Goal: Task Accomplishment & Management: Use online tool/utility

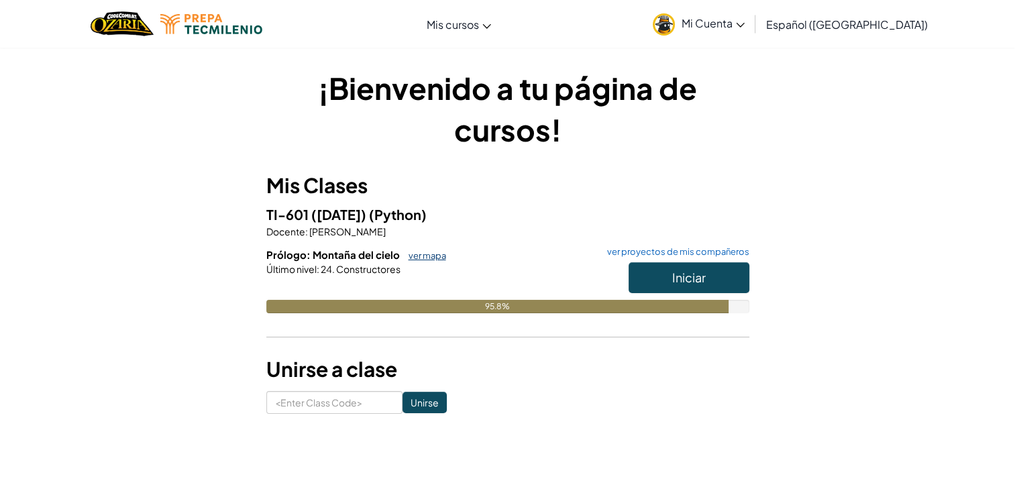
click at [434, 259] on link "ver mapa" at bounding box center [424, 255] width 44 height 11
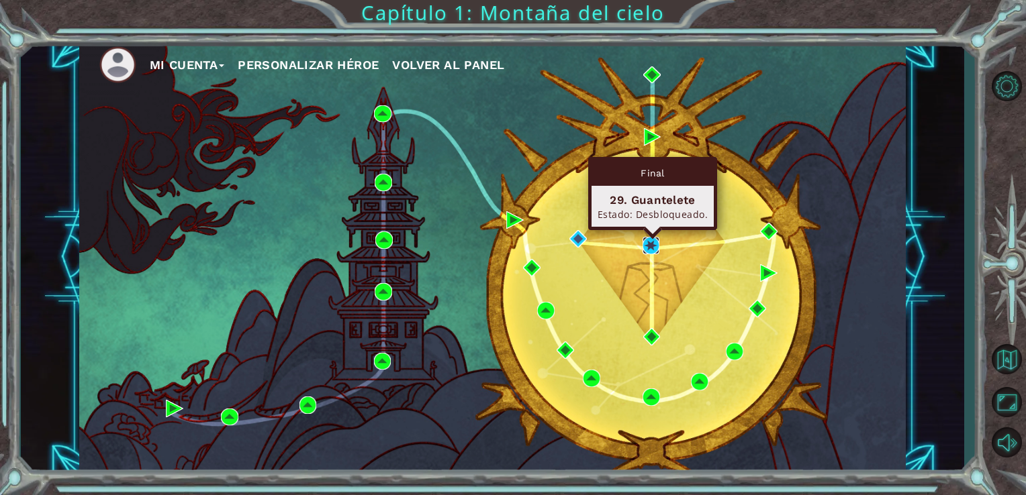
click at [650, 243] on img at bounding box center [650, 245] width 17 height 17
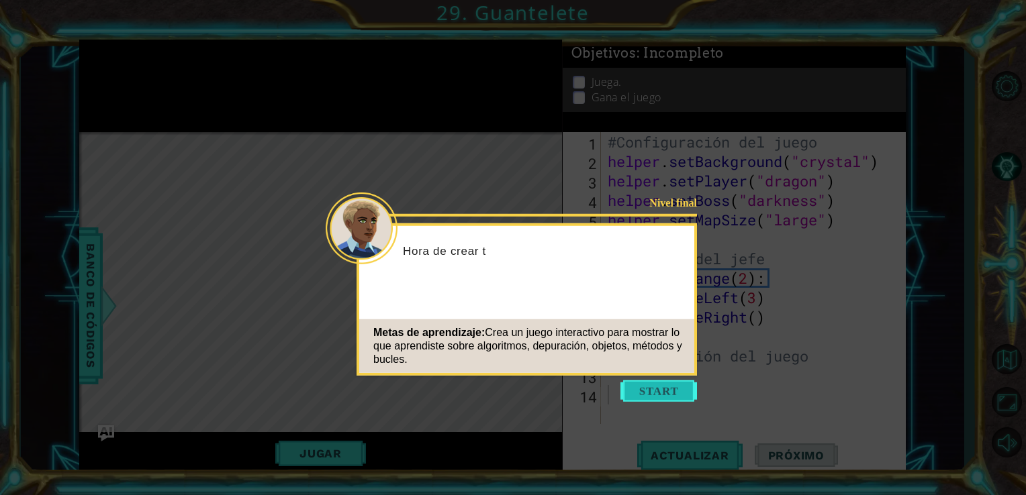
click at [670, 391] on button "Start" at bounding box center [658, 391] width 77 height 21
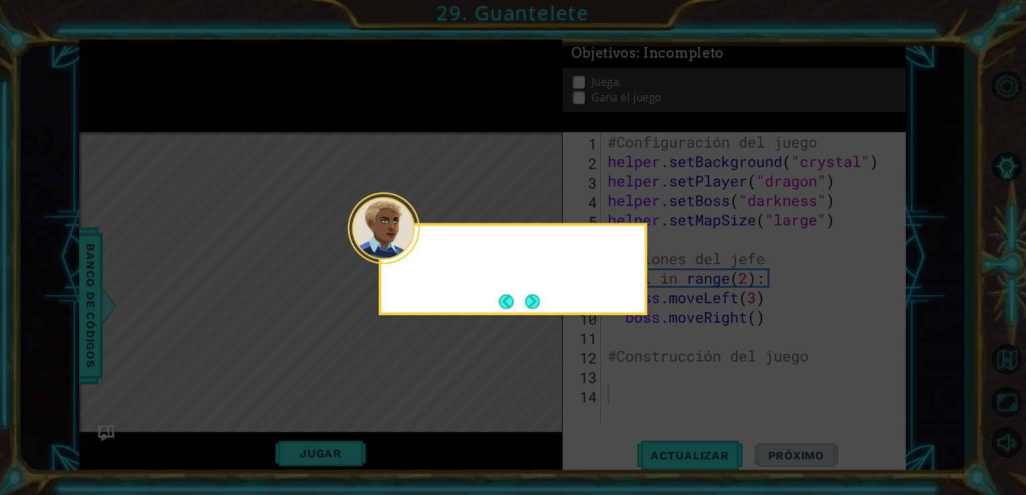
click at [670, 391] on icon at bounding box center [513, 247] width 1026 height 495
click at [529, 303] on button "Next" at bounding box center [532, 301] width 15 height 15
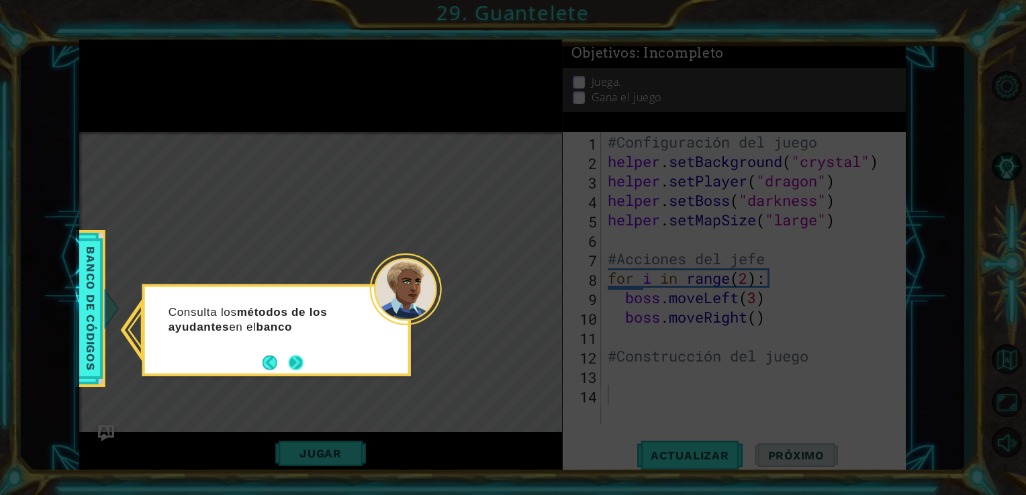
click at [301, 364] on button "Next" at bounding box center [296, 362] width 15 height 15
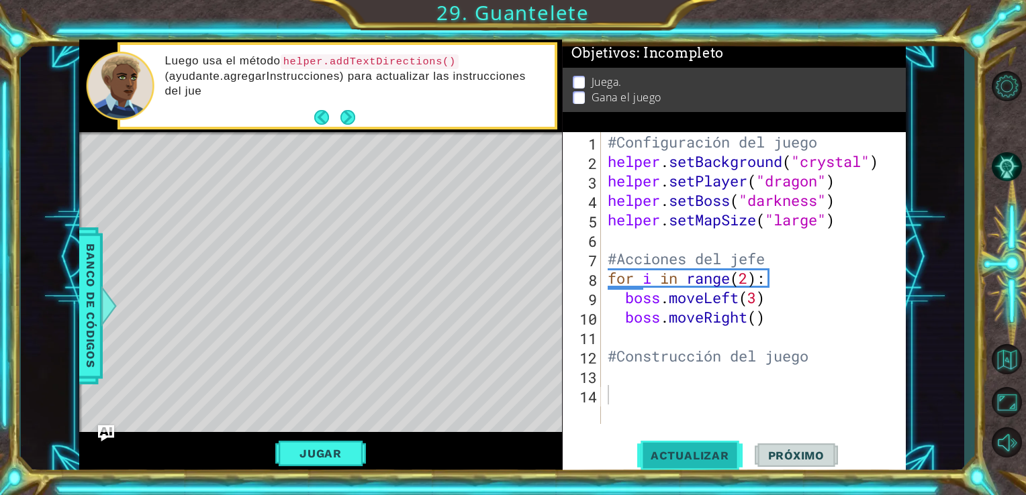
click at [684, 457] on span "Actualizar" at bounding box center [689, 455] width 105 height 13
click at [336, 448] on button "Jugar" at bounding box center [320, 454] width 91 height 26
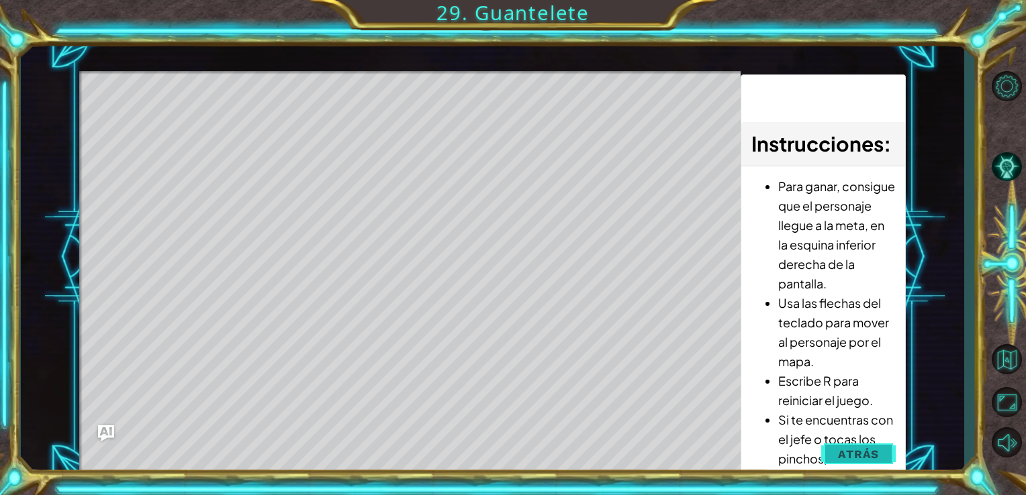
click at [873, 448] on span "Atrás" at bounding box center [858, 454] width 41 height 13
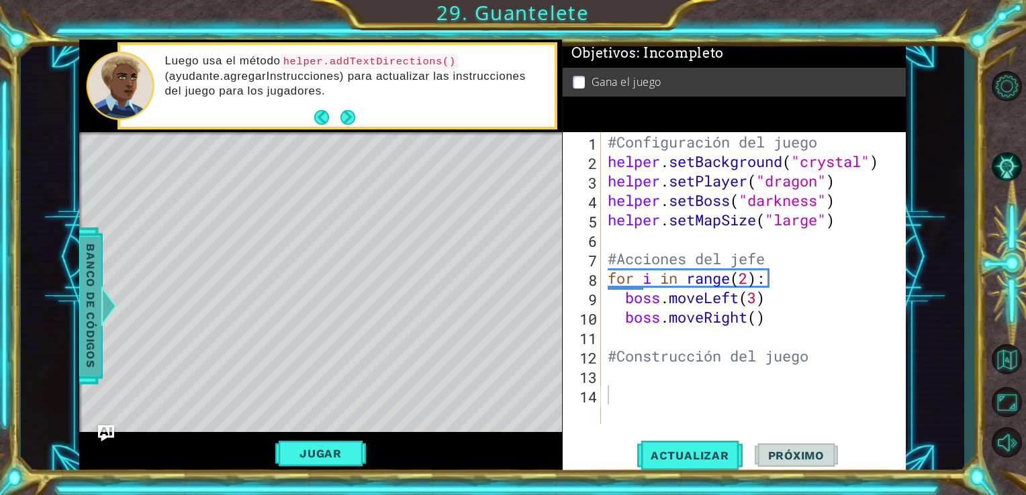
click at [80, 329] on span "Banco de códigos" at bounding box center [90, 305] width 21 height 139
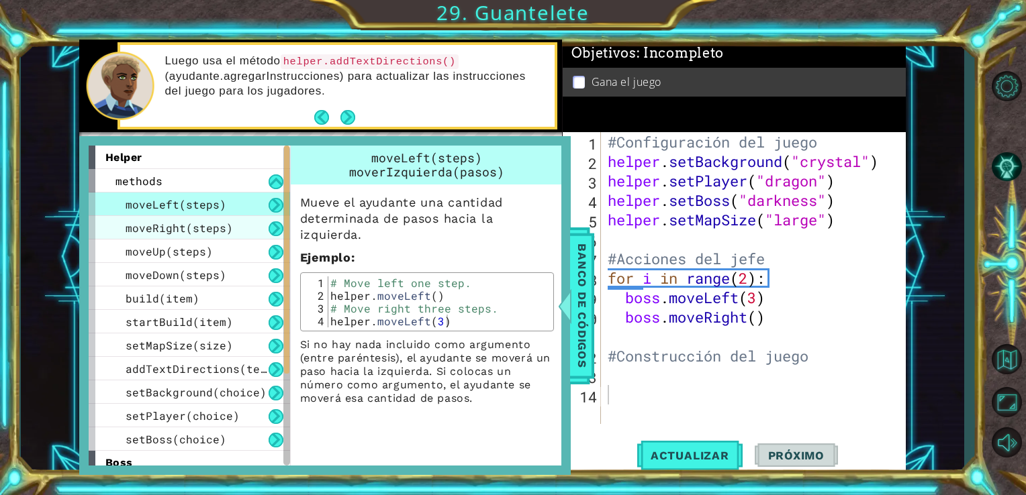
click at [250, 236] on div "moveRight(steps)" at bounding box center [189, 227] width 201 height 23
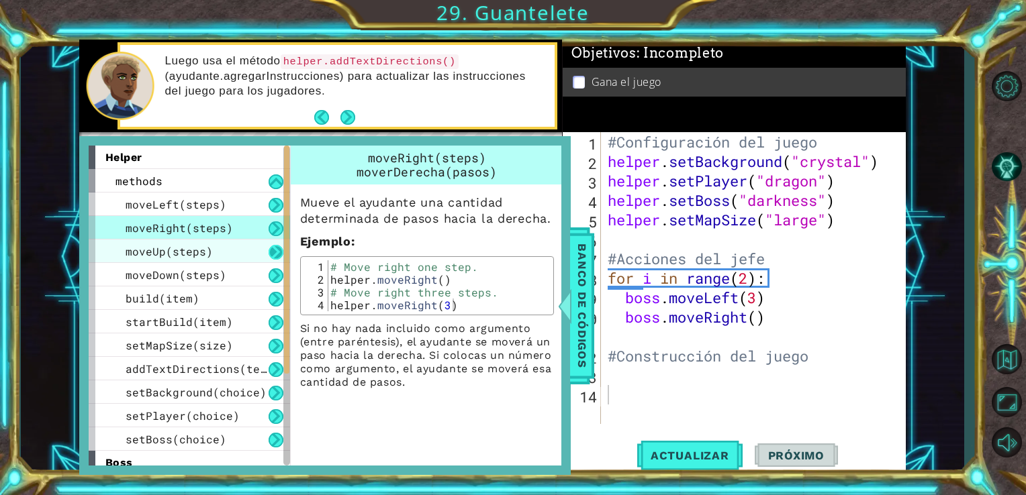
click at [272, 254] on button at bounding box center [275, 252] width 15 height 15
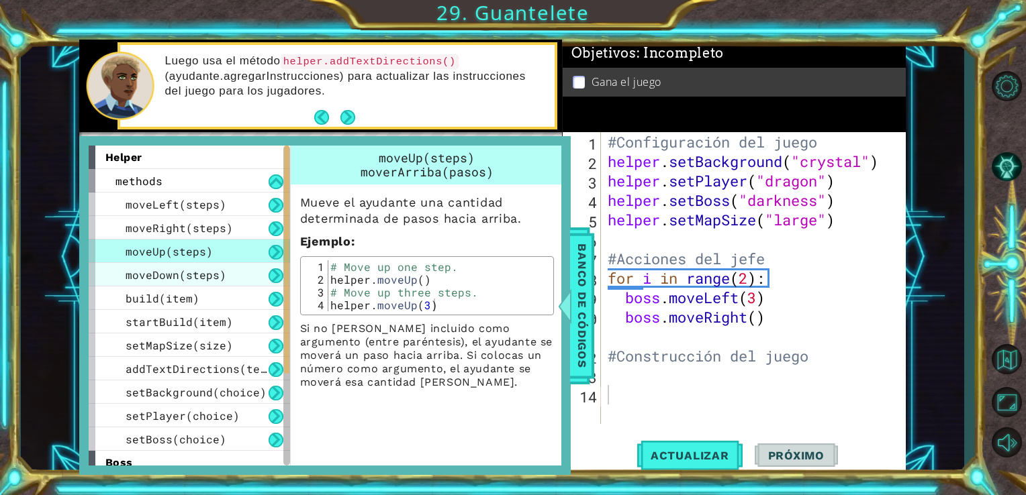
click at [234, 277] on div "moveDown(steps)" at bounding box center [189, 274] width 201 height 23
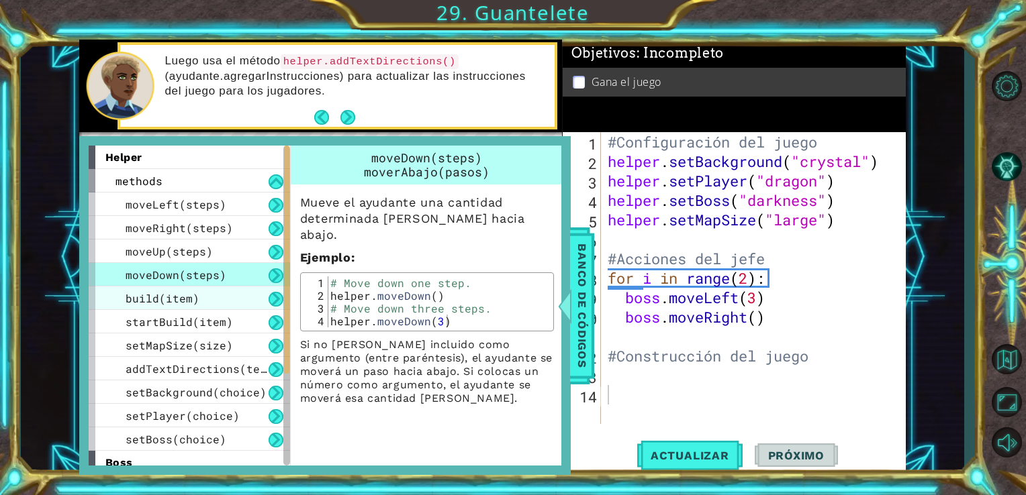
click at [262, 289] on div "build(item)" at bounding box center [189, 298] width 201 height 23
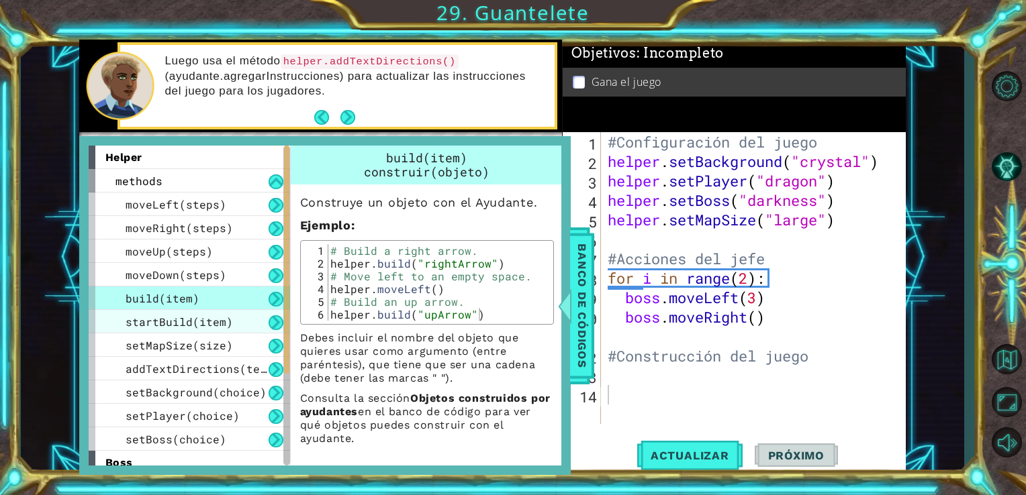
click at [236, 321] on div "startBuild(item)" at bounding box center [189, 321] width 201 height 23
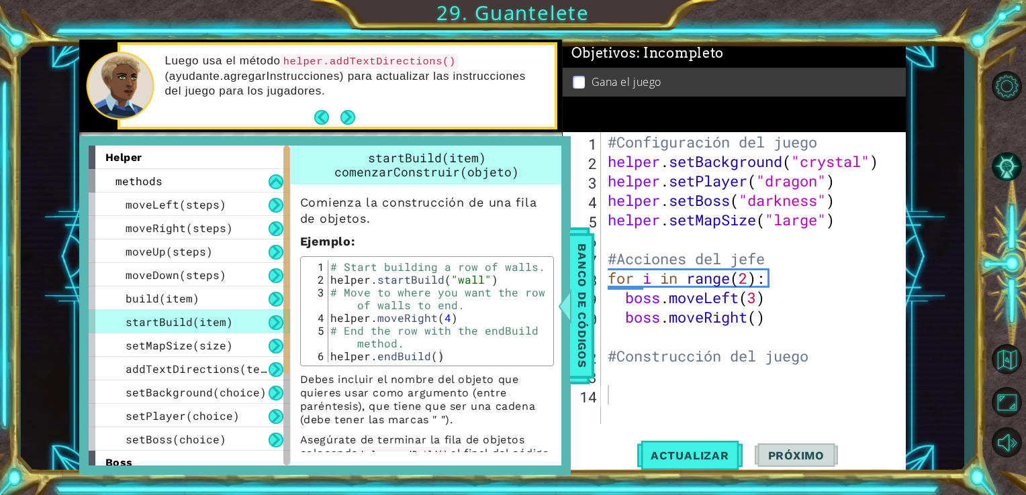
scroll to position [27, 0]
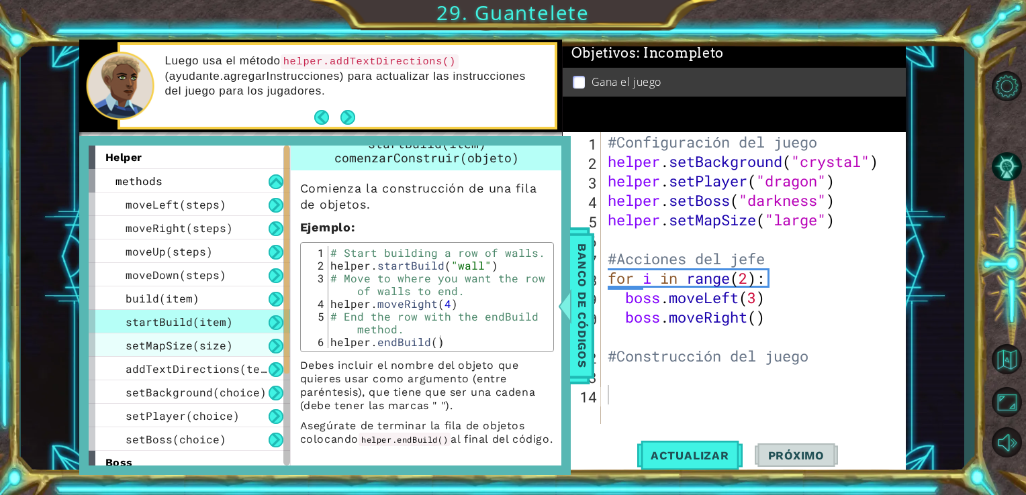
click at [243, 356] on div "setMapSize(size)" at bounding box center [189, 345] width 201 height 23
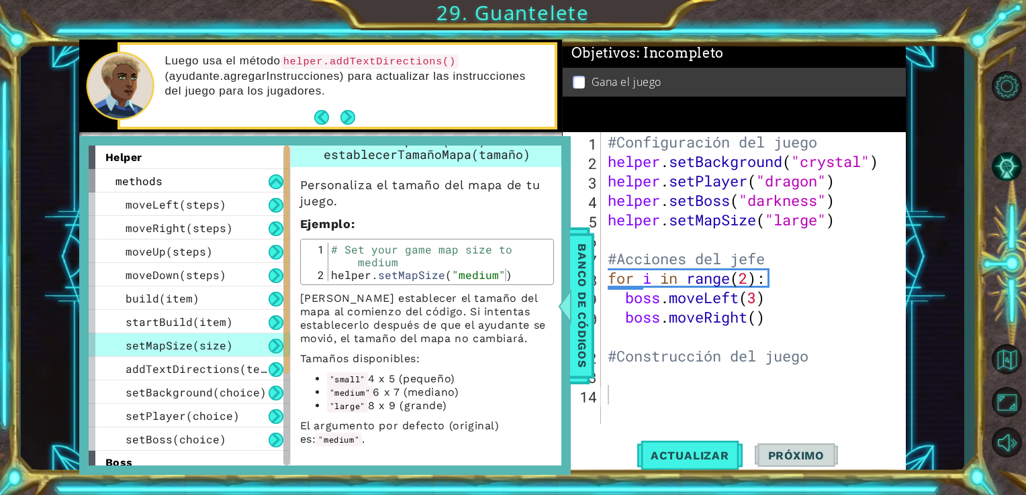
scroll to position [32, 0]
click at [274, 365] on button at bounding box center [275, 369] width 15 height 15
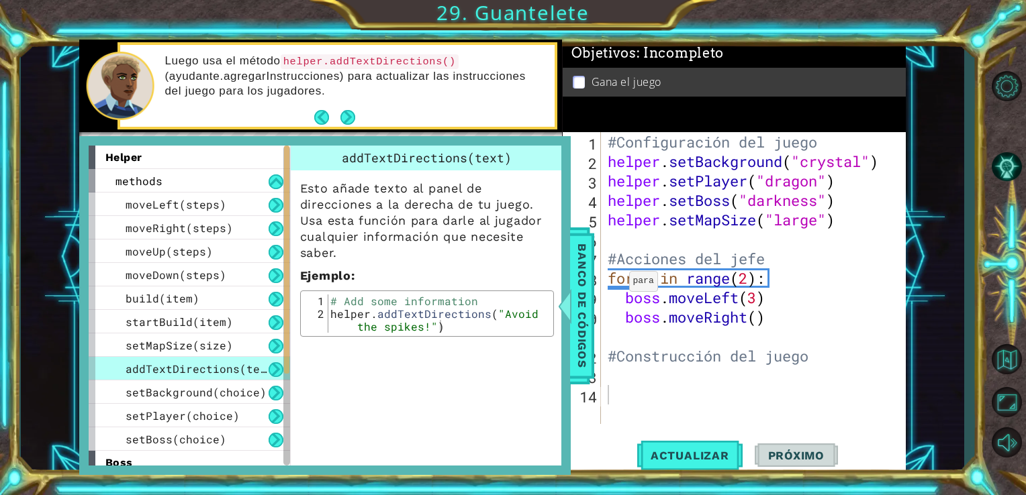
scroll to position [0, 0]
click at [247, 393] on span "setBackground(choice)" at bounding box center [196, 392] width 141 height 14
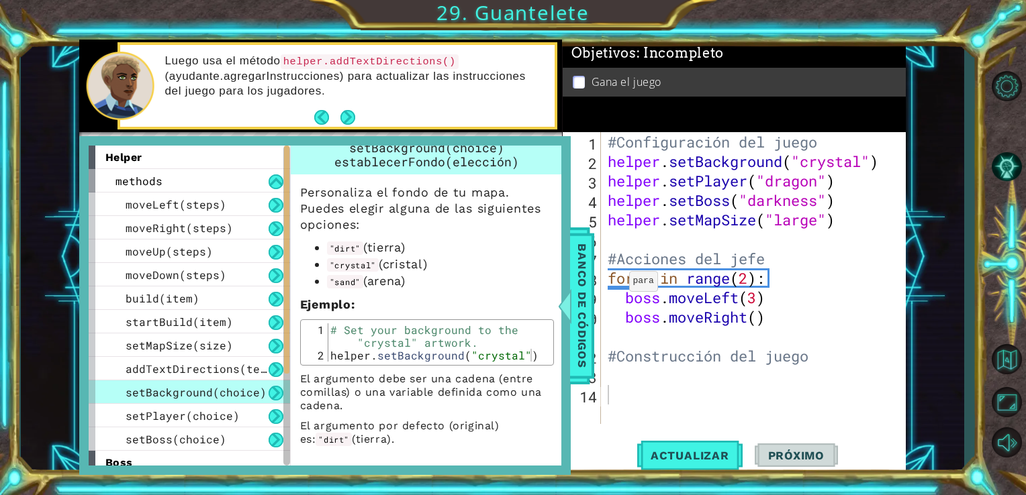
scroll to position [11, 0]
click at [272, 404] on div "setPlayer(choice)" at bounding box center [189, 415] width 201 height 23
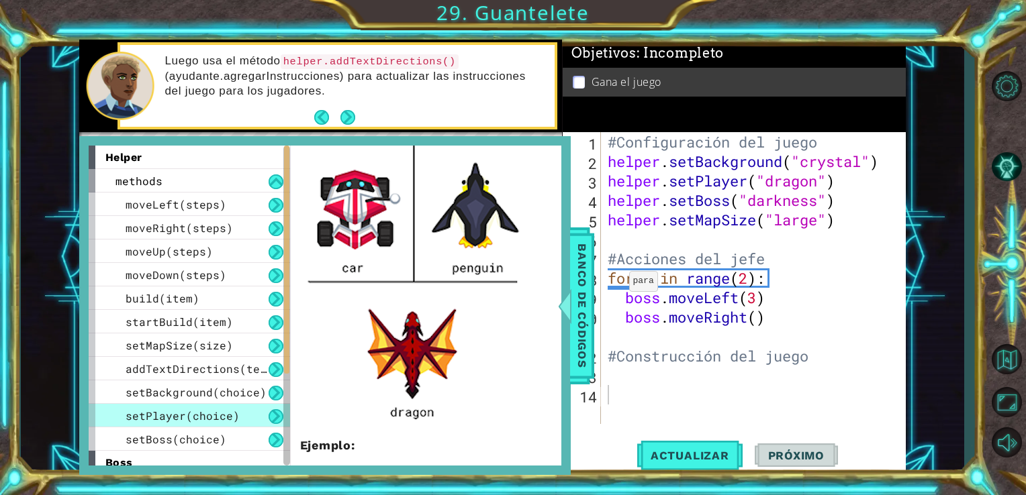
scroll to position [446, 0]
click at [342, 379] on img at bounding box center [417, 151] width 235 height 560
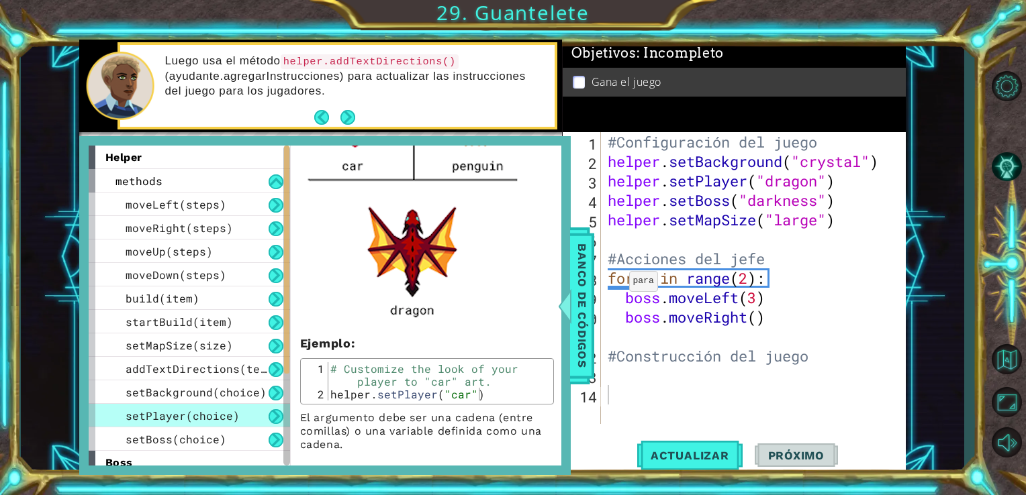
scroll to position [588, 0]
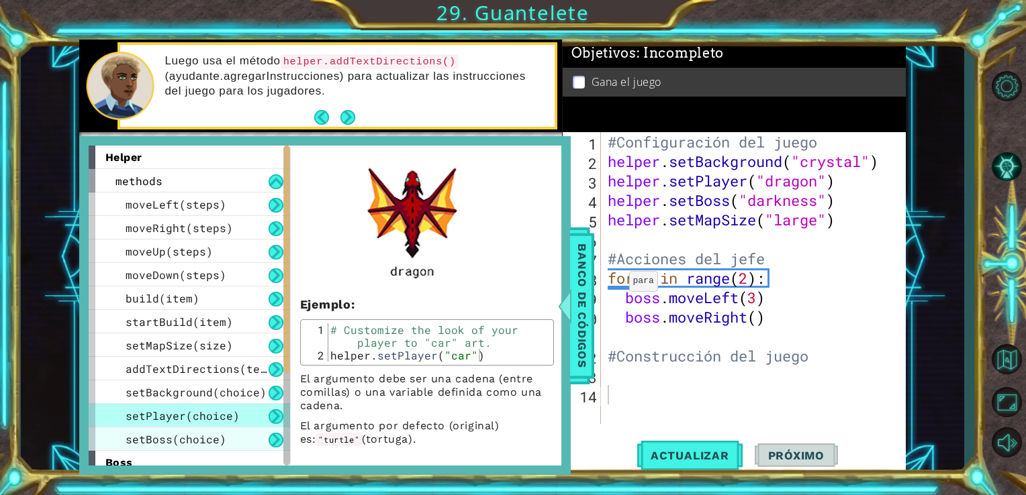
click at [242, 434] on div "setBoss(choice)" at bounding box center [189, 439] width 201 height 23
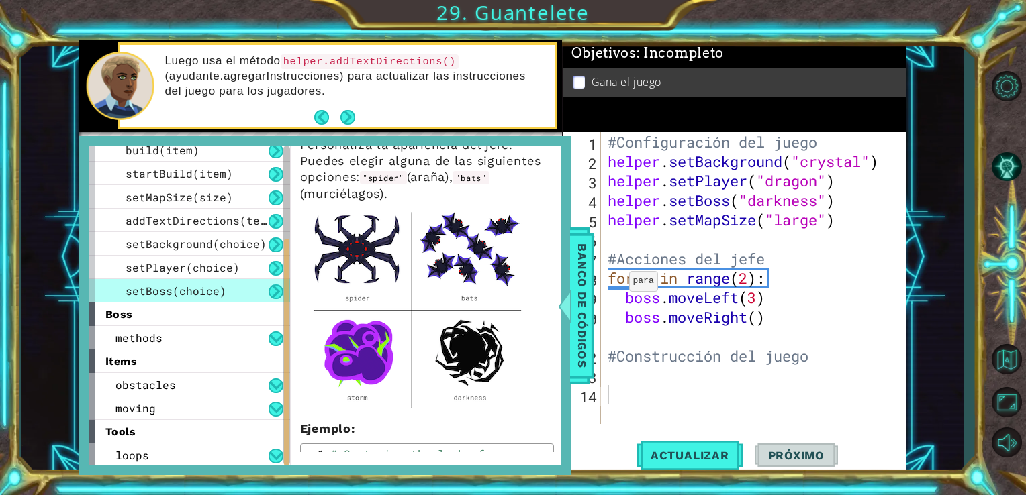
scroll to position [58, 0]
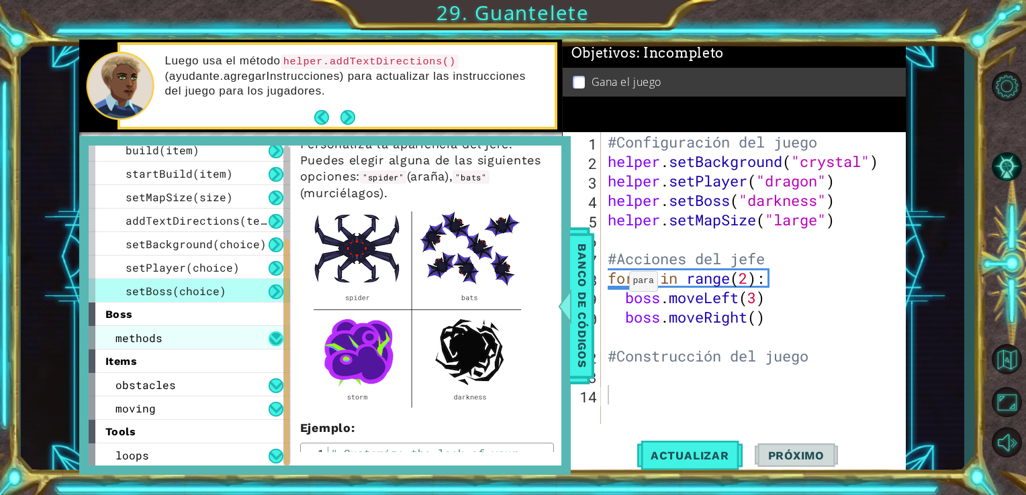
click at [275, 336] on button at bounding box center [275, 339] width 15 height 15
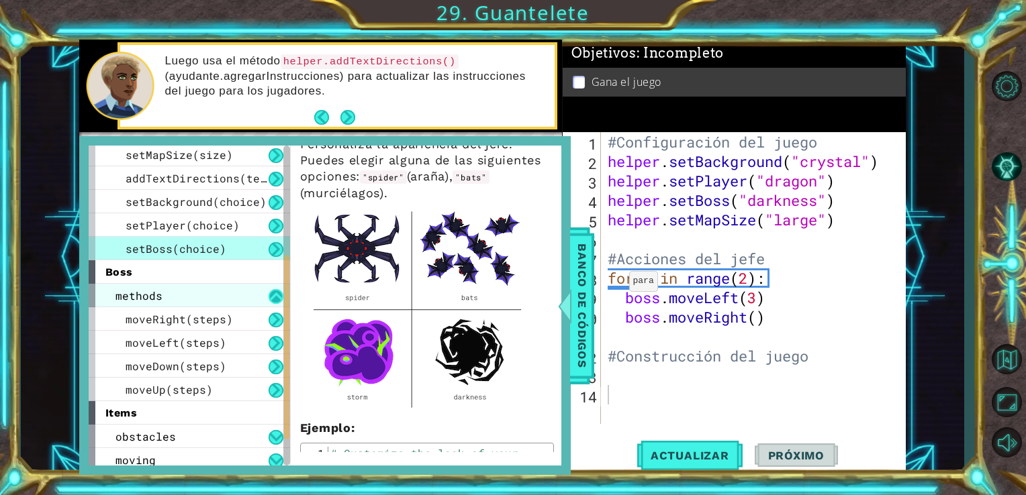
scroll to position [193, 0]
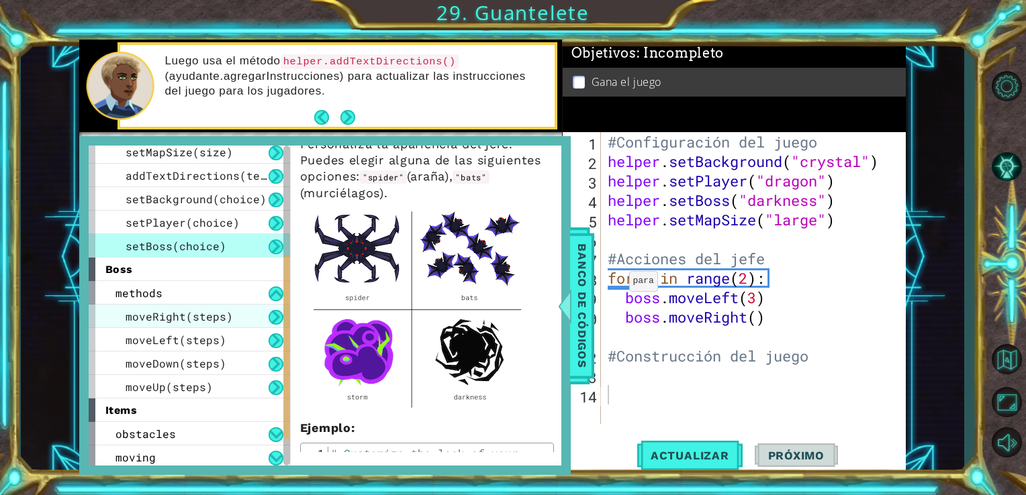
click at [250, 317] on div "moveRight(steps)" at bounding box center [189, 316] width 201 height 23
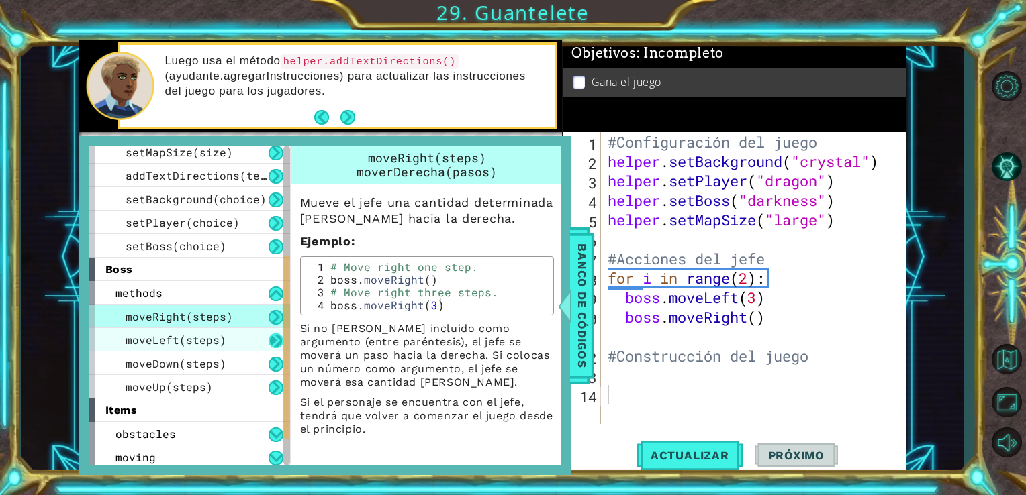
click at [272, 344] on button at bounding box center [275, 341] width 15 height 15
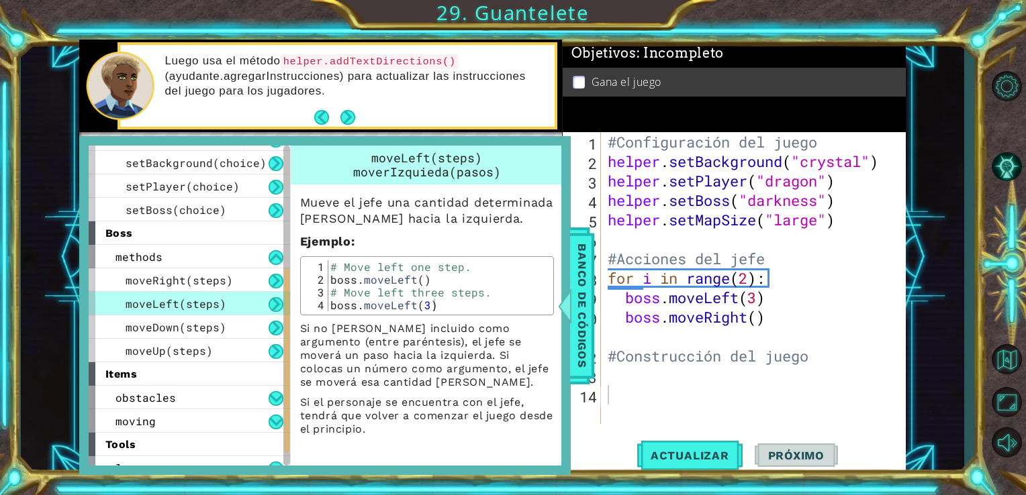
scroll to position [242, 0]
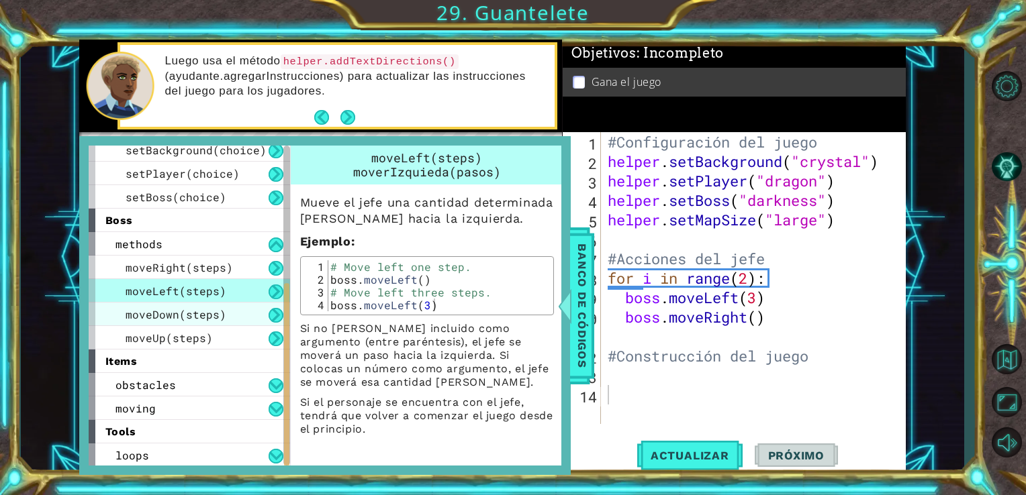
click at [235, 311] on div "moveDown(steps)" at bounding box center [189, 314] width 201 height 23
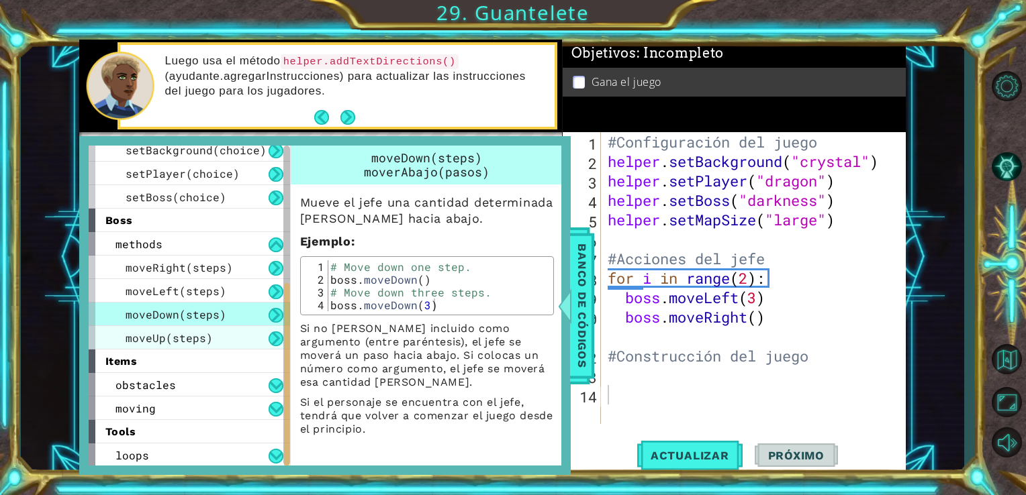
click at [234, 335] on div "moveUp(steps)" at bounding box center [189, 337] width 201 height 23
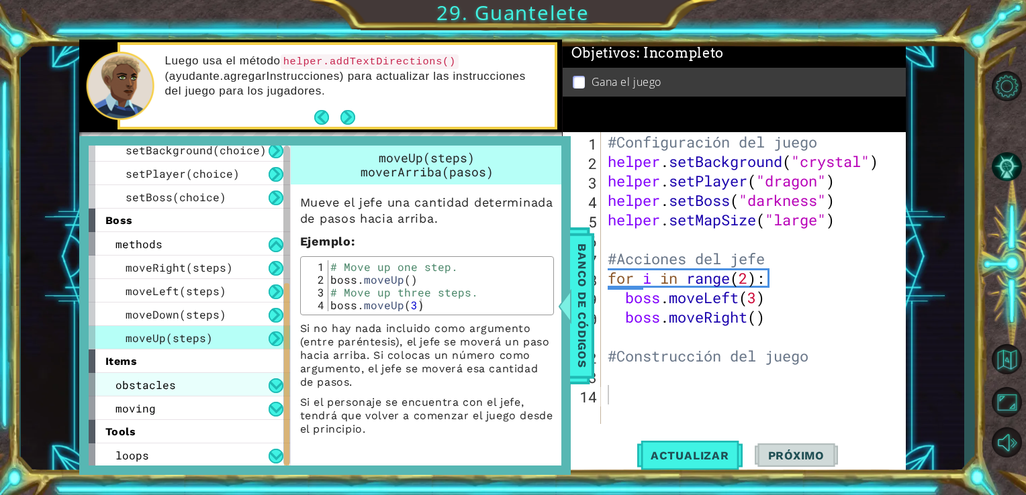
click at [264, 382] on div "obstacles" at bounding box center [189, 384] width 201 height 23
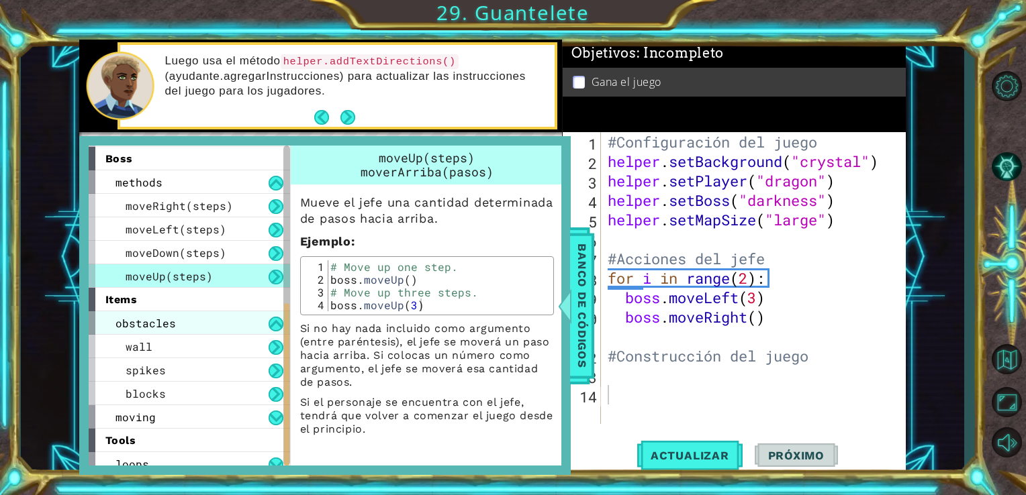
scroll to position [313, 0]
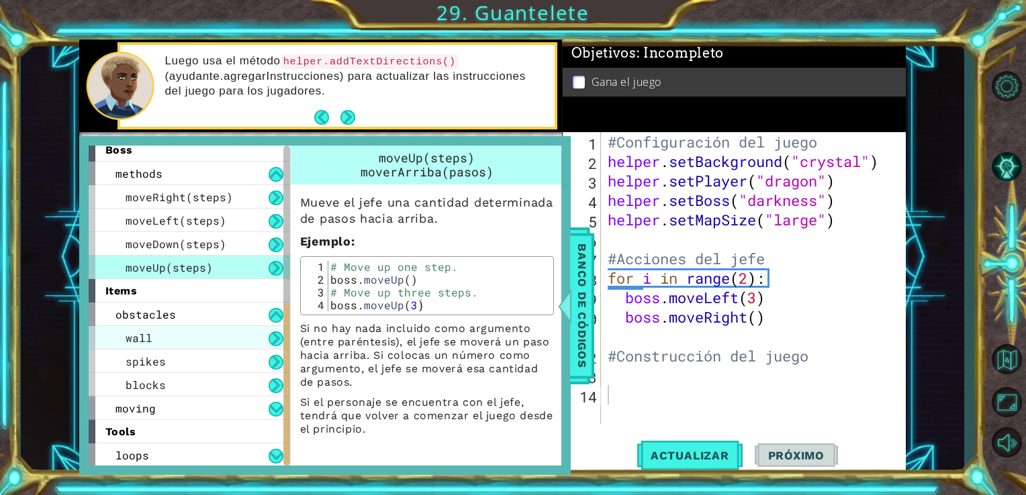
click at [234, 334] on div "wall" at bounding box center [189, 337] width 201 height 23
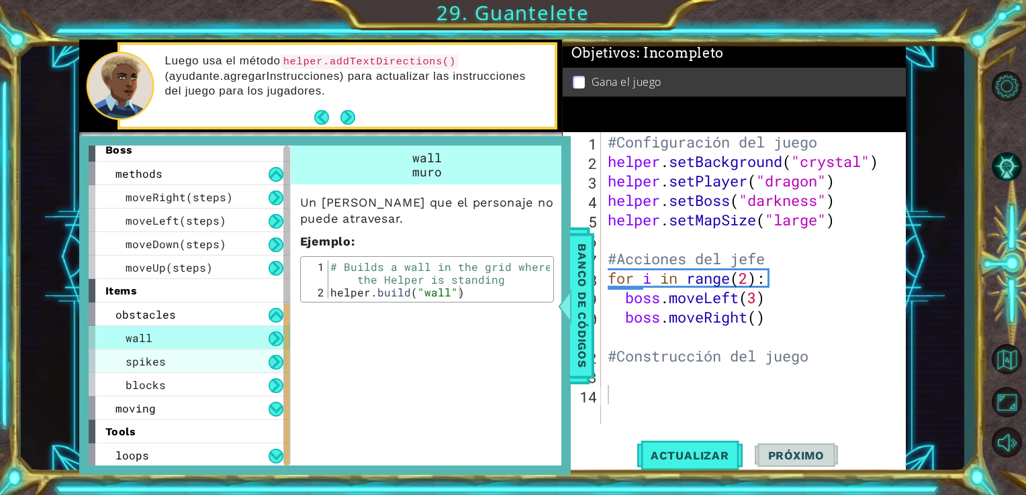
click at [239, 353] on div "spikes" at bounding box center [189, 361] width 201 height 23
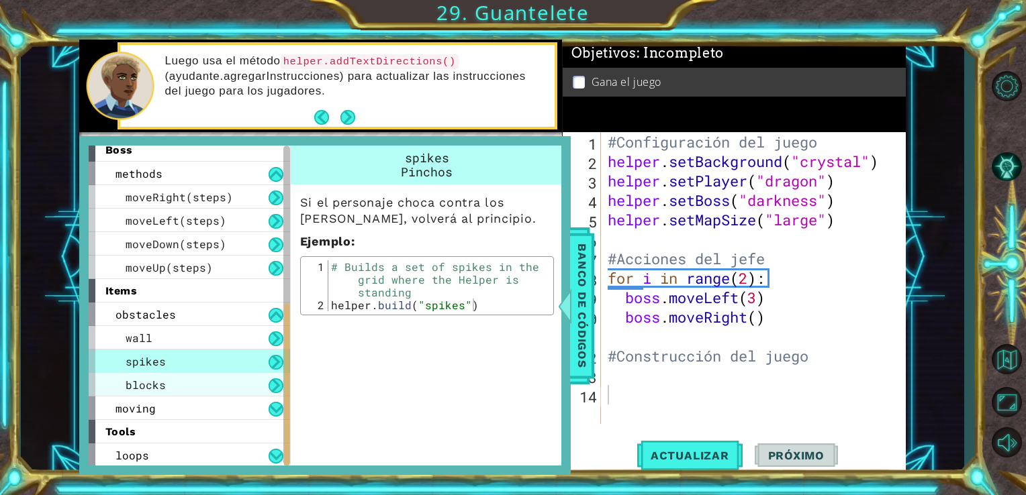
click at [255, 380] on div "blocks" at bounding box center [189, 384] width 201 height 23
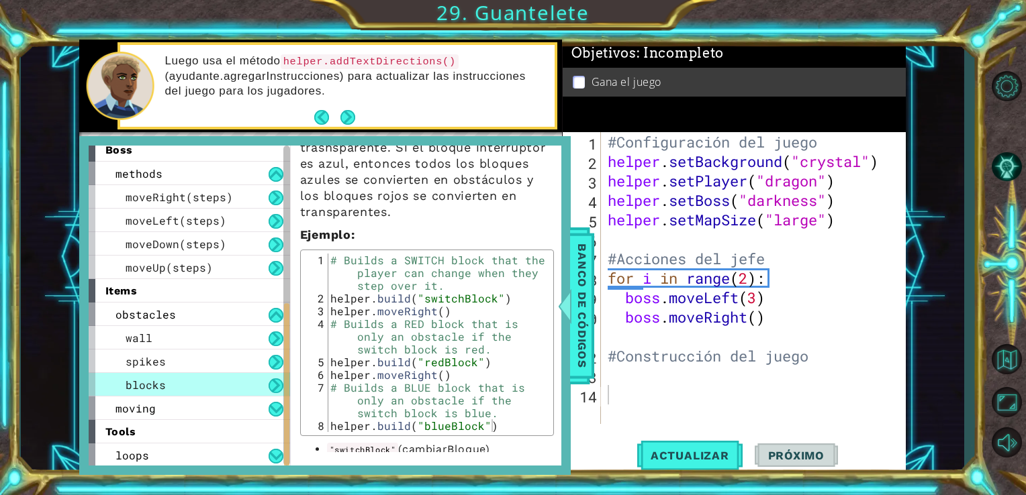
scroll to position [221, 0]
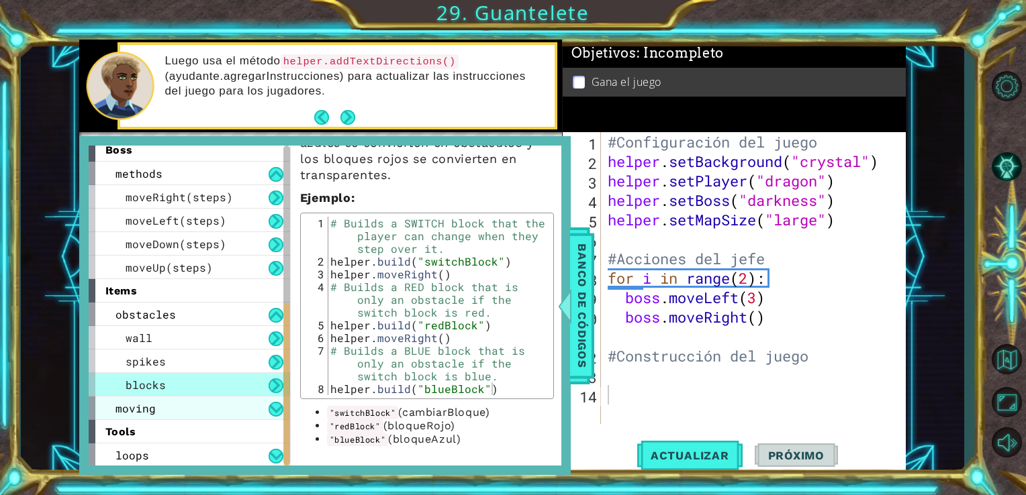
click at [210, 404] on div "moving" at bounding box center [189, 408] width 201 height 23
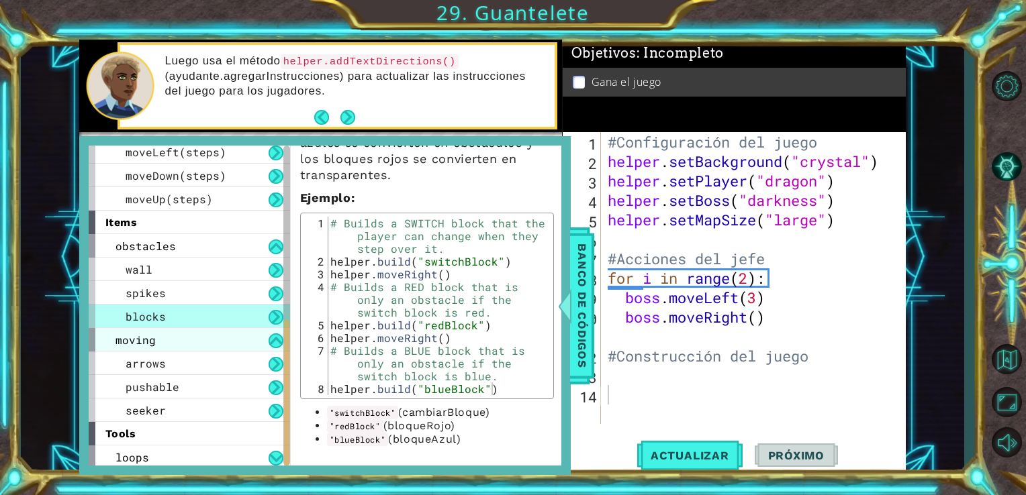
scroll to position [382, 0]
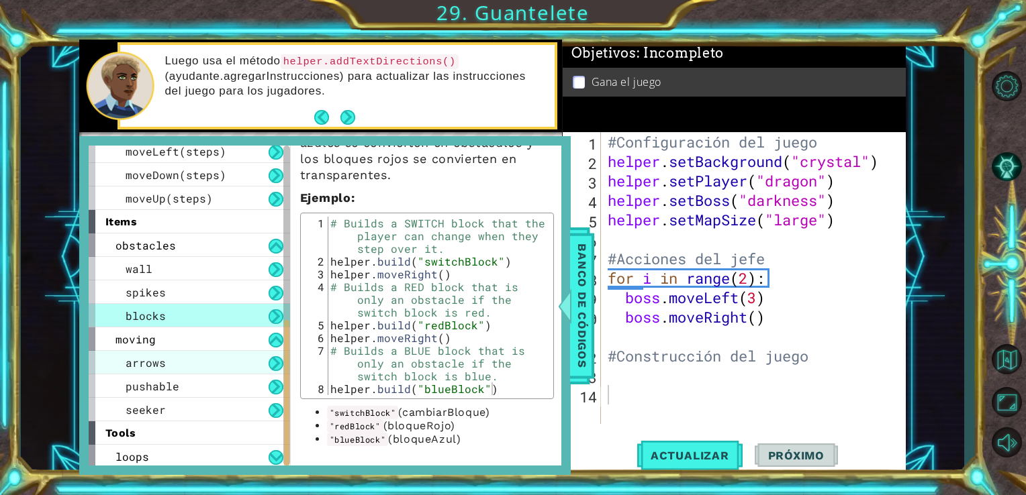
click at [194, 357] on div "arrows" at bounding box center [189, 362] width 201 height 23
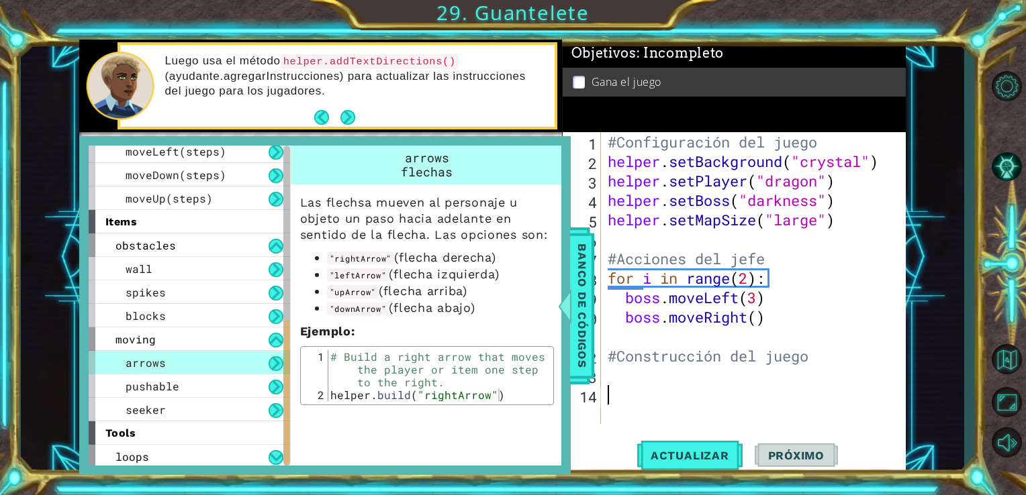
click at [634, 387] on div "#Configuración del juego helper . setBackground ( "crystal" ) helper . setPlaye…" at bounding box center [757, 297] width 305 height 331
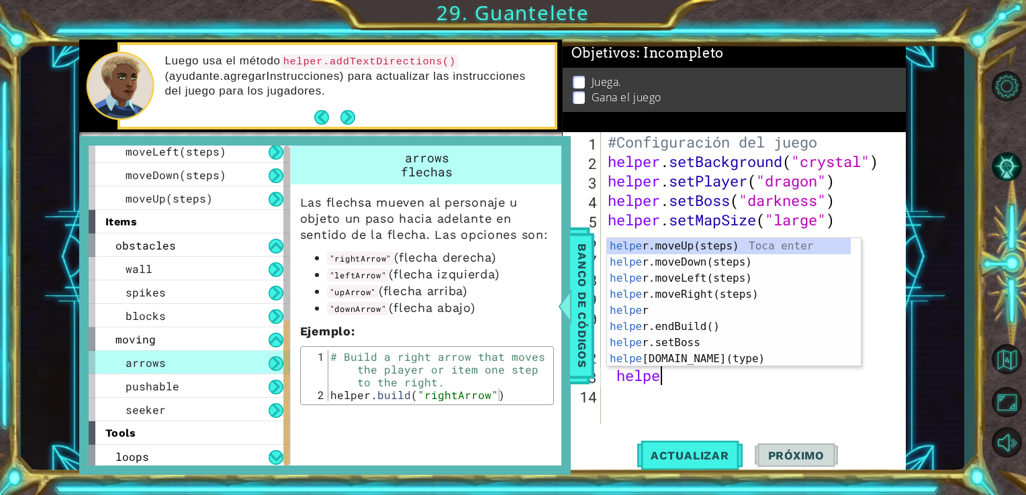
scroll to position [0, 2]
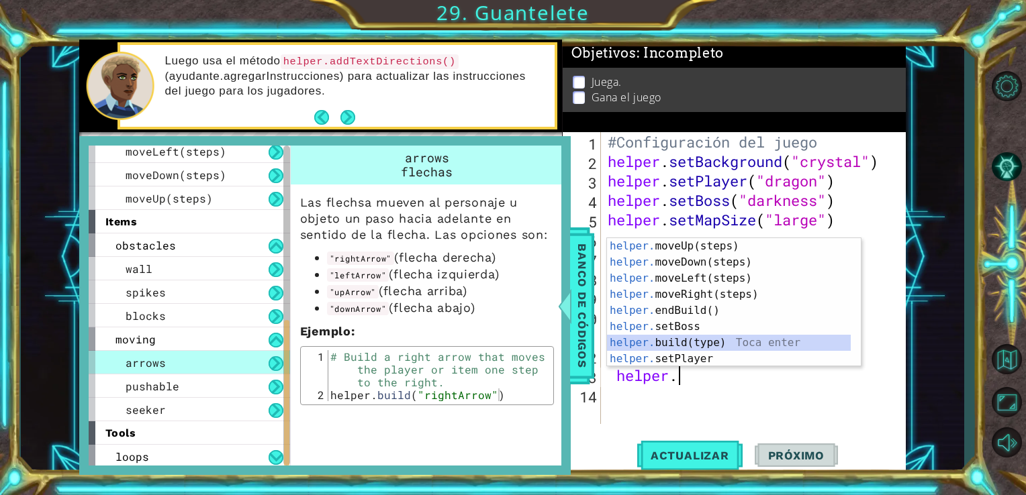
click at [679, 342] on div "helper. moveUp(steps) Toca enter helper. moveDown(steps) Toca enter helper. mov…" at bounding box center [729, 318] width 244 height 161
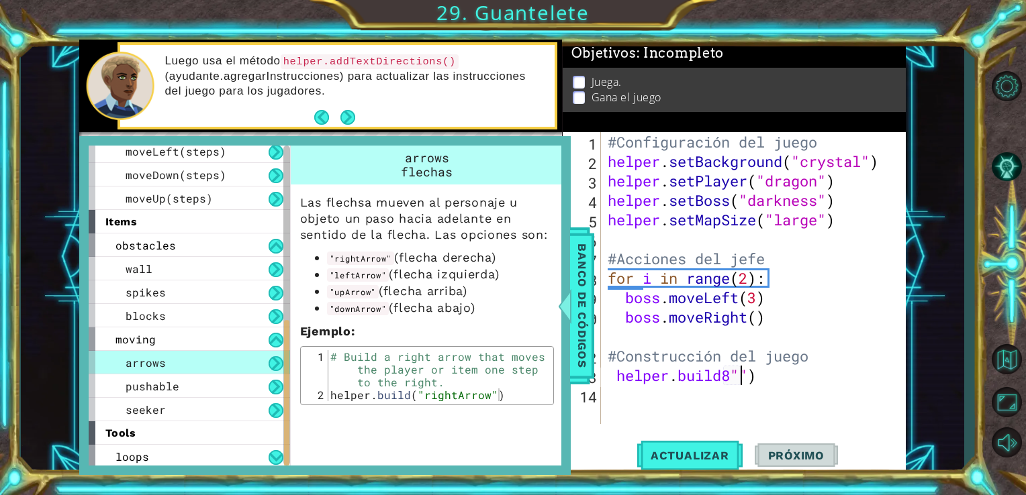
scroll to position [0, 5]
click at [733, 377] on div "#Configuración del juego helper . setBackground ( "crystal" ) helper . setPlaye…" at bounding box center [757, 297] width 305 height 331
click at [741, 375] on div "#Configuración del juego helper . setBackground ( "crystal" ) helper . setPlaye…" at bounding box center [757, 297] width 305 height 331
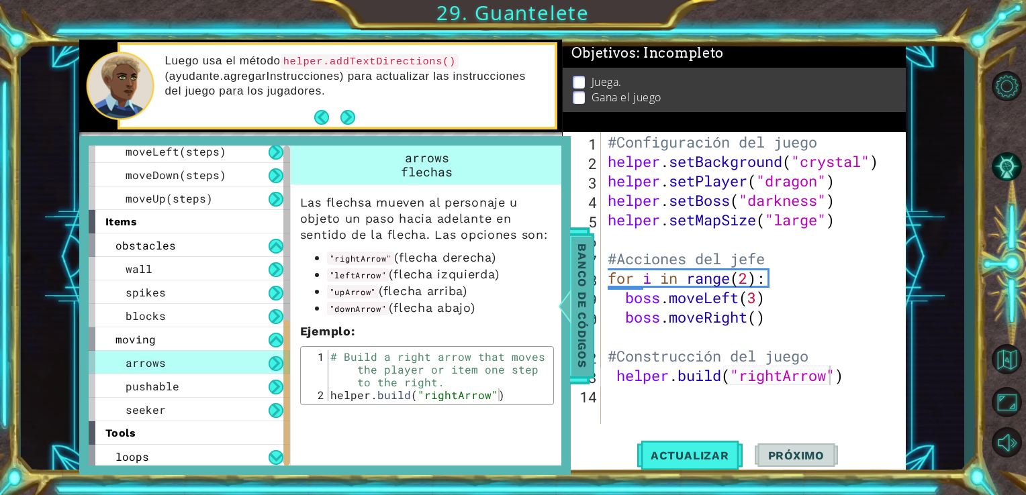
click at [591, 356] on span "Banco de códigos" at bounding box center [581, 305] width 21 height 139
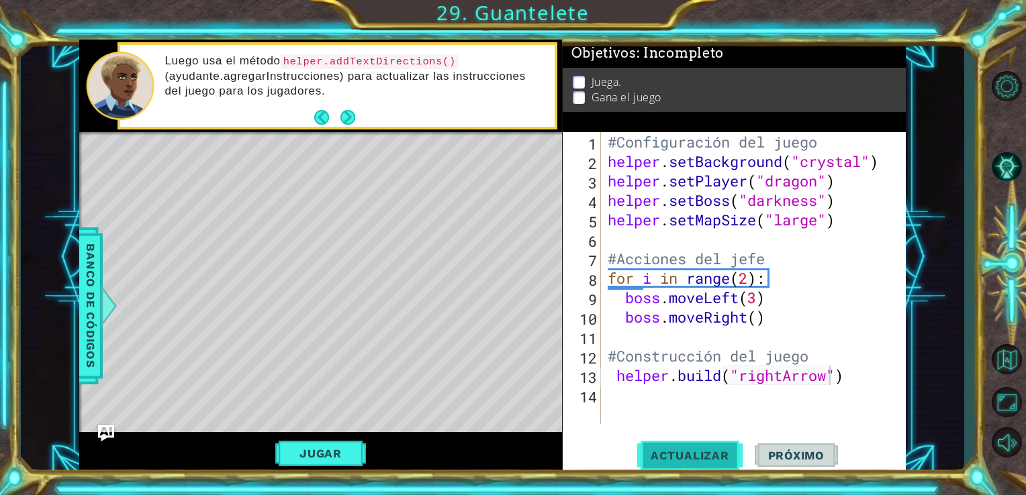
click at [647, 451] on span "Actualizar" at bounding box center [689, 455] width 105 height 13
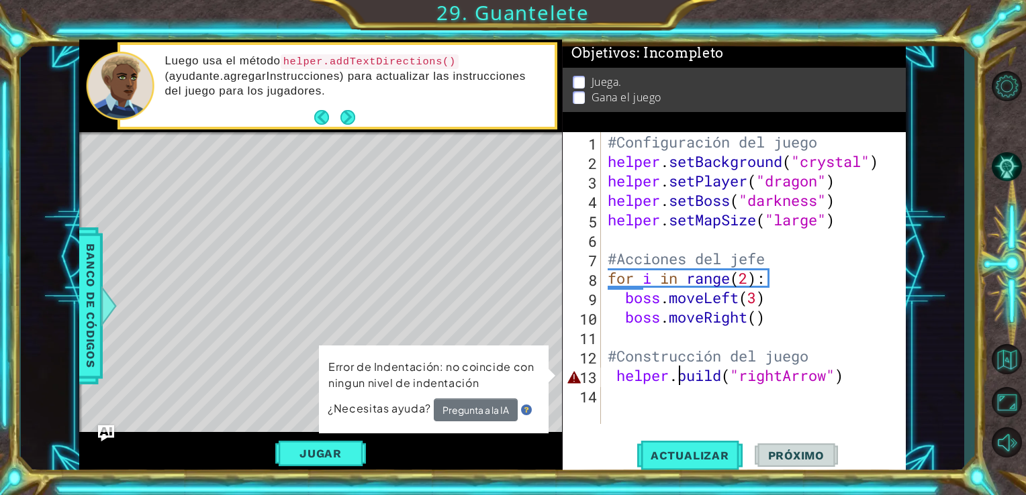
click at [675, 381] on div "#Configuración del juego helper . setBackground ( "crystal" ) helper . setPlaye…" at bounding box center [757, 297] width 305 height 331
click at [672, 380] on div "#Configuración del juego helper . setBackground ( "crystal" ) helper . setPlaye…" at bounding box center [757, 297] width 305 height 331
click at [677, 377] on div "#Configuración del juego helper . setBackground ( "crystal" ) helper . setPlaye…" at bounding box center [757, 297] width 305 height 331
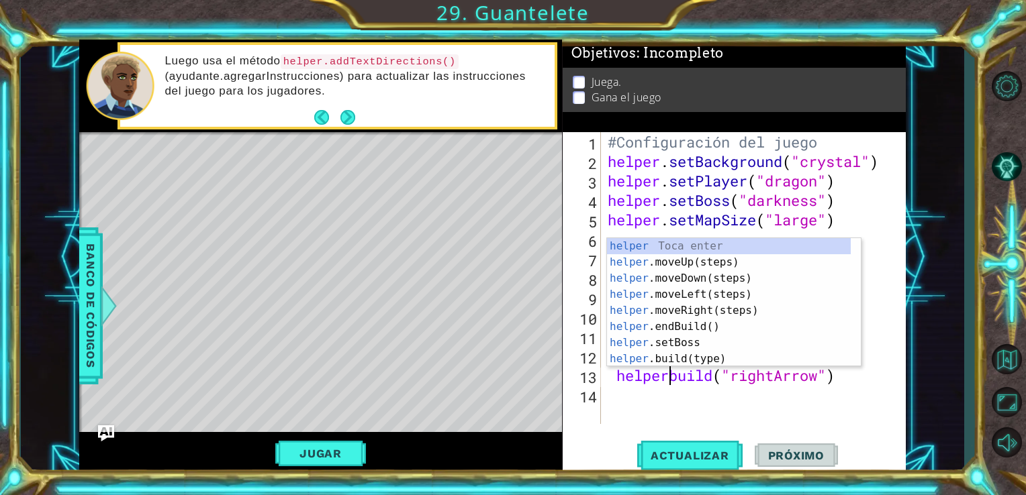
scroll to position [0, 3]
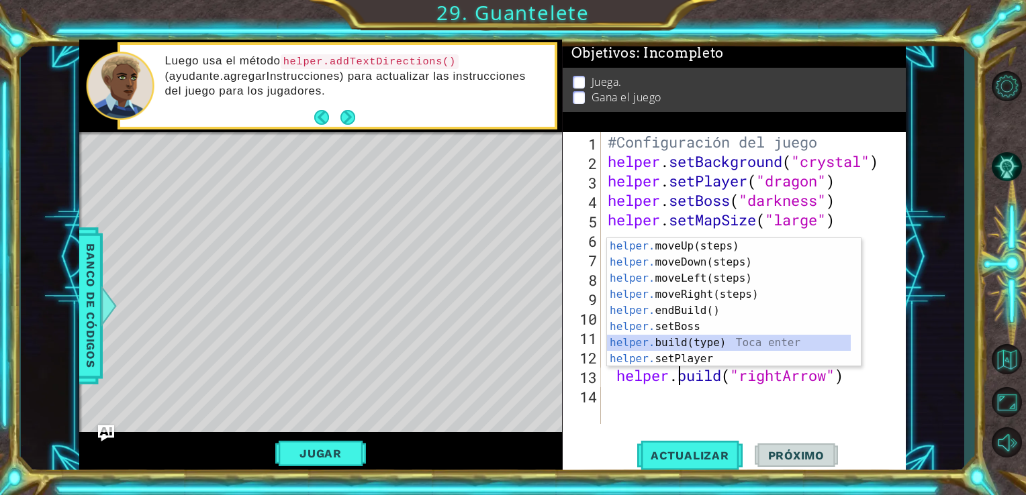
click at [689, 342] on div "helper. moveUp(steps) Toca enter helper. moveDown(steps) Toca enter helper. mov…" at bounding box center [729, 318] width 244 height 161
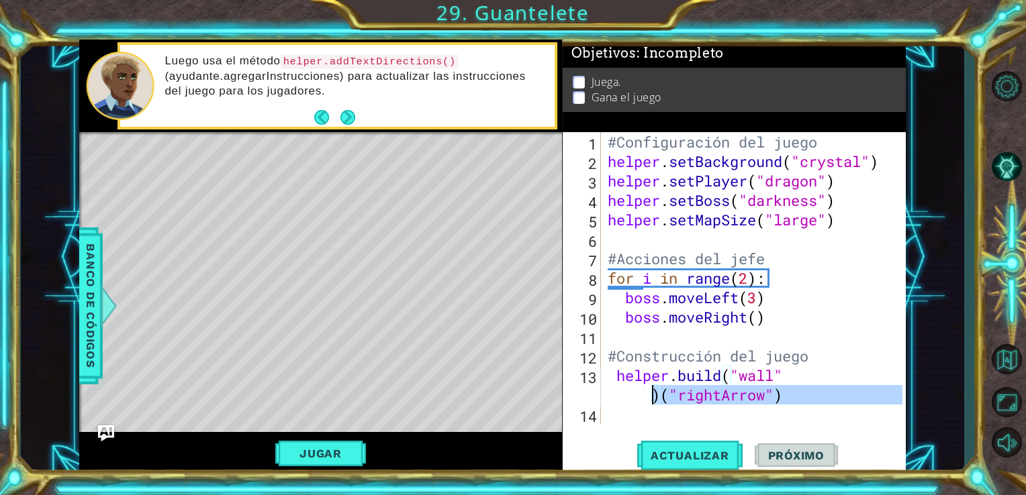
drag, startPoint x: 650, startPoint y: 405, endPoint x: 636, endPoint y: 399, distance: 15.6
click at [636, 399] on div "#Configuración del juego helper . setBackground ( "crystal" ) helper . setPlaye…" at bounding box center [757, 297] width 305 height 331
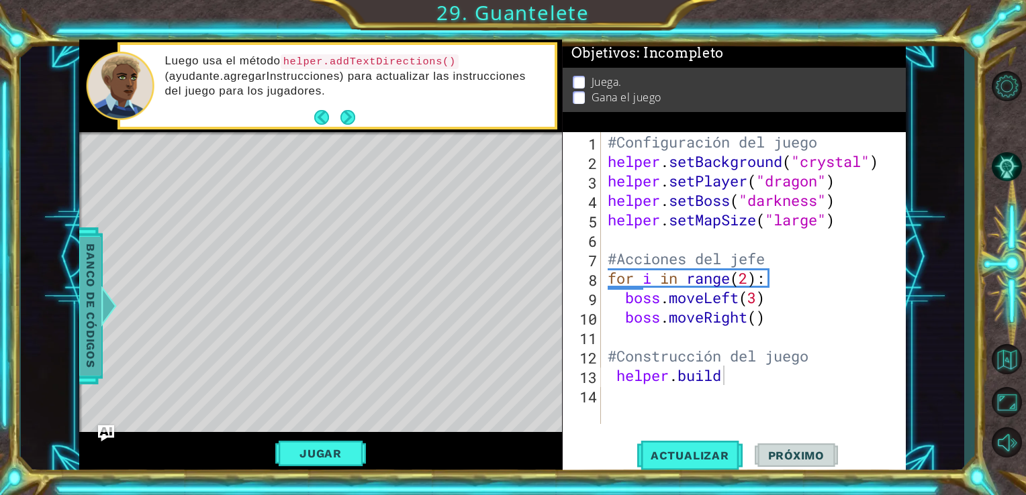
click at [92, 326] on span "Banco de códigos" at bounding box center [90, 305] width 21 height 139
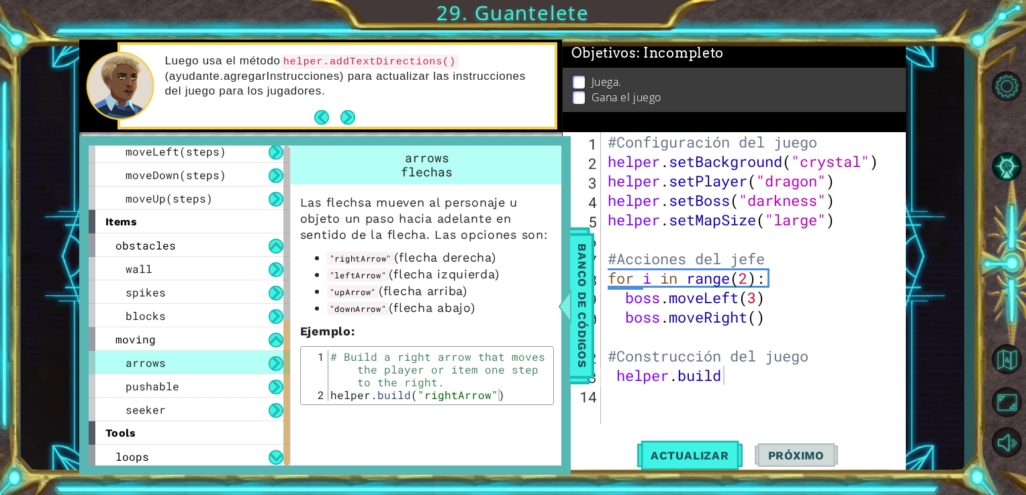
scroll to position [383, 0]
click at [169, 381] on span "pushable" at bounding box center [153, 385] width 54 height 14
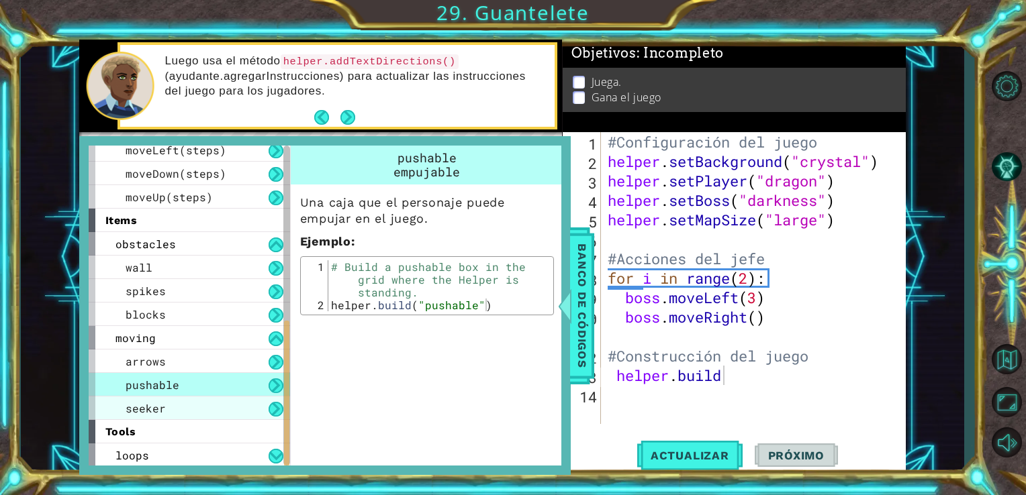
click at [256, 413] on div "seeker" at bounding box center [189, 408] width 201 height 23
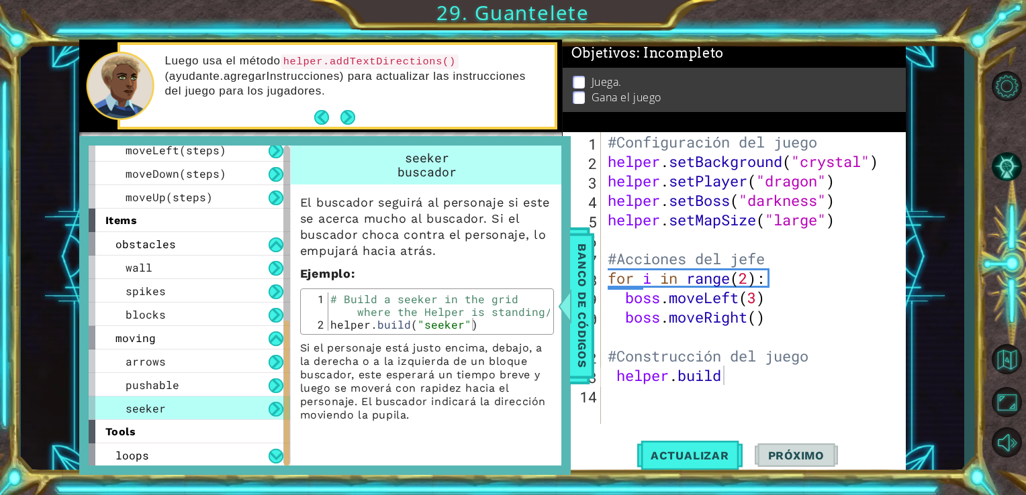
click at [256, 413] on div "seeker" at bounding box center [189, 408] width 201 height 23
click at [255, 444] on div "loops" at bounding box center [189, 455] width 201 height 23
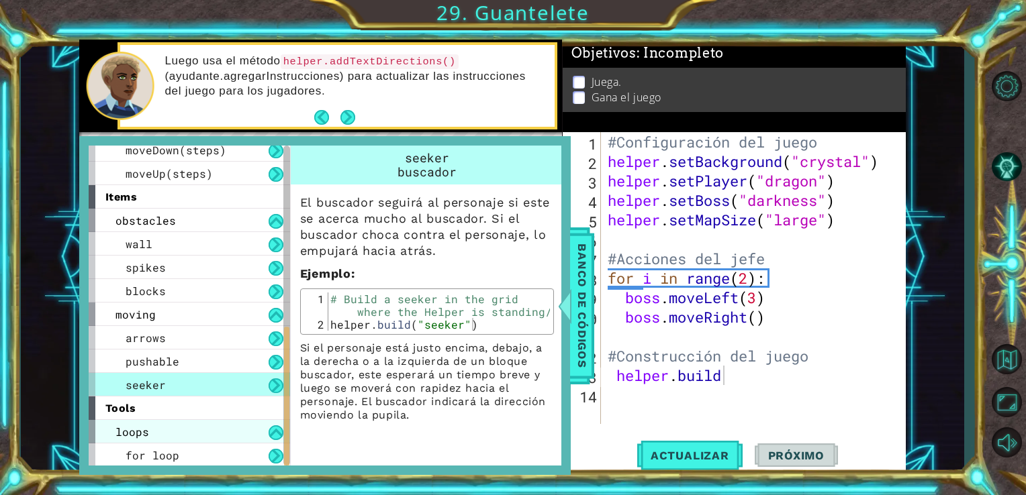
click at [255, 444] on div "for loop" at bounding box center [189, 455] width 201 height 23
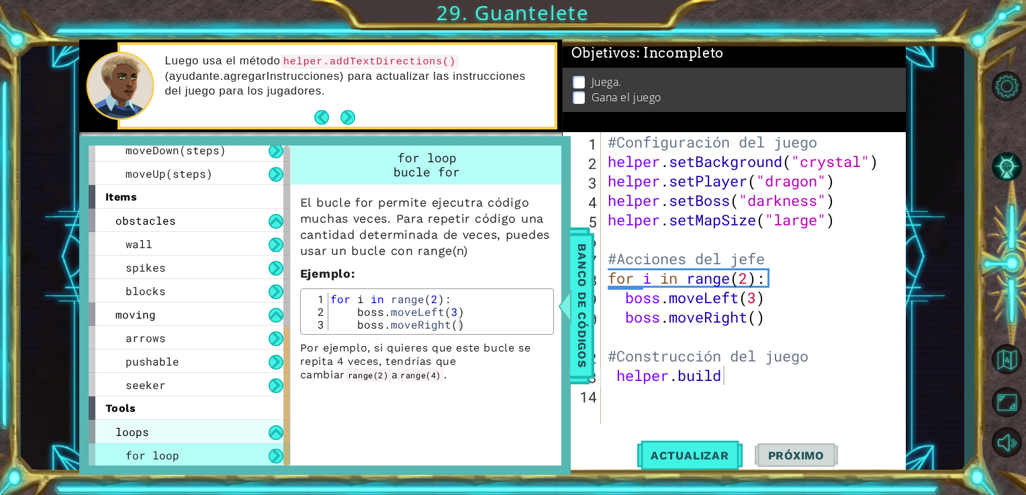
click at [257, 430] on div "loops" at bounding box center [189, 431] width 201 height 23
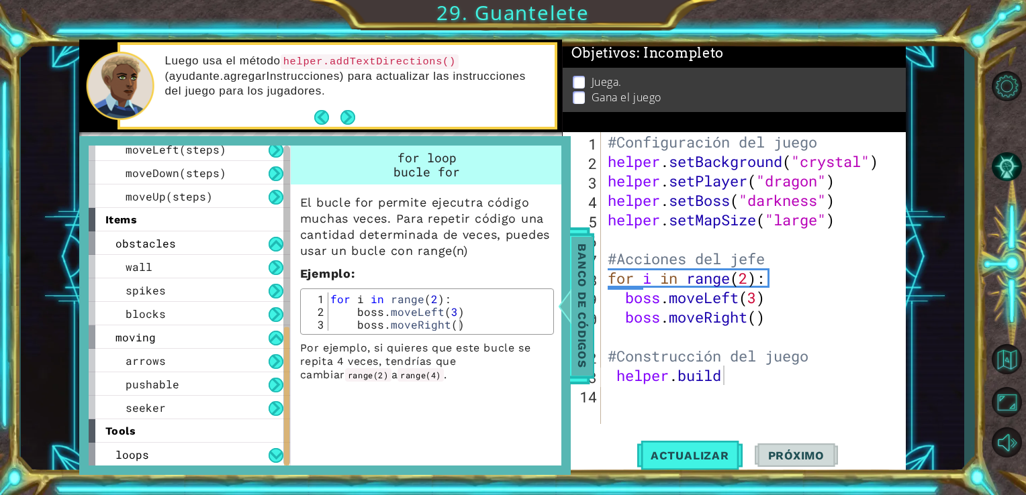
click at [584, 297] on span "Banco de códigos" at bounding box center [581, 305] width 21 height 139
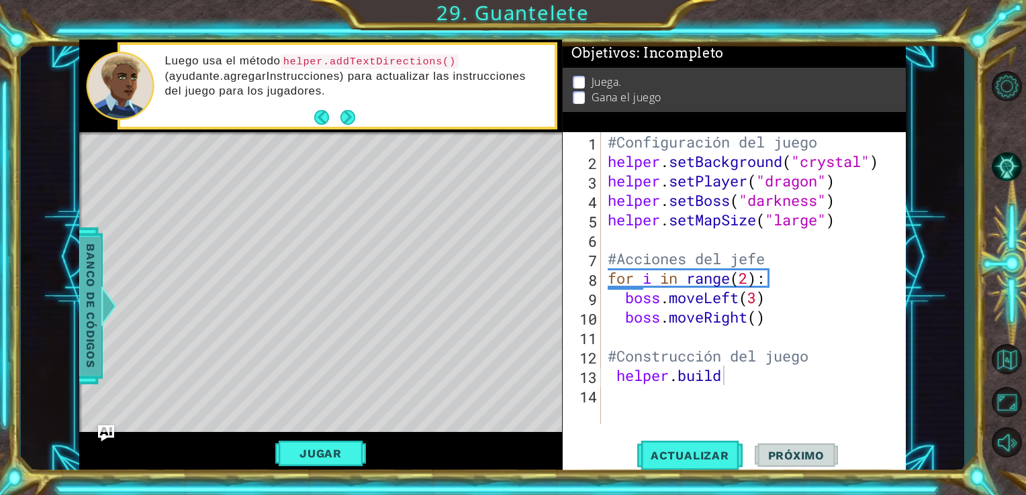
click at [97, 295] on span "Banco de códigos" at bounding box center [90, 305] width 21 height 139
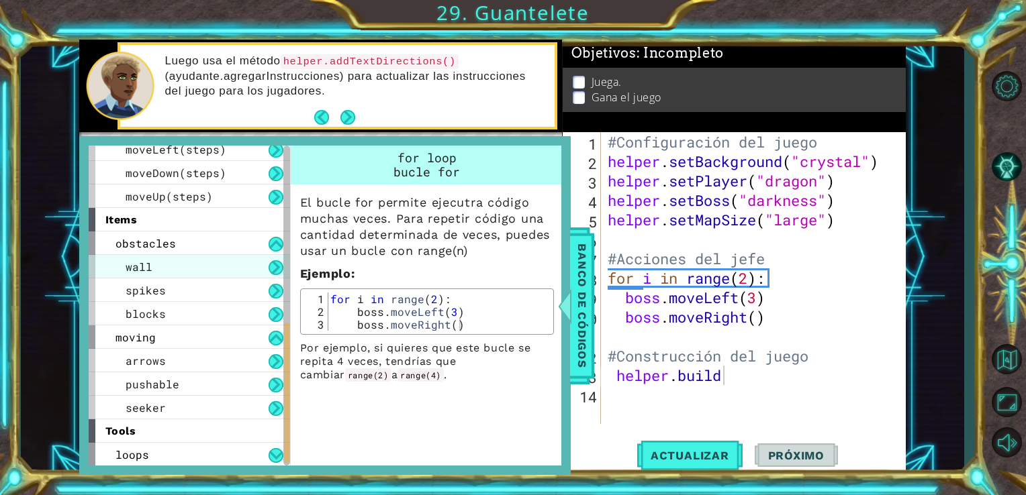
scroll to position [0, 0]
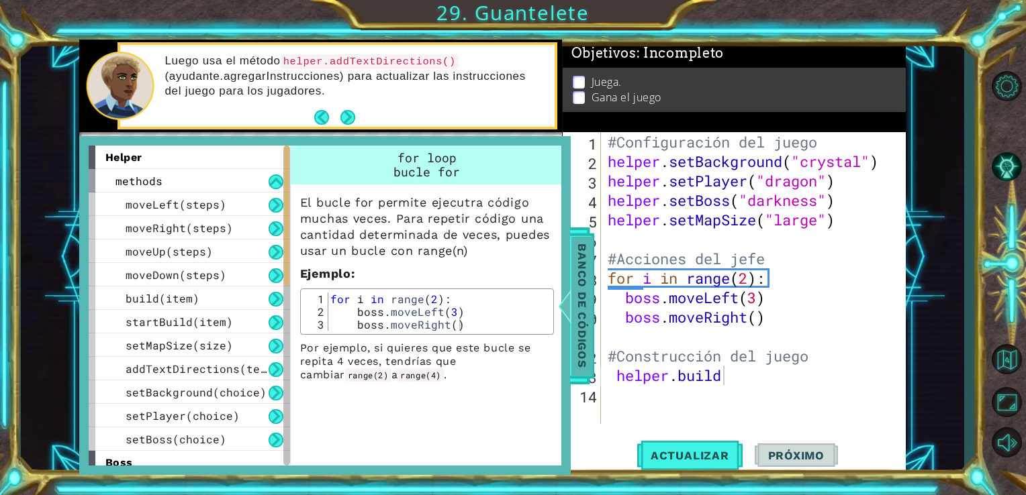
click at [575, 283] on span "Banco de códigos" at bounding box center [581, 305] width 21 height 139
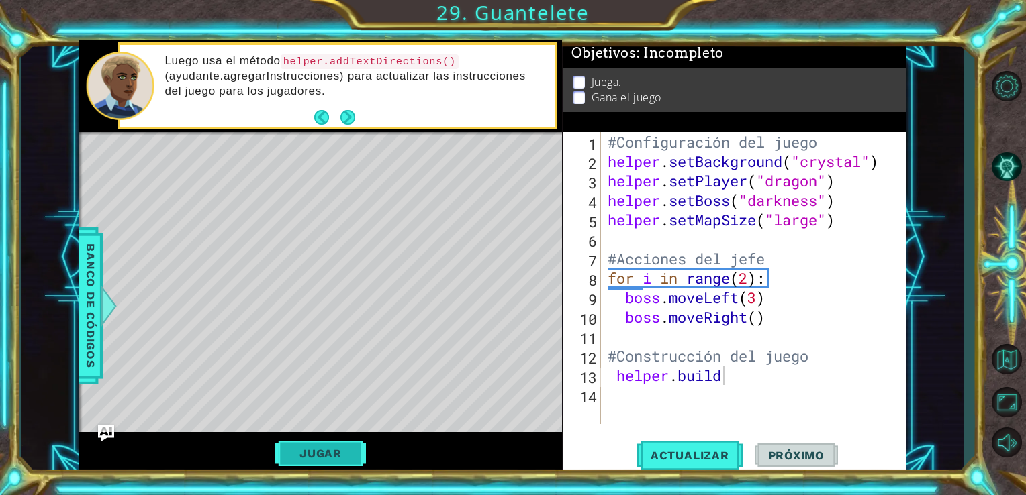
click at [333, 457] on button "Jugar" at bounding box center [320, 454] width 91 height 26
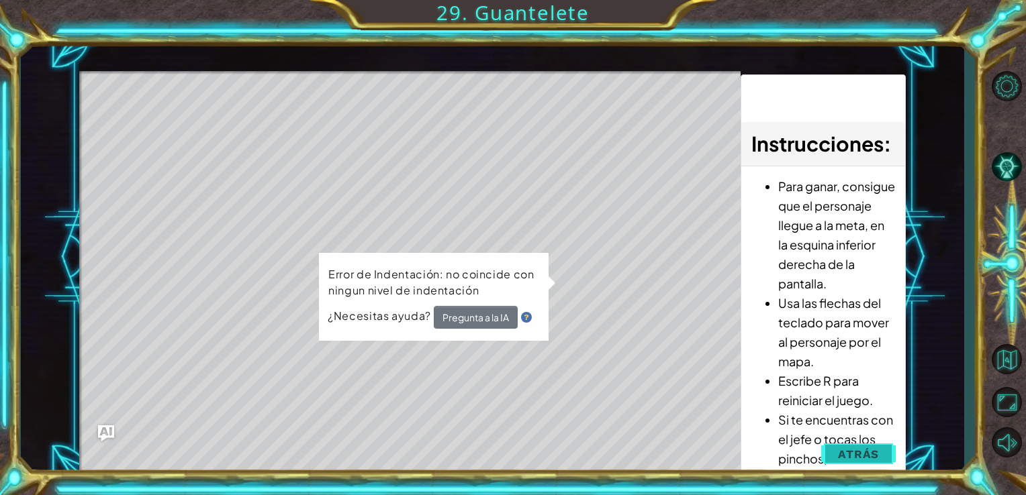
click at [864, 448] on span "Atrás" at bounding box center [858, 454] width 41 height 13
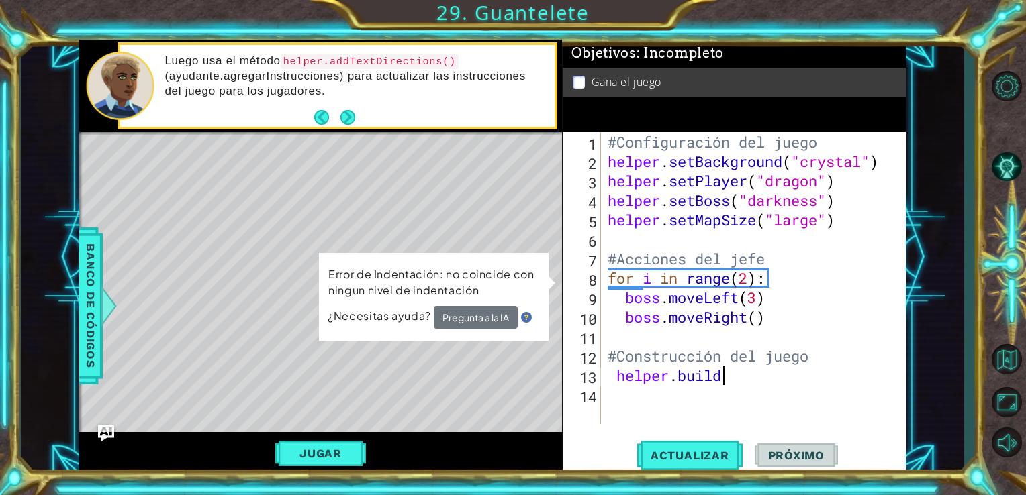
click at [727, 379] on div "#Configuración del juego helper . setBackground ( "crystal" ) helper . setPlaye…" at bounding box center [757, 297] width 305 height 331
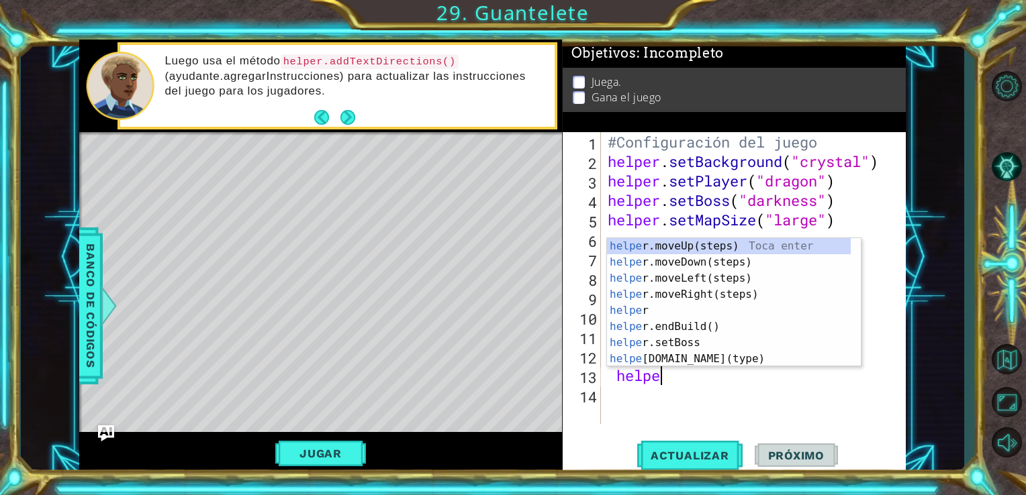
scroll to position [0, 1]
type textarea "h"
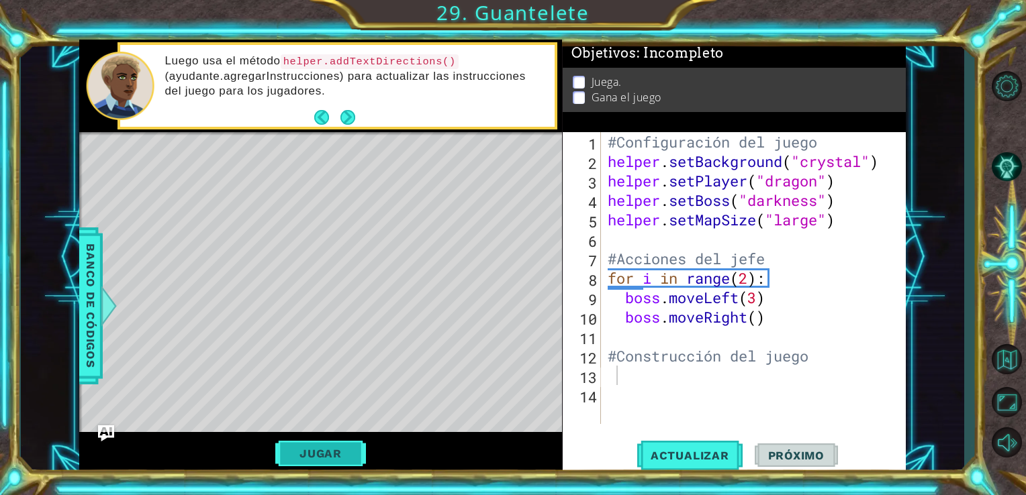
click at [341, 453] on button "Jugar" at bounding box center [320, 454] width 91 height 26
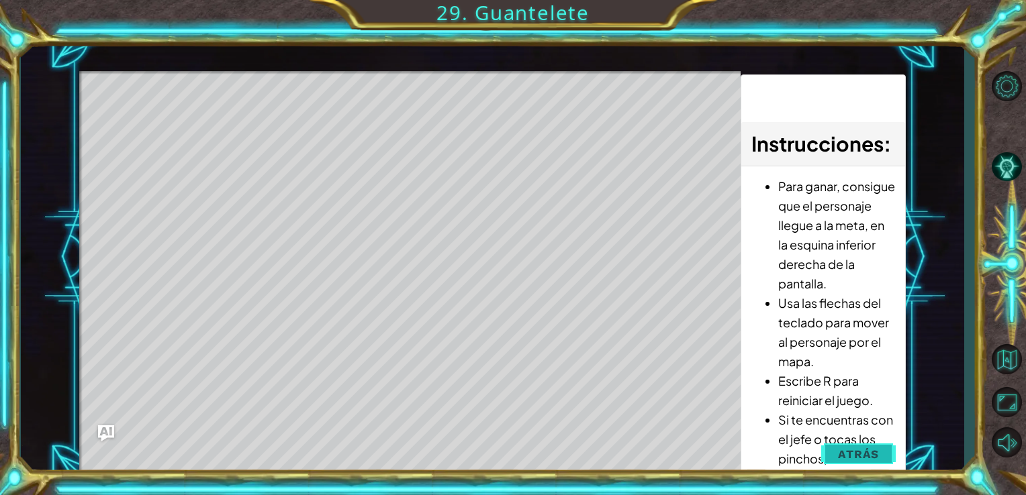
click at [887, 444] on button "Atrás" at bounding box center [858, 454] width 74 height 27
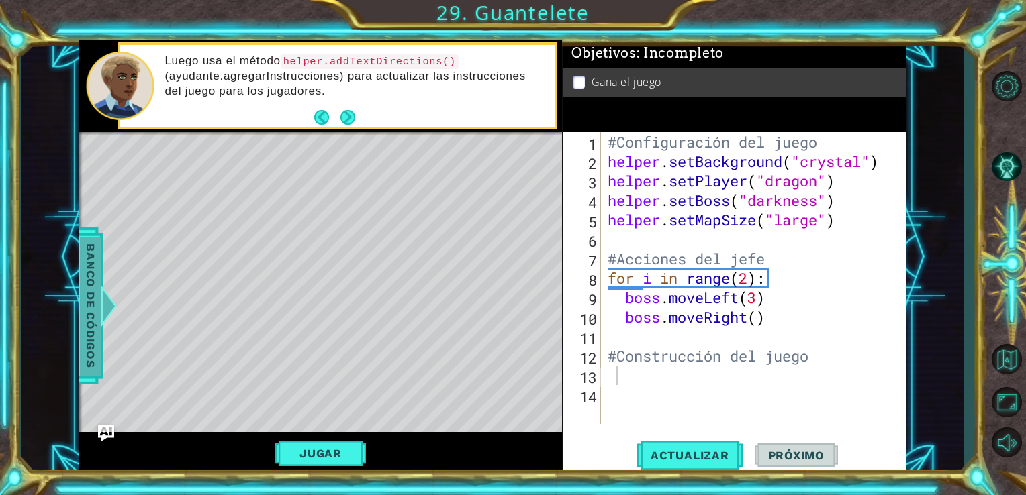
click at [80, 299] on span "Banco de códigos" at bounding box center [90, 305] width 21 height 139
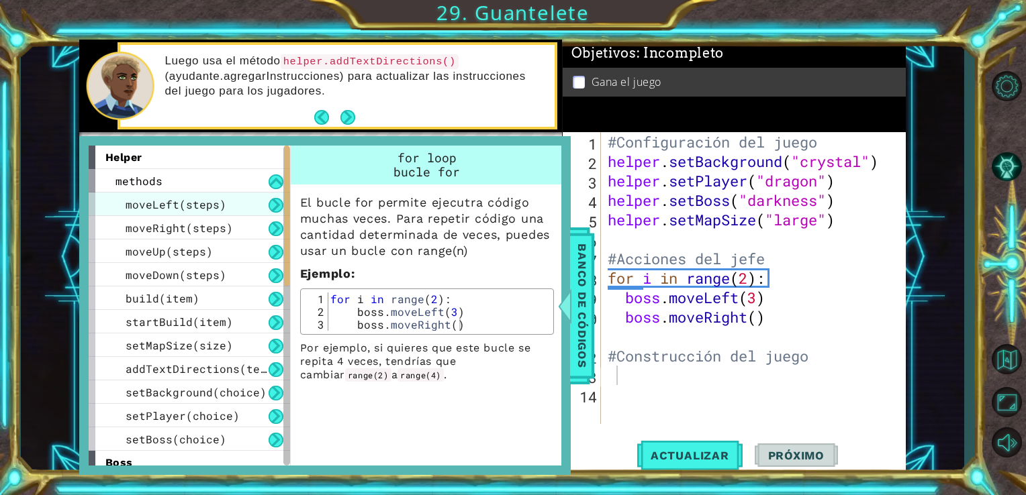
click at [207, 210] on span "moveLeft(steps)" at bounding box center [176, 204] width 101 height 14
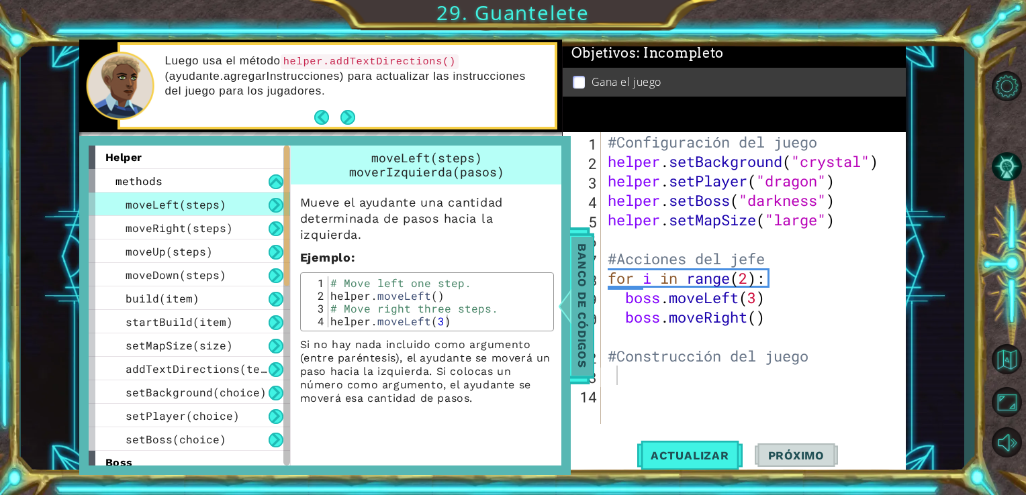
click at [575, 294] on span "Banco de códigos" at bounding box center [581, 305] width 21 height 139
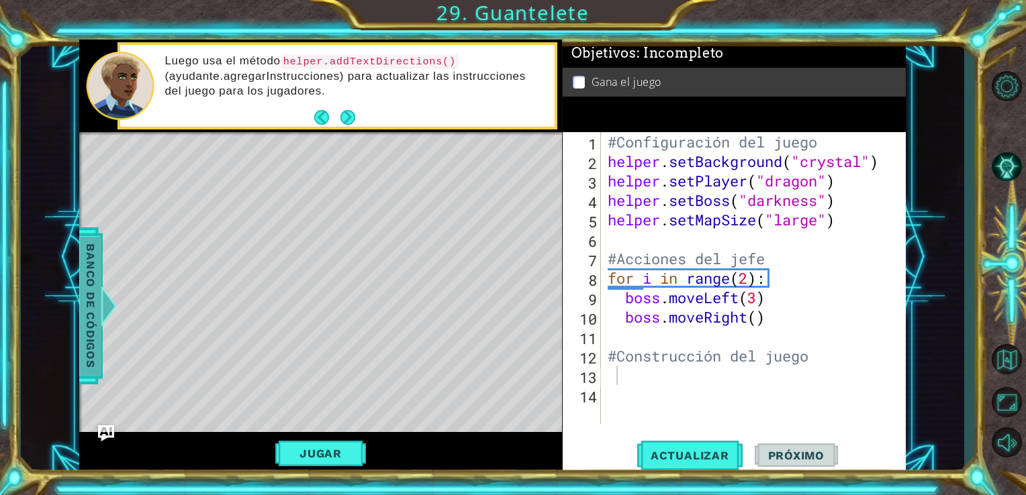
click at [95, 289] on span "Banco de códigos" at bounding box center [90, 305] width 21 height 139
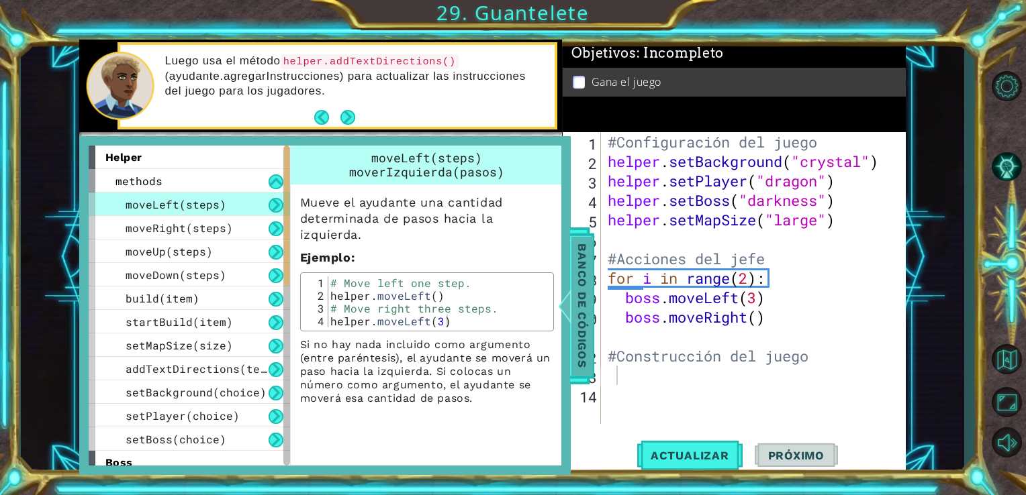
drag, startPoint x: 571, startPoint y: 330, endPoint x: 587, endPoint y: 356, distance: 31.3
click at [587, 356] on span "Banco de códigos" at bounding box center [581, 305] width 21 height 139
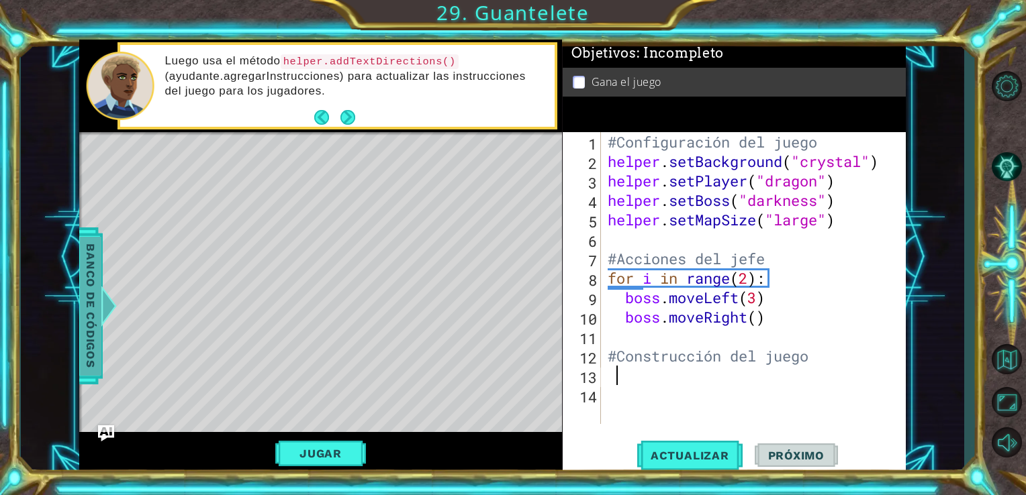
click at [587, 356] on div "12" at bounding box center [583, 357] width 36 height 19
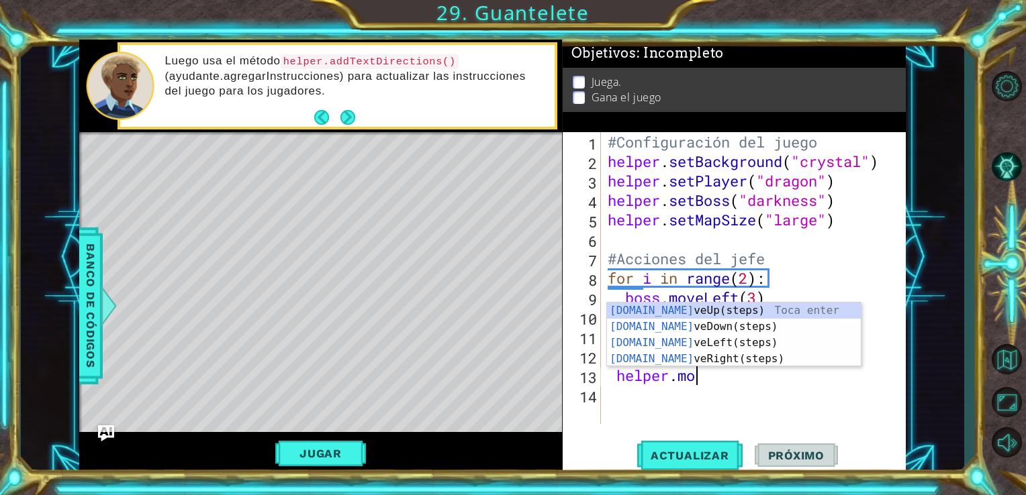
scroll to position [0, 3]
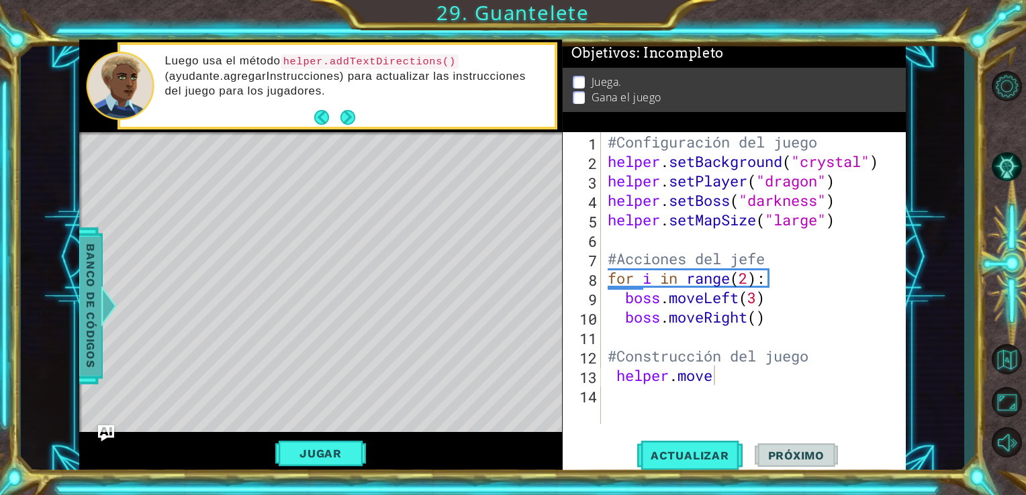
click at [105, 311] on div at bounding box center [108, 306] width 17 height 40
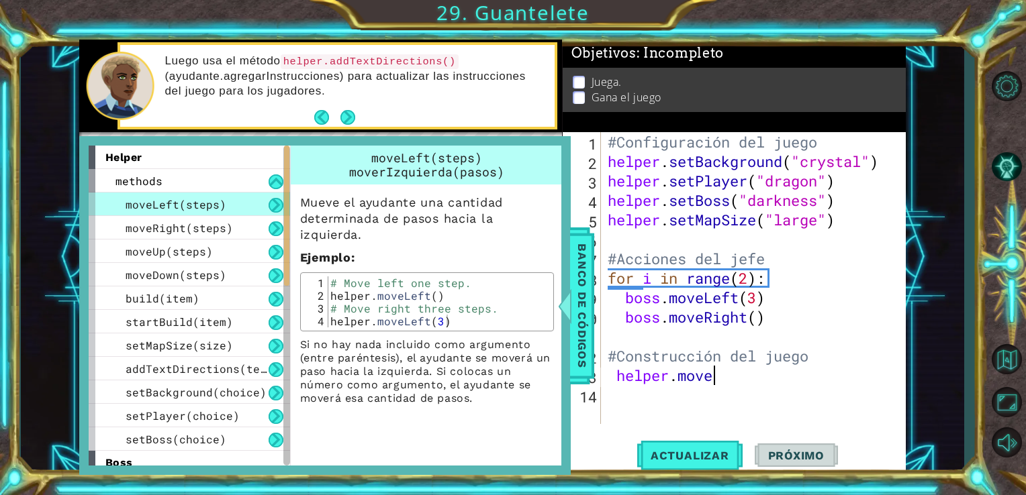
click at [717, 375] on div "#Configuración del juego helper . setBackground ( "crystal" ) helper . setPlaye…" at bounding box center [757, 297] width 305 height 331
type textarea "helper.moveLef(2)"
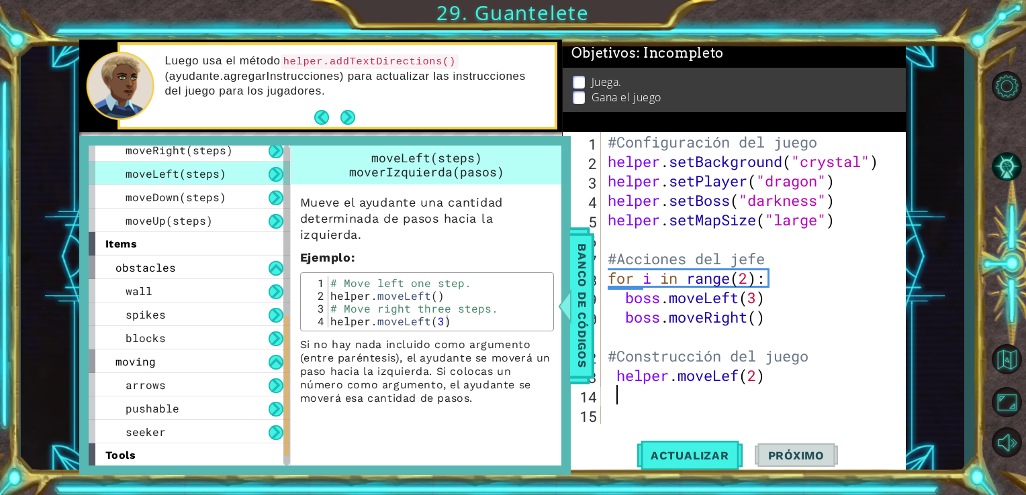
scroll to position [364, 0]
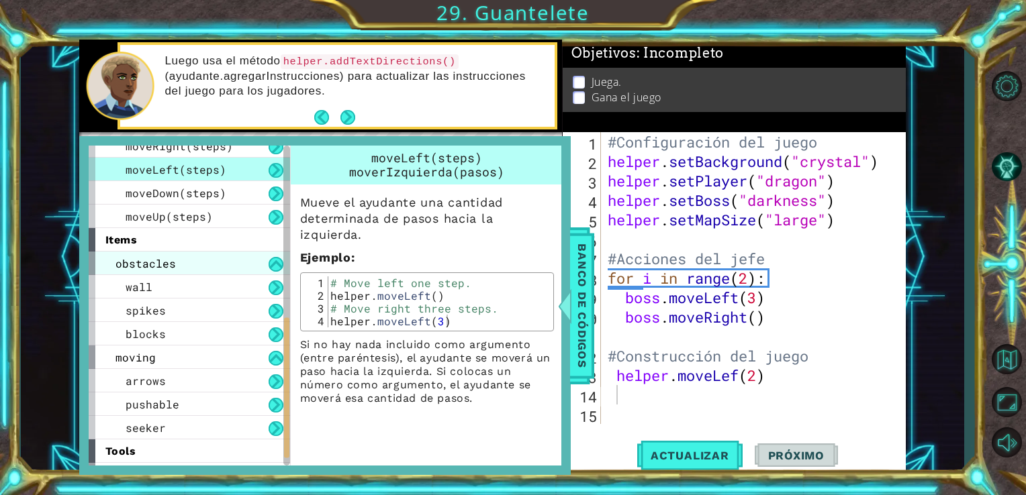
drag, startPoint x: 246, startPoint y: 283, endPoint x: 258, endPoint y: 260, distance: 25.8
click at [258, 260] on div "obstacles wall spikes blocks moving arrows pushable seeker" at bounding box center [189, 346] width 201 height 188
click at [258, 260] on div "obstacles" at bounding box center [189, 263] width 201 height 23
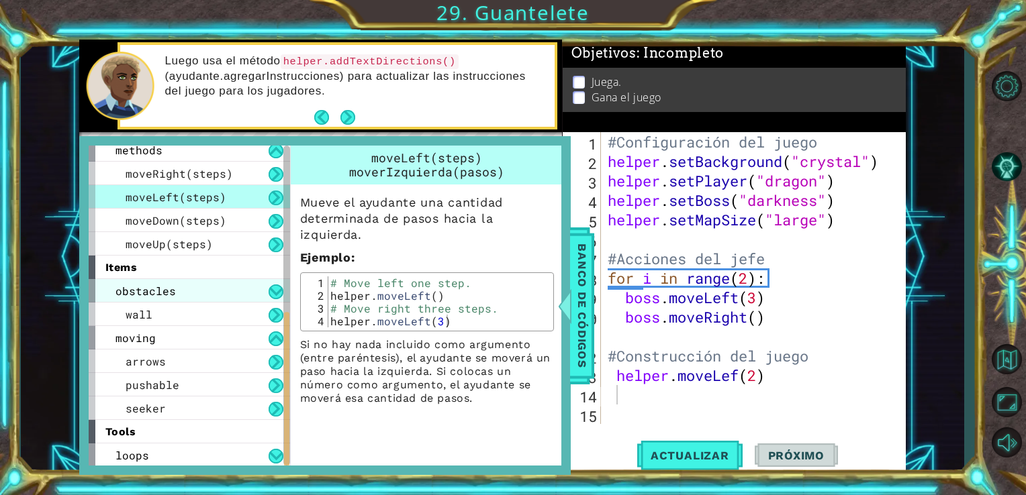
scroll to position [313, 0]
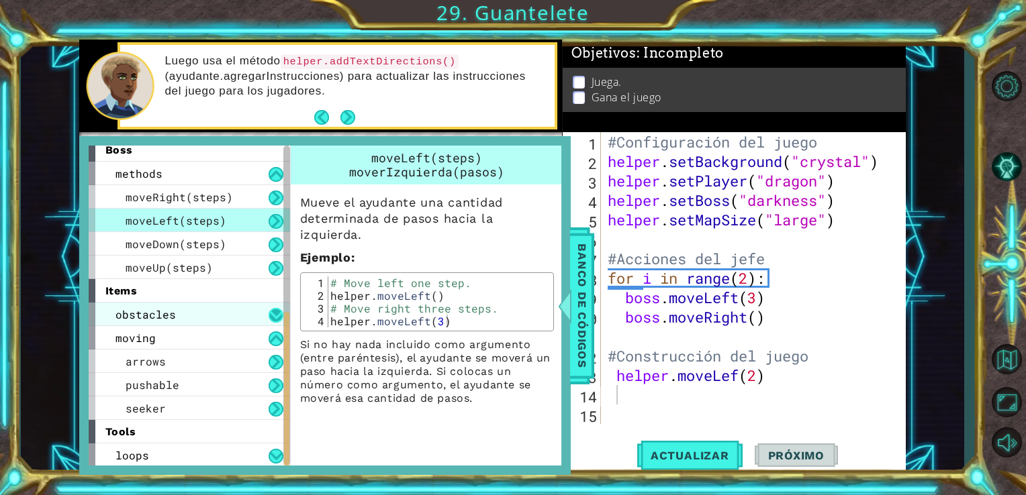
click at [274, 313] on button at bounding box center [275, 315] width 15 height 15
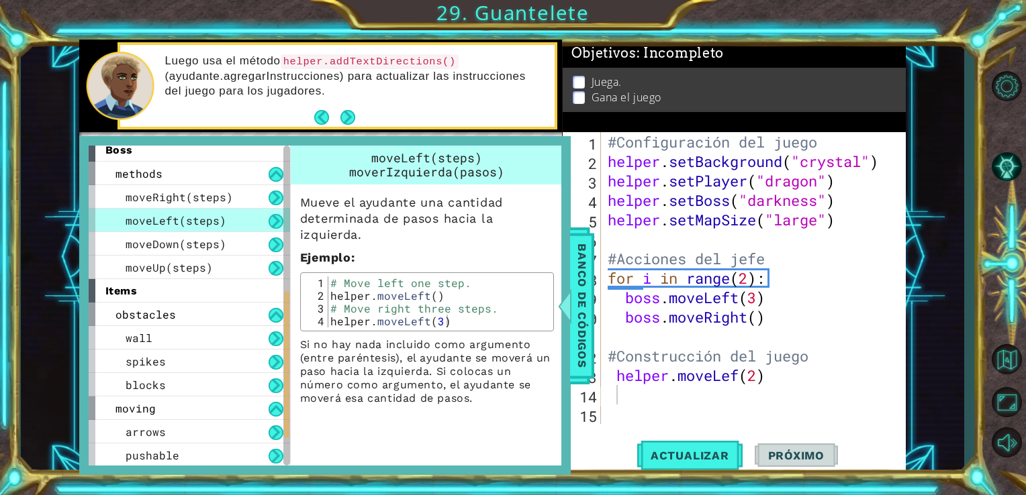
click at [273, 216] on button at bounding box center [275, 221] width 15 height 15
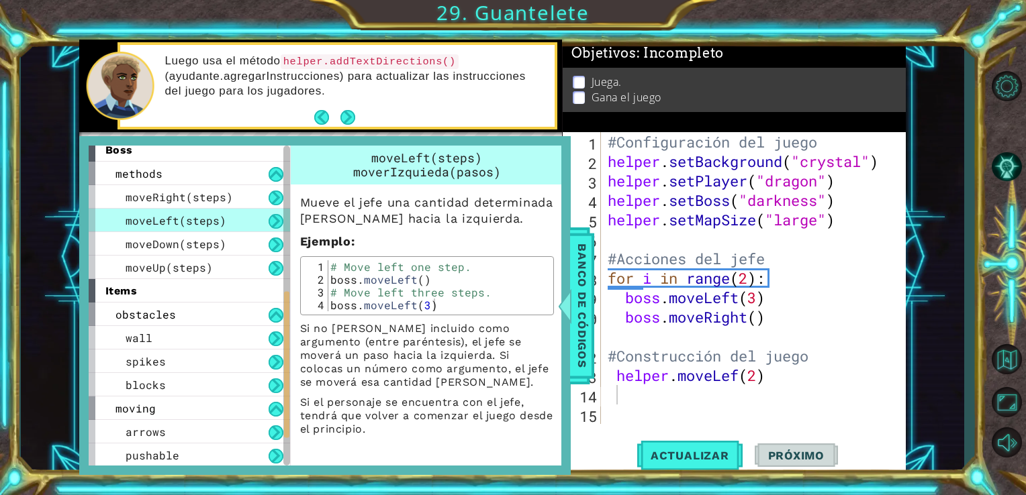
click at [277, 211] on div "moveLeft(steps)" at bounding box center [189, 220] width 201 height 23
click at [232, 313] on div "obstacles" at bounding box center [189, 314] width 201 height 23
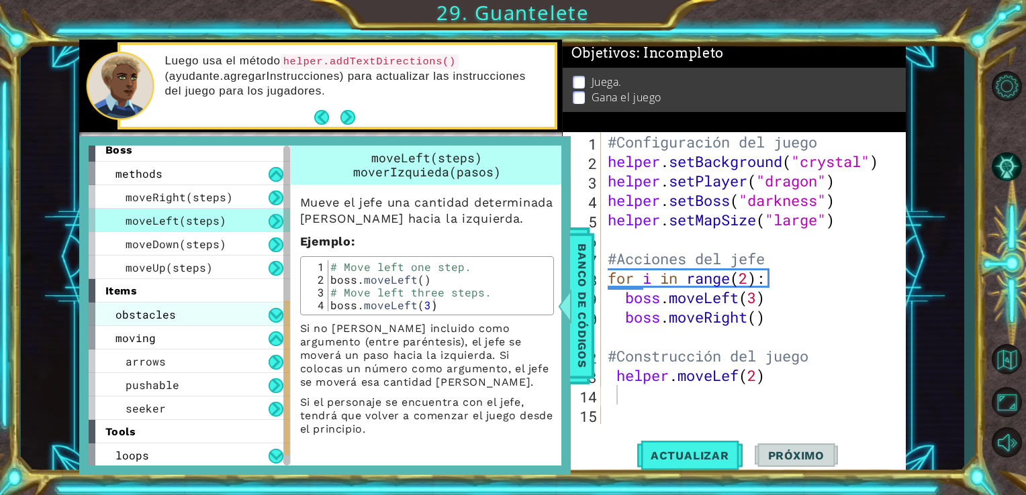
click at [232, 313] on div "obstacles" at bounding box center [189, 314] width 201 height 23
click at [164, 316] on span "obstacles" at bounding box center [145, 314] width 60 height 14
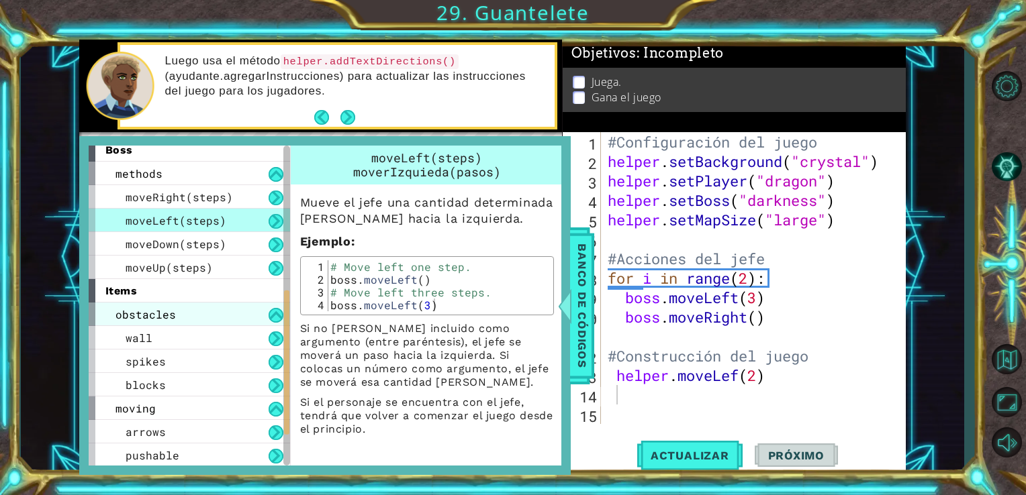
click at [89, 312] on div "obstacles" at bounding box center [189, 314] width 201 height 23
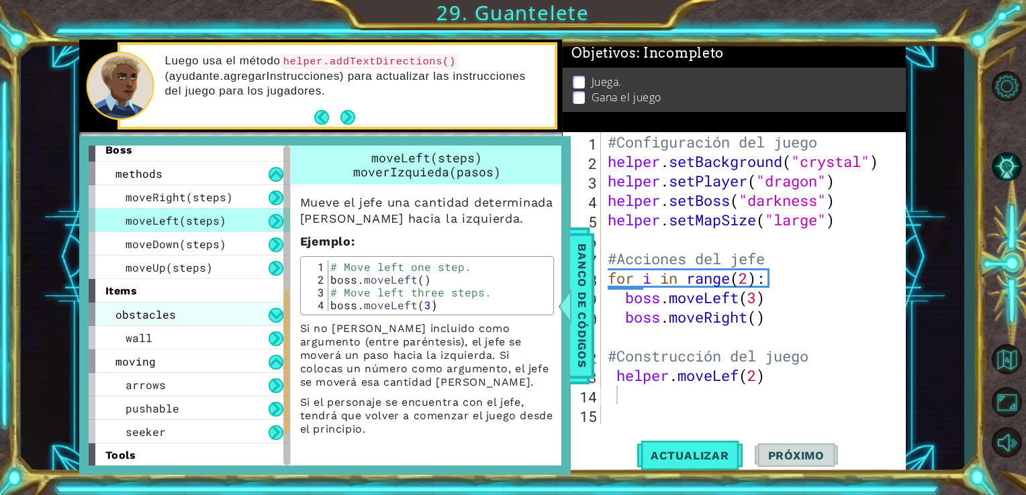
click at [89, 312] on div "obstacles" at bounding box center [189, 314] width 201 height 23
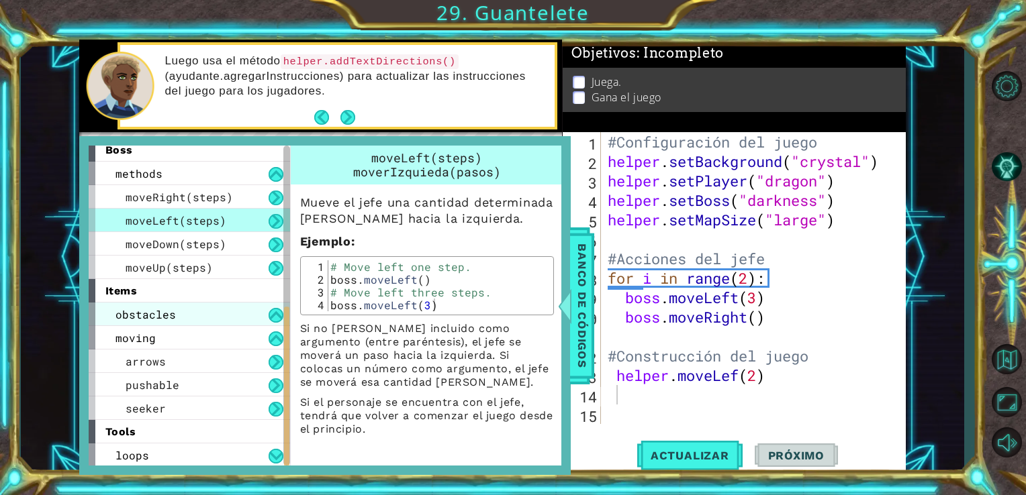
click at [89, 312] on div "obstacles" at bounding box center [189, 314] width 201 height 23
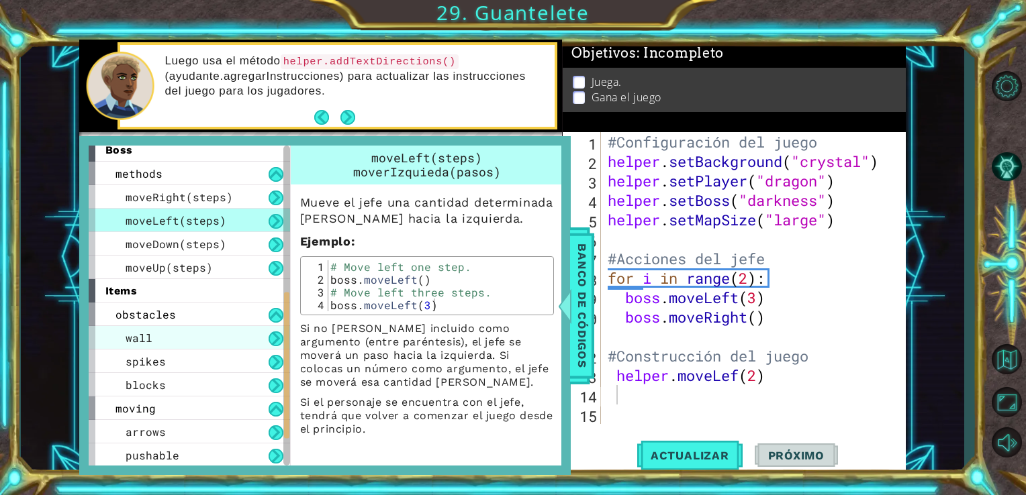
click at [121, 336] on div "wall" at bounding box center [189, 337] width 201 height 23
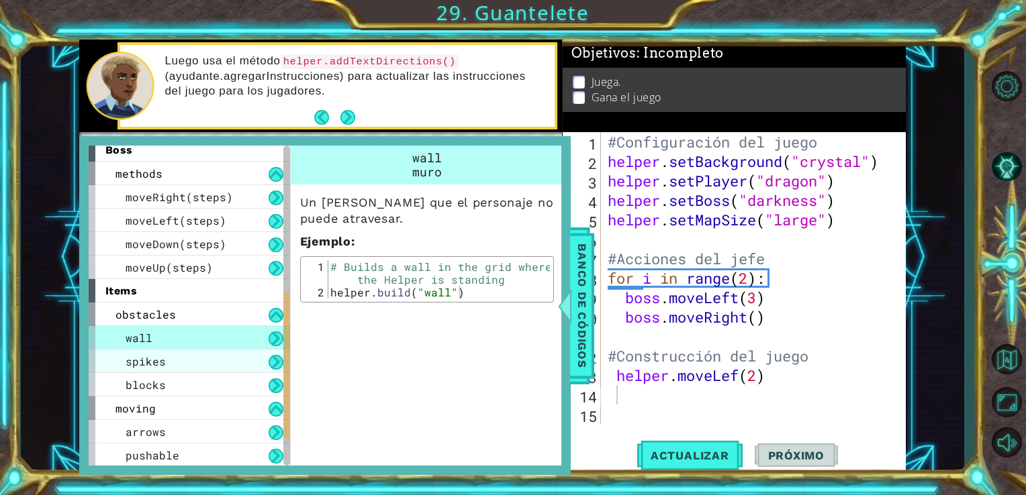
click at [160, 354] on span "spikes" at bounding box center [146, 361] width 40 height 14
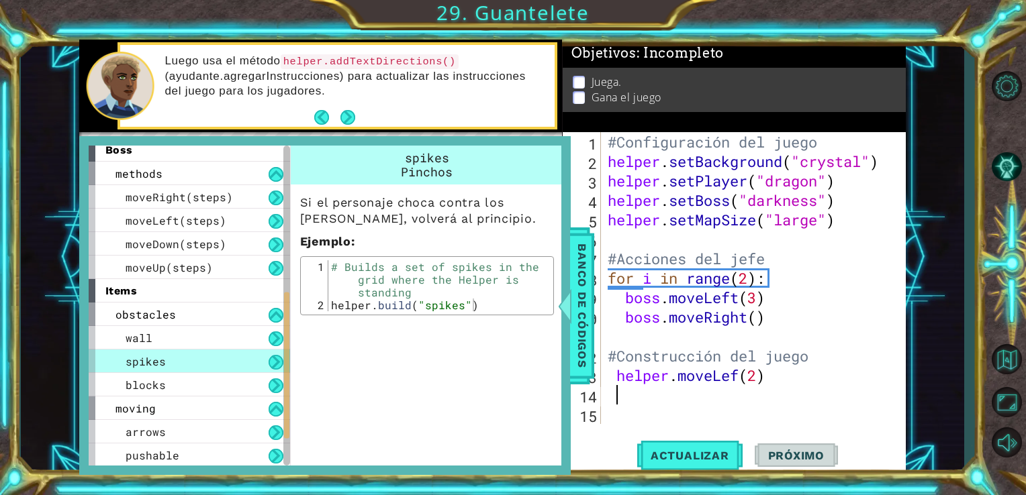
click at [615, 401] on div "#Configuración del juego helper . setBackground ( "crystal" ) helper . setPlaye…" at bounding box center [757, 297] width 305 height 331
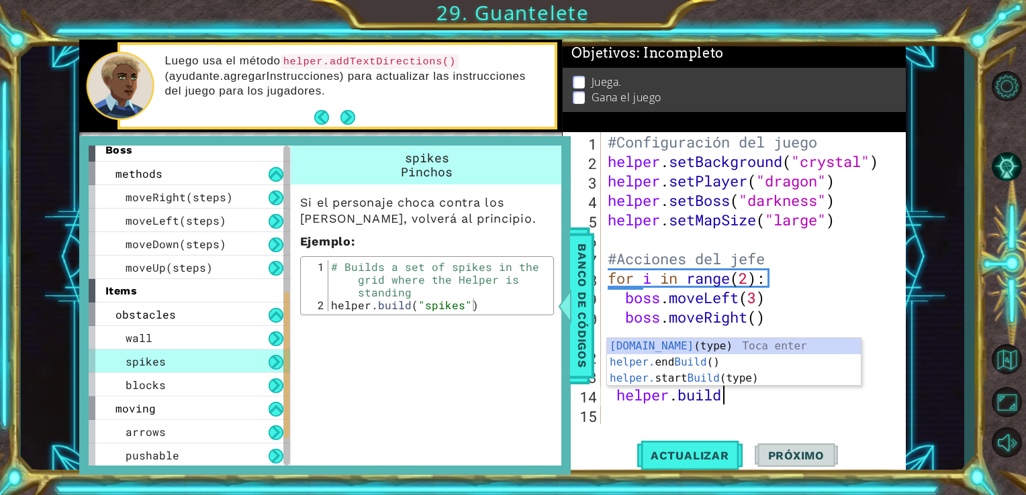
scroll to position [0, 3]
type textarea "h"
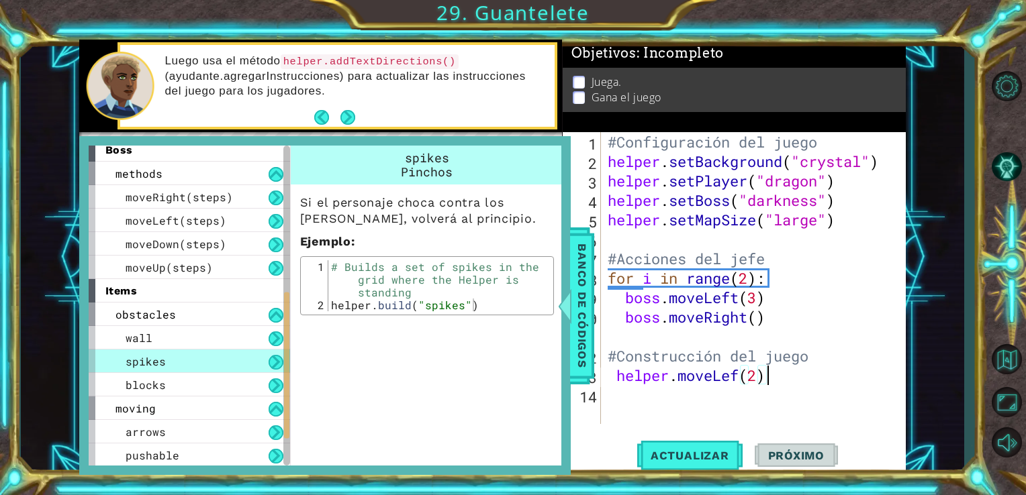
scroll to position [0, 6]
click at [738, 375] on div "#Configuración del juego helper . setBackground ( "crystal" ) helper . setPlaye…" at bounding box center [757, 297] width 305 height 331
type textarea "helper.moveLeft(2)"
click at [637, 404] on div "#Configuración del juego helper . setBackground ( "crystal" ) helper . setPlaye…" at bounding box center [757, 297] width 305 height 331
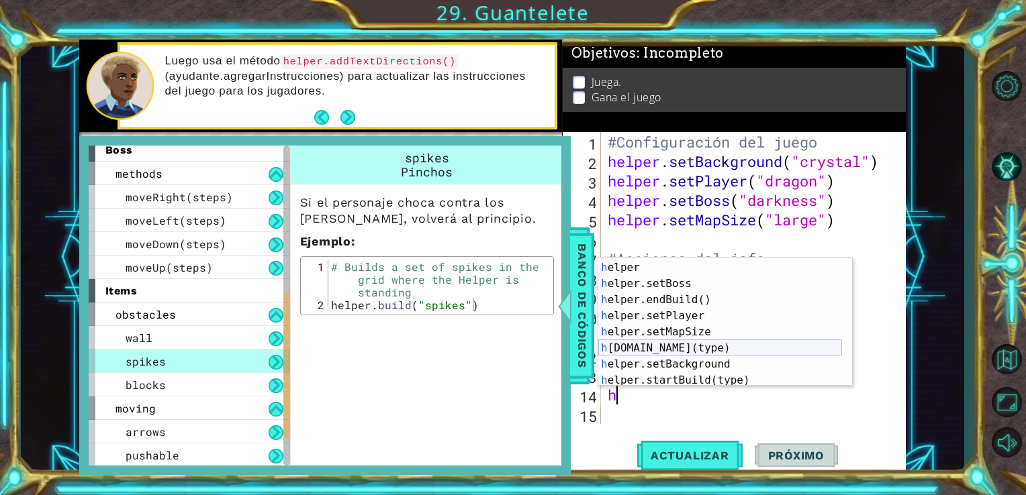
scroll to position [62, 0]
click at [666, 352] on div "h elper.moveRight(steps) Toca enter h elper Toca enter h elper.setBoss Toca ent…" at bounding box center [720, 324] width 244 height 161
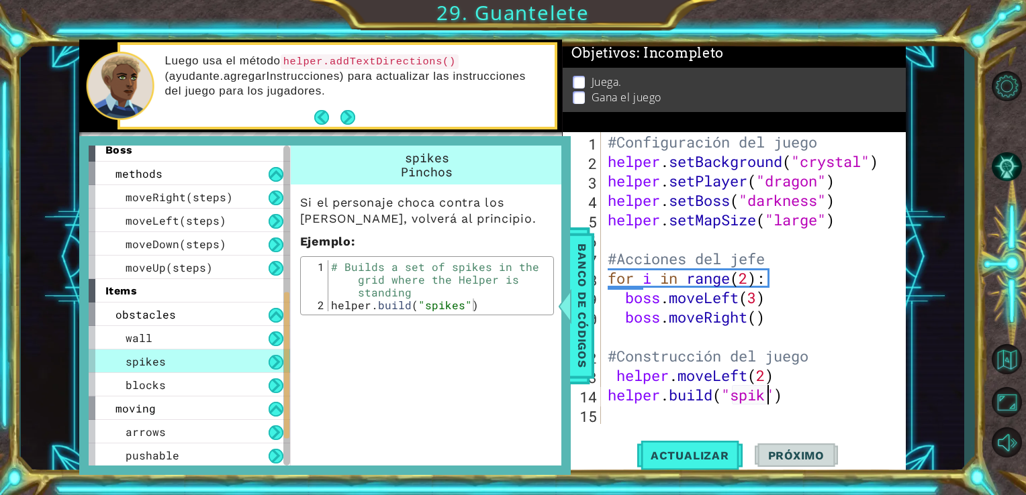
scroll to position [0, 7]
type textarea "[DOMAIN_NAME]("spikes")"
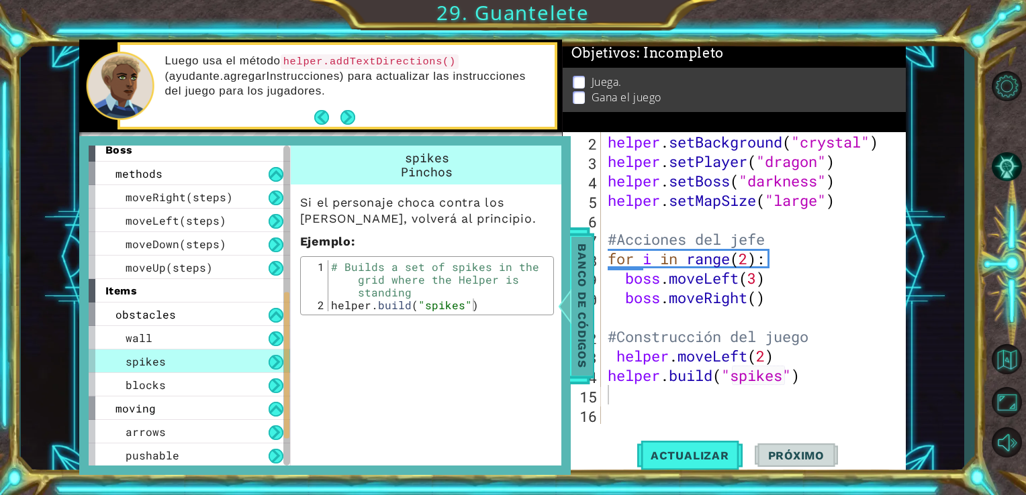
click at [583, 307] on span "Banco de códigos" at bounding box center [581, 305] width 21 height 139
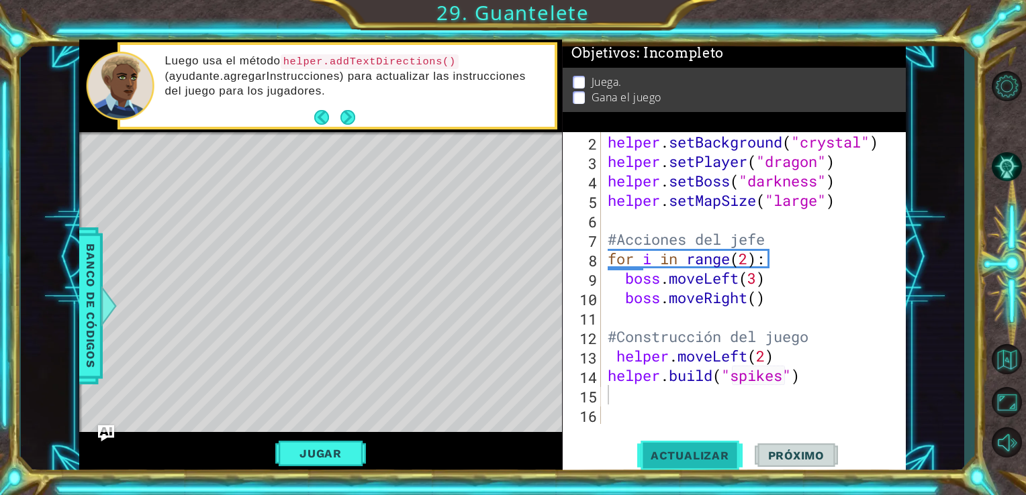
click at [687, 454] on span "Actualizar" at bounding box center [689, 455] width 105 height 13
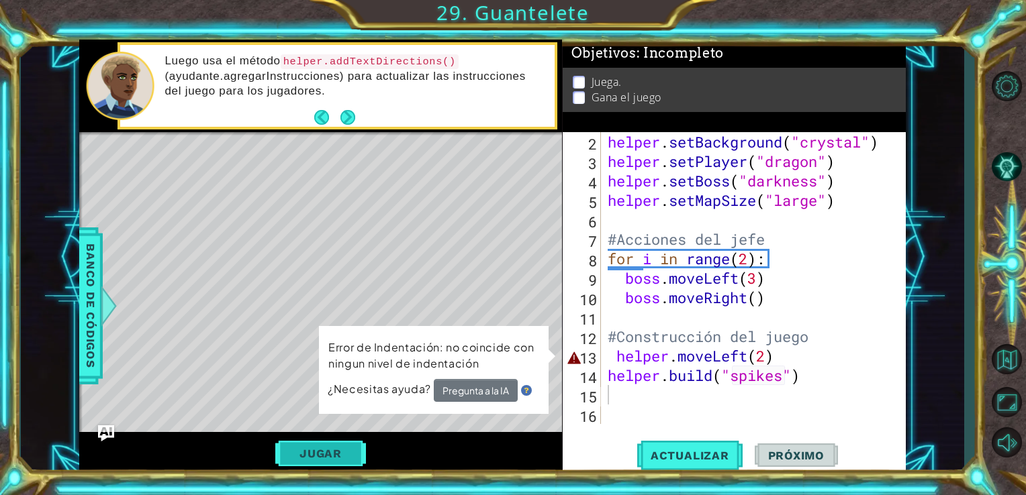
click at [305, 456] on button "Jugar" at bounding box center [320, 454] width 91 height 26
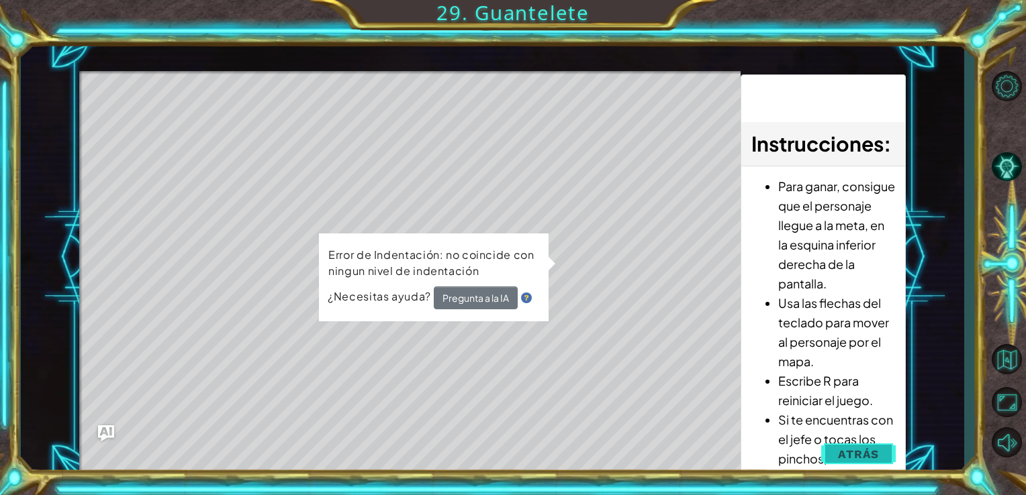
click at [863, 449] on span "Atrás" at bounding box center [858, 454] width 41 height 13
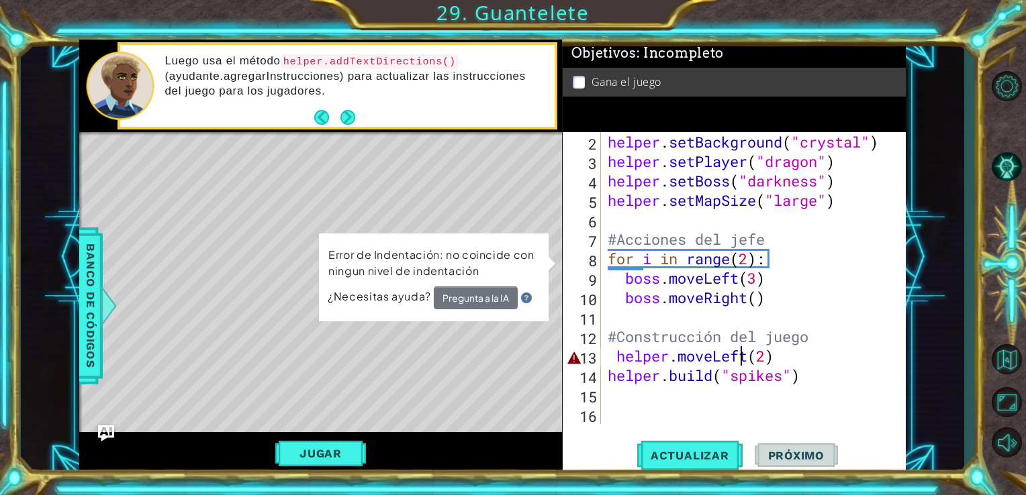
click at [740, 362] on div "helper . setBackground ( "crystal" ) helper . setPlayer ( "dragon" ) helper . s…" at bounding box center [752, 297] width 295 height 331
click at [786, 356] on div "helper . setBackground ( "crystal" ) helper . setPlayer ( "dragon" ) helper . s…" at bounding box center [752, 297] width 295 height 331
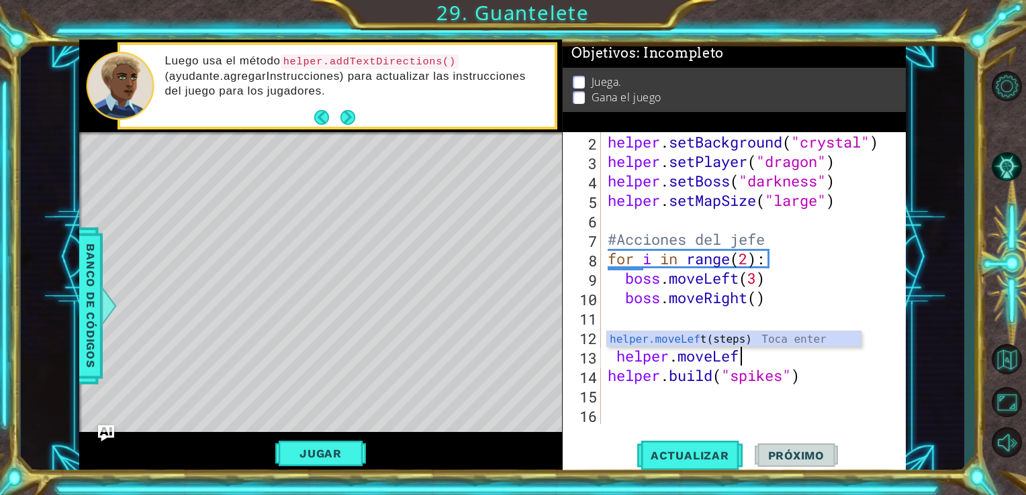
type textarea "helper.moveLe"
click at [733, 334] on div "helper.moveLe ft(steps) Toca enter" at bounding box center [734, 356] width 254 height 48
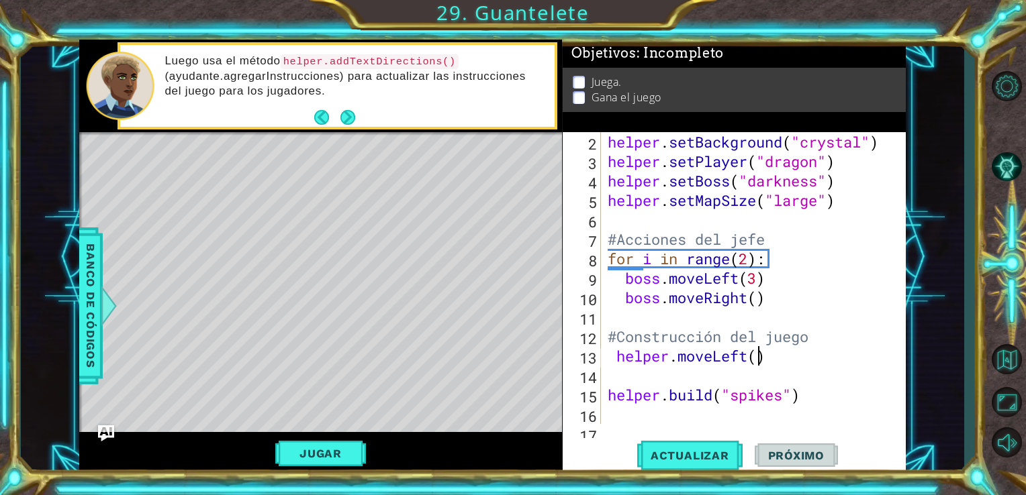
click at [756, 356] on div "helper . setBackground ( "crystal" ) helper . setPlayer ( "dragon" ) helper . s…" at bounding box center [752, 297] width 295 height 331
type textarea "helper.moveLeft(2)"
click at [651, 378] on div "helper . setBackground ( "crystal" ) helper . setPlayer ( "dragon" ) helper . s…" at bounding box center [752, 297] width 295 height 331
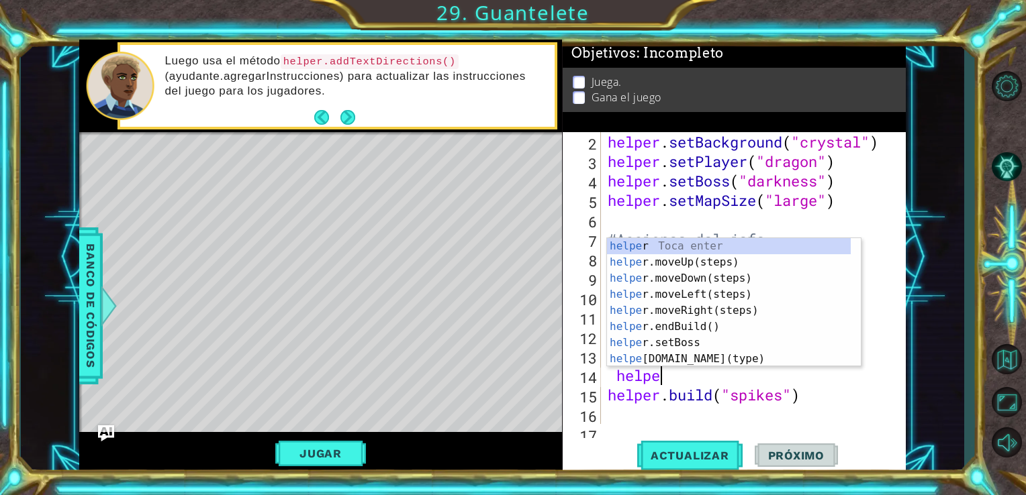
scroll to position [0, 2]
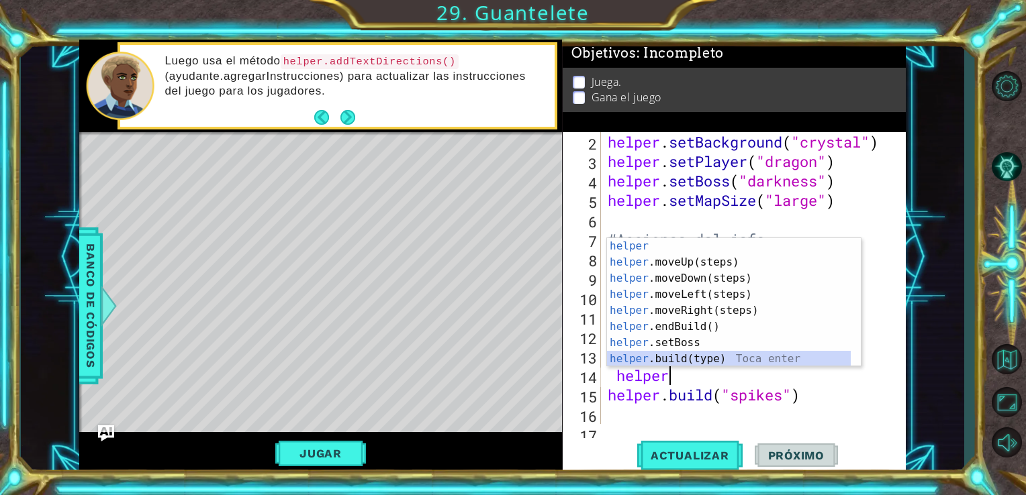
click at [695, 358] on div "helper Toca enter helper .moveUp(steps) Toca enter helper .moveDown(steps) Toca…" at bounding box center [729, 318] width 244 height 161
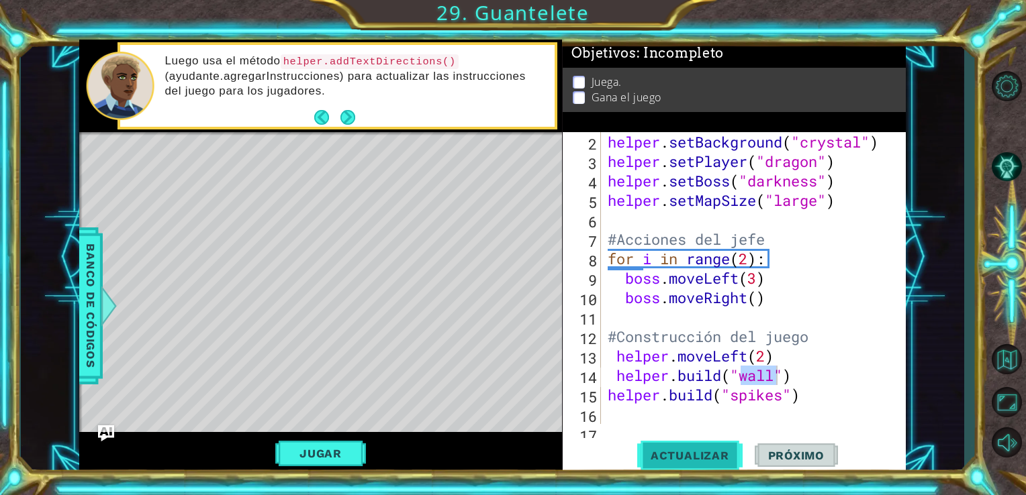
click at [711, 464] on button "Actualizar" at bounding box center [689, 455] width 105 height 34
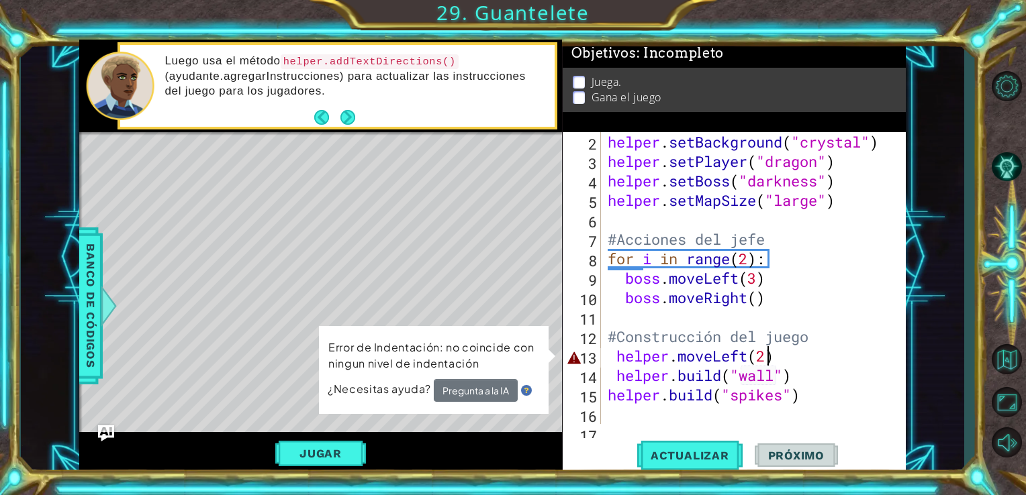
click at [768, 356] on div "helper . setBackground ( "crystal" ) helper . setPlayer ( "dragon" ) helper . s…" at bounding box center [752, 297] width 295 height 331
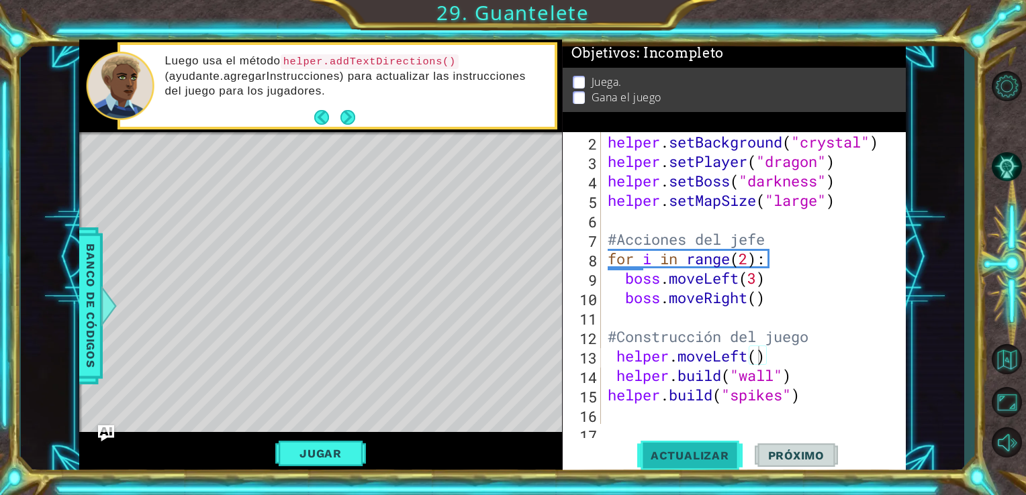
click at [685, 467] on button "Actualizar" at bounding box center [689, 455] width 105 height 34
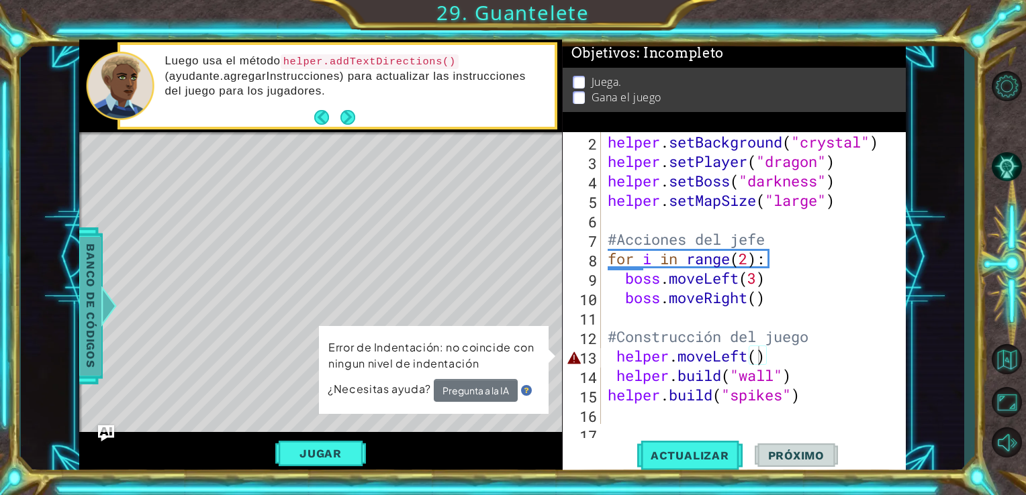
click at [84, 303] on span "Banco de códigos" at bounding box center [90, 305] width 21 height 139
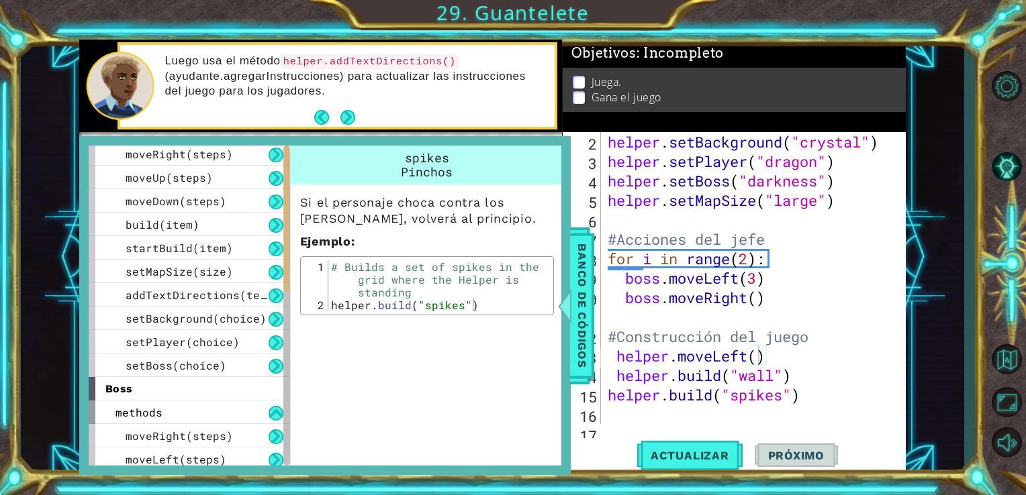
scroll to position [0, 0]
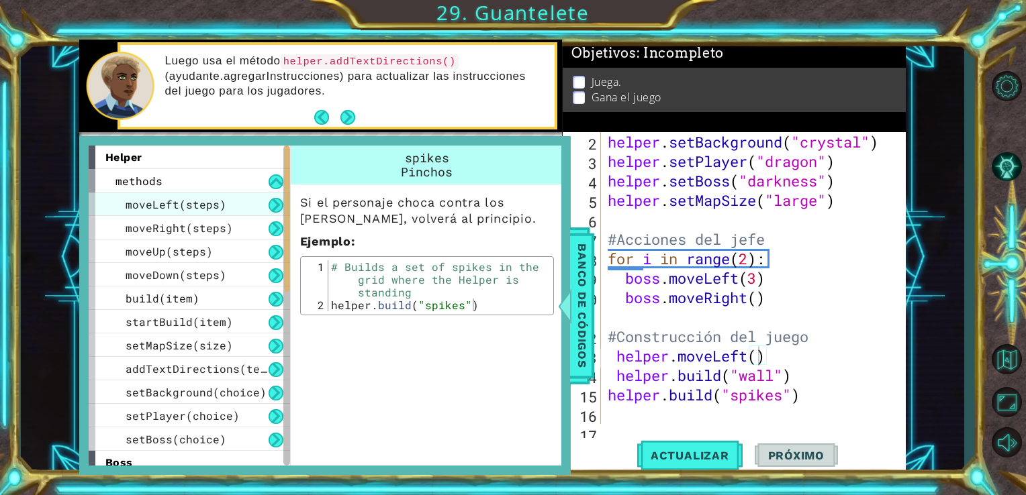
click at [205, 197] on span "moveLeft(steps)" at bounding box center [176, 204] width 101 height 14
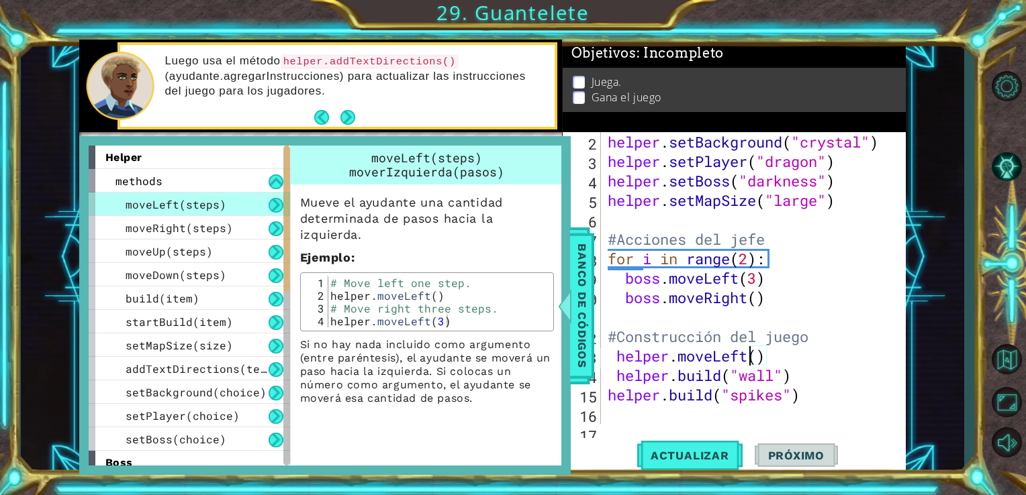
click at [748, 361] on div "helper . setBackground ( "crystal" ) helper . setPlayer ( "dragon" ) helper . s…" at bounding box center [752, 297] width 295 height 331
click at [228, 228] on div "moveRight(steps)" at bounding box center [189, 227] width 201 height 23
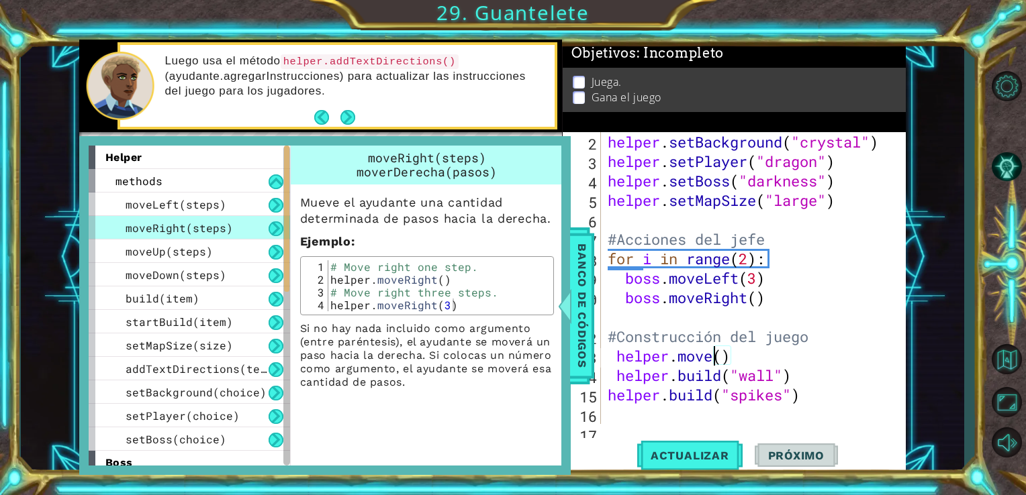
click at [713, 358] on div "helper . setBackground ( "crystal" ) helper . setPlayer ( "dragon" ) helper . s…" at bounding box center [752, 297] width 295 height 331
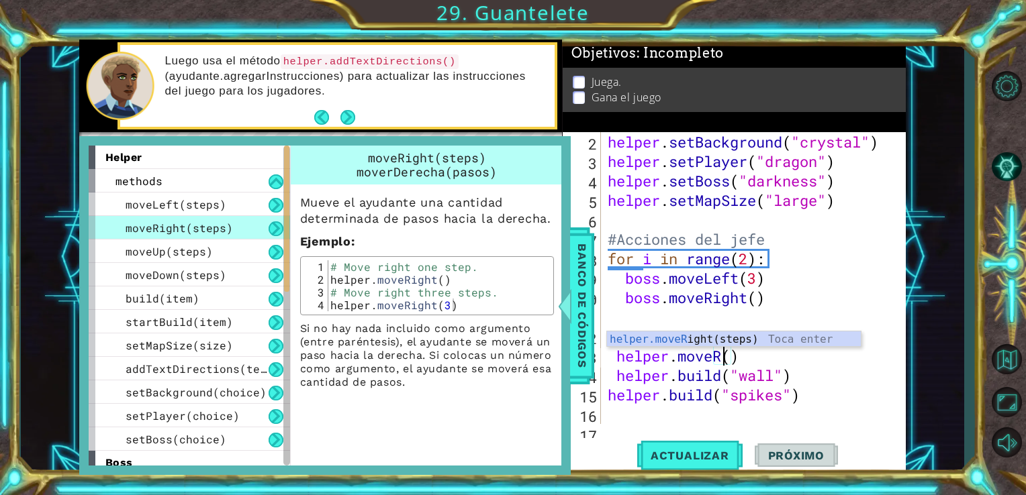
scroll to position [0, 5]
click at [687, 342] on div "helper.moveR ight(steps) Toca enter" at bounding box center [734, 356] width 254 height 48
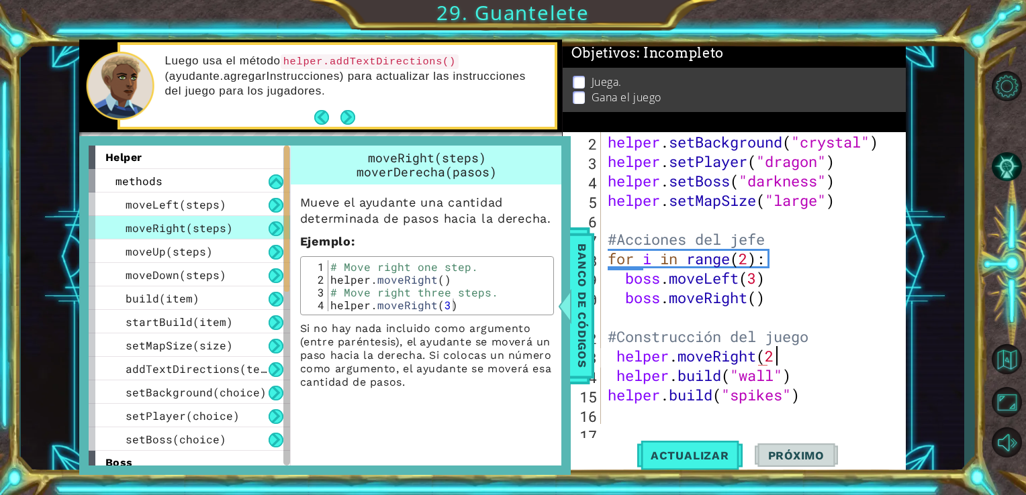
scroll to position [0, 7]
type textarea "helper.moveRight(2)"
click at [581, 332] on span "Banco de códigos" at bounding box center [581, 305] width 21 height 139
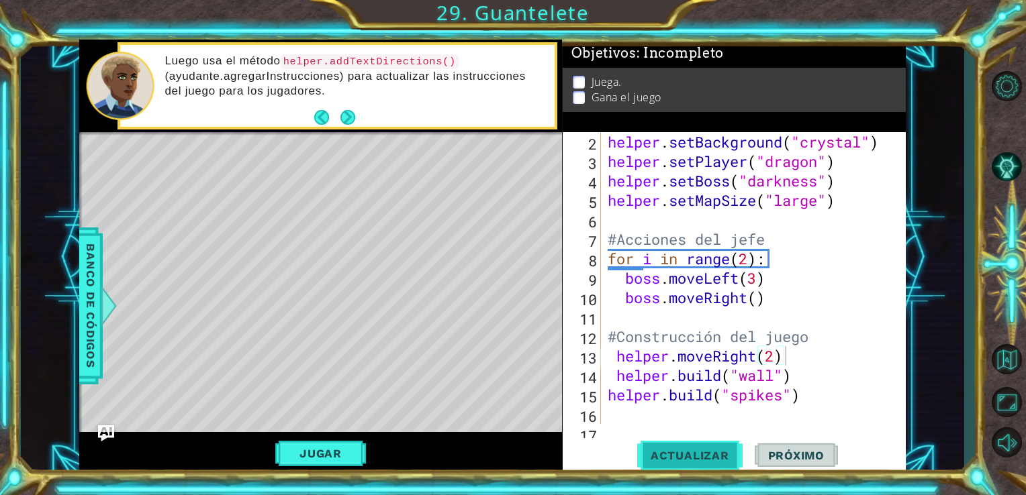
click at [666, 441] on button "Actualizar" at bounding box center [689, 455] width 105 height 34
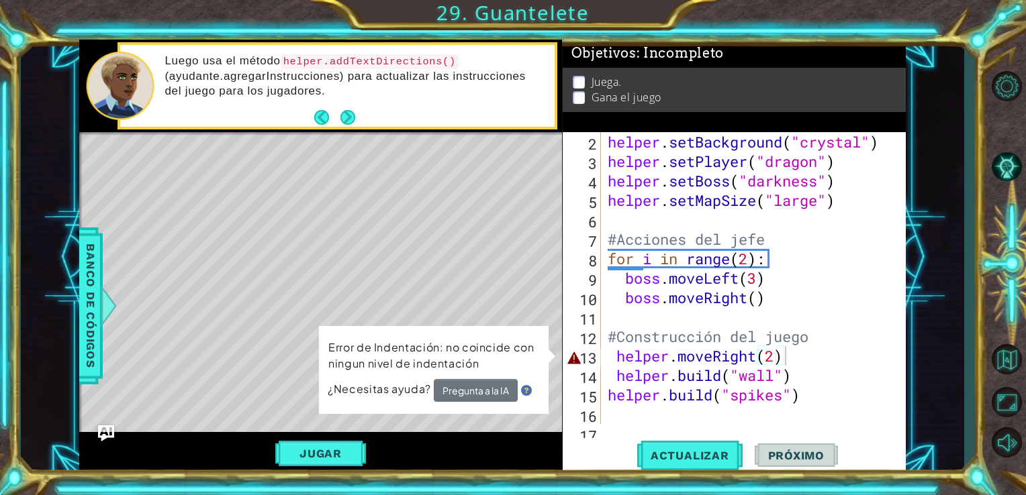
click at [77, 299] on div "1 ההההההההההההההההההההההההההההההההההההההההההההההההההההההההההההההההההההההההההההה…" at bounding box center [493, 258] width 944 height 436
click at [451, 385] on button "Pregunta a la IA" at bounding box center [476, 390] width 84 height 23
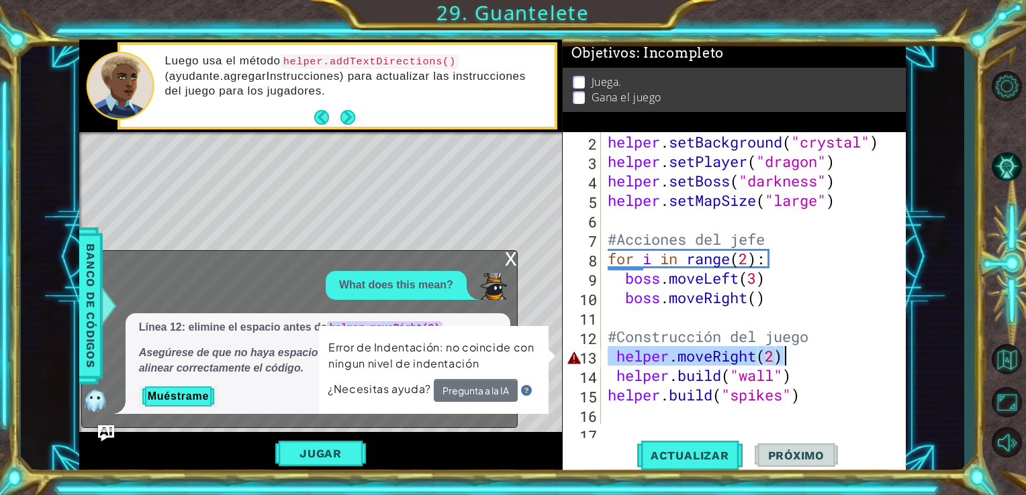
drag, startPoint x: 610, startPoint y: 364, endPoint x: 804, endPoint y: 353, distance: 194.3
click at [804, 353] on div "helper . setBackground ( "crystal" ) helper . setPlayer ( "dragon" ) helper . s…" at bounding box center [752, 297] width 295 height 331
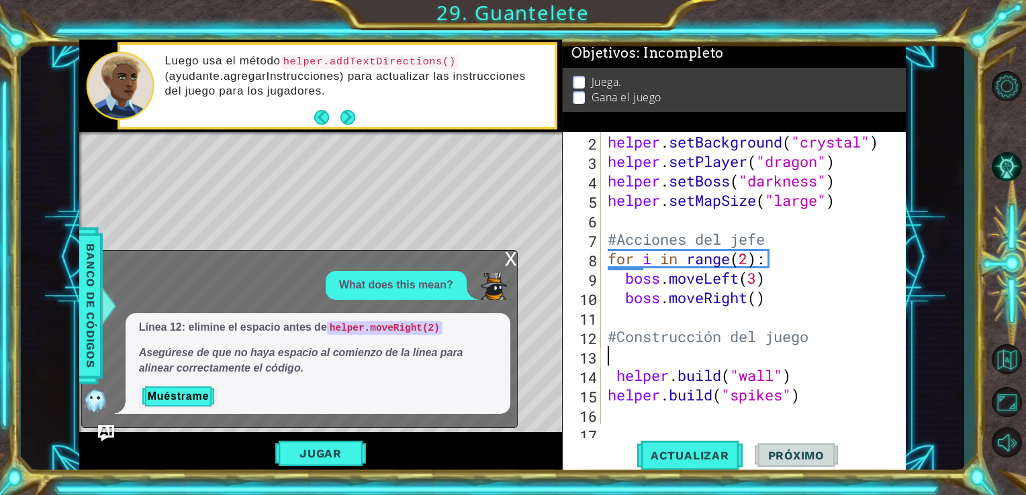
scroll to position [0, 0]
click at [607, 330] on div "helper . setBackground ( "crystal" ) helper . setPlayer ( "dragon" ) helper . s…" at bounding box center [752, 297] width 295 height 331
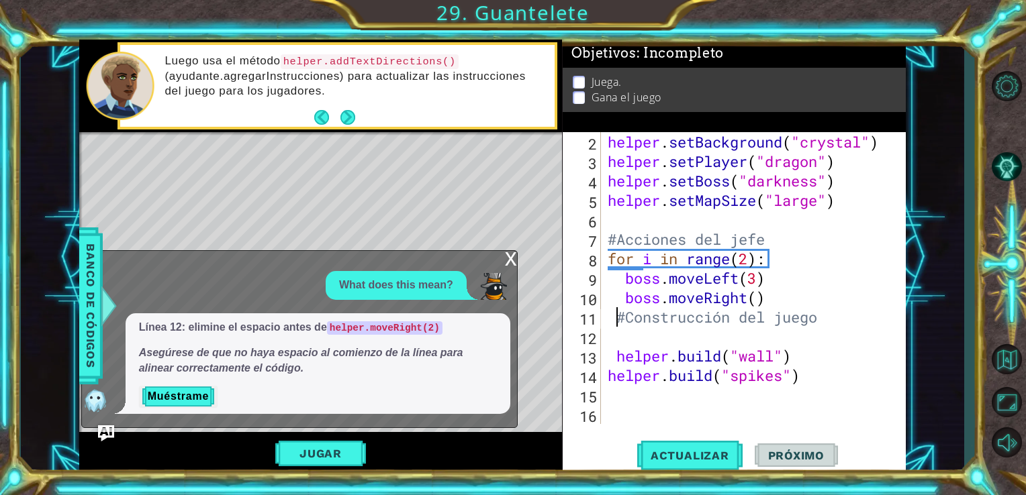
type textarea "#Construcción del juego"
click at [613, 334] on div "helper . setBackground ( "crystal" ) helper . setPlayer ( "dragon" ) helper . s…" at bounding box center [752, 297] width 295 height 331
type textarea "#Construcción del juego"
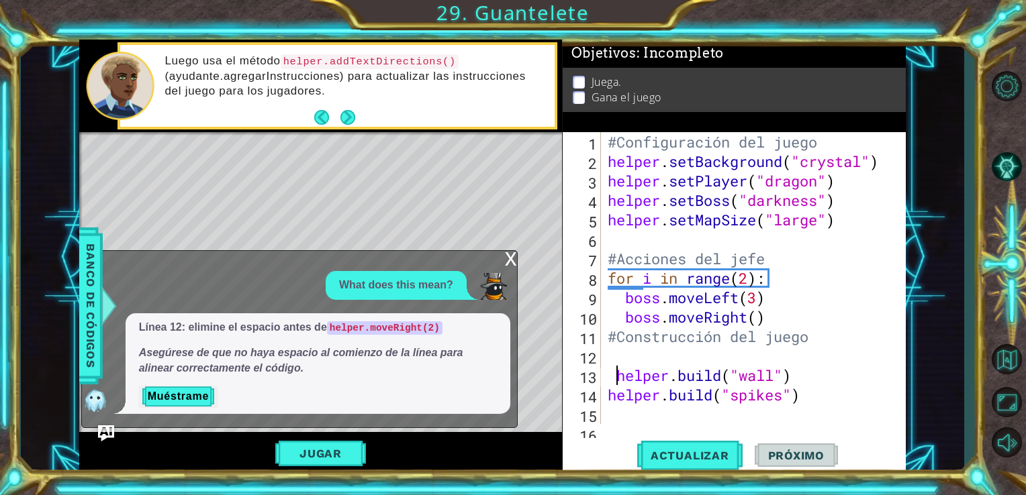
click at [614, 385] on div "#Configuración del juego helper . setBackground ( "crystal" ) helper . setPlaye…" at bounding box center [752, 297] width 295 height 331
type textarea "[DOMAIN_NAME]("wall")"
click at [618, 350] on div "#Configuración del juego helper . setBackground ( "crystal" ) helper . setPlaye…" at bounding box center [752, 297] width 295 height 331
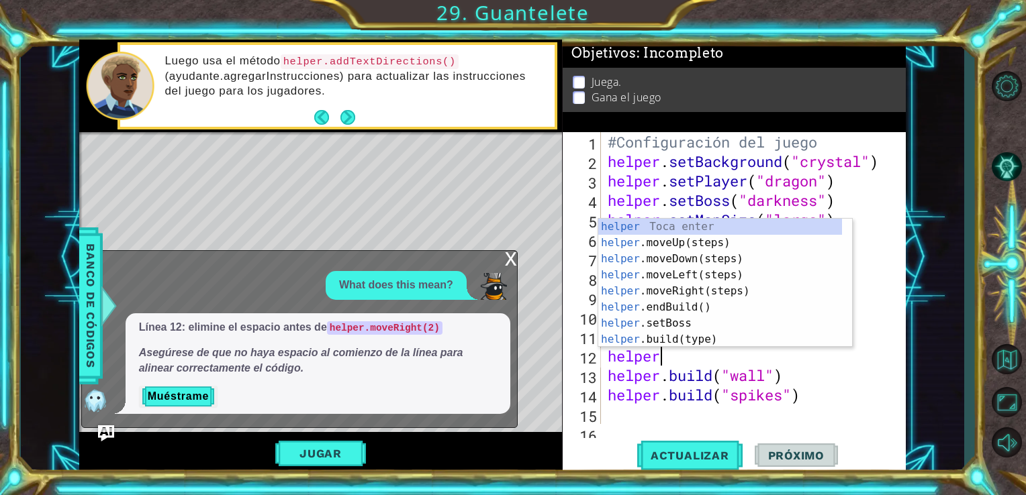
scroll to position [0, 2]
type textarea "helper."
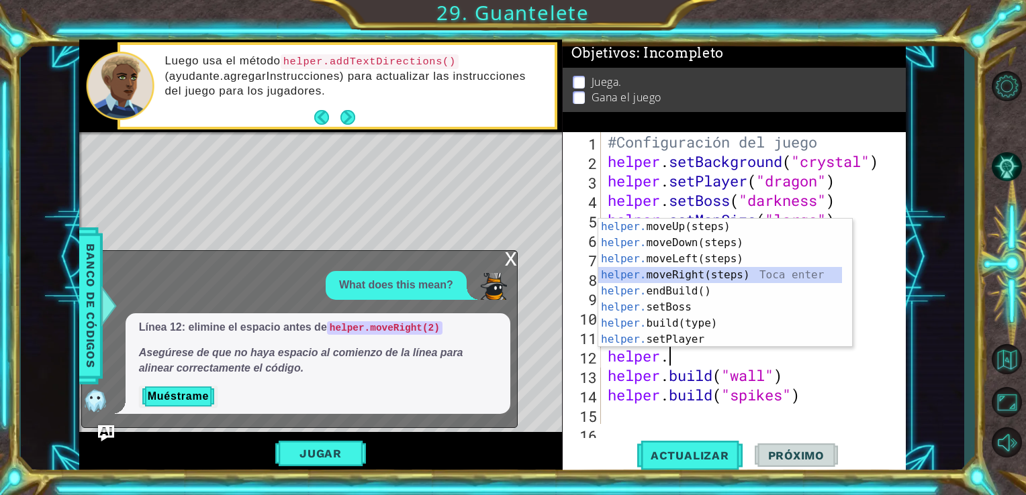
click at [677, 277] on div "helper. moveUp(steps) Toca enter helper. moveDown(steps) Toca enter helper. mov…" at bounding box center [720, 299] width 244 height 161
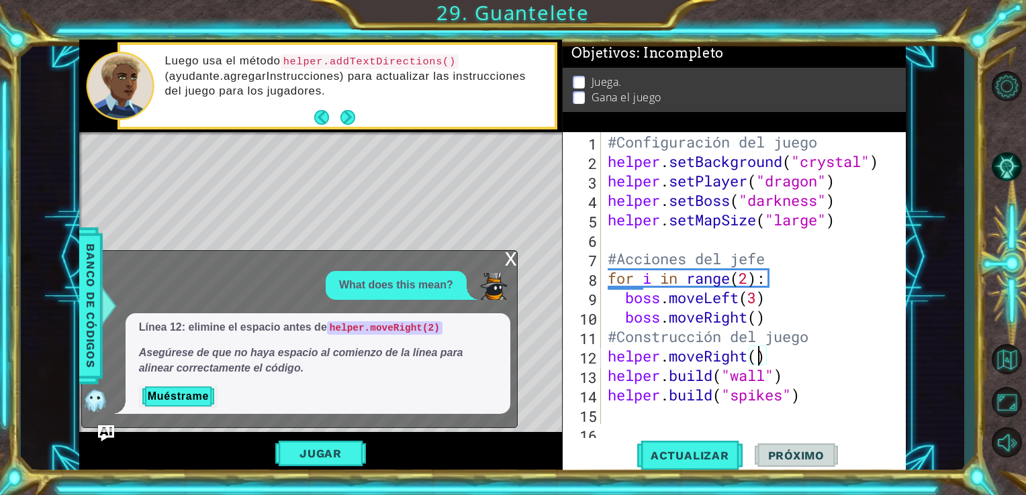
click at [757, 354] on div "#Configuración del juego helper . setBackground ( "crystal" ) helper . setPlaye…" at bounding box center [752, 297] width 295 height 331
click at [697, 452] on span "Actualizar" at bounding box center [689, 455] width 105 height 13
click at [510, 258] on div "x" at bounding box center [511, 257] width 12 height 13
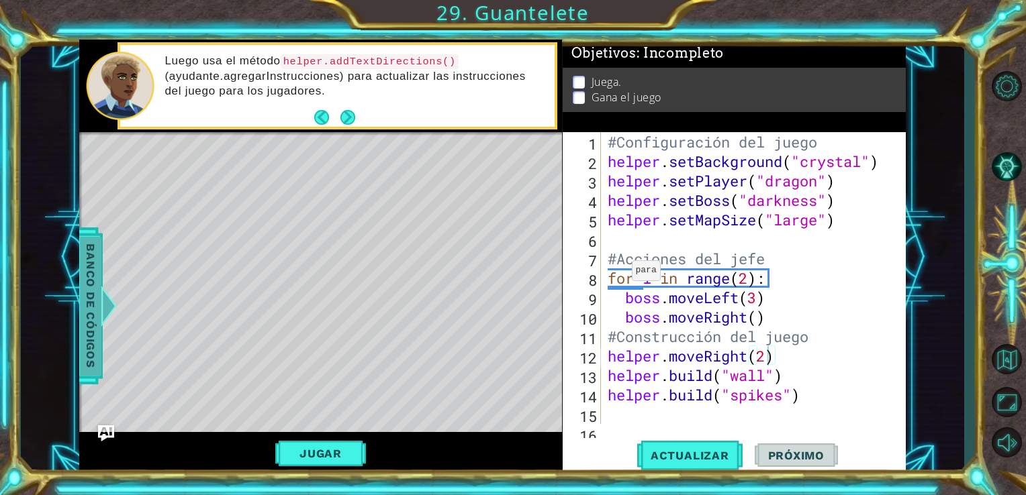
drag, startPoint x: 75, startPoint y: 303, endPoint x: 87, endPoint y: 303, distance: 12.1
click at [87, 303] on div "1 2 3 4 5 6 7 8 9 10 #Configuración del juego helper . setBackground ( "crystal…" at bounding box center [493, 258] width 944 height 436
click at [87, 303] on span "Banco de códigos" at bounding box center [90, 305] width 21 height 139
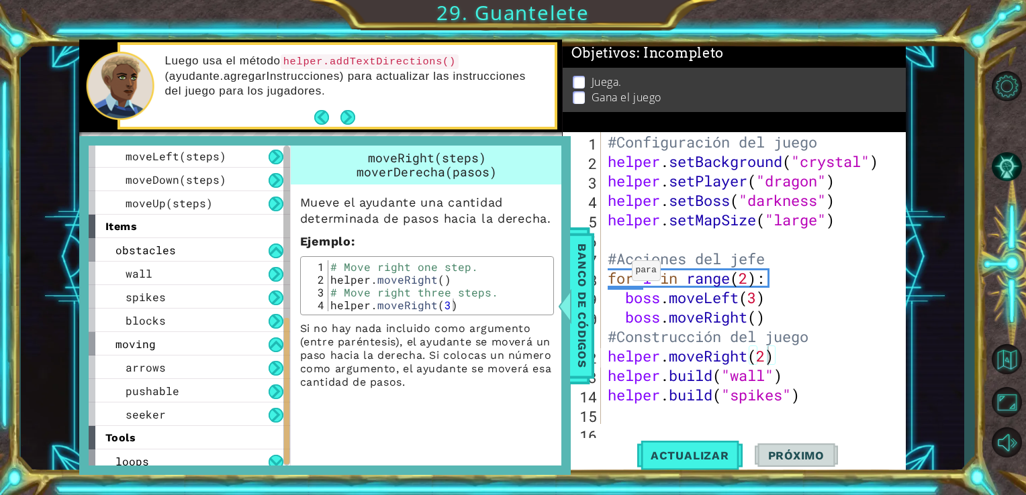
scroll to position [383, 0]
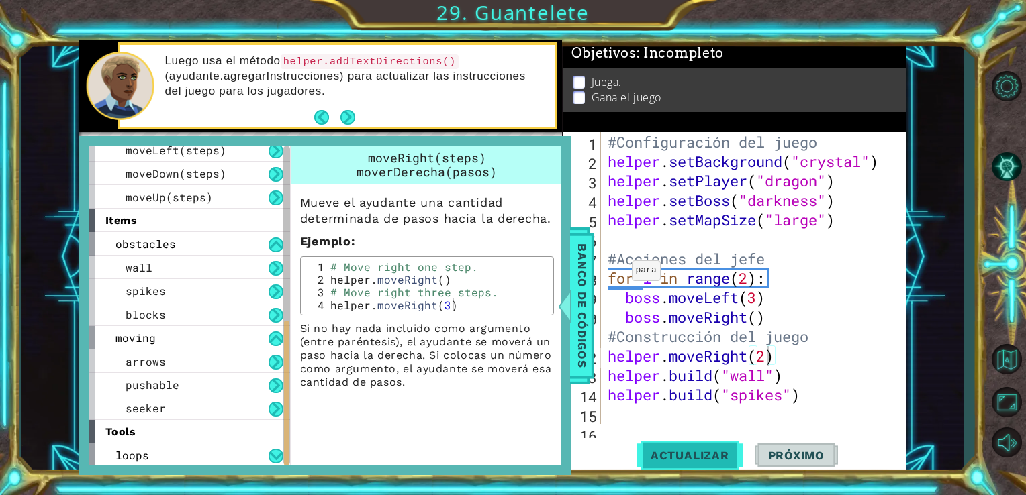
click at [673, 457] on span "Actualizar" at bounding box center [689, 455] width 105 height 13
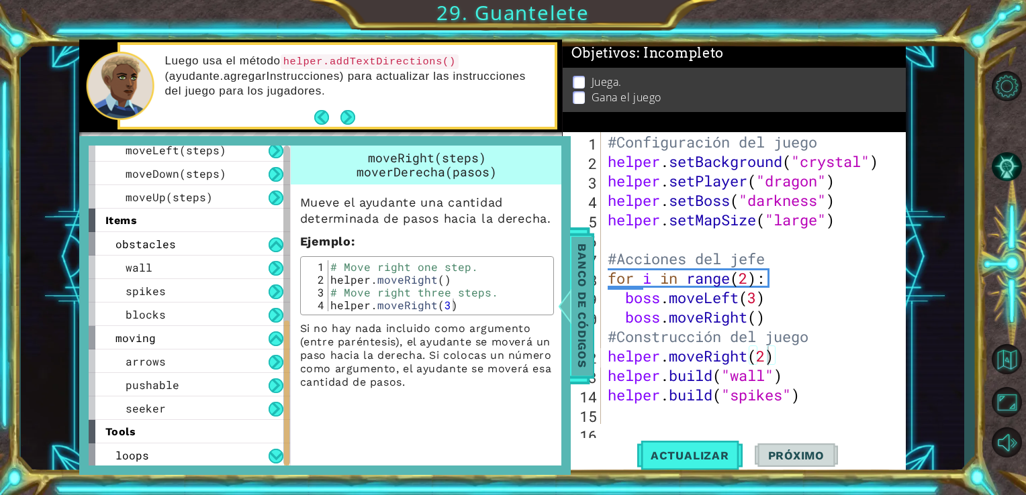
click at [579, 307] on span "Banco de códigos" at bounding box center [581, 305] width 21 height 139
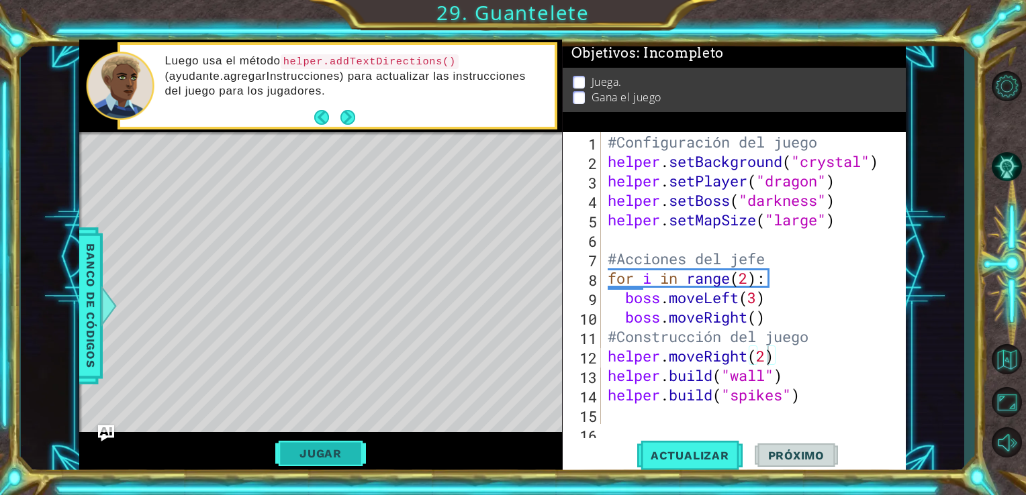
click at [315, 448] on button "Jugar" at bounding box center [320, 454] width 91 height 26
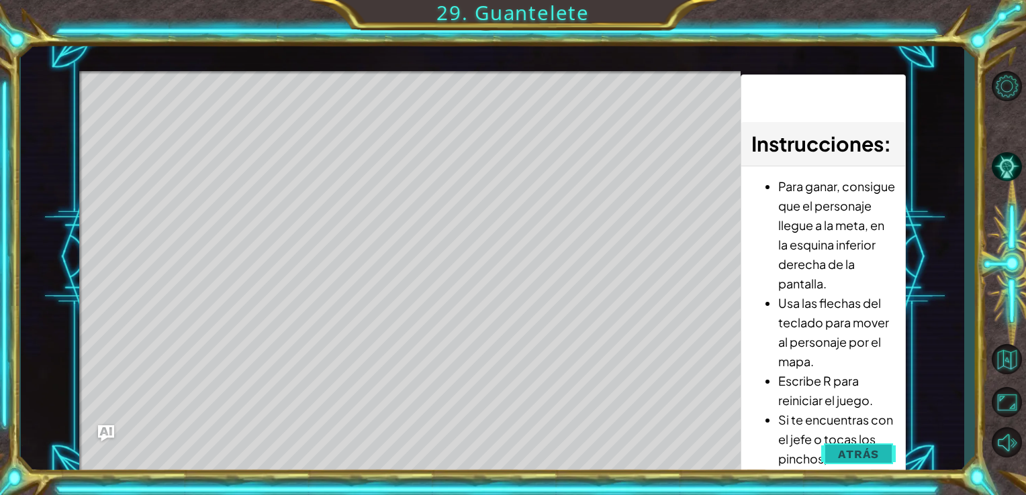
click at [875, 442] on button "Atrás" at bounding box center [858, 454] width 74 height 27
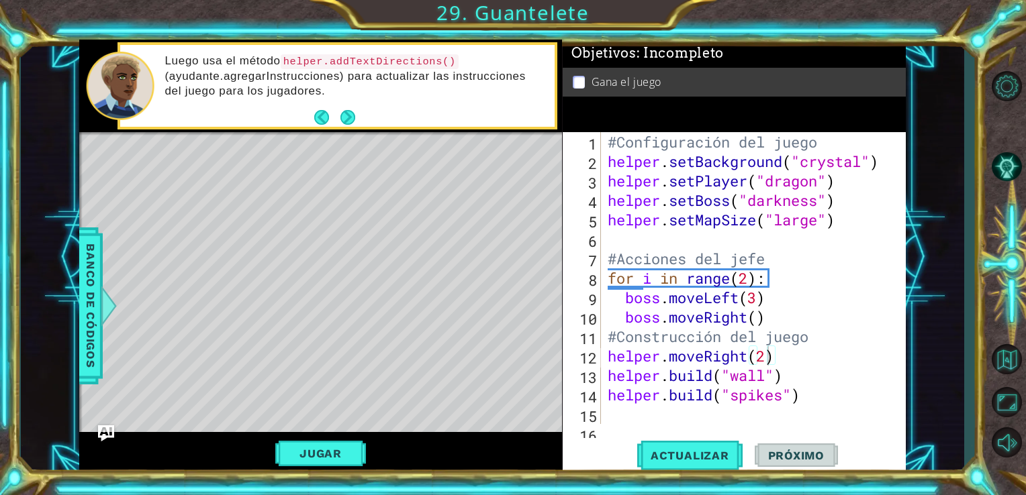
scroll to position [0, 6]
click at [757, 318] on div "#Configuración del juego helper . setBackground ( "crystal" ) helper . setPlaye…" at bounding box center [752, 297] width 295 height 331
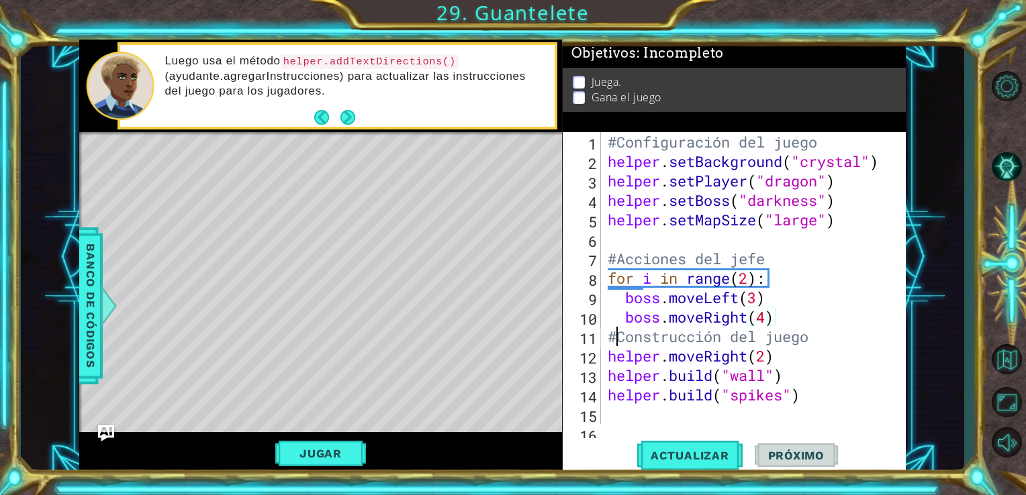
click at [620, 331] on div "#Configuración del juego helper . setBackground ( "crystal" ) helper . setPlaye…" at bounding box center [752, 297] width 295 height 331
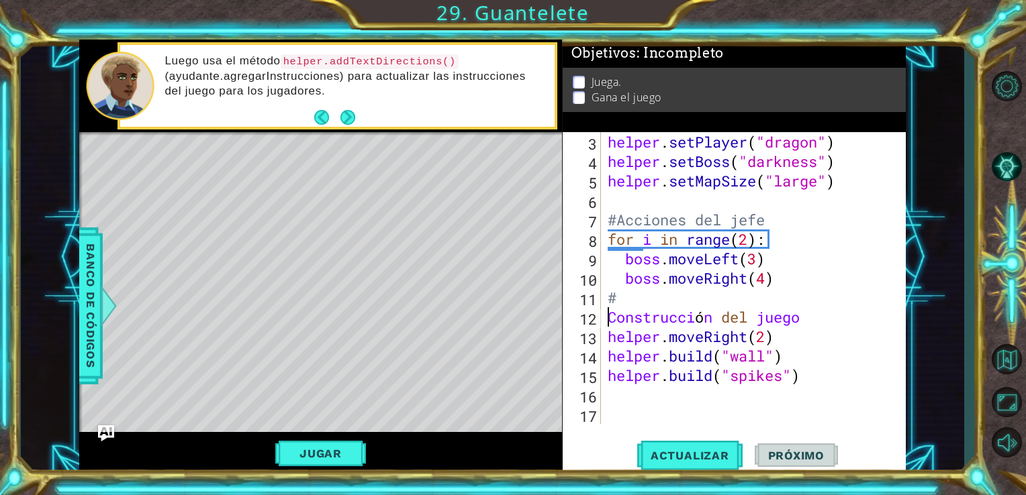
scroll to position [38, 0]
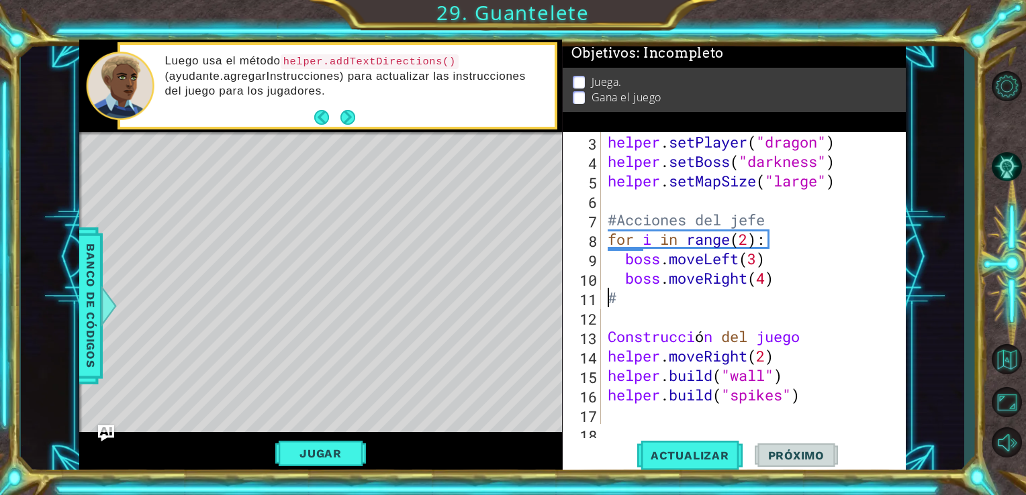
click at [609, 299] on div "helper . setPlayer ( "dragon" ) helper . setBoss ( "darkness" ) helper . setMap…" at bounding box center [752, 297] width 295 height 331
type textarea "#"
click at [619, 298] on div "helper . setPlayer ( "dragon" ) helper . setBoss ( "darkness" ) helper . setMap…" at bounding box center [752, 297] width 295 height 331
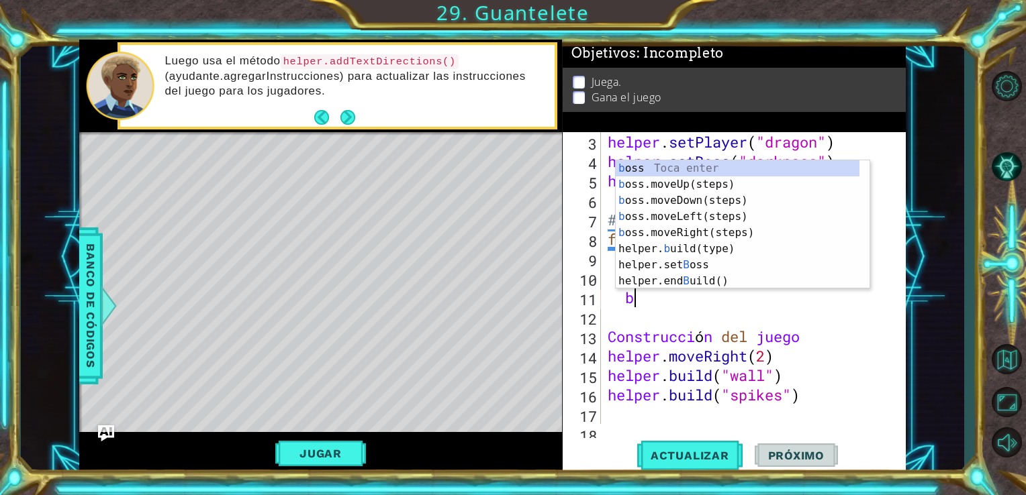
type textarea "bo"
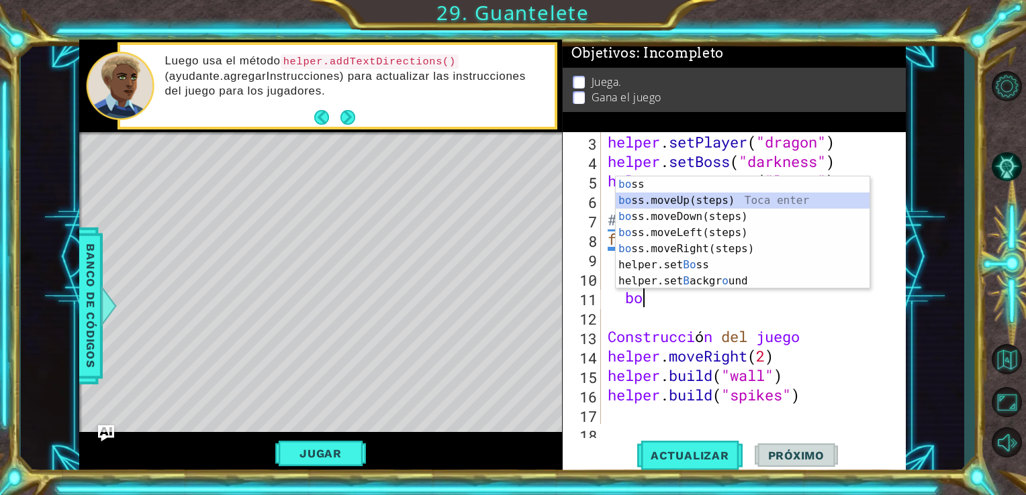
click at [651, 195] on div "bo ss Toca enter bo ss.moveUp(steps) Toca enter bo ss.moveDown(steps) Toca ente…" at bounding box center [742, 249] width 254 height 145
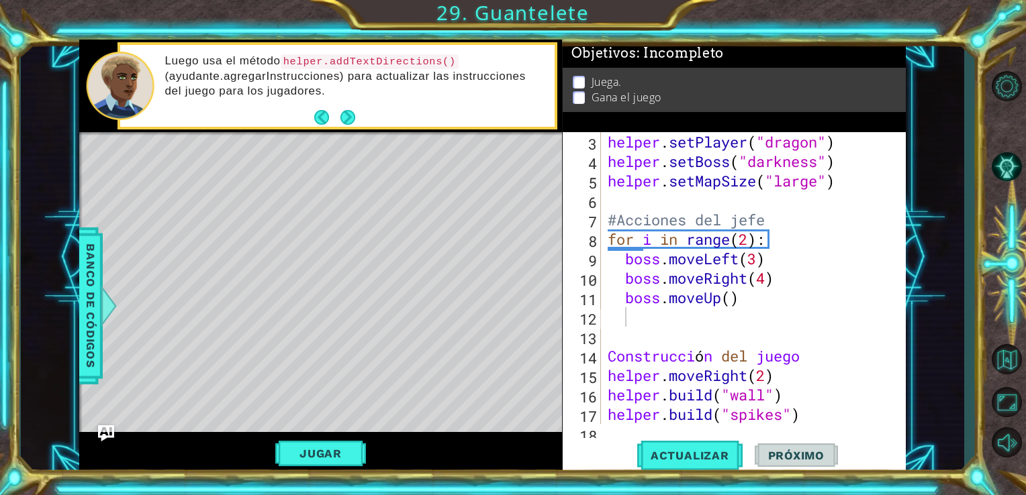
click at [78, 313] on div "1 2 3 4 5 6 7 8 9 10 #Configuración del juego helper . setBackground ( "crystal…" at bounding box center [493, 258] width 944 height 436
click at [98, 305] on span "Banco de códigos" at bounding box center [90, 305] width 21 height 139
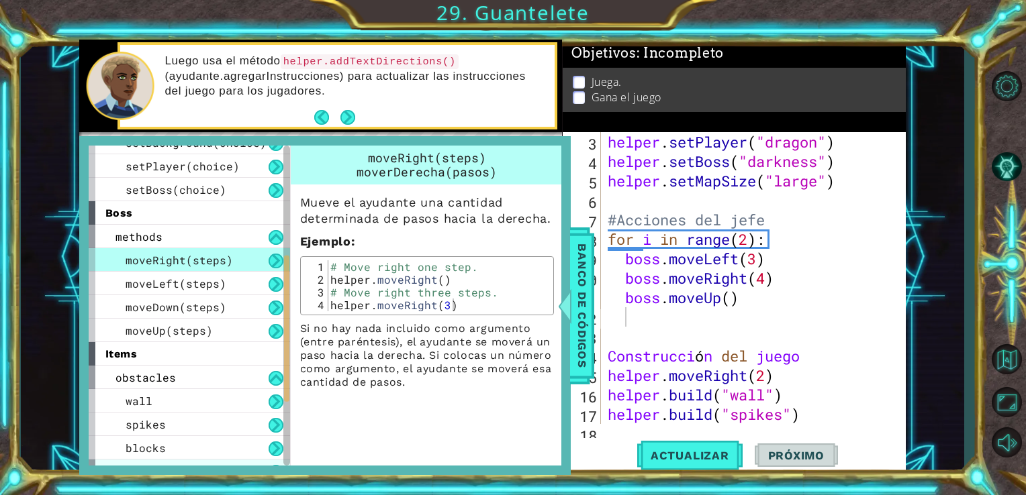
scroll to position [228, 0]
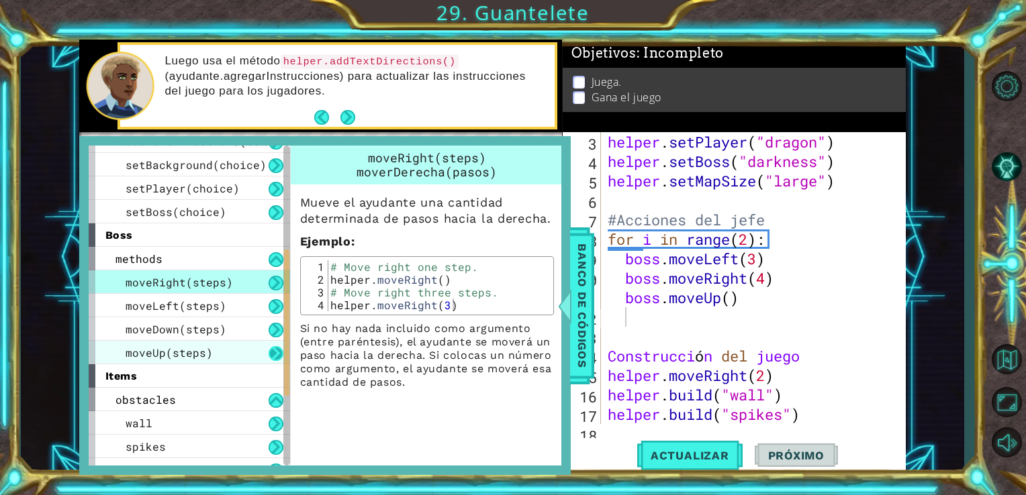
drag, startPoint x: 270, startPoint y: 359, endPoint x: 280, endPoint y: 348, distance: 14.8
click at [280, 348] on button at bounding box center [275, 353] width 15 height 15
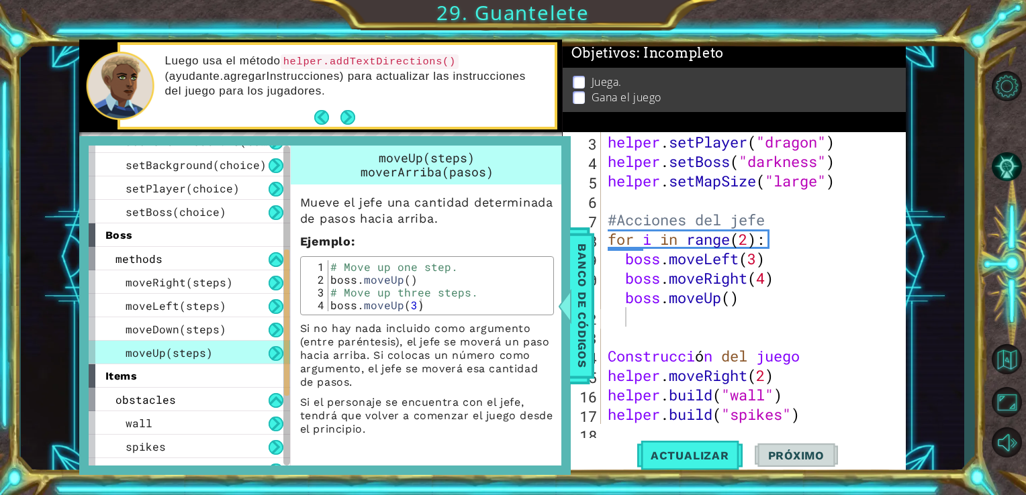
click at [280, 348] on button at bounding box center [275, 353] width 15 height 15
click at [729, 302] on div "helper . setPlayer ( "dragon" ) helper . setBoss ( "darkness" ) helper . setMap…" at bounding box center [752, 297] width 295 height 331
click at [765, 278] on div "helper . setPlayer ( "dragon" ) helper . setBoss ( "darkness" ) helper . setMap…" at bounding box center [752, 297] width 295 height 331
click at [728, 303] on div "helper . setPlayer ( "dragon" ) helper . setBoss ( "darkness" ) helper . setMap…" at bounding box center [752, 297] width 295 height 331
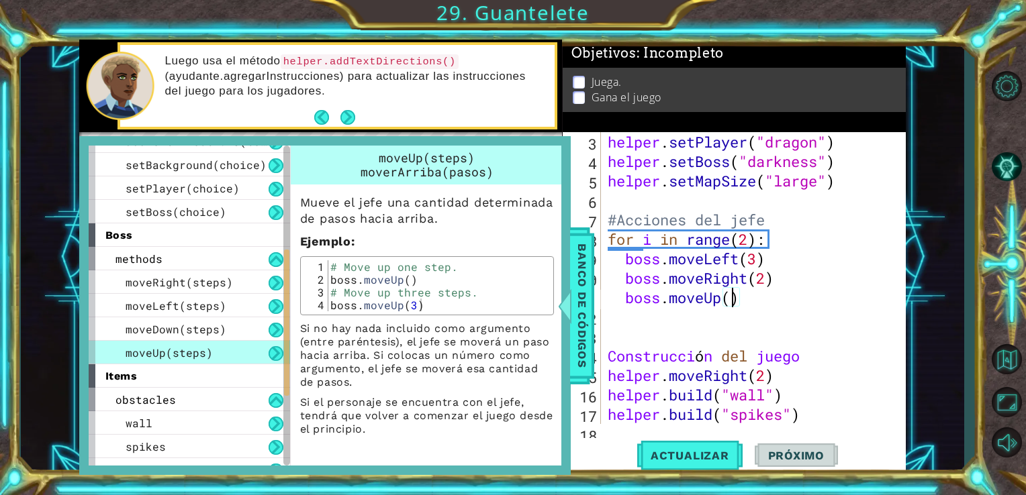
scroll to position [0, 5]
type textarea "boss.moveUp(4)"
click at [631, 314] on div "helper . setPlayer ( "dragon" ) helper . setBoss ( "darkness" ) helper . setMap…" at bounding box center [752, 297] width 295 height 331
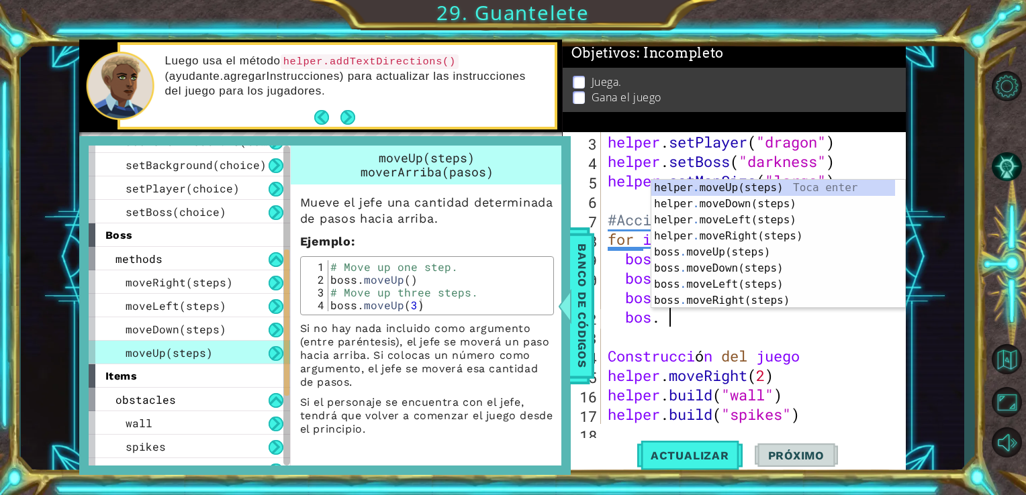
scroll to position [0, 2]
type textarea "bos ."
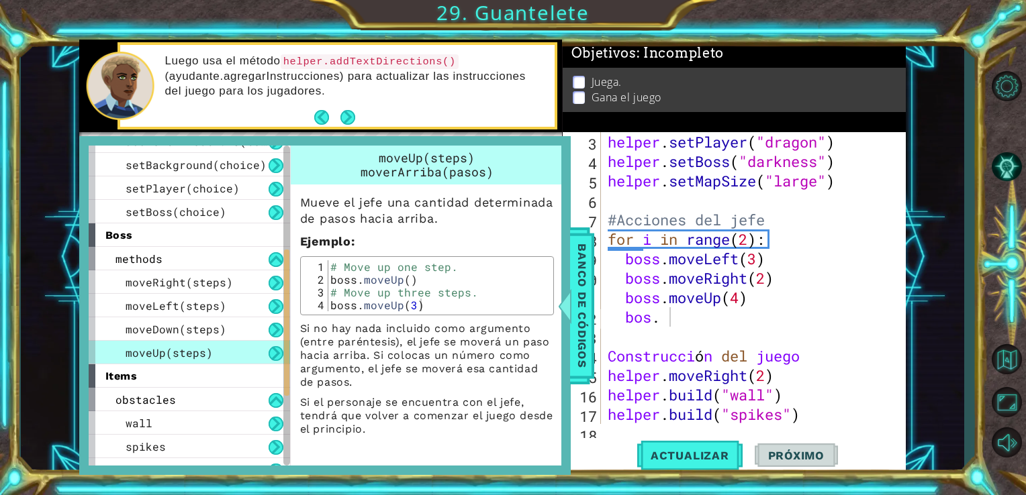
click at [291, 335] on div "Mueve el jefe una cantidad determinada [PERSON_NAME] hacia arriba. Ejemplo : 1 …" at bounding box center [427, 311] width 272 height 252
click at [279, 332] on button at bounding box center [275, 330] width 15 height 15
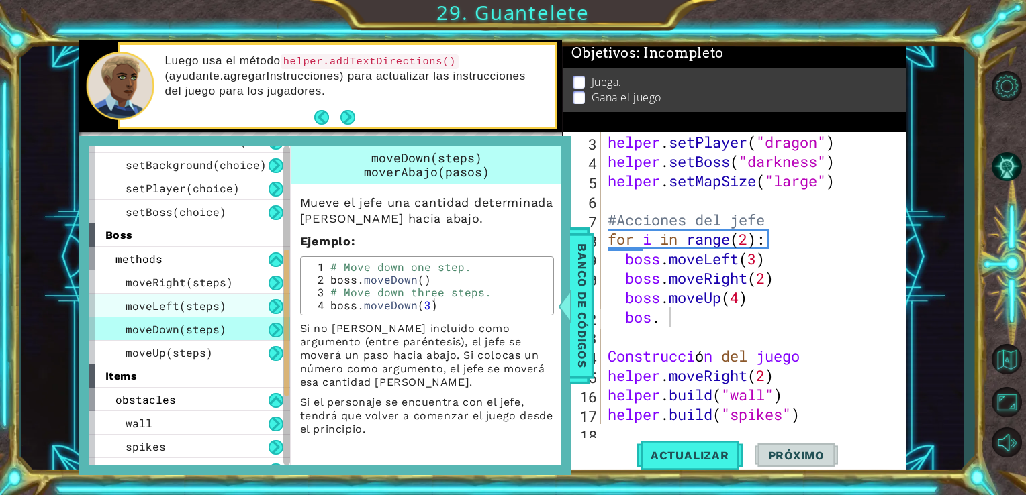
click at [250, 302] on div "moveLeft(steps)" at bounding box center [189, 305] width 201 height 23
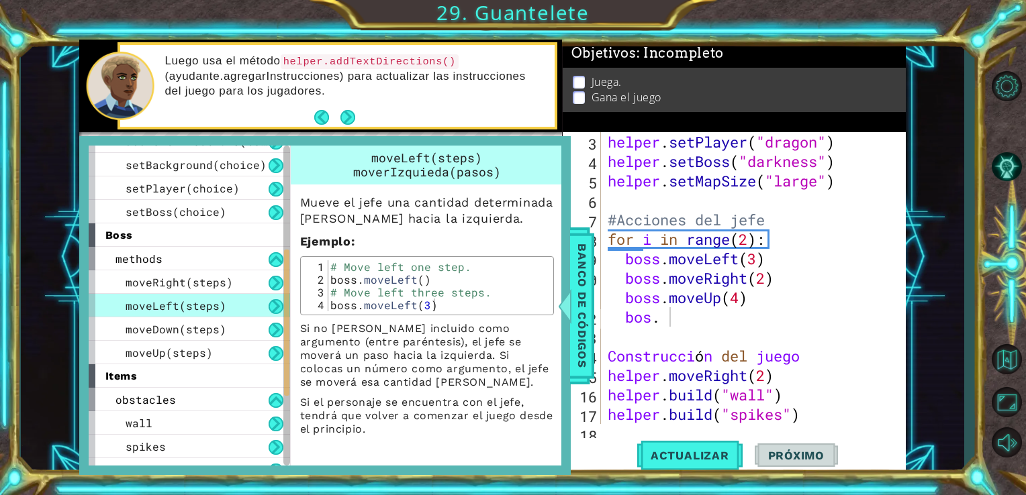
scroll to position [5, 0]
click at [265, 260] on div "methods" at bounding box center [189, 258] width 201 height 23
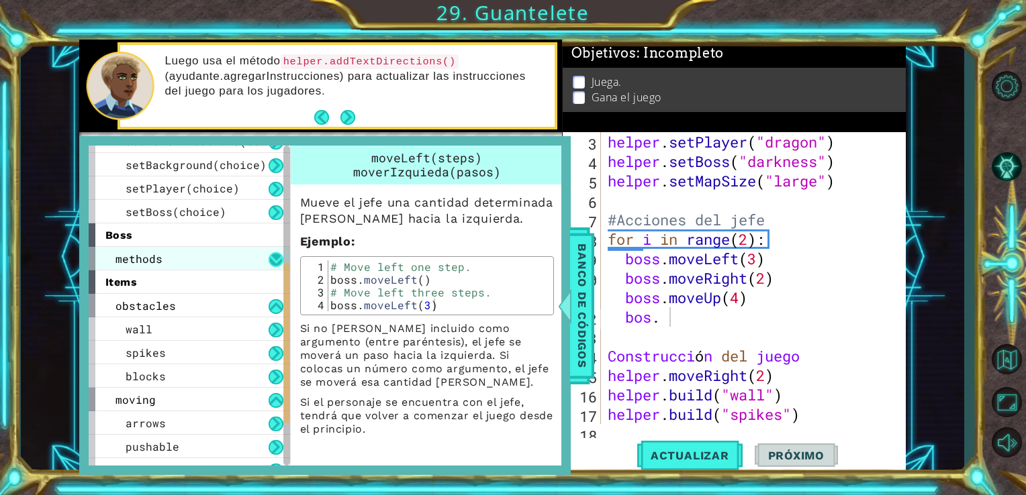
click at [276, 254] on button at bounding box center [275, 259] width 15 height 15
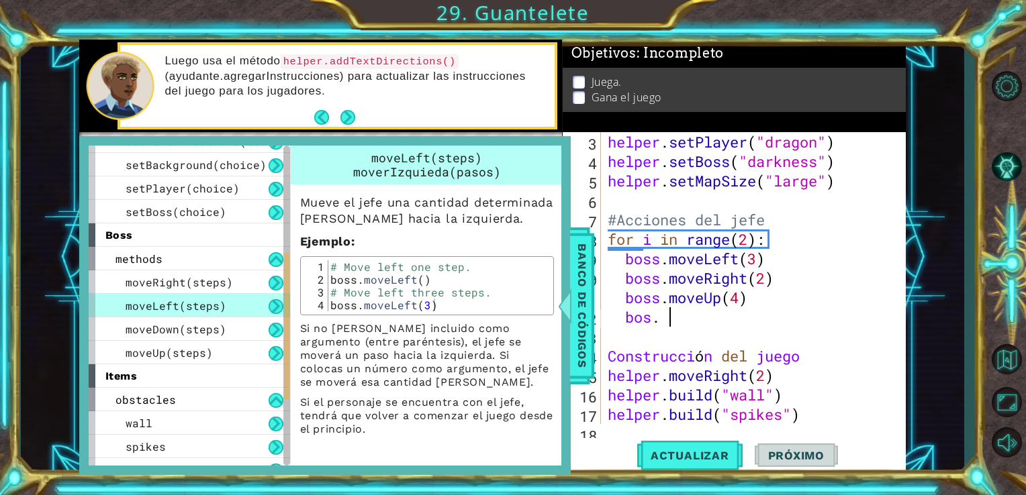
click at [685, 315] on div "helper . setPlayer ( "dragon" ) helper . setBoss ( "darkness" ) helper . setMap…" at bounding box center [752, 297] width 295 height 331
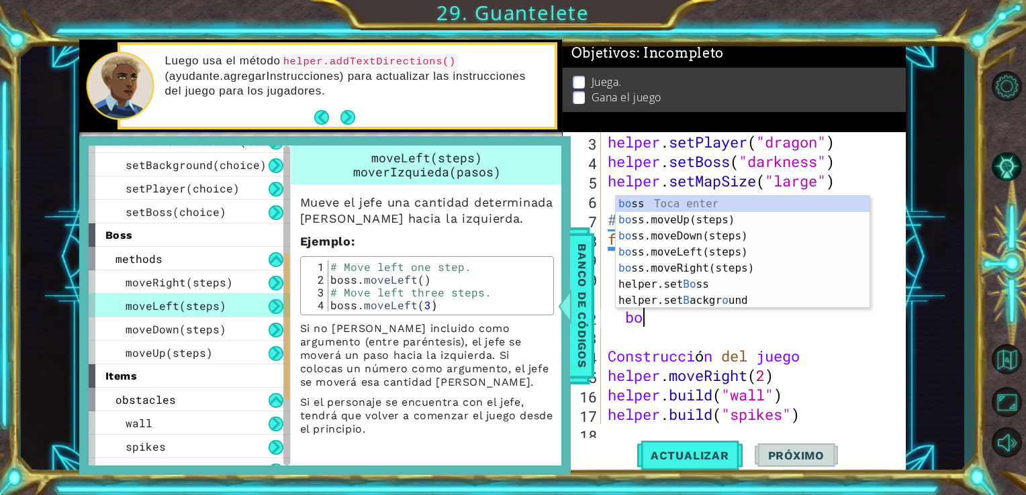
type textarea "b"
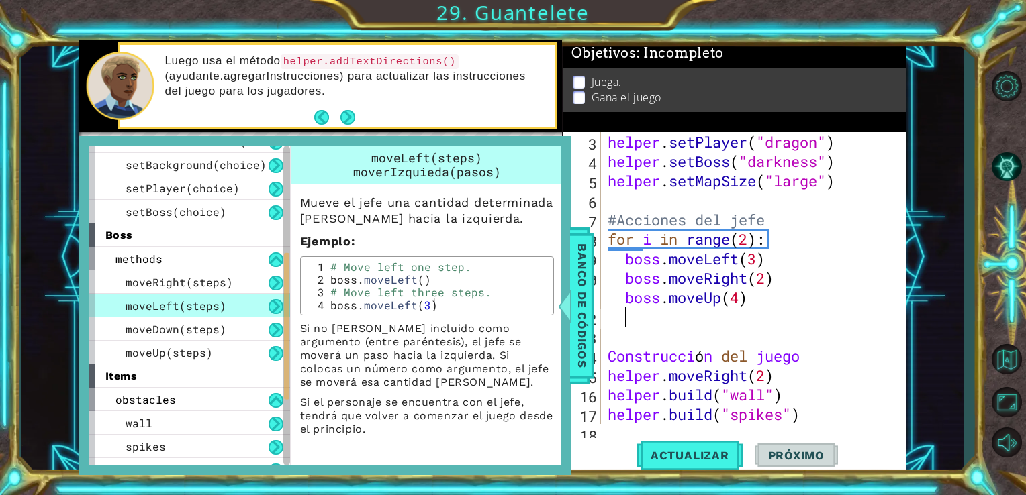
scroll to position [0, 0]
click at [572, 287] on span "Banco de códigos" at bounding box center [581, 305] width 21 height 139
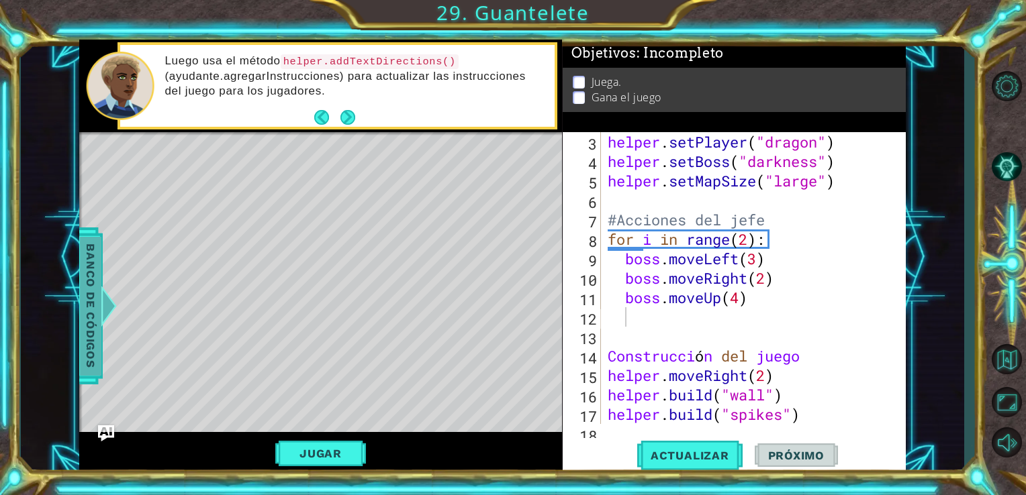
click at [94, 323] on span "Banco de códigos" at bounding box center [90, 305] width 21 height 139
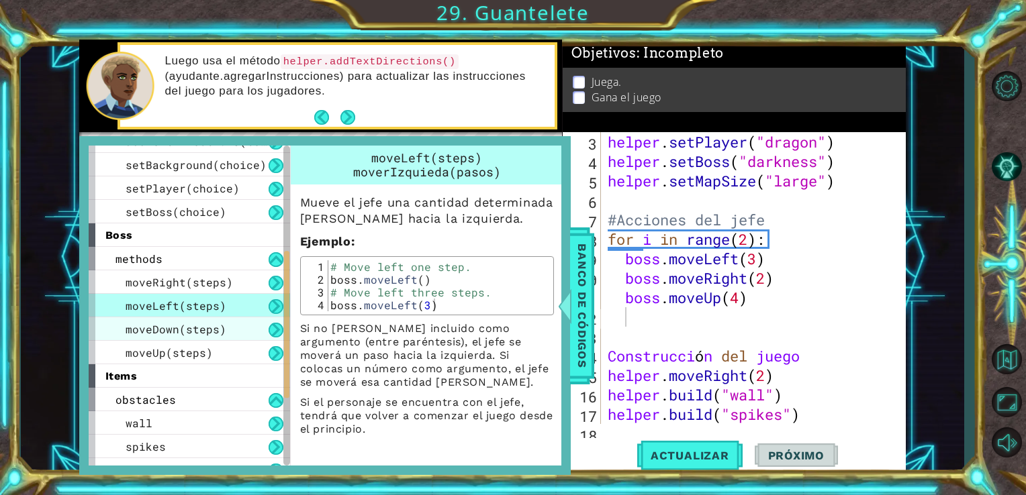
scroll to position [232, 0]
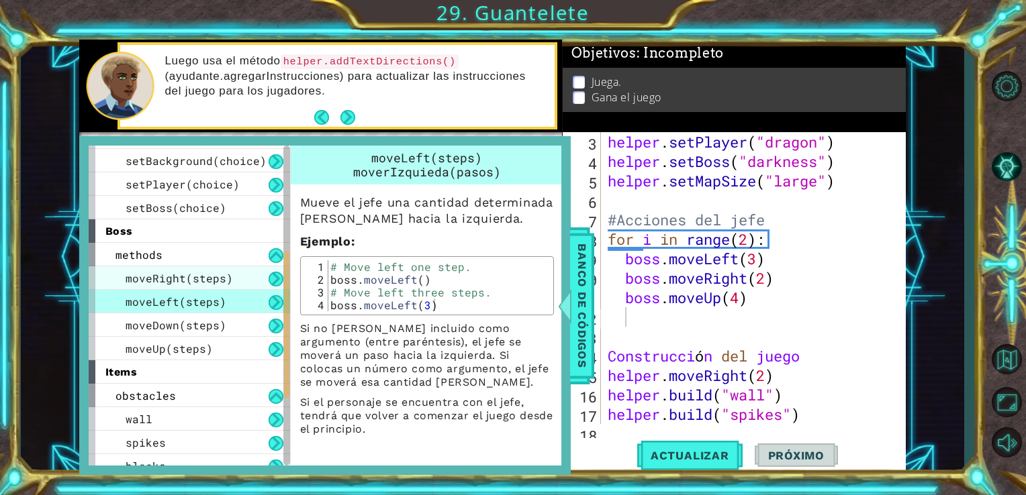
click at [263, 279] on div "moveRight(steps)" at bounding box center [189, 277] width 201 height 23
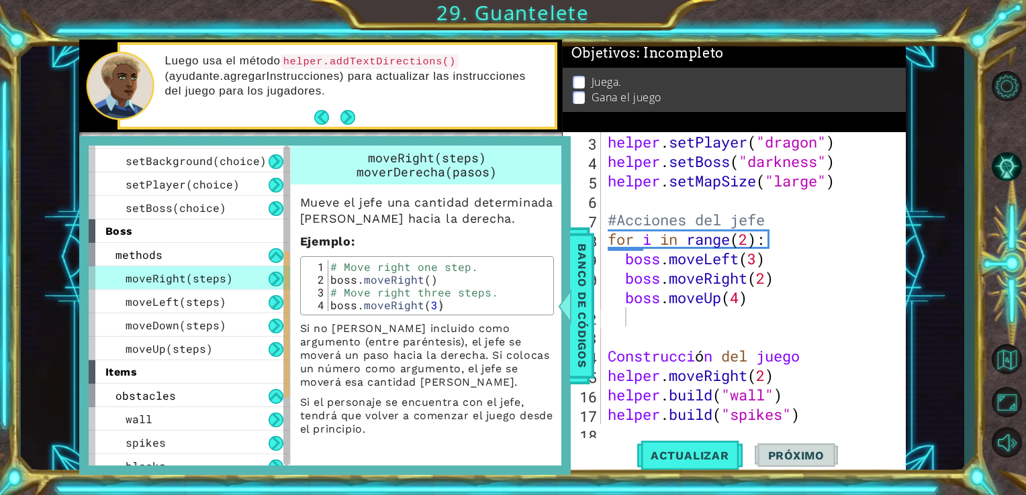
scroll to position [0, 0]
click at [268, 302] on button at bounding box center [275, 302] width 15 height 15
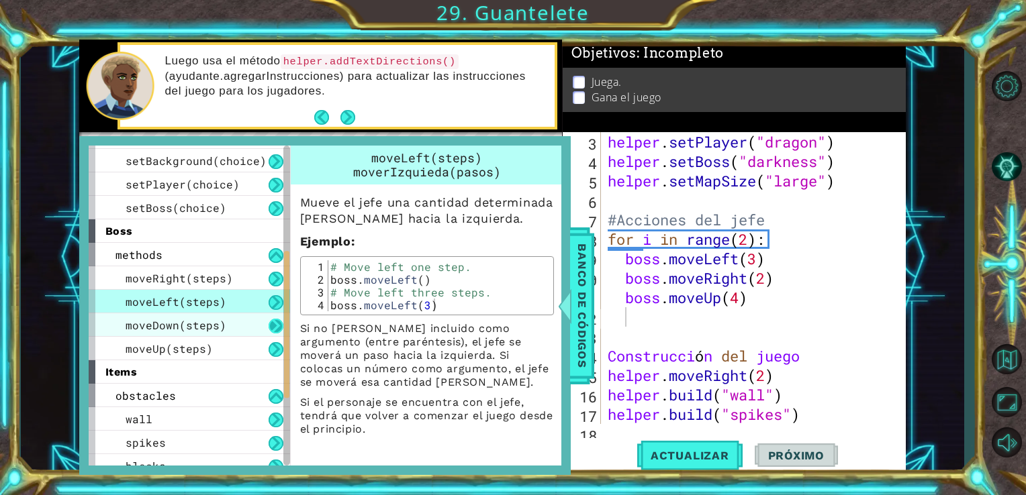
click at [268, 330] on button at bounding box center [275, 326] width 15 height 15
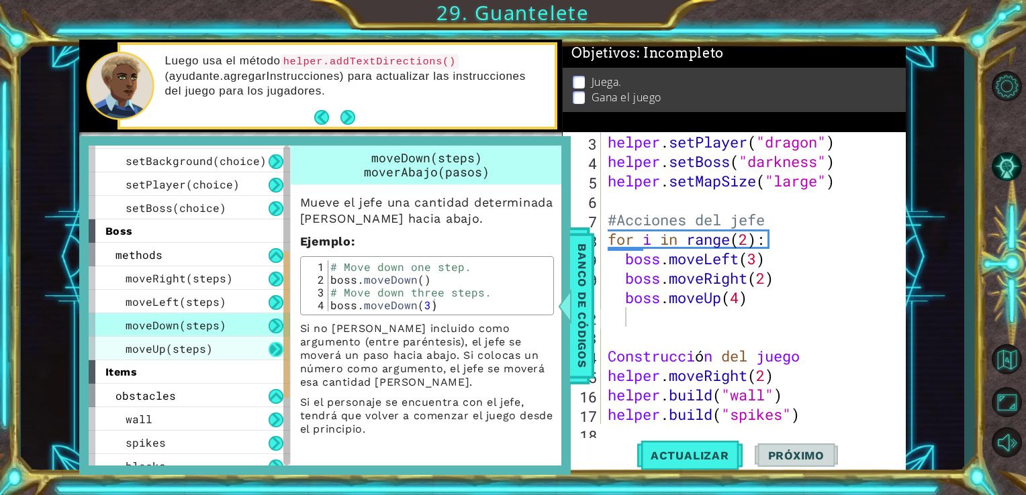
click at [269, 349] on button at bounding box center [275, 349] width 15 height 15
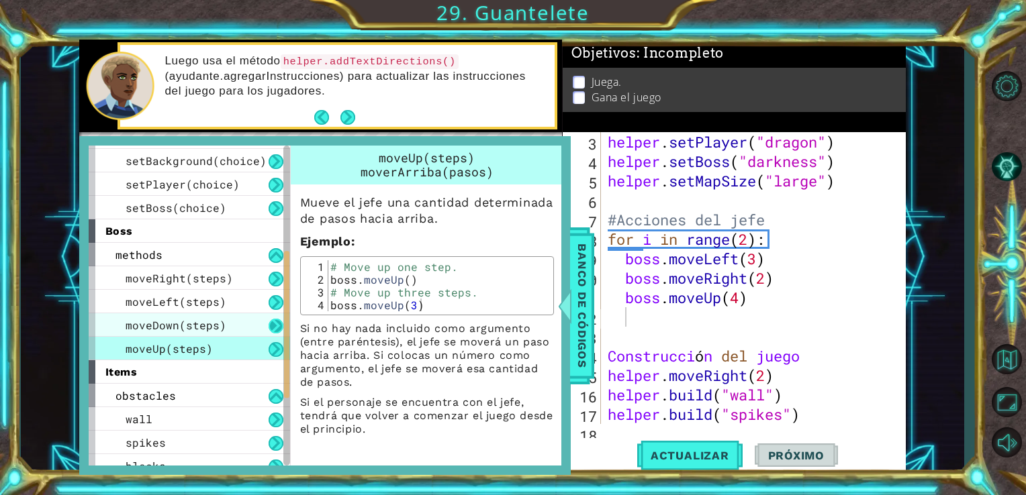
click at [268, 325] on button at bounding box center [275, 326] width 15 height 15
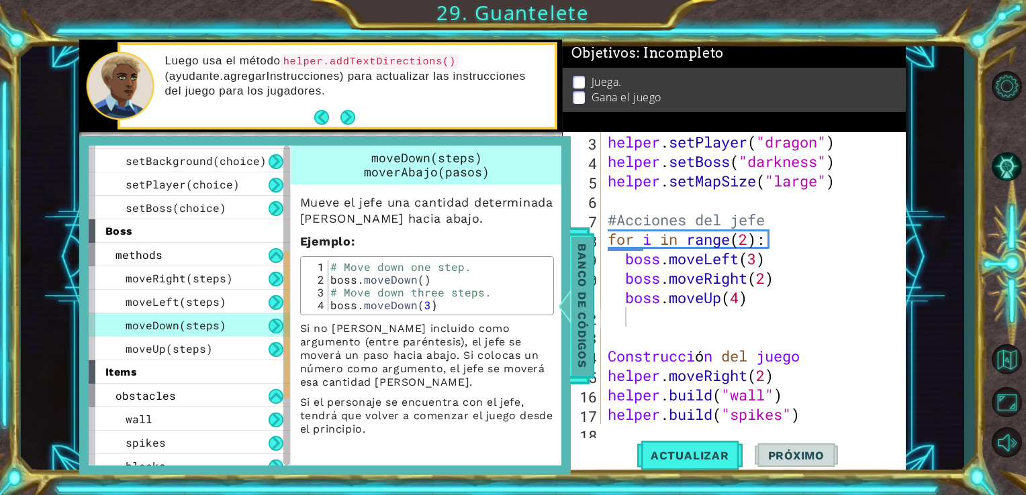
click at [571, 340] on span "Banco de códigos" at bounding box center [581, 305] width 21 height 139
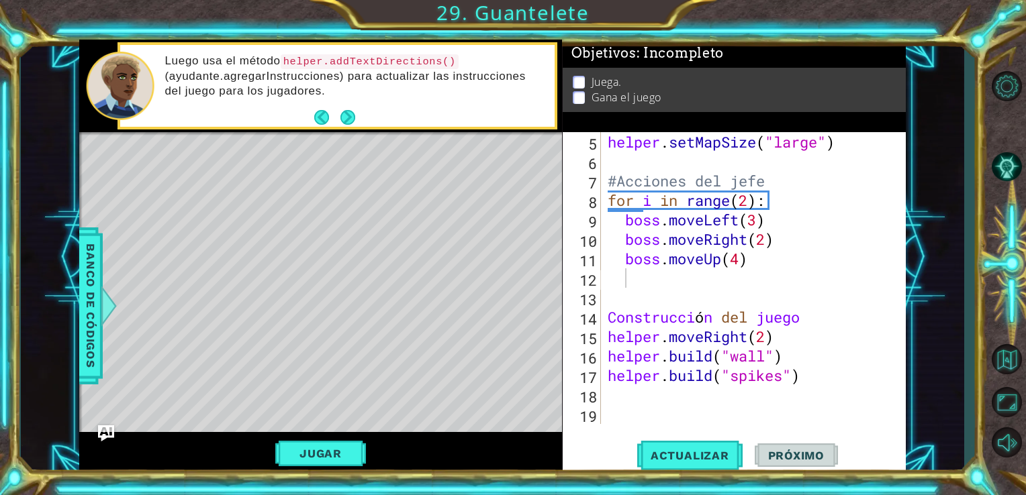
scroll to position [78, 0]
click at [628, 397] on div "helper . setMapSize ( "large" ) #Acciones del jefe for i in range ( 2 ) : boss …" at bounding box center [752, 297] width 295 height 331
click at [86, 287] on span "Banco de códigos" at bounding box center [90, 305] width 21 height 139
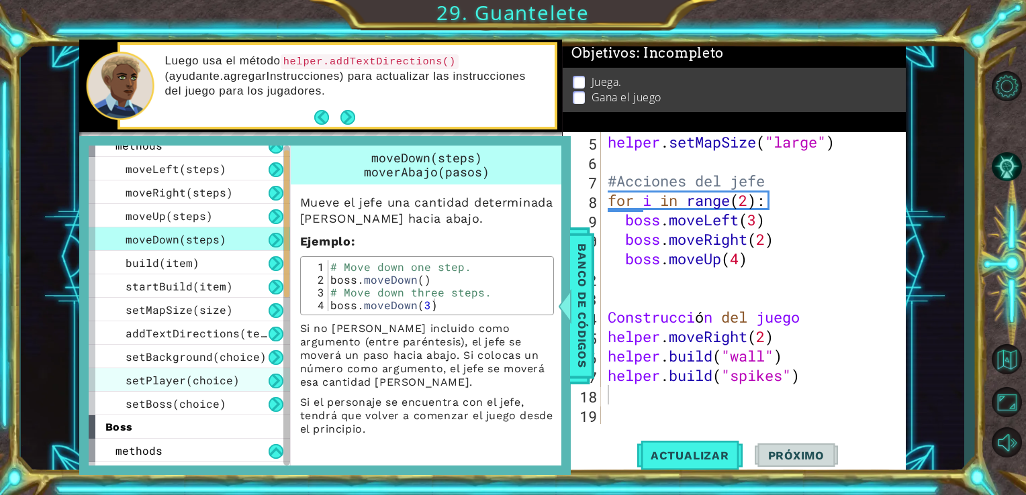
scroll to position [0, 0]
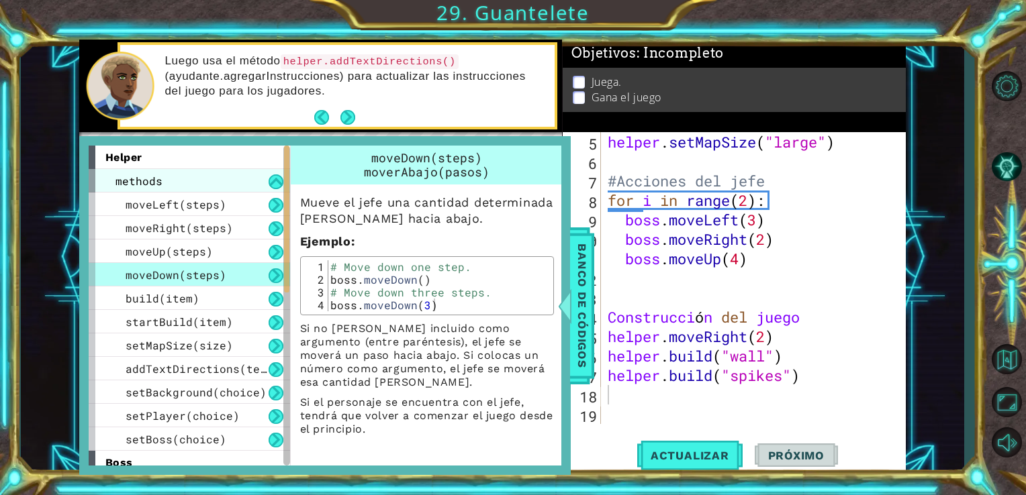
click at [250, 178] on div "methods" at bounding box center [189, 180] width 201 height 23
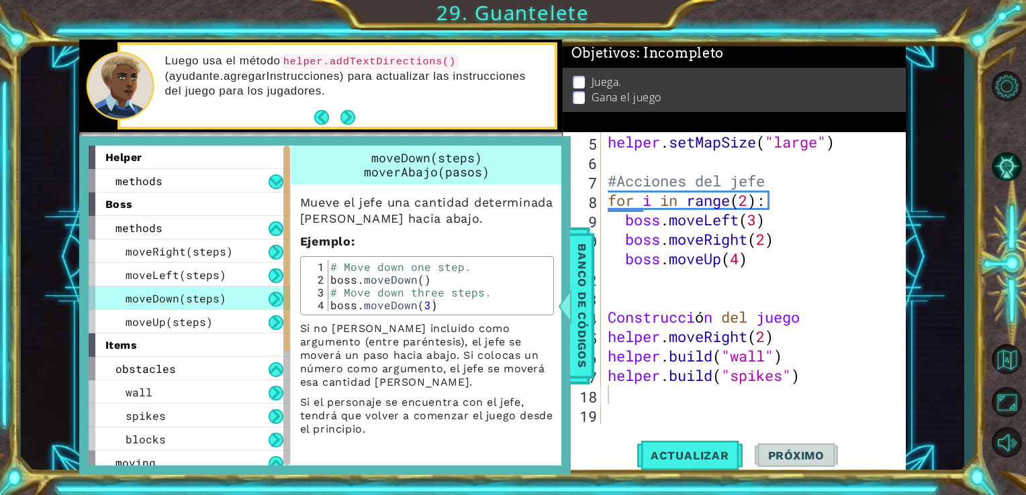
scroll to position [125, 0]
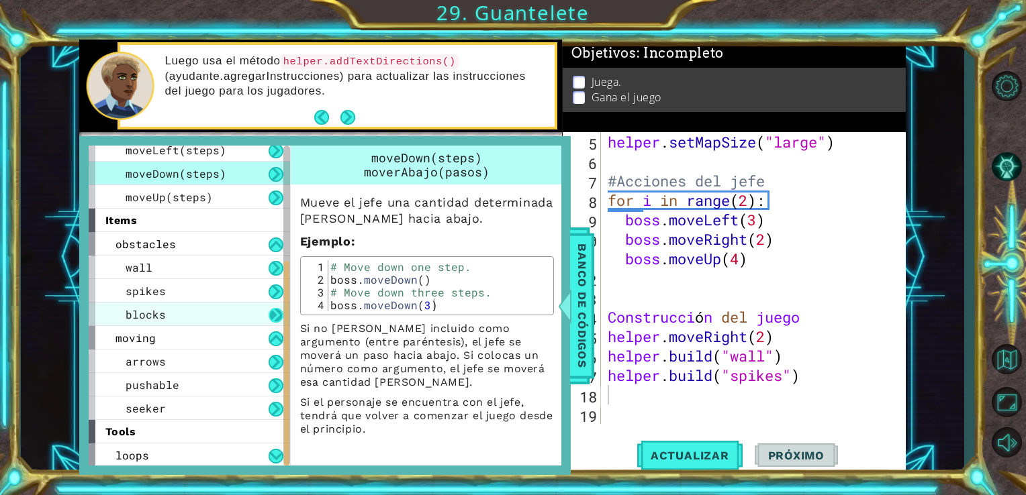
click at [280, 321] on button at bounding box center [275, 315] width 15 height 15
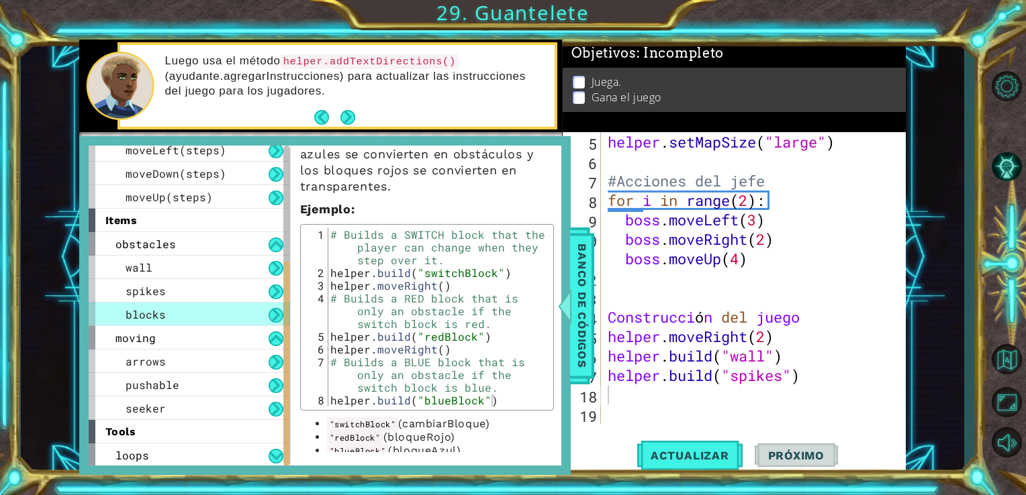
scroll to position [221, 0]
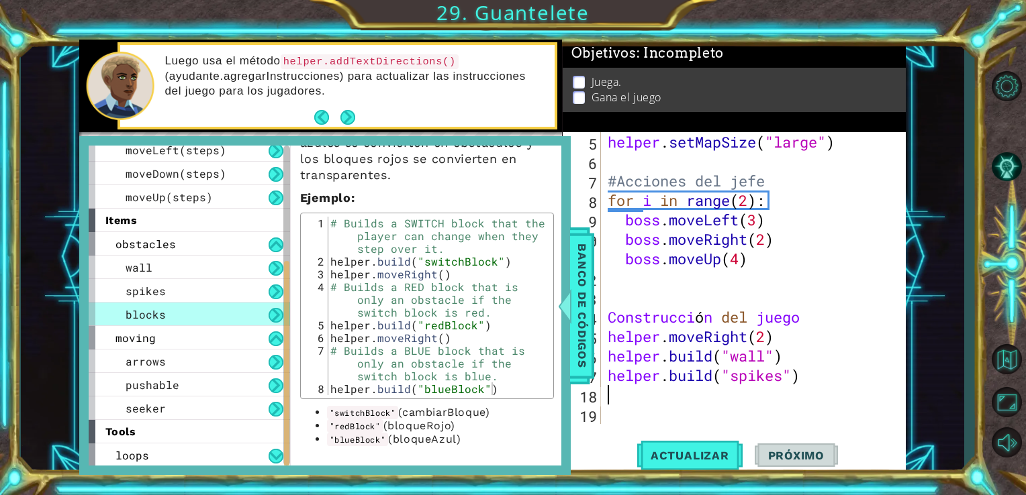
click at [619, 396] on div "helper . setMapSize ( "large" ) #Acciones del jefe for i in range ( 2 ) : boss …" at bounding box center [752, 297] width 295 height 331
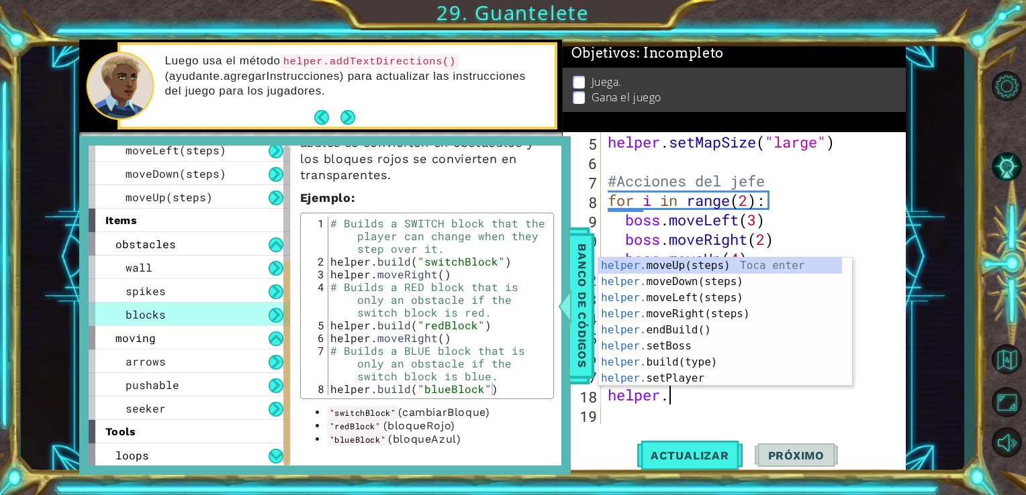
scroll to position [0, 2]
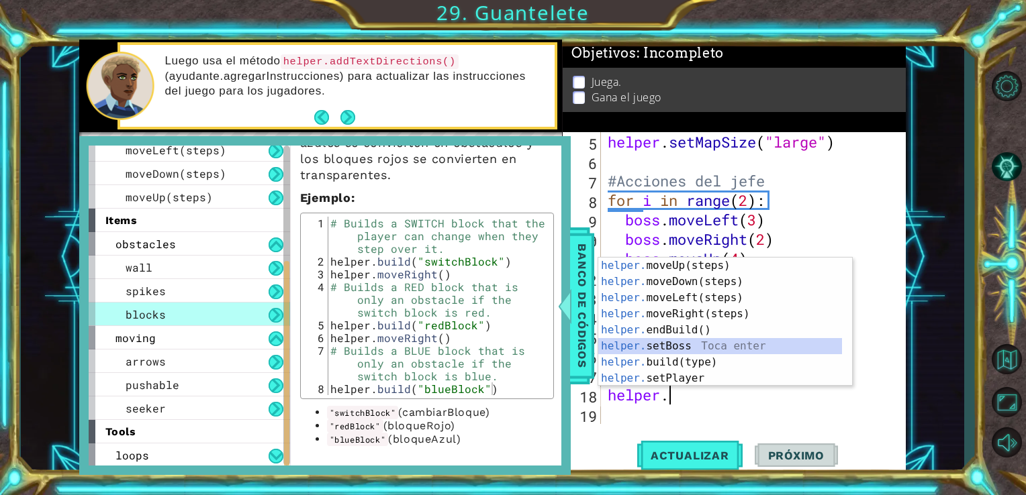
click at [694, 354] on div "helper. moveUp(steps) Toca enter helper. moveDown(steps) Toca enter helper. mov…" at bounding box center [720, 338] width 244 height 161
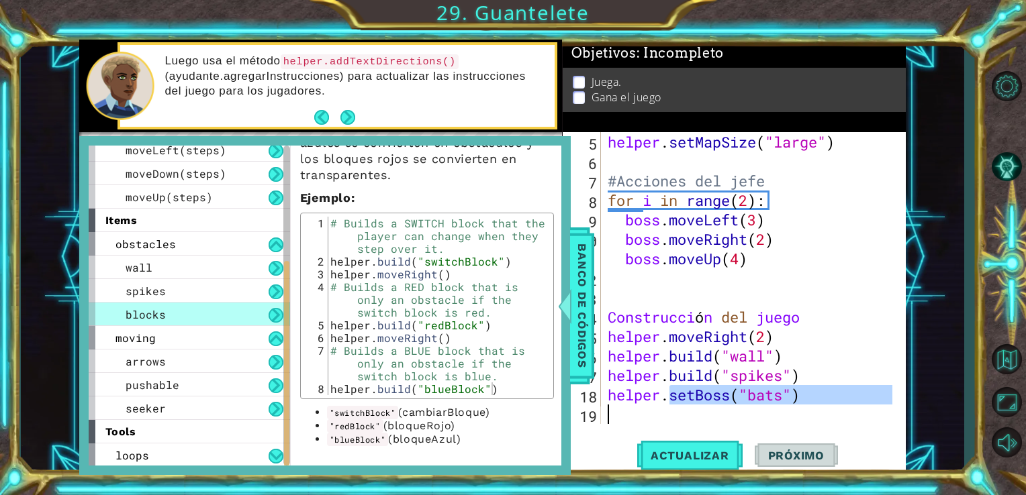
drag, startPoint x: 694, startPoint y: 354, endPoint x: 652, endPoint y: 419, distance: 77.8
click at [652, 419] on div "helper . setMapSize ( "large" ) #Acciones del jefe for i in range ( 2 ) : boss …" at bounding box center [752, 297] width 295 height 331
type textarea "helper.setBoss("bats")"
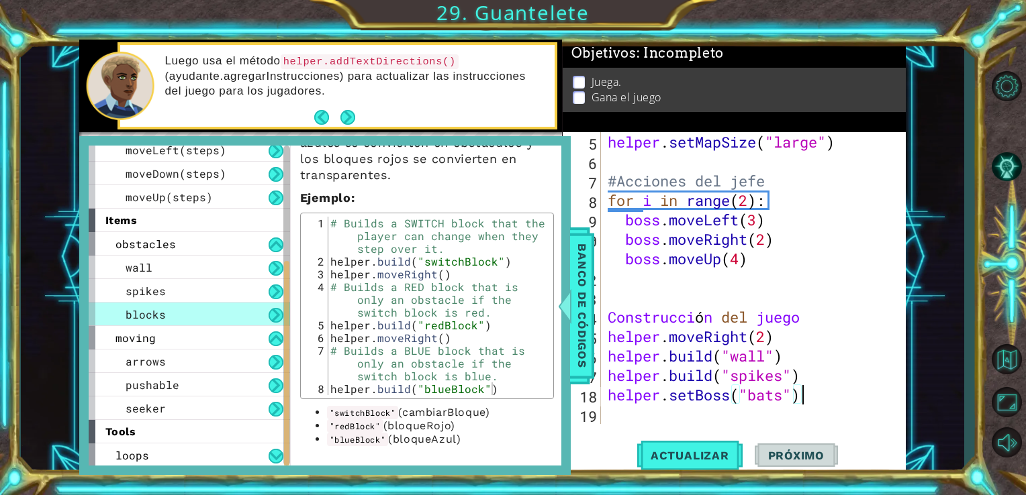
click at [824, 392] on div "helper . setMapSize ( "large" ) #Acciones del jefe for i in range ( 2 ) : boss …" at bounding box center [752, 297] width 295 height 331
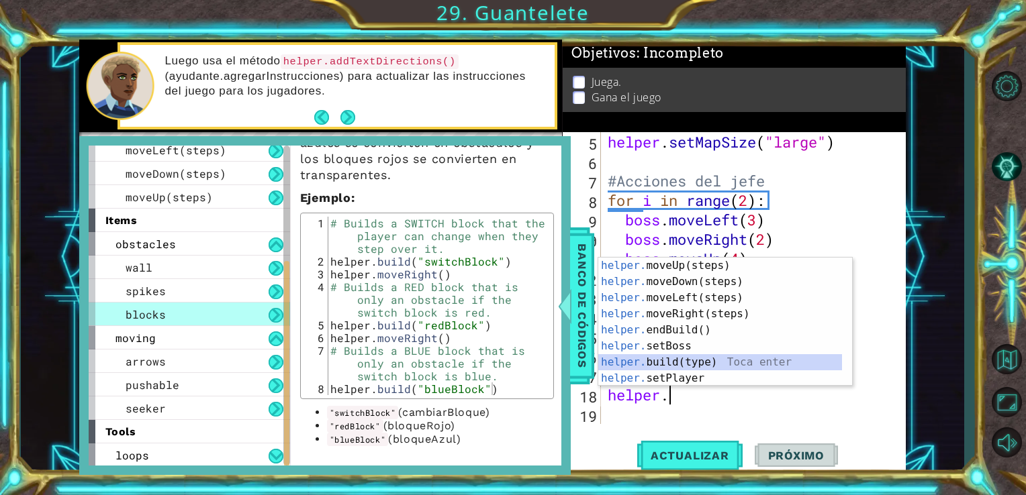
click at [731, 370] on div "helper. moveUp(steps) Toca enter helper. moveDown(steps) Toca enter helper. mov…" at bounding box center [720, 338] width 244 height 161
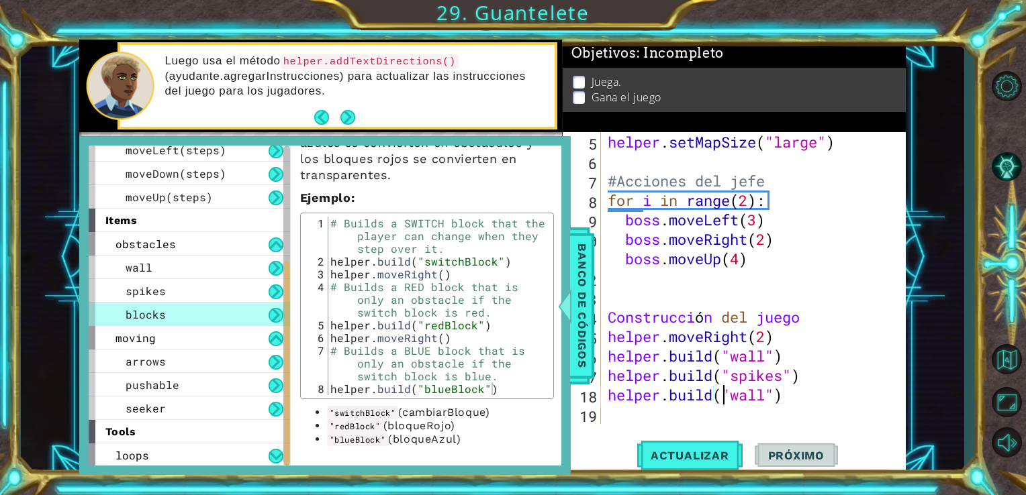
click at [722, 392] on div "helper . setMapSize ( "large" ) #Acciones del jefe for i in range ( 2 ) : boss …" at bounding box center [752, 297] width 295 height 331
click at [779, 396] on div "helper . setMapSize ( "large" ) #Acciones del jefe for i in range ( 2 ) : boss …" at bounding box center [752, 297] width 295 height 331
click at [757, 393] on div "helper . setMapSize ( "large" ) #Acciones del jefe for i in range ( 2 ) : boss …" at bounding box center [752, 297] width 295 height 331
click at [728, 455] on span "Actualizar" at bounding box center [689, 455] width 105 height 13
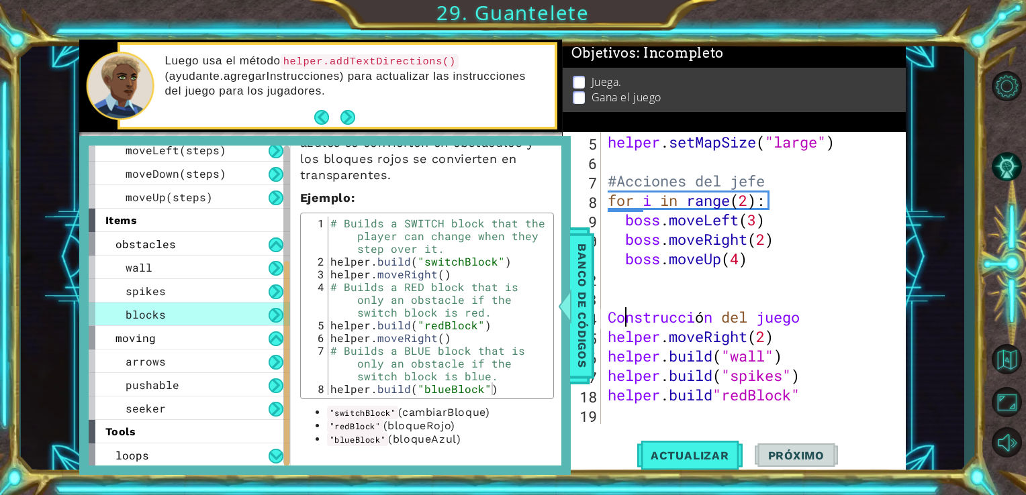
click at [628, 321] on div "helper . setMapSize ( "large" ) #Acciones del jefe for i in range ( 2 ) : boss …" at bounding box center [752, 297] width 295 height 331
type textarea "Construcción del juego"
click at [601, 316] on div "Construcción del juego 5 6 7 8 9 10 11 12 13 14 15 16 17 18 19 helper . setMapS…" at bounding box center [732, 278] width 340 height 292
drag, startPoint x: 601, startPoint y: 316, endPoint x: 807, endPoint y: 315, distance: 205.4
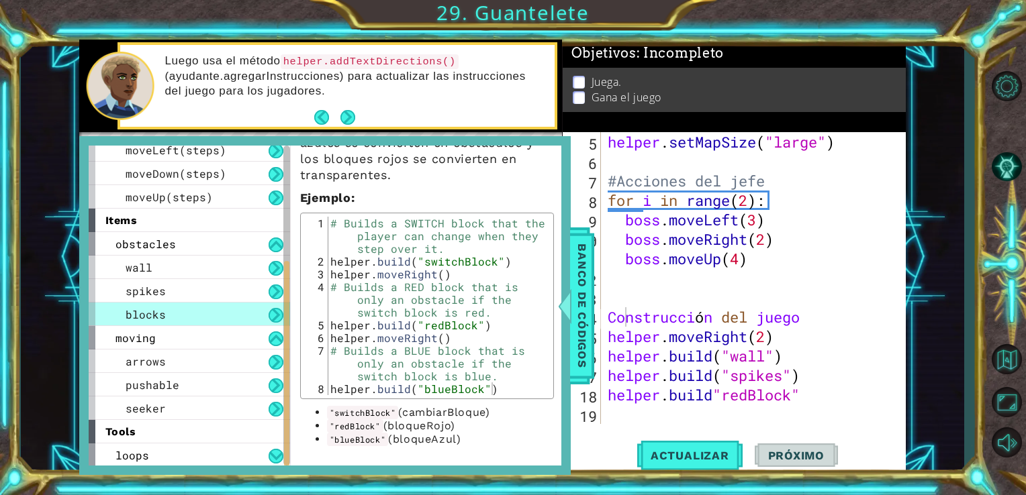
click at [807, 315] on div "Construcción del juego 5 6 7 8 9 10 11 12 13 14 15 16 17 18 19 helper . setMapS…" at bounding box center [732, 278] width 340 height 292
click at [807, 315] on div "helper . setMapSize ( "large" ) #Acciones del jefe for i in range ( 2 ) : boss …" at bounding box center [752, 297] width 295 height 331
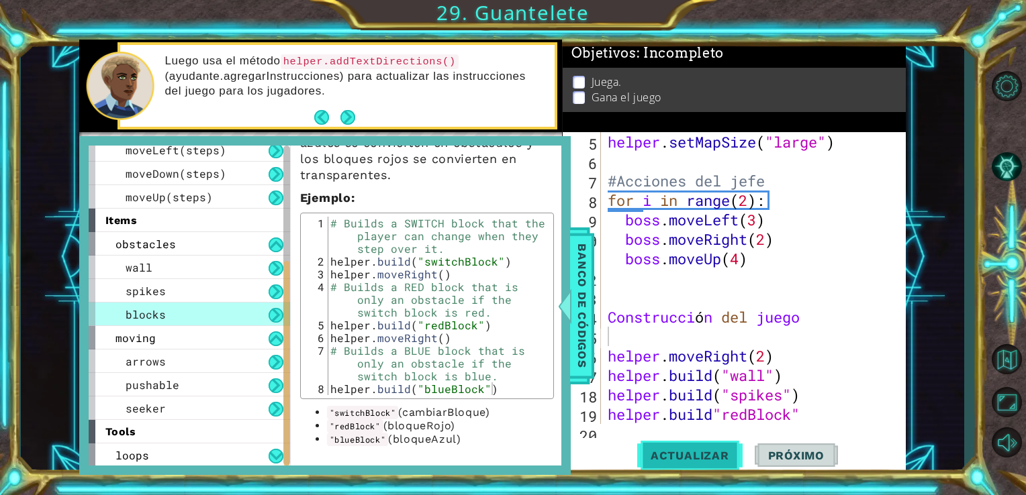
click at [661, 464] on button "Actualizar" at bounding box center [689, 455] width 105 height 34
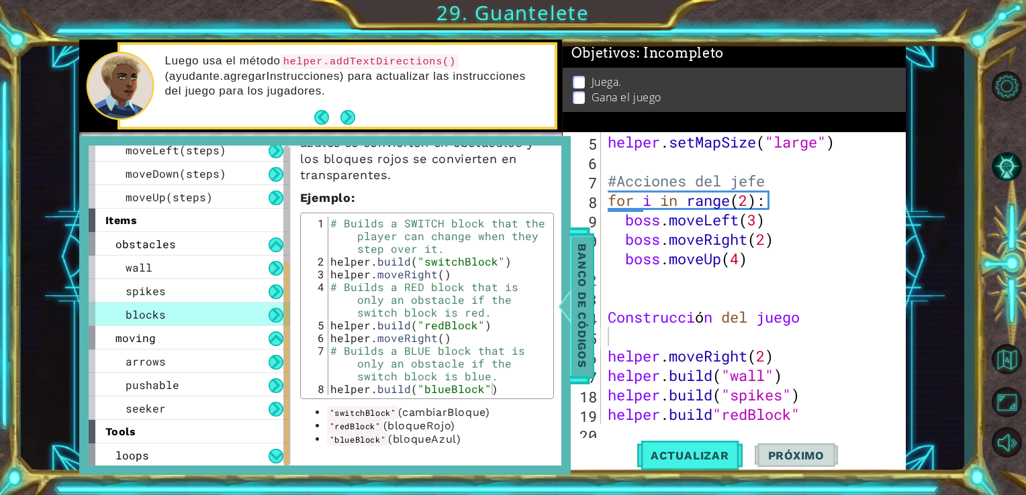
click at [588, 345] on span "Banco de códigos" at bounding box center [581, 305] width 21 height 139
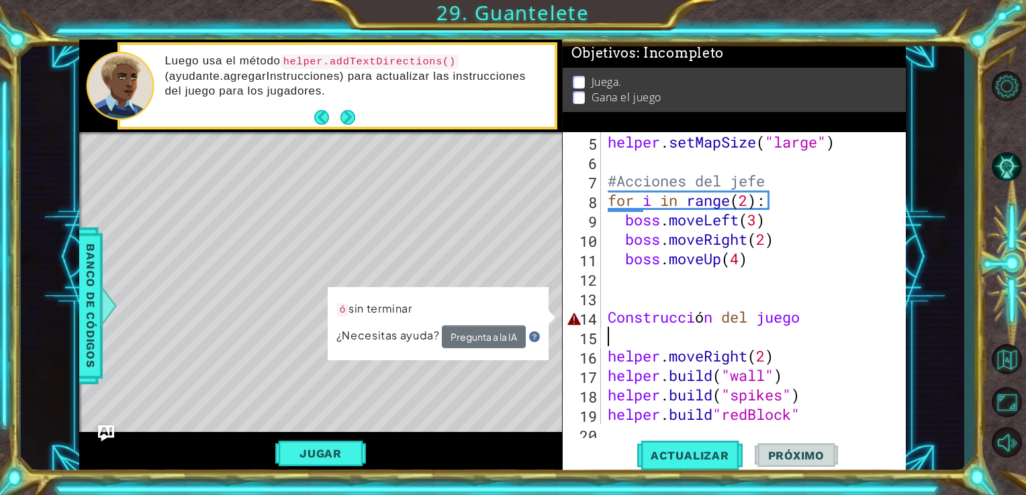
click at [717, 338] on div "helper . setMapSize ( "large" ) #Acciones del jefe for i in range ( 2 ) : boss …" at bounding box center [752, 297] width 295 height 331
click at [608, 316] on div "helper . setMapSize ( "large" ) #Acciones del jefe for i in range ( 2 ) : boss …" at bounding box center [752, 297] width 295 height 331
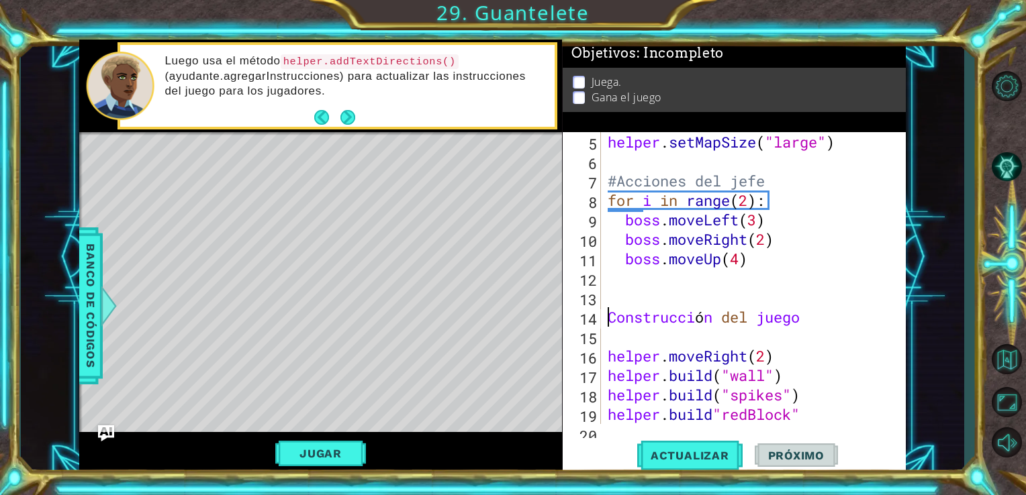
type textarea "#Construcción del juego"
click at [628, 343] on div "helper . setMapSize ( "large" ) #Acciones del jefe for i in range ( 2 ) : boss …" at bounding box center [752, 297] width 295 height 331
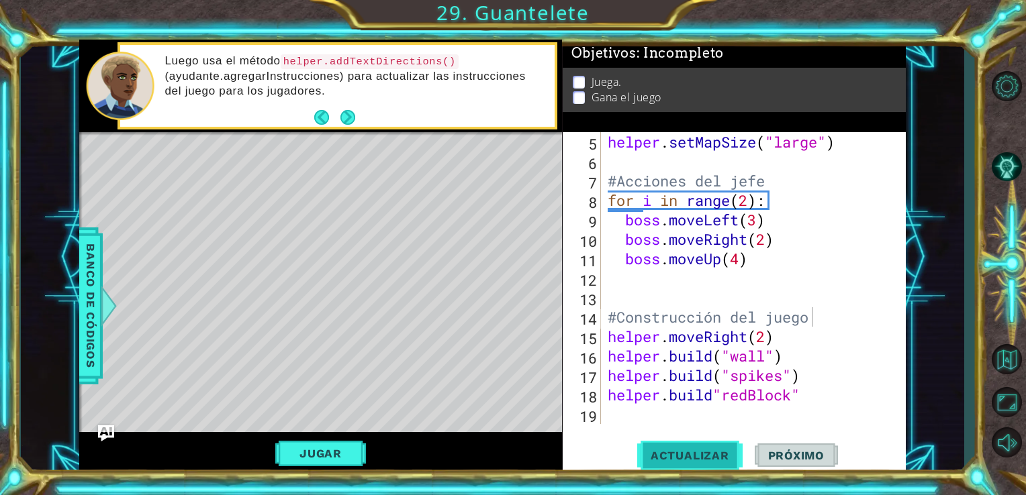
click at [687, 452] on span "Actualizar" at bounding box center [689, 455] width 105 height 13
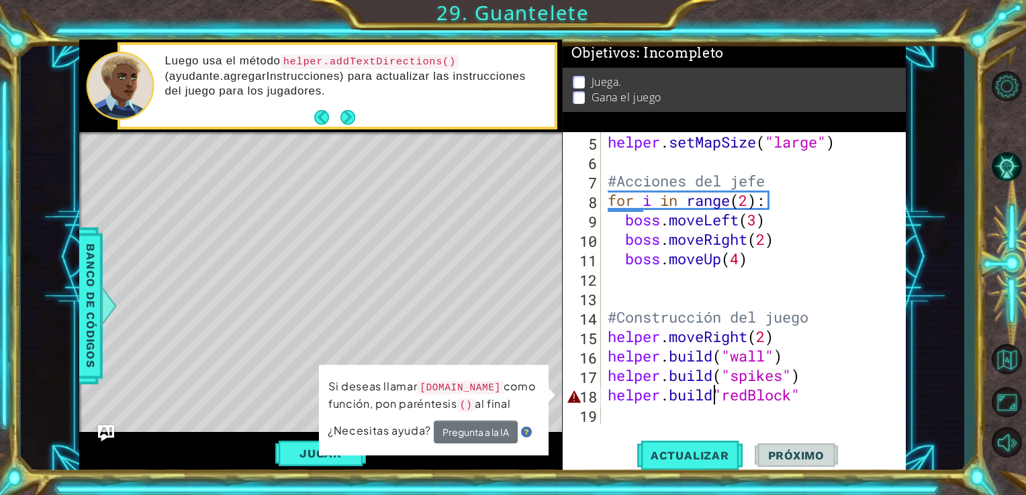
click at [714, 394] on div "helper . setMapSize ( "large" ) #Acciones del jefe for i in range ( 2 ) : boss …" at bounding box center [752, 297] width 295 height 331
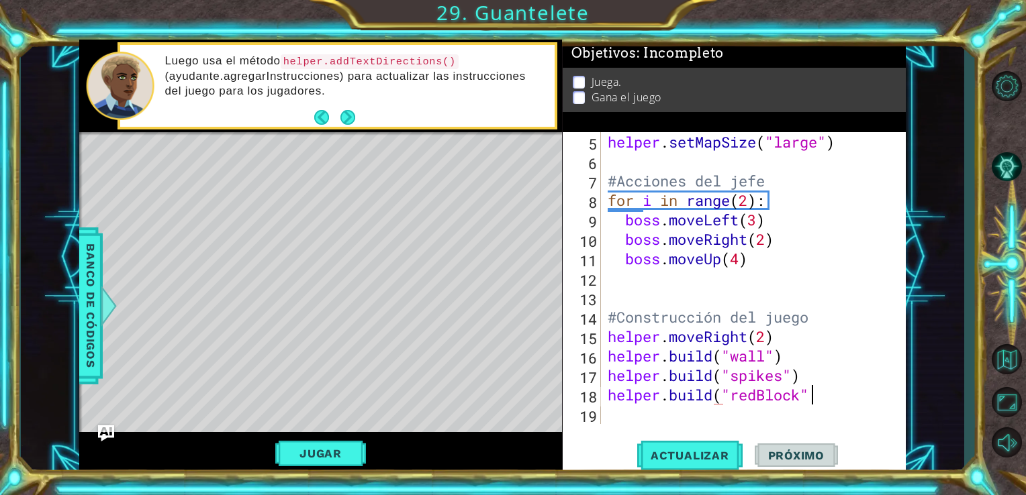
click at [821, 399] on div "helper . setMapSize ( "large" ) #Acciones del jefe for i in range ( 2 ) : boss …" at bounding box center [752, 297] width 295 height 331
click at [709, 453] on span "Actualizar" at bounding box center [689, 455] width 105 height 13
click at [698, 438] on button "Actualizar" at bounding box center [689, 455] width 105 height 34
click at [784, 352] on div "helper . setMapSize ( "large" ) #Acciones del jefe for i in range ( 2 ) : boss …" at bounding box center [752, 297] width 295 height 331
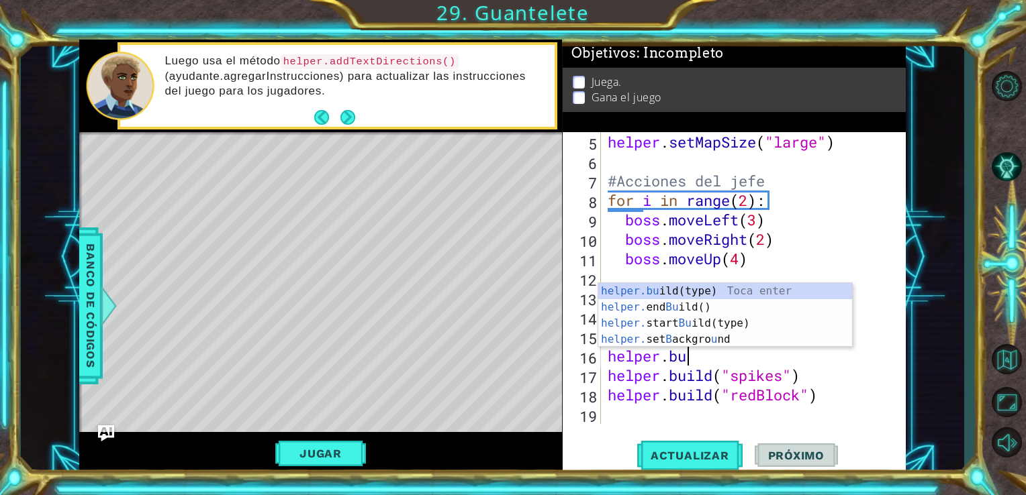
scroll to position [0, 2]
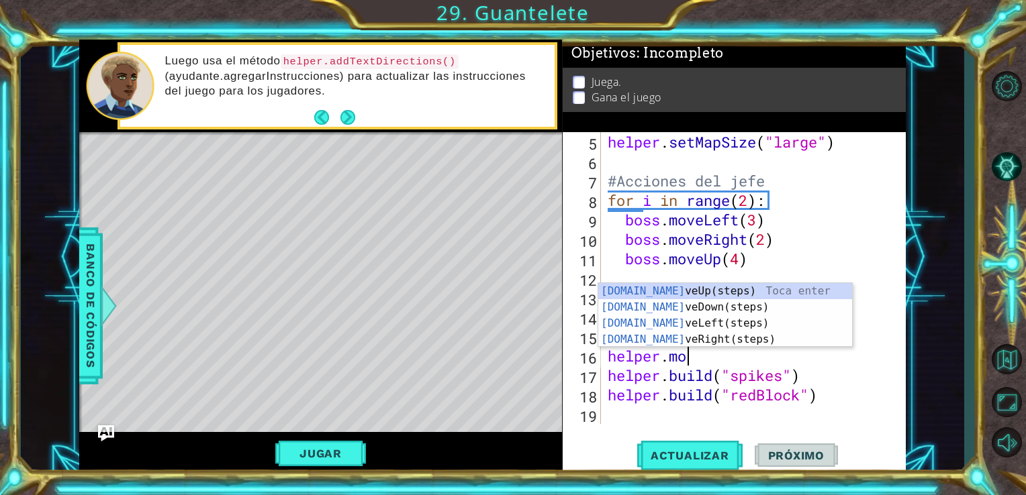
type textarea "helper.move"
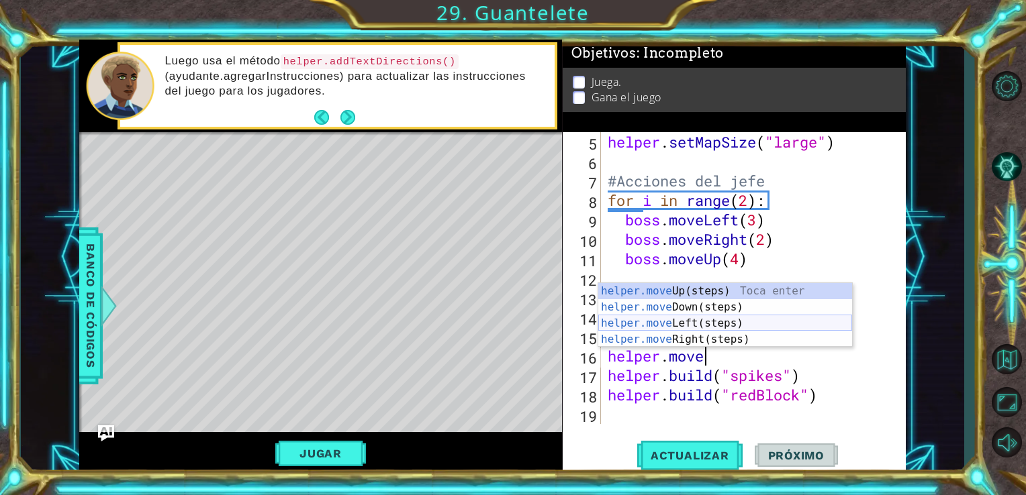
click at [733, 318] on div "helper.move Up(steps) Toca enter helper.move Down(steps) Toca enter helper.move…" at bounding box center [725, 331] width 254 height 97
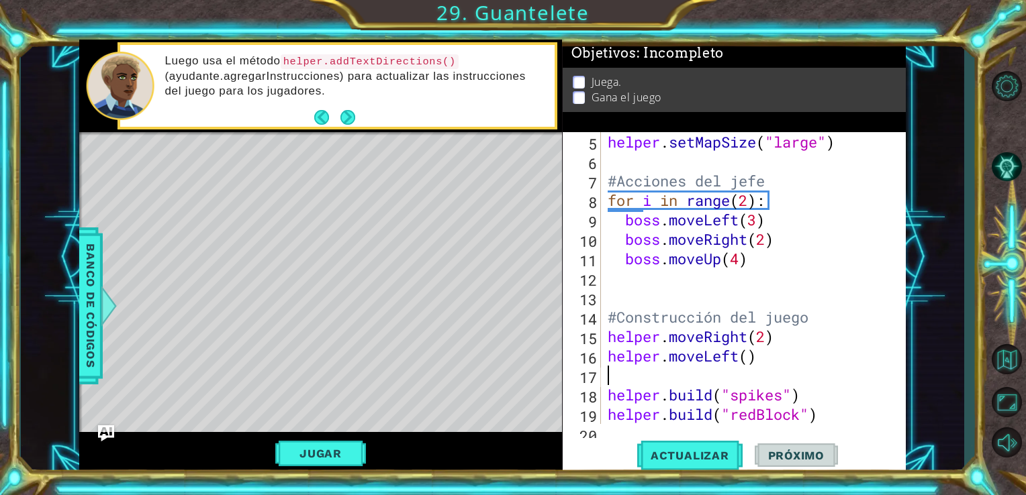
scroll to position [0, 0]
click at [746, 360] on div "helper . setMapSize ( "large" ) #Acciones del jefe for i in range ( 2 ) : boss …" at bounding box center [752, 297] width 295 height 331
click at [706, 388] on div "helper . setMapSize ( "large" ) #Acciones del jefe for i in range ( 2 ) : boss …" at bounding box center [752, 297] width 295 height 331
type textarea "[DOMAIN_NAME]("spikes")"
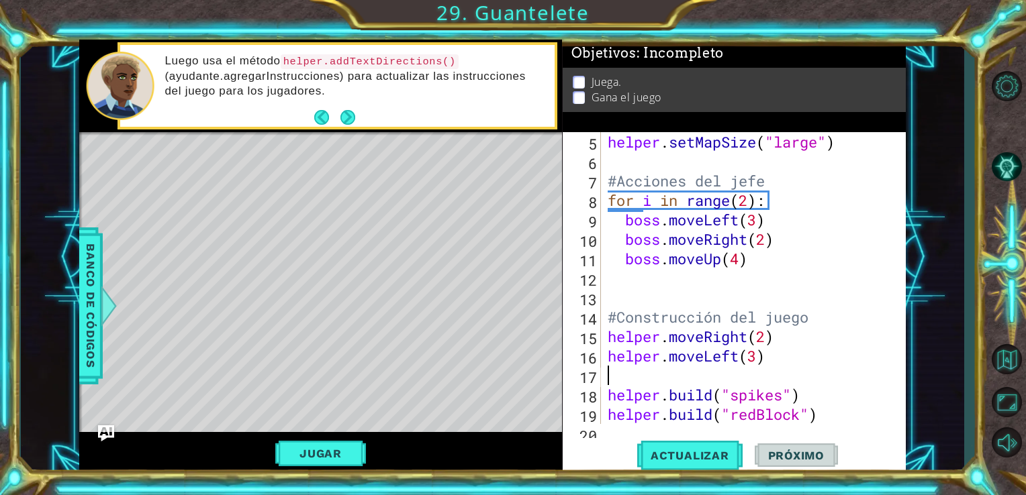
click at [761, 372] on div "helper . setMapSize ( "large" ) #Acciones del jefe for i in range ( 2 ) : boss …" at bounding box center [752, 297] width 295 height 331
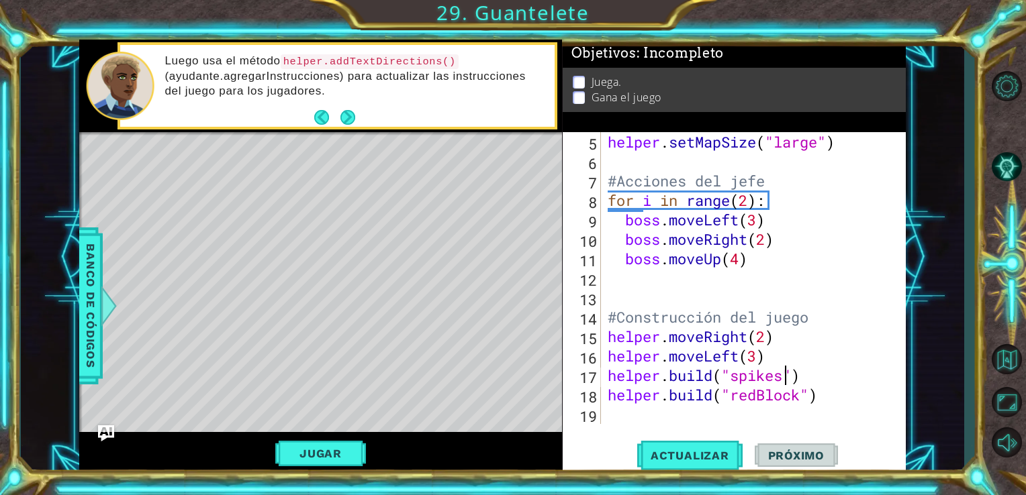
click at [785, 379] on div "helper . setMapSize ( "large" ) #Acciones del jefe for i in range ( 2 ) : boss …" at bounding box center [752, 297] width 295 height 331
click at [813, 376] on div "helper . setMapSize ( "large" ) #Acciones del jefe for i in range ( 2 ) : boss …" at bounding box center [752, 297] width 295 height 331
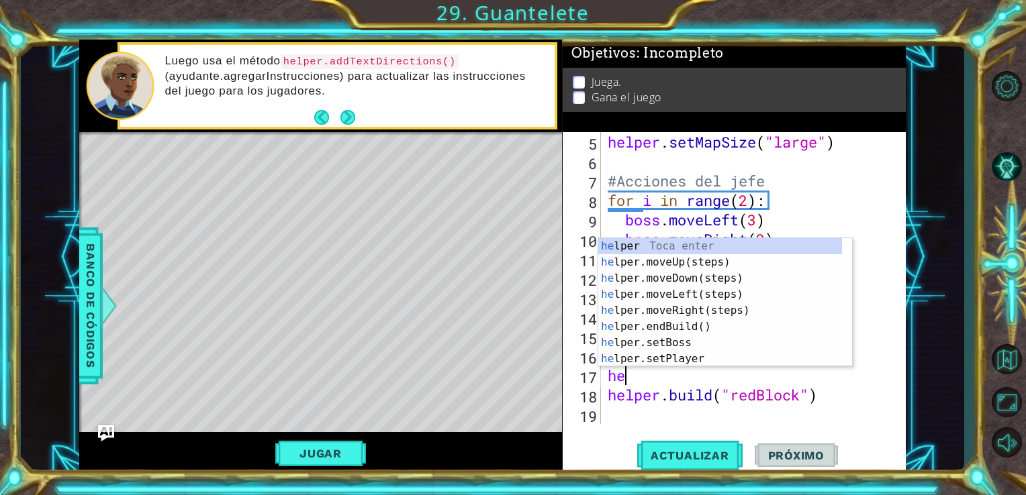
type textarea "h"
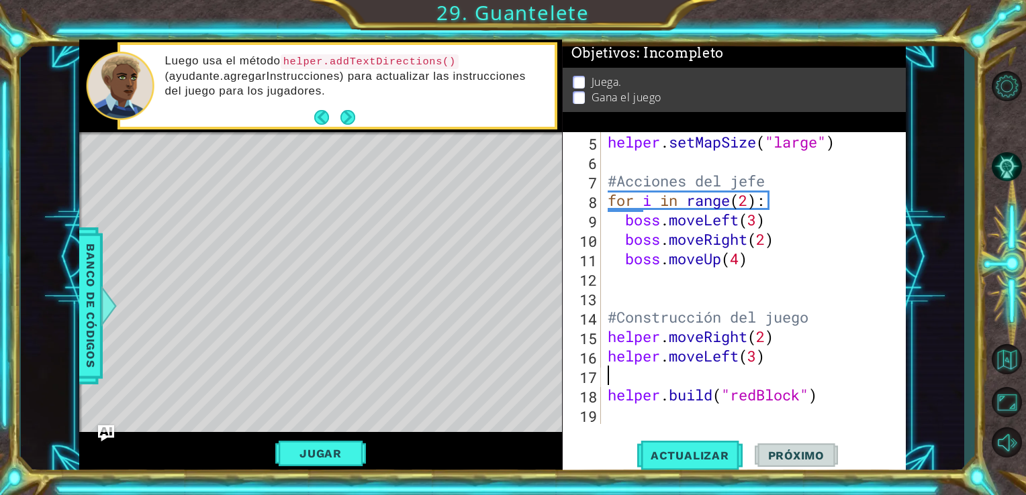
type textarea "helper.moveLeft(3)"
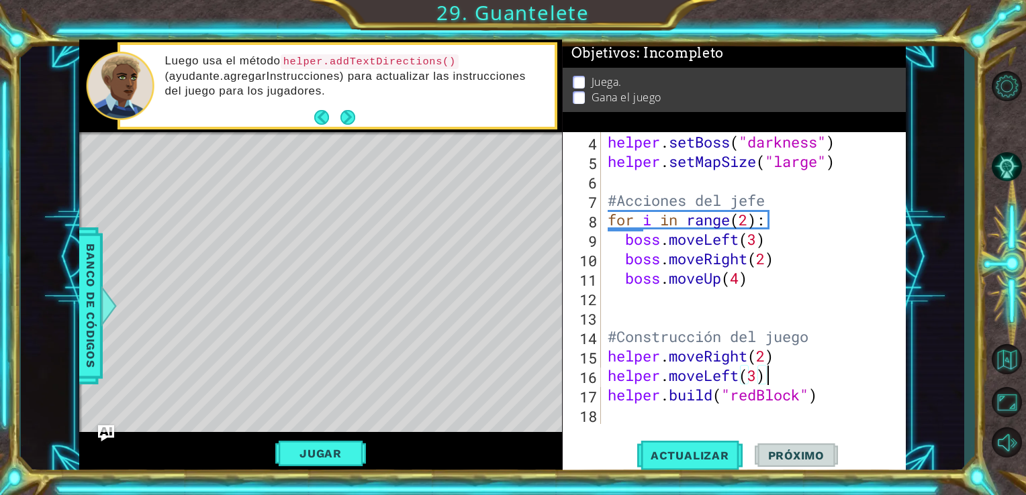
scroll to position [58, 0]
click at [607, 410] on div "helper . setBoss ( "darkness" ) helper . setMapSize ( "large" ) #Acciones del j…" at bounding box center [752, 297] width 295 height 331
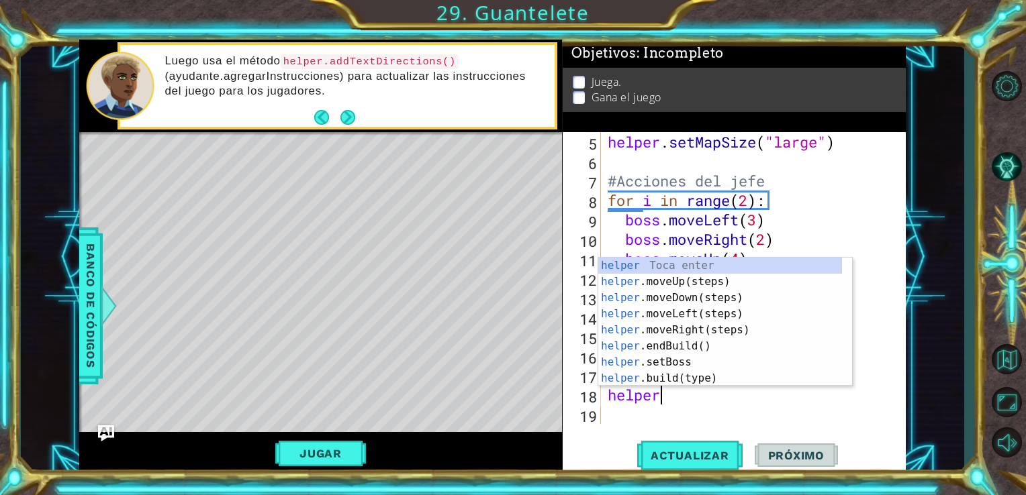
scroll to position [0, 2]
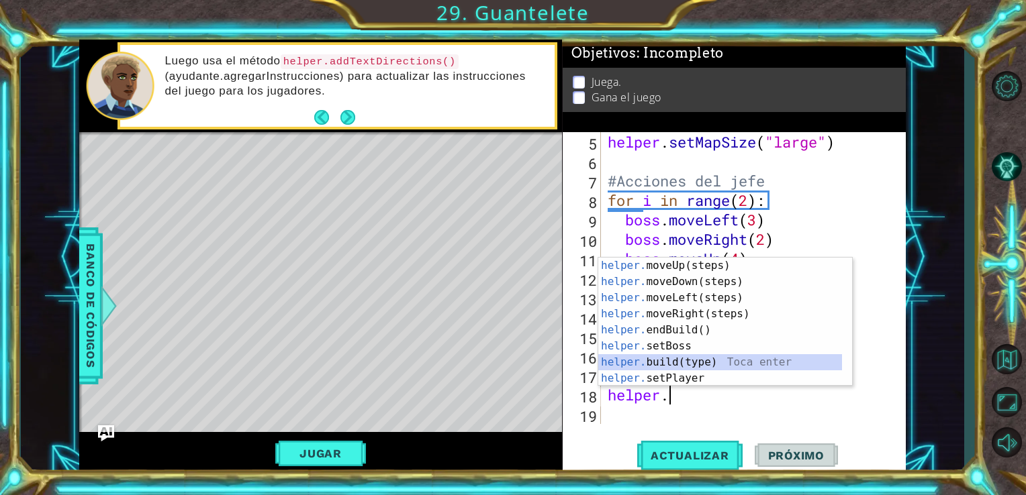
click at [632, 360] on div "helper. moveUp(steps) Toca enter helper. moveDown(steps) Toca enter helper. mov…" at bounding box center [720, 338] width 244 height 161
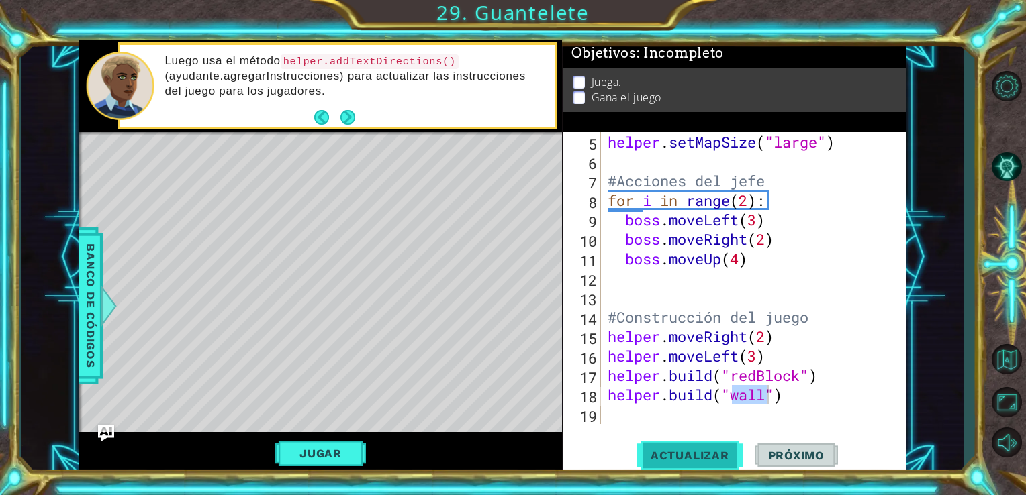
click at [695, 452] on span "Actualizar" at bounding box center [689, 455] width 105 height 13
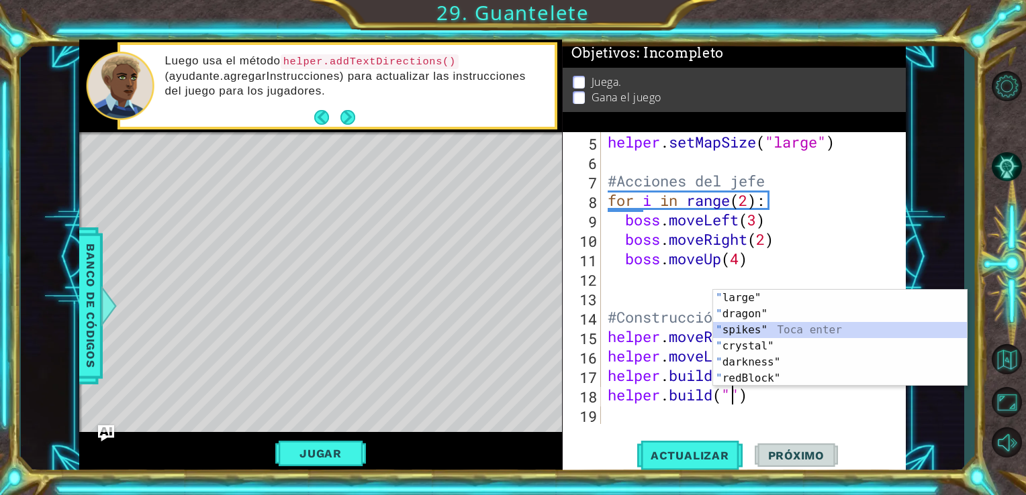
click at [736, 323] on div "" large" Toca enter " dragon" Toca enter " spikes" Toca enter " crystal" Toca e…" at bounding box center [840, 354] width 254 height 129
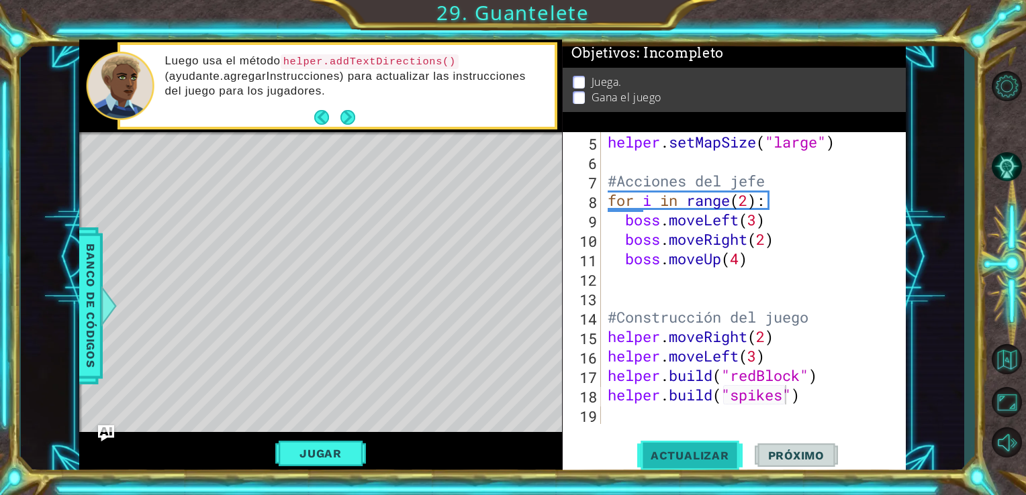
click at [715, 459] on span "Actualizar" at bounding box center [689, 455] width 105 height 13
click at [758, 470] on button "Próximo" at bounding box center [795, 455] width 83 height 34
drag, startPoint x: 701, startPoint y: 468, endPoint x: 729, endPoint y: 495, distance: 38.5
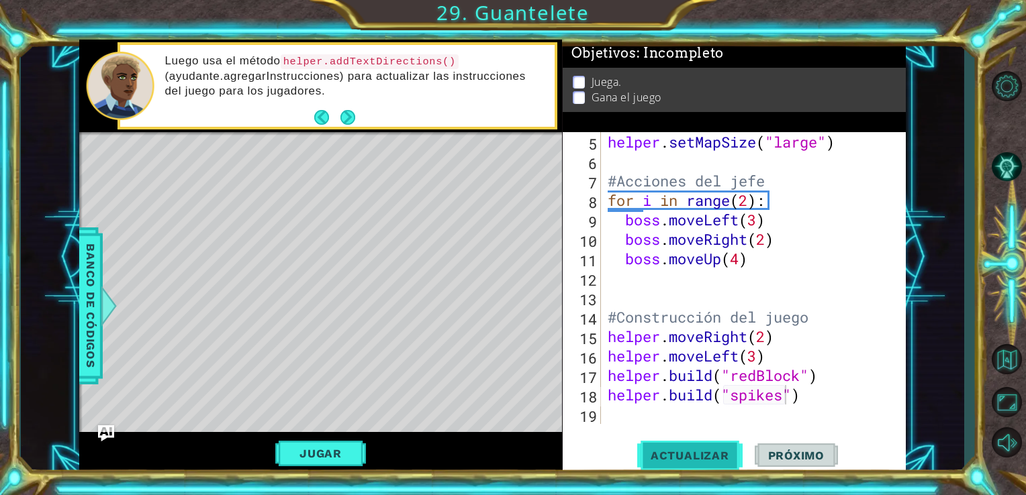
drag, startPoint x: 729, startPoint y: 495, endPoint x: 682, endPoint y: 454, distance: 61.9
click at [682, 454] on span "Actualizar" at bounding box center [689, 455] width 105 height 13
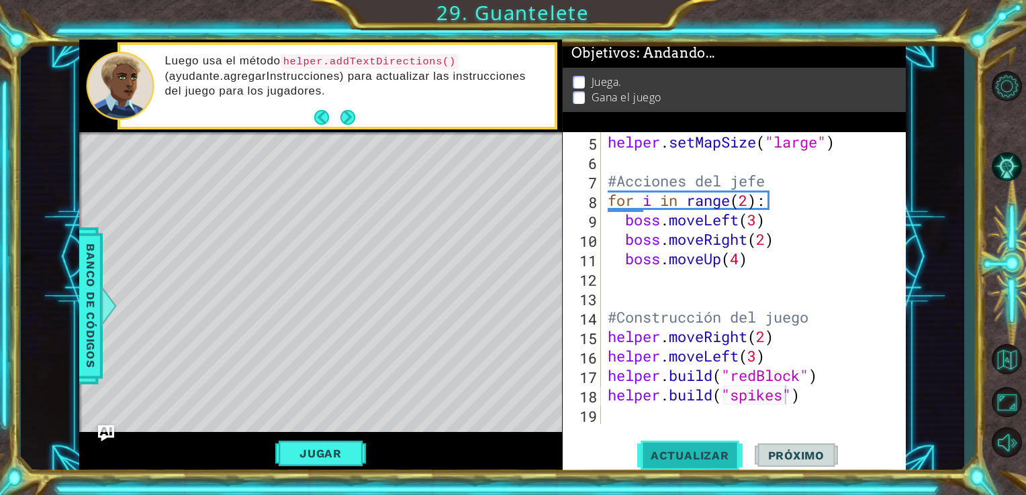
click at [682, 454] on span "Actualizar" at bounding box center [689, 455] width 105 height 13
drag, startPoint x: 682, startPoint y: 454, endPoint x: 868, endPoint y: 372, distance: 203.4
click at [868, 372] on div "[DOMAIN_NAME]("spikes") 5 6 7 8 9 10 11 12 13 14 15 16 17 18 19 helper . setMap…" at bounding box center [734, 303] width 344 height 343
click at [838, 377] on div "helper . setMapSize ( "large" ) #Acciones del jefe for i in range ( 2 ) : boss …" at bounding box center [752, 297] width 295 height 331
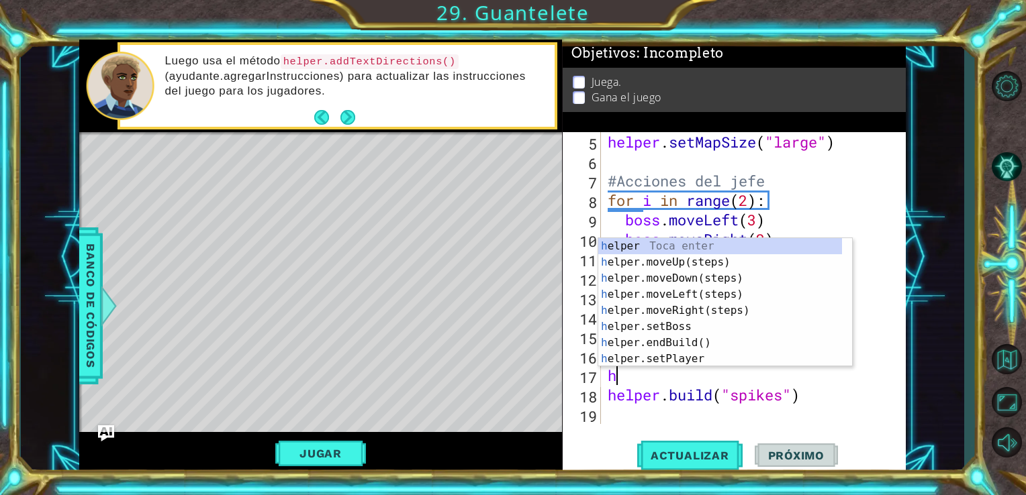
scroll to position [58, 0]
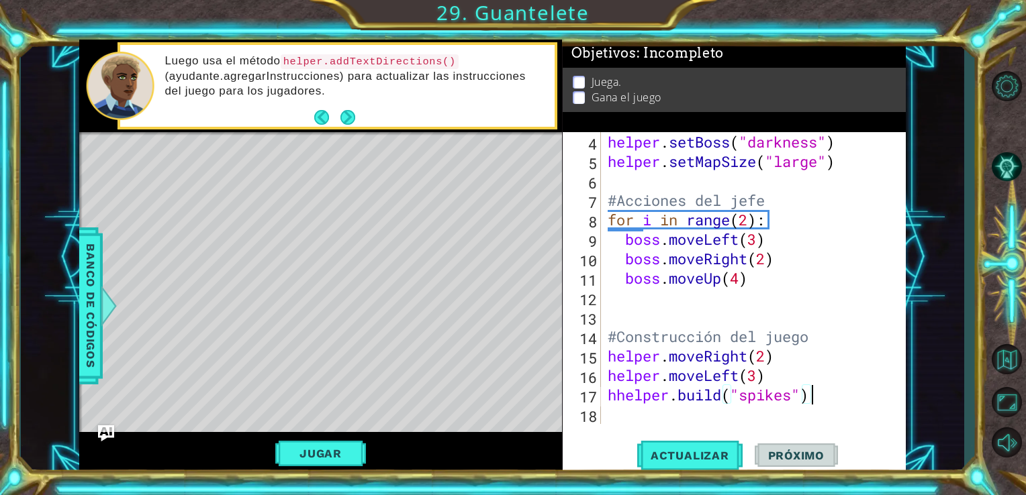
click at [827, 401] on div "helper . setBoss ( "darkness" ) helper . setMapSize ( "large" ) #Acciones del j…" at bounding box center [752, 297] width 295 height 331
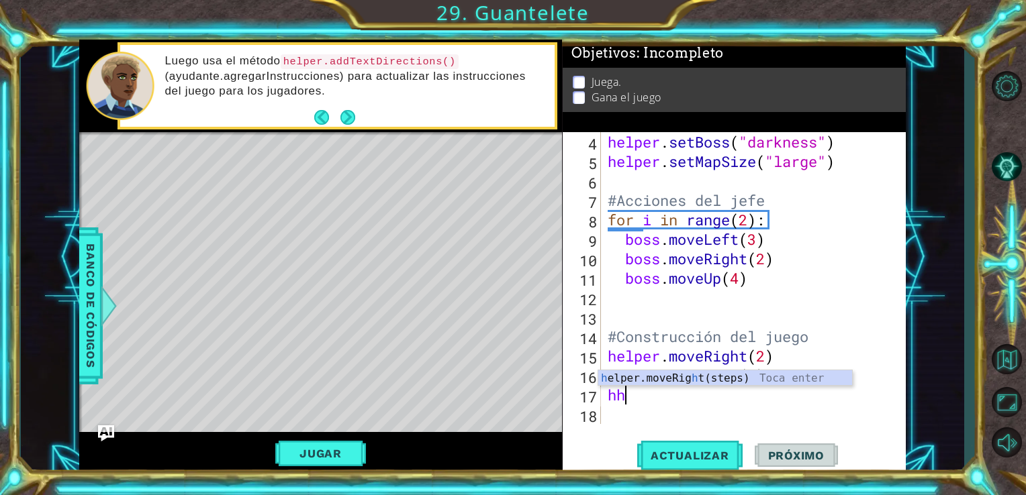
type textarea "h"
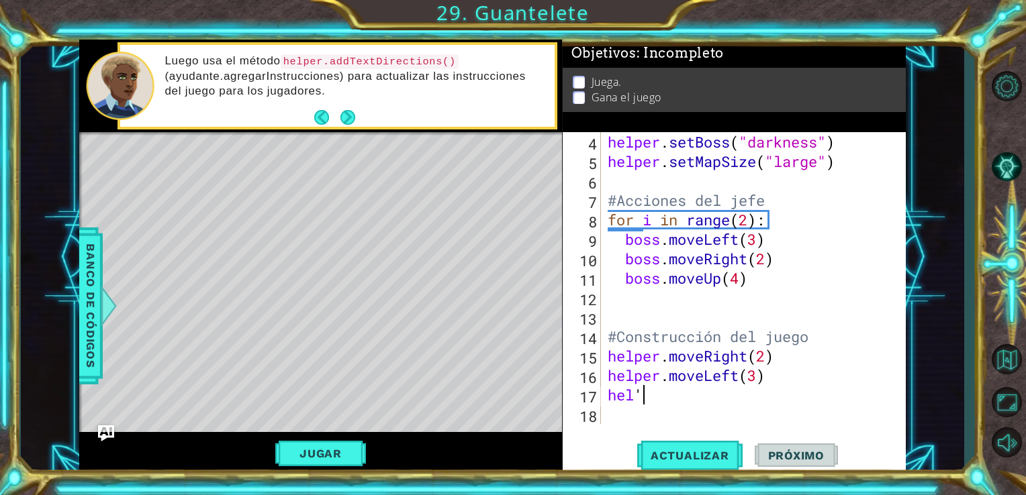
scroll to position [0, 0]
type textarea "hel"
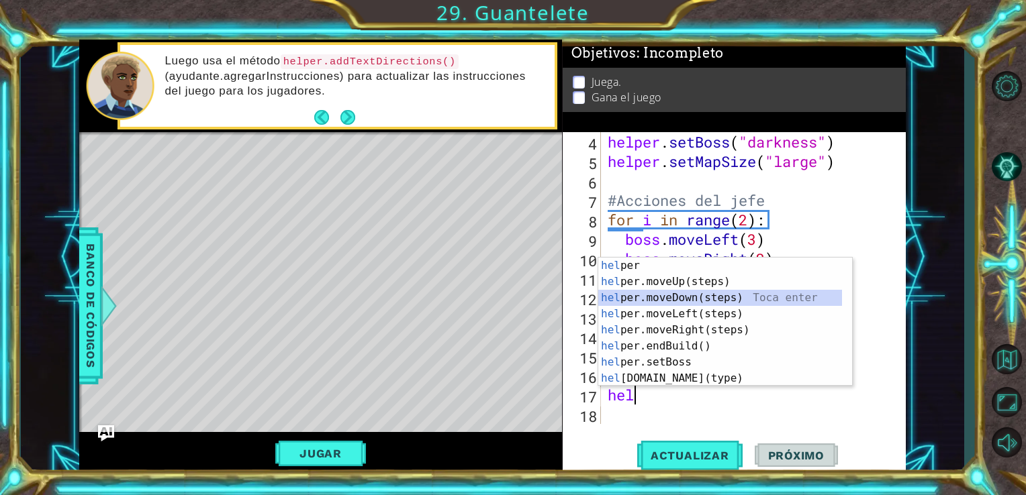
click at [675, 291] on div "hel per Toca enter hel per.moveUp(steps) Toca enter hel per.moveDown(steps) Toc…" at bounding box center [720, 338] width 244 height 161
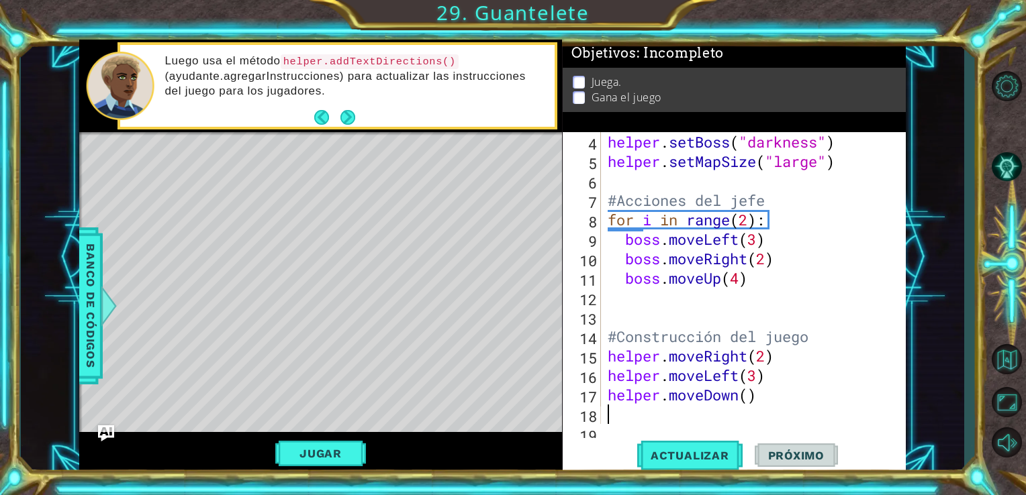
scroll to position [78, 0]
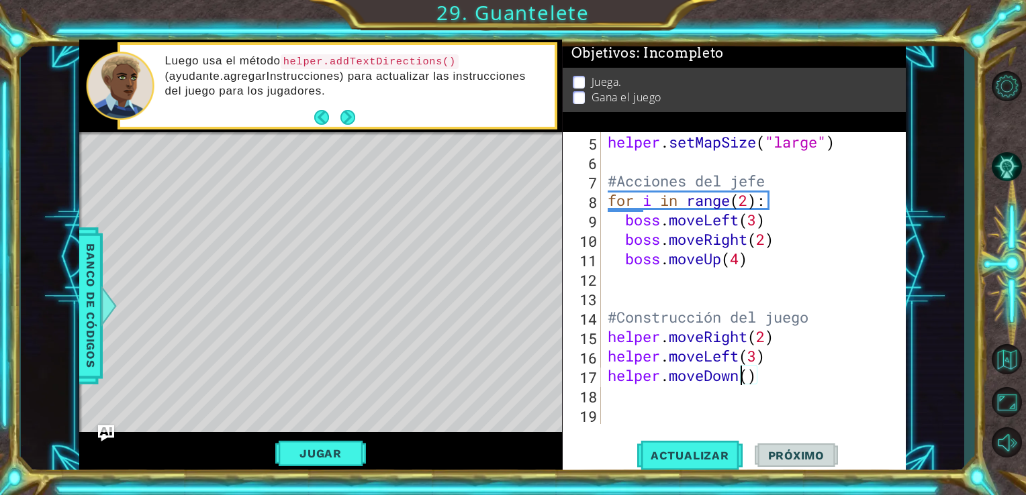
click at [744, 379] on div "helper . setMapSize ( "large" ) #Acciones del jefe for i in range ( 2 ) : boss …" at bounding box center [752, 297] width 295 height 331
click at [748, 377] on div "helper . setMapSize ( "large" ) #Acciones del jefe for i in range ( 2 ) : boss …" at bounding box center [752, 297] width 295 height 331
click at [770, 359] on div "helper . setMapSize ( "large" ) #Acciones del jefe for i in range ( 2 ) : boss …" at bounding box center [752, 297] width 295 height 331
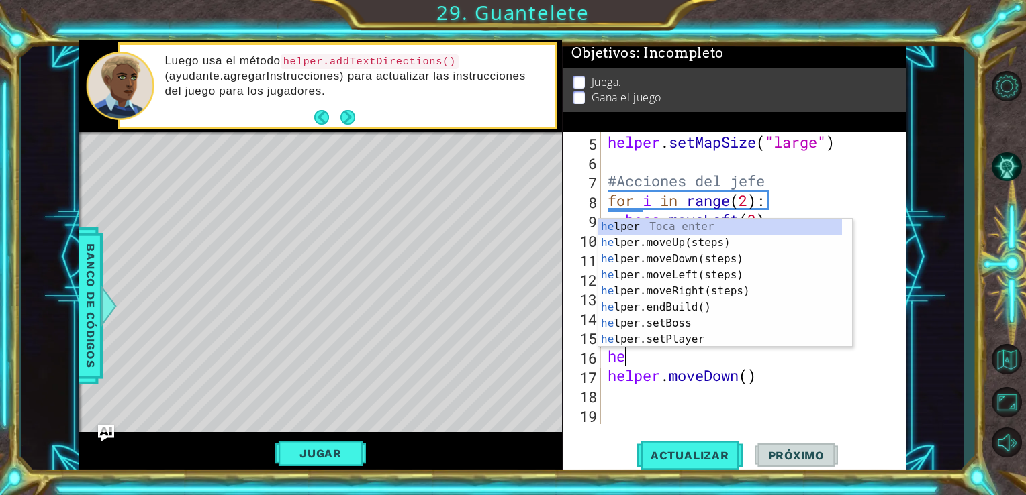
type textarea "h"
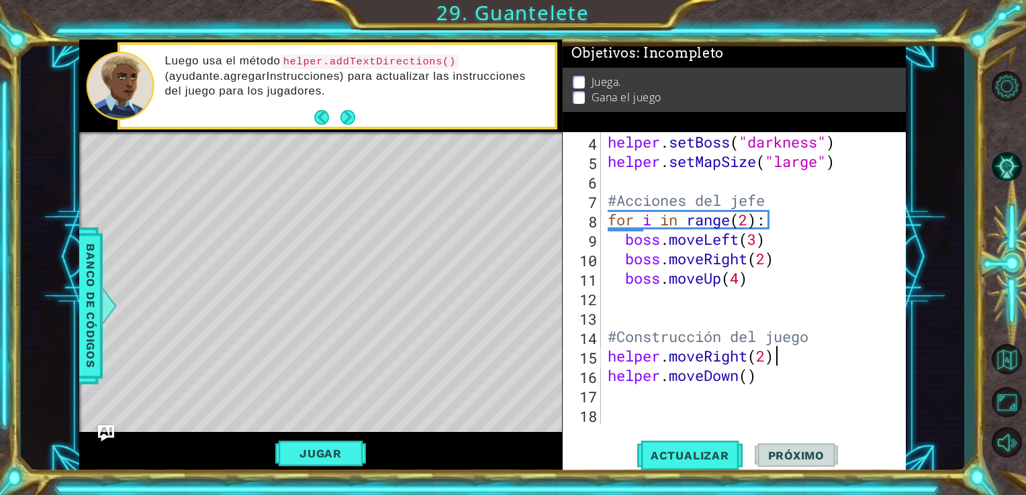
scroll to position [58, 0]
click at [747, 377] on div "helper . setBoss ( "darkness" ) helper . setMapSize ( "large" ) #Acciones del j…" at bounding box center [752, 297] width 295 height 331
type textarea "helper.moveDown(3)"
click at [660, 404] on div "helper . setBoss ( "darkness" ) helper . setMapSize ( "large" ) #Acciones del j…" at bounding box center [752, 297] width 295 height 331
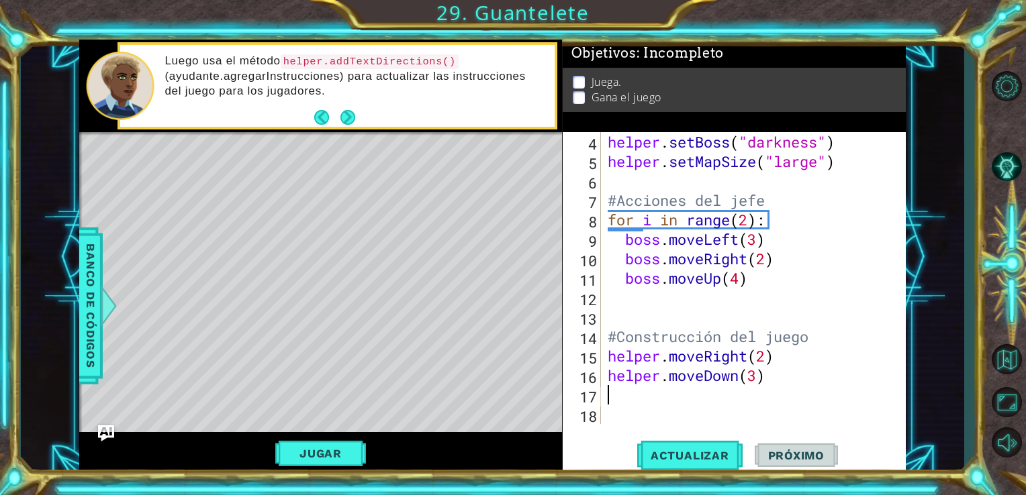
scroll to position [0, 0]
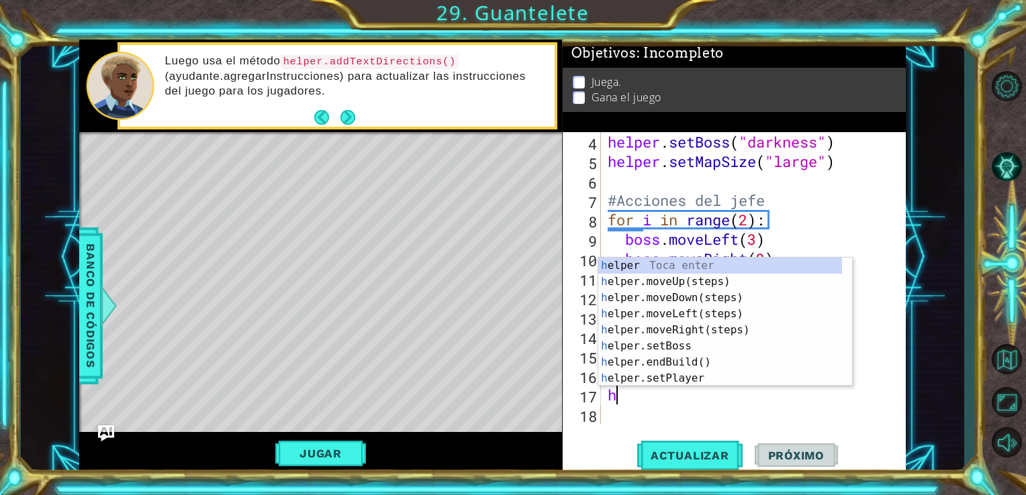
type textarea "he"
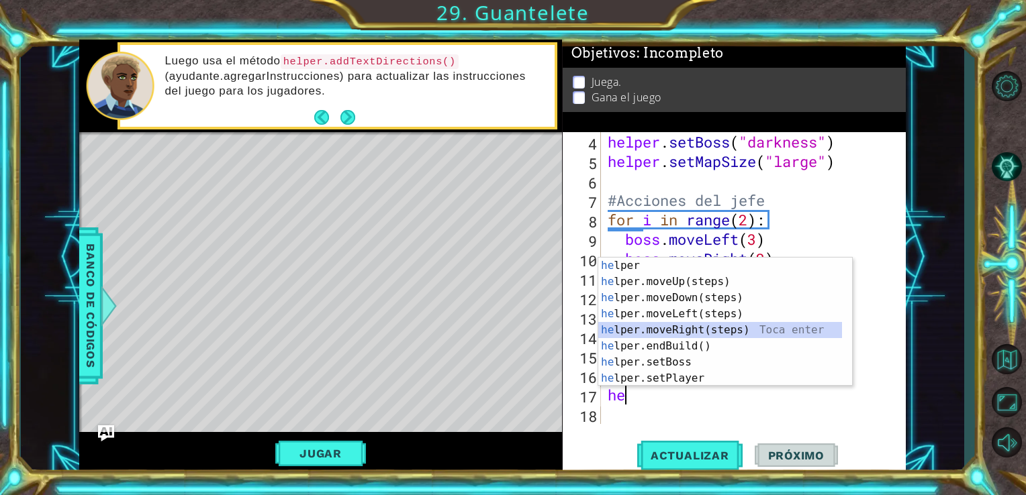
click at [719, 327] on div "he lper Toca enter he lper.moveUp(steps) Toca enter he lper.moveDown(steps) Toc…" at bounding box center [720, 338] width 244 height 161
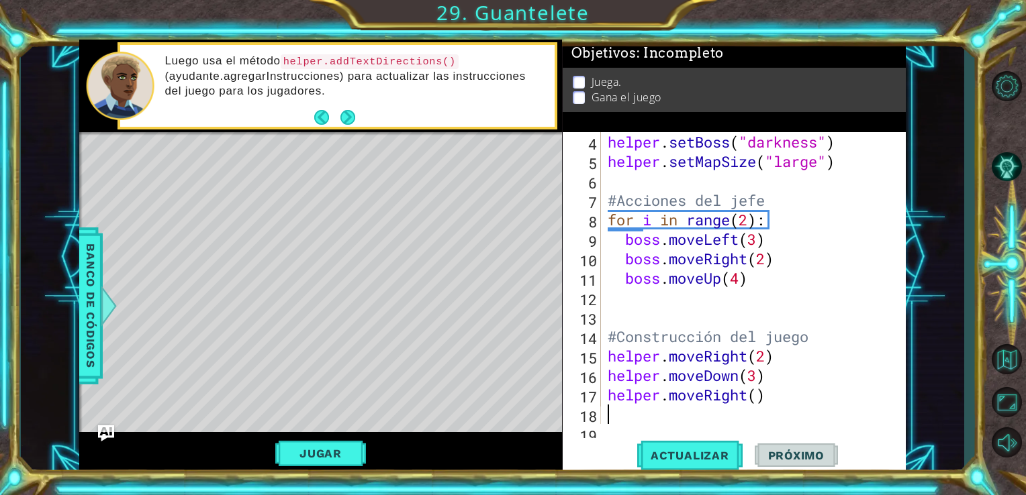
scroll to position [78, 0]
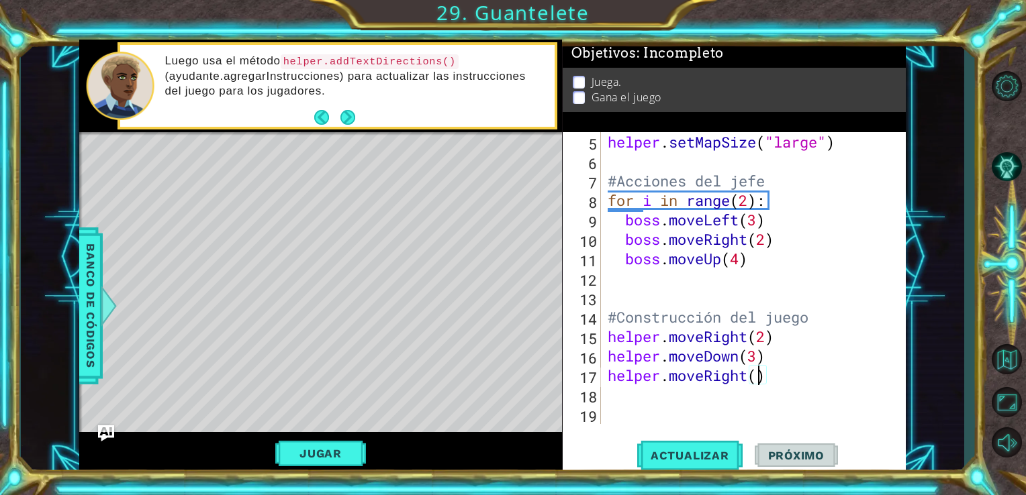
click at [756, 377] on div "helper . setMapSize ( "large" ) #Acciones del jefe for i in range ( 2 ) : boss …" at bounding box center [752, 297] width 295 height 331
type textarea "helper.moveRight(1)"
click at [640, 399] on div "helper . setMapSize ( "large" ) #Acciones del jefe for i in range ( 2 ) : boss …" at bounding box center [752, 297] width 295 height 331
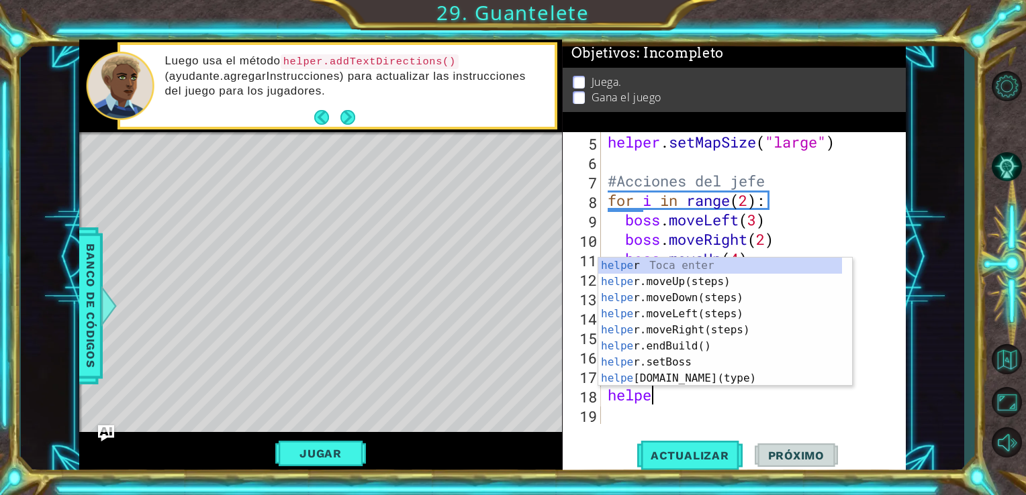
scroll to position [0, 1]
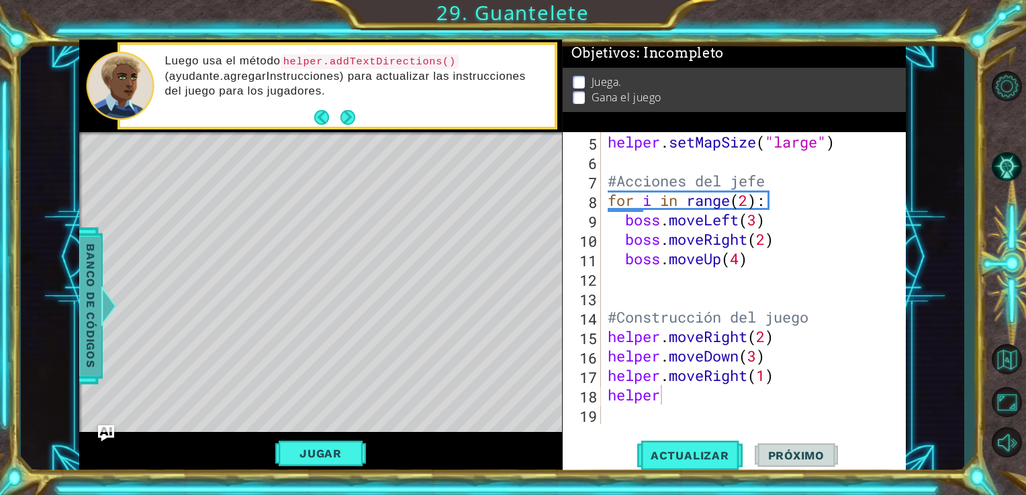
click at [104, 294] on div at bounding box center [108, 306] width 17 height 40
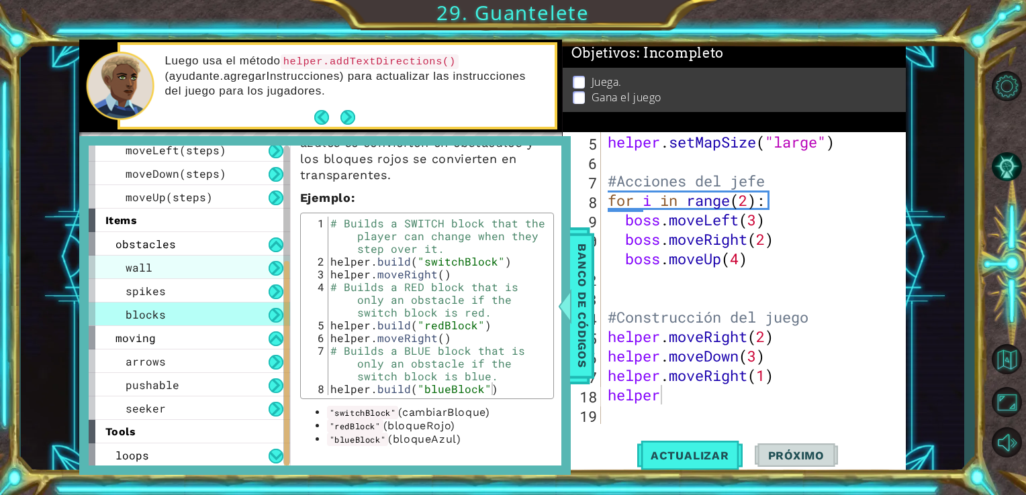
scroll to position [0, 0]
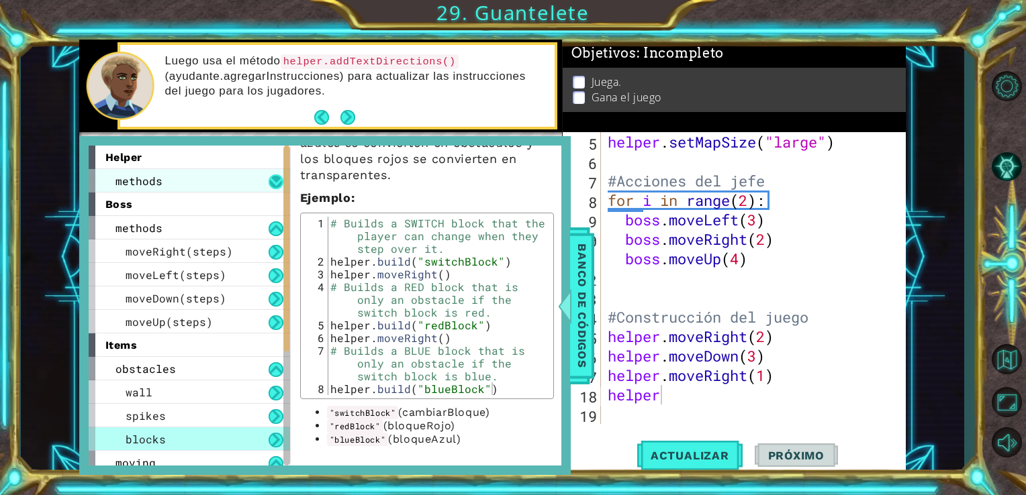
click at [278, 179] on button at bounding box center [275, 182] width 15 height 15
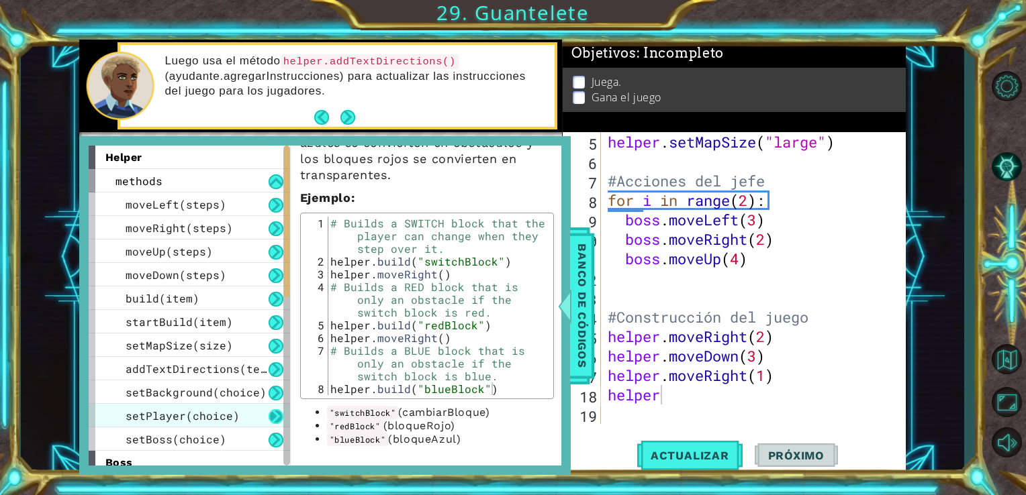
click at [271, 414] on button at bounding box center [275, 416] width 15 height 15
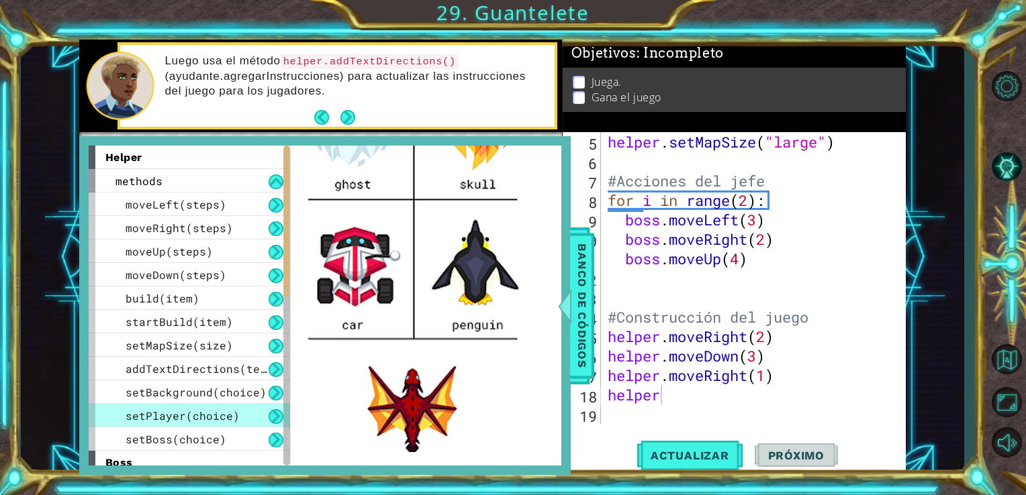
scroll to position [388, 0]
click at [271, 383] on div "setBackground(choice)" at bounding box center [189, 392] width 201 height 23
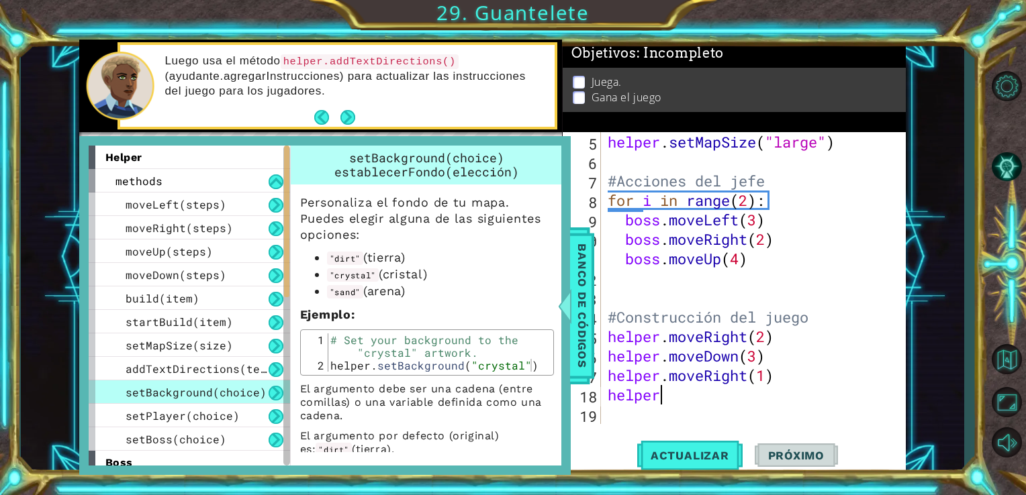
click at [673, 393] on div "helper . setMapSize ( "large" ) #Acciones del jefe for i in range ( 2 ) : boss …" at bounding box center [752, 297] width 295 height 331
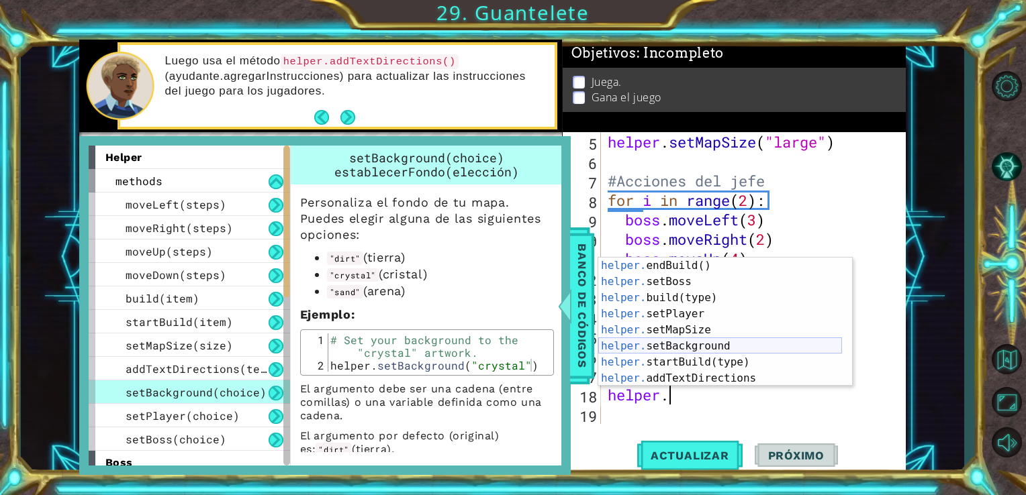
scroll to position [64, 0]
click at [730, 349] on div "helper. endBuild() Toca enter helper. setBoss Toca enter helper. build(type) To…" at bounding box center [720, 338] width 244 height 161
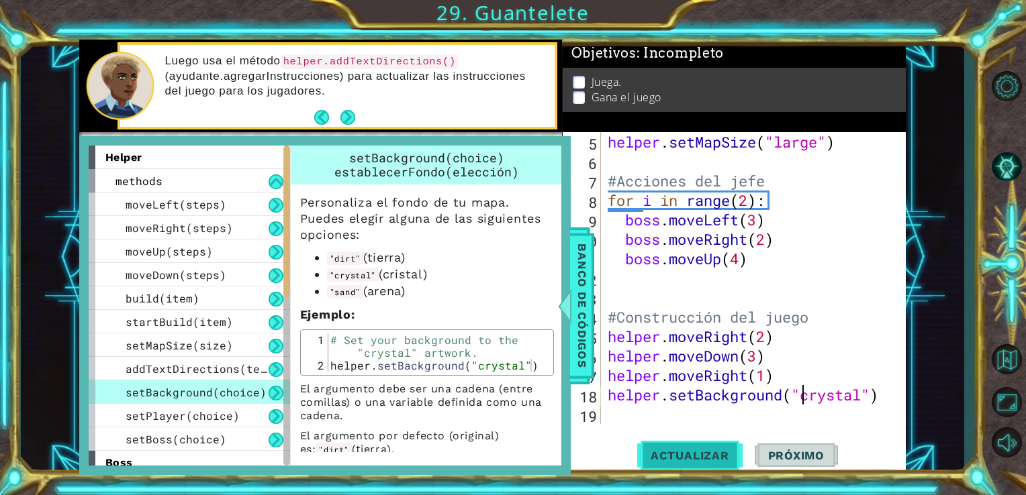
type textarea "helper.setBackground("crystal")"
click at [695, 453] on span "Actualizar" at bounding box center [689, 455] width 105 height 13
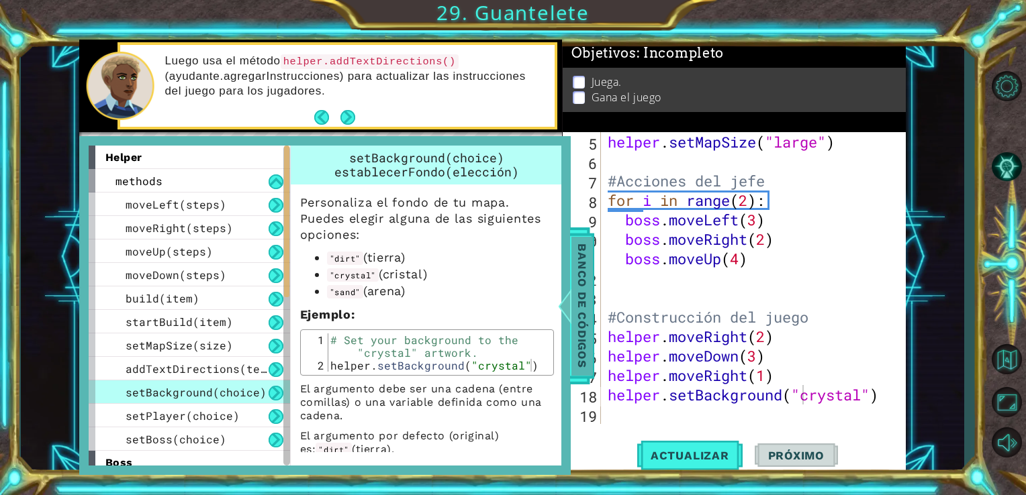
click at [581, 342] on span "Banco de códigos" at bounding box center [581, 305] width 21 height 139
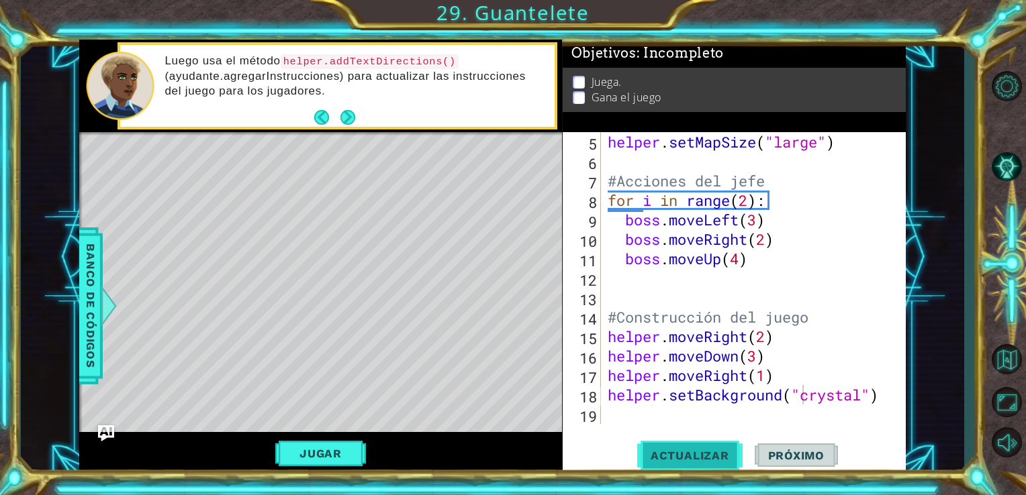
click at [654, 445] on button "Actualizar" at bounding box center [689, 455] width 105 height 34
click at [619, 416] on div "helper . setMapSize ( "large" ) #Acciones del jefe for i in range ( 2 ) : boss …" at bounding box center [752, 297] width 295 height 331
click at [642, 291] on div "helper . setMapSize ( "large" ) #Acciones del jefe for i in range ( 2 ) : boss …" at bounding box center [752, 297] width 295 height 331
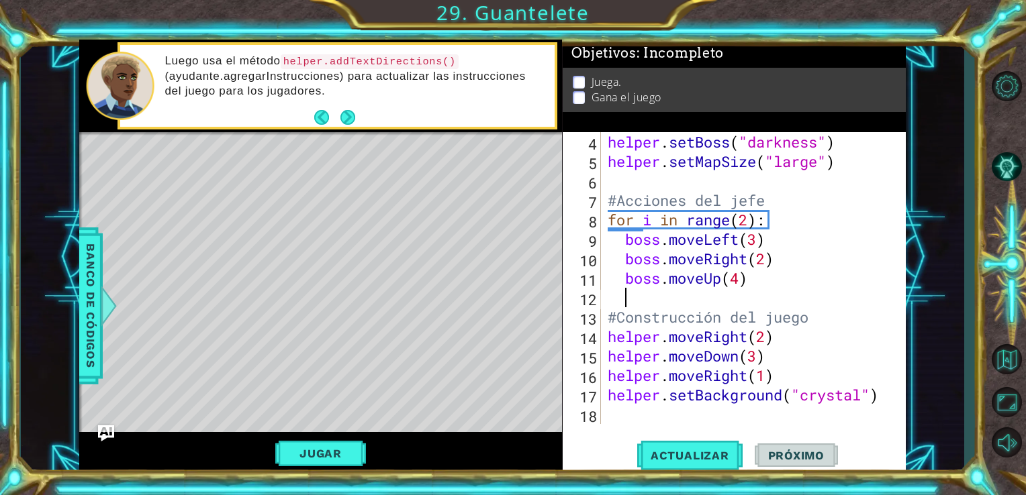
scroll to position [58, 0]
click at [609, 416] on div "helper . setBoss ( "darkness" ) helper . setMapSize ( "large" ) #Acciones del j…" at bounding box center [752, 297] width 295 height 331
click at [773, 356] on div "helper . setBoss ( "darkness" ) helper . setMapSize ( "large" ) #Acciones del j…" at bounding box center [752, 297] width 295 height 331
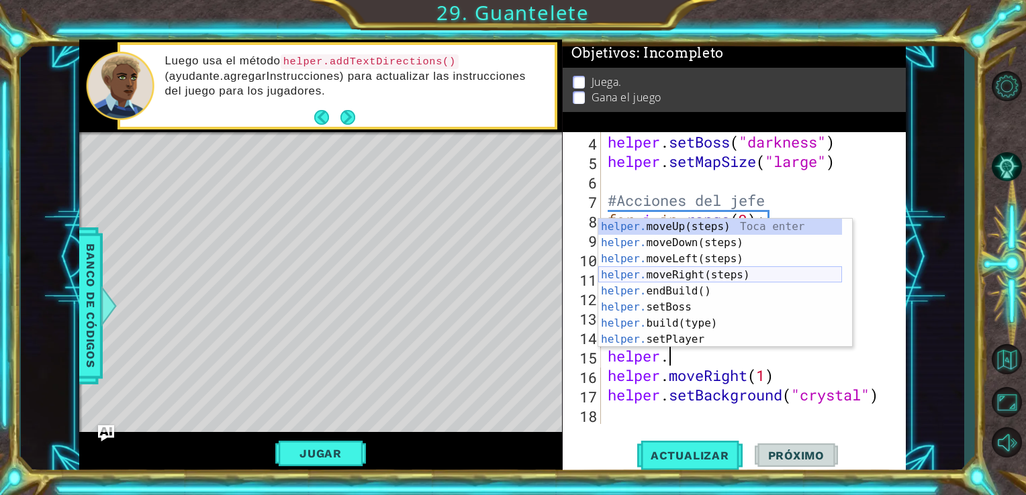
scroll to position [0, 0]
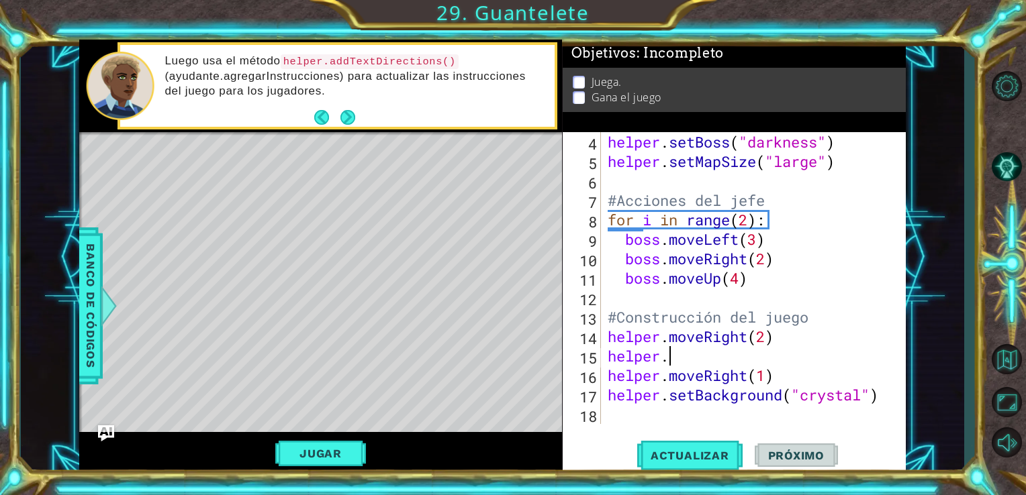
click at [715, 358] on div "helper . setBoss ( "darkness" ) helper . setMapSize ( "large" ) #Acciones del j…" at bounding box center [752, 297] width 295 height 331
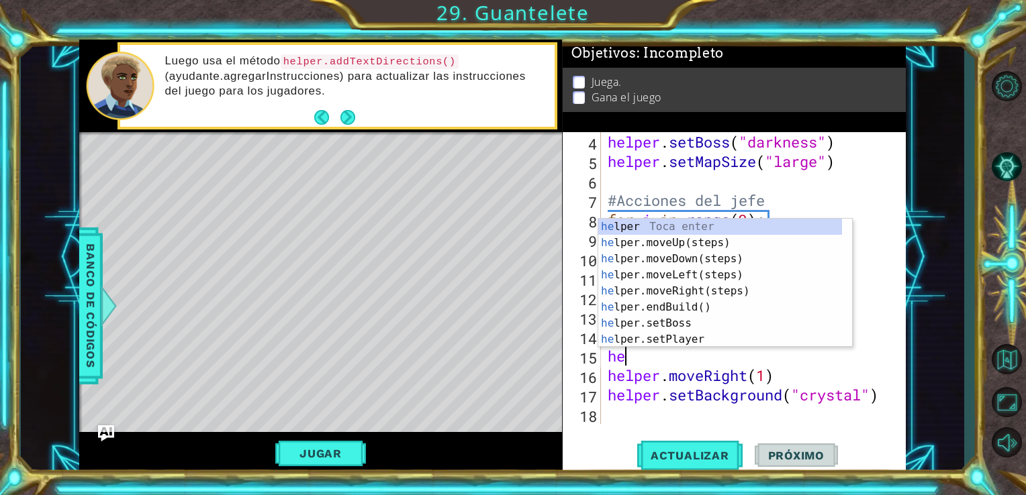
type textarea "h"
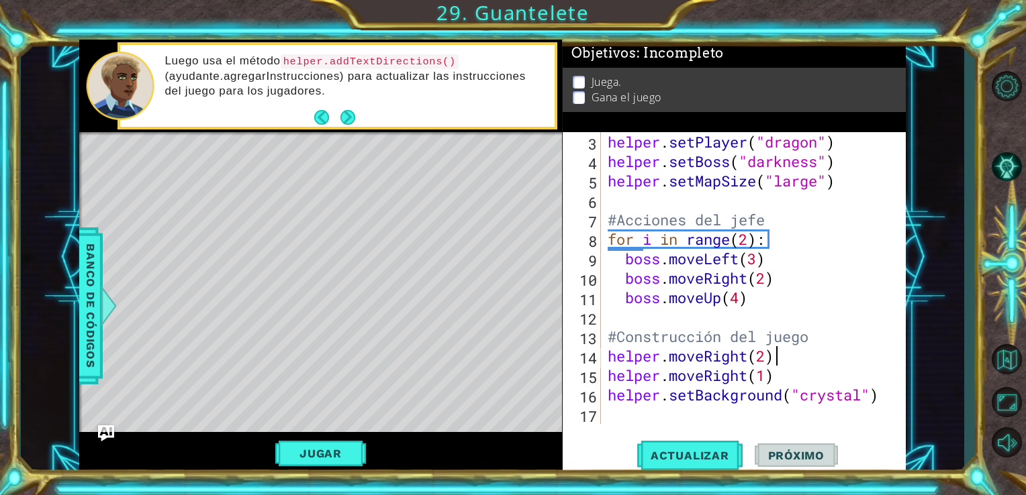
scroll to position [38, 0]
type textarea "helper.moveRight(2)"
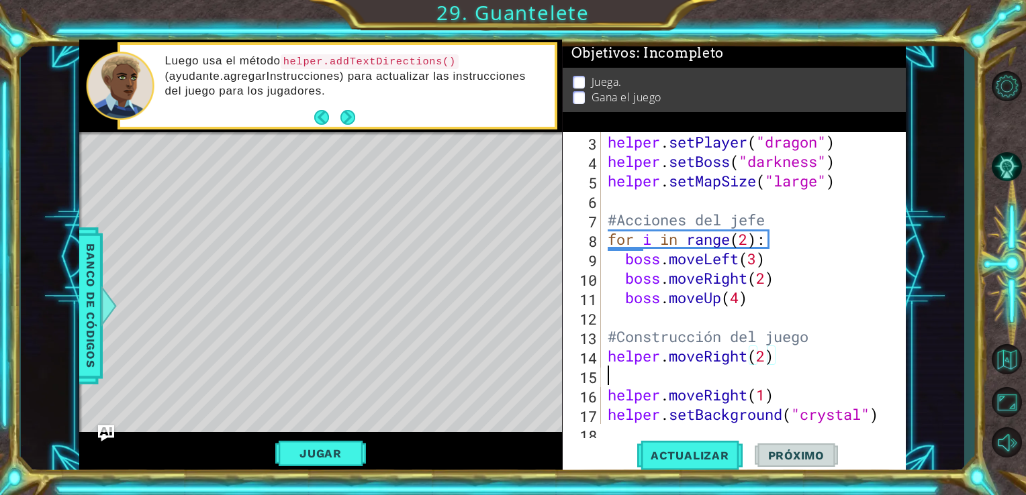
scroll to position [0, 0]
click at [91, 299] on span "Banco de códigos" at bounding box center [90, 305] width 21 height 139
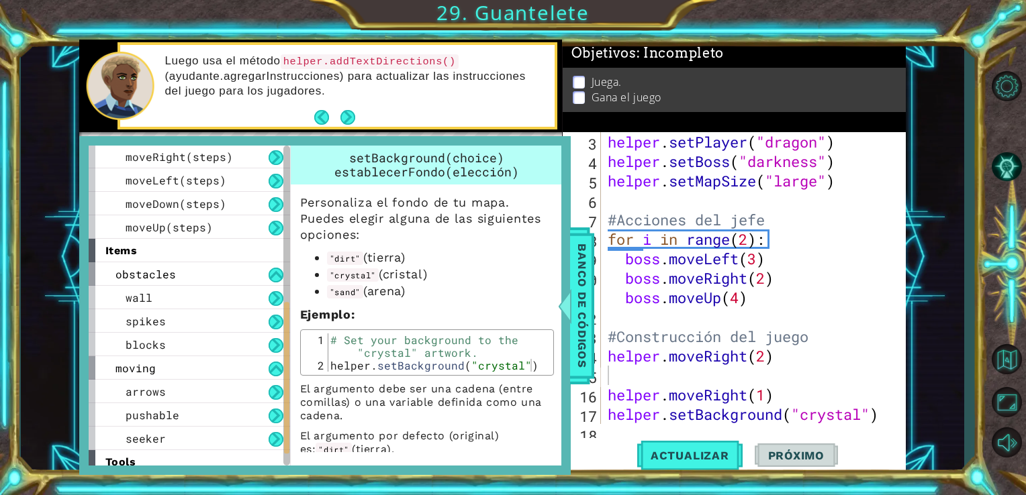
scroll to position [383, 0]
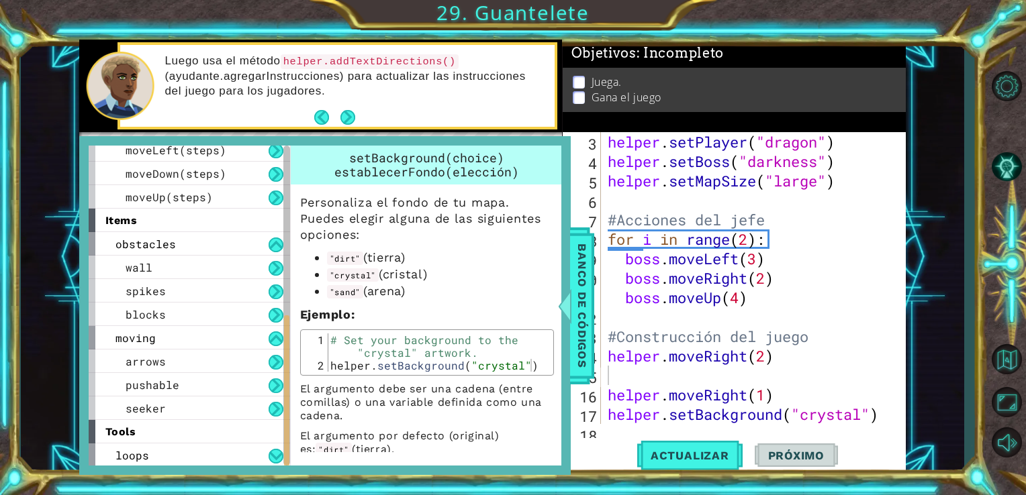
click at [277, 426] on div "tools" at bounding box center [189, 431] width 201 height 23
click at [272, 452] on button at bounding box center [275, 456] width 15 height 15
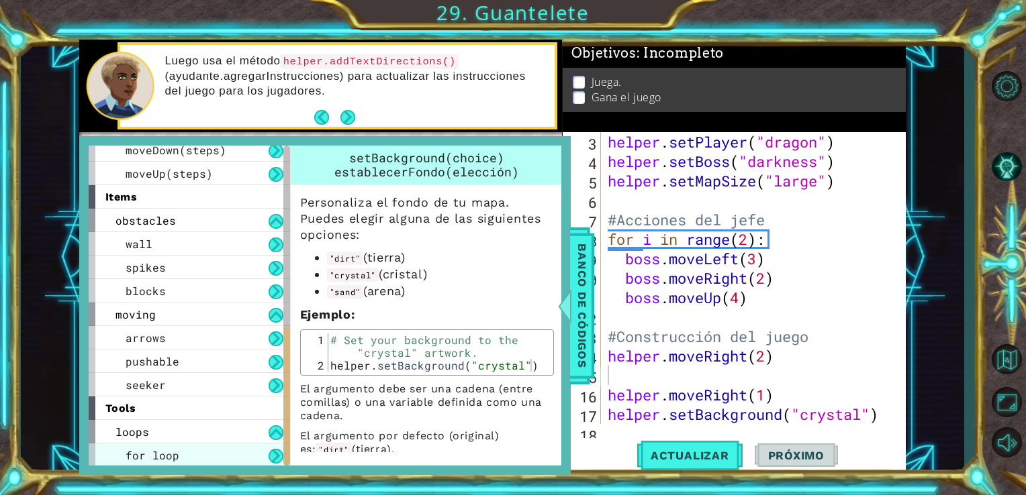
click at [250, 452] on div "for loop" at bounding box center [189, 455] width 201 height 23
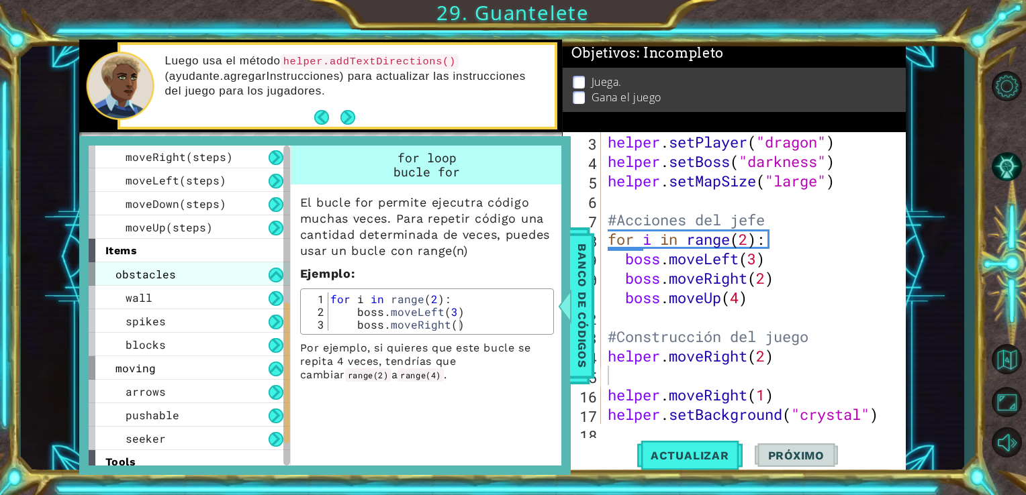
scroll to position [352, 0]
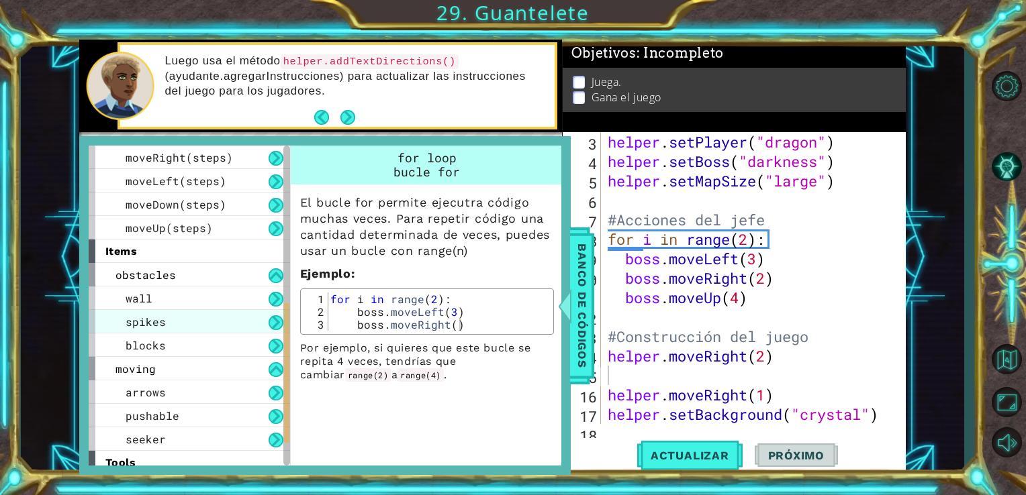
click at [195, 313] on div "spikes" at bounding box center [189, 321] width 201 height 23
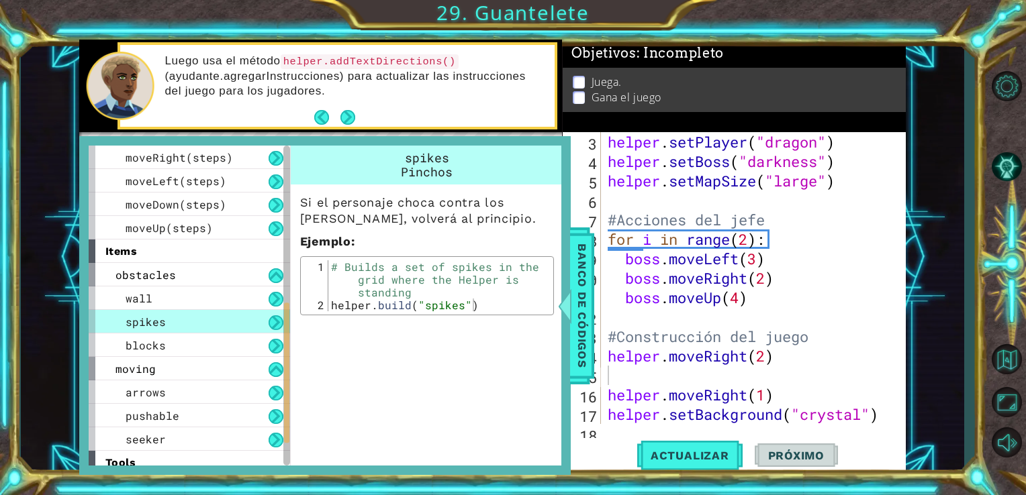
click at [622, 367] on div "helper . setPlayer ( "dragon" ) helper . setBoss ( "darkness" ) helper . setMap…" at bounding box center [752, 297] width 295 height 331
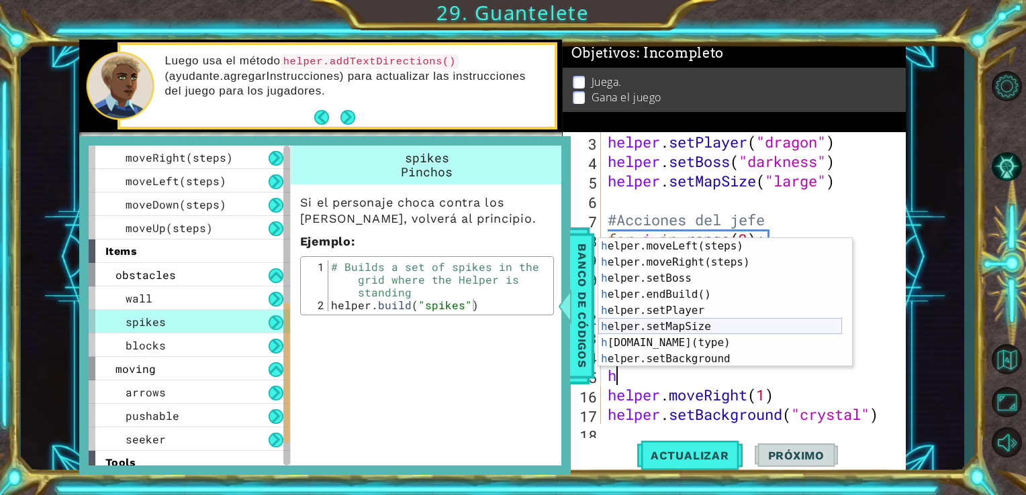
scroll to position [51, 0]
click at [679, 344] on div "h elper.moveLeft(steps) Toca enter h elper.moveRight(steps) Toca enter h elper.…" at bounding box center [720, 316] width 244 height 161
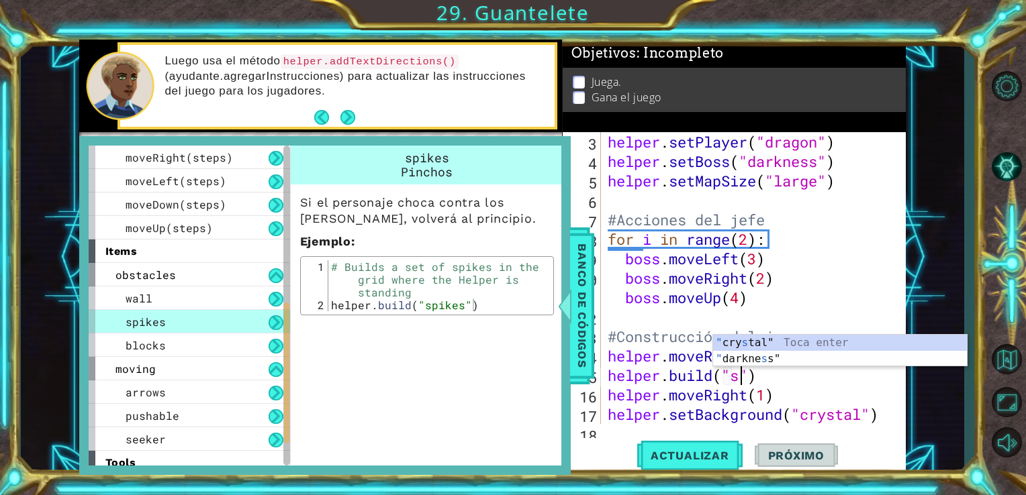
scroll to position [0, 5]
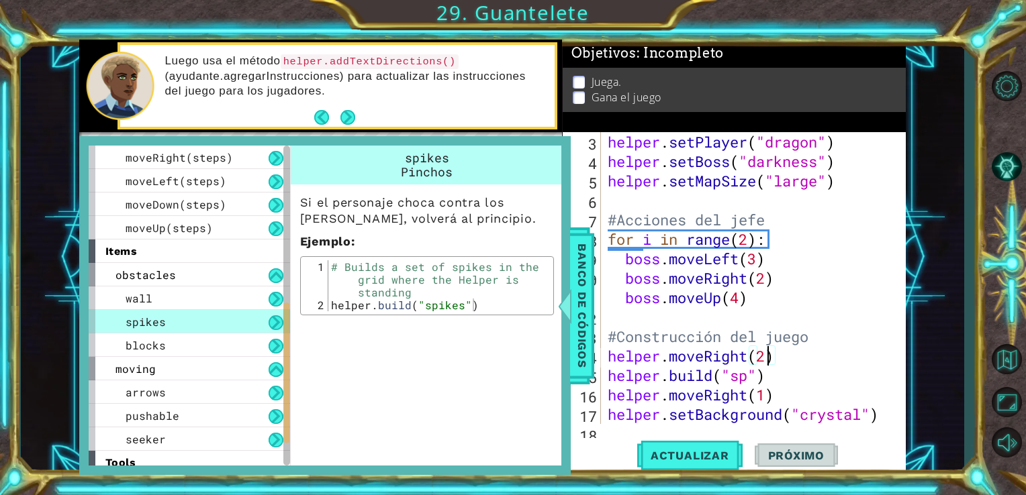
click at [766, 358] on div "helper . setPlayer ( "dragon" ) helper . setBoss ( "darkness" ) helper . setMap…" at bounding box center [752, 297] width 295 height 331
click at [749, 382] on div "helper . setPlayer ( "dragon" ) helper . setBoss ( "darkness" ) helper . setMap…" at bounding box center [752, 297] width 295 height 331
type textarea "[DOMAIN_NAME]("spikes")"
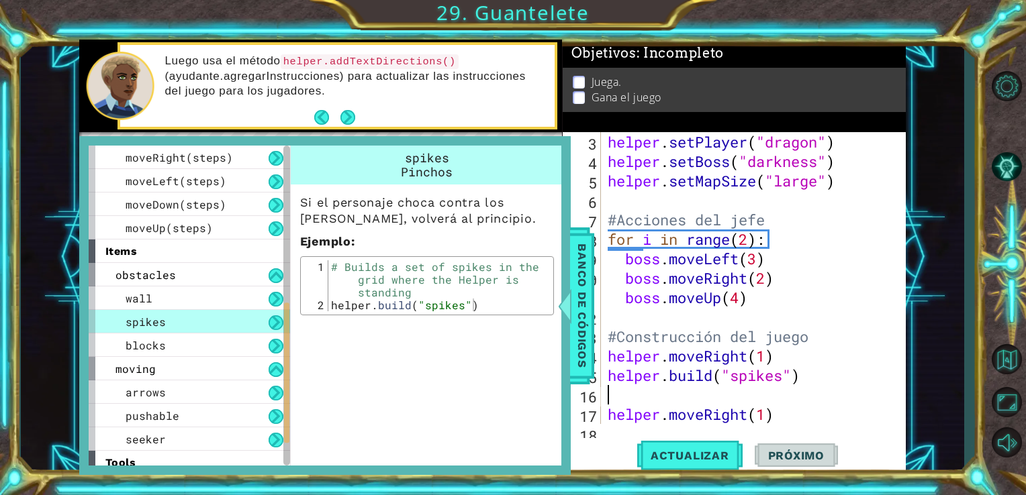
scroll to position [0, 0]
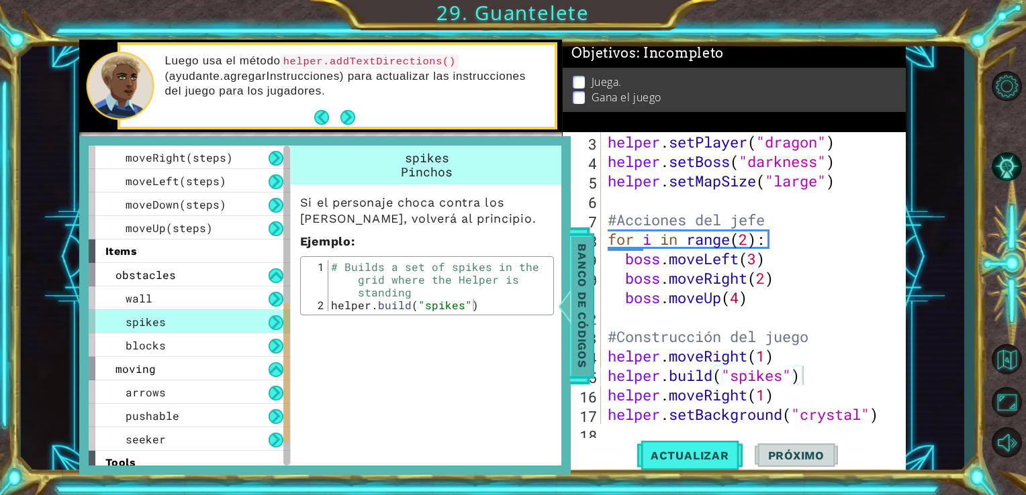
click at [581, 326] on span "Banco de códigos" at bounding box center [581, 305] width 21 height 139
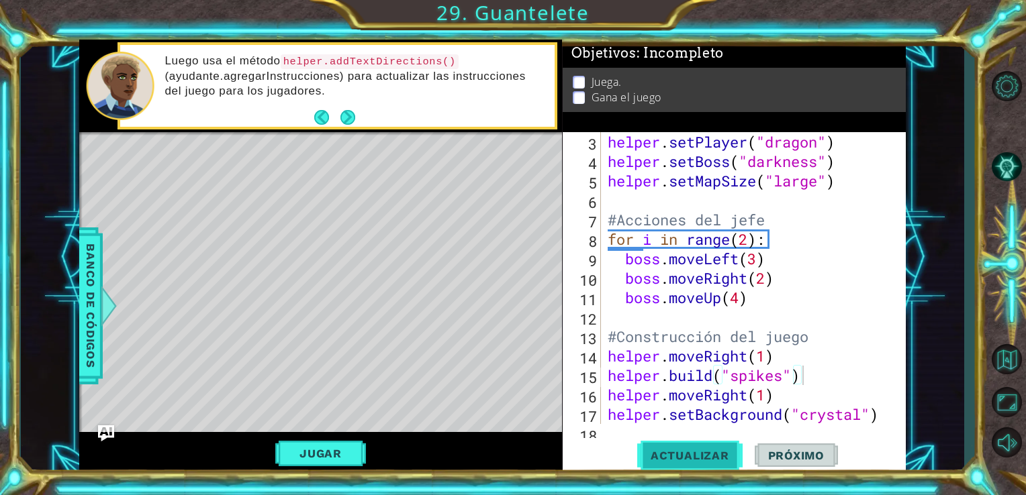
click at [668, 447] on button "Actualizar" at bounding box center [689, 455] width 105 height 34
click at [769, 360] on div "helper . setPlayer ( "dragon" ) helper . setBoss ( "darkness" ) helper . setMap…" at bounding box center [752, 297] width 295 height 331
click at [679, 456] on span "Actualizar" at bounding box center [689, 455] width 105 height 13
click at [770, 399] on div "helper . setPlayer ( "dragon" ) helper . setBoss ( "darkness" ) helper . setMap…" at bounding box center [752, 297] width 295 height 331
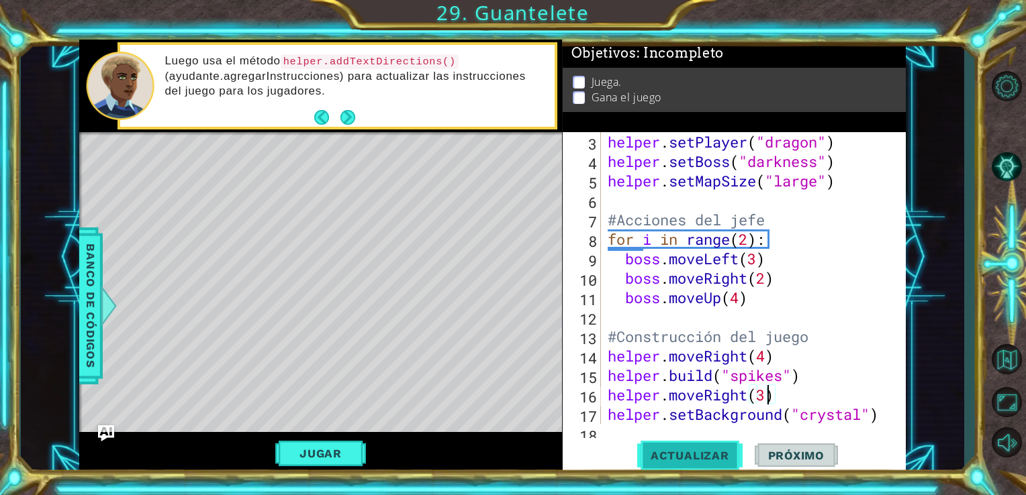
type textarea "helper.moveRight(3)"
click at [702, 454] on span "Actualizar" at bounding box center [689, 455] width 105 height 13
click at [578, 79] on p at bounding box center [578, 82] width 12 height 13
click at [575, 78] on p at bounding box center [578, 82] width 12 height 13
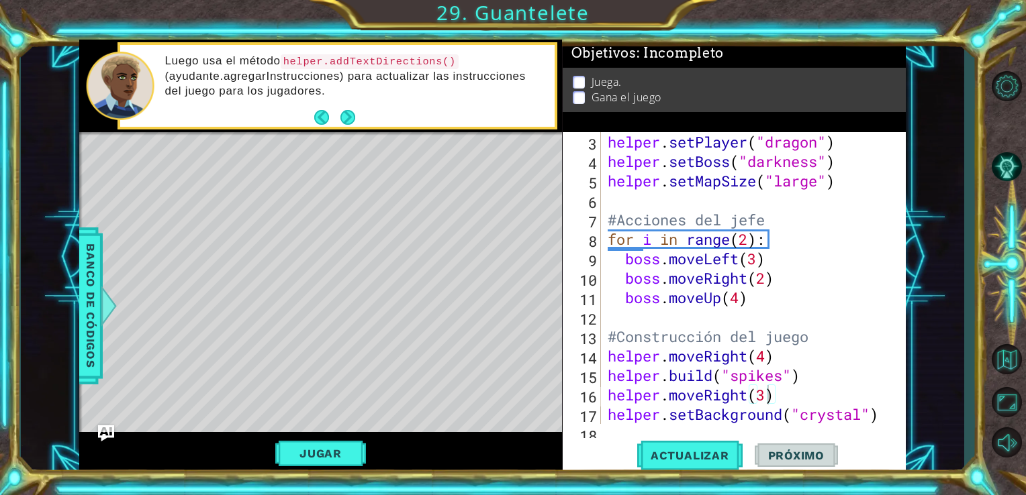
click at [575, 78] on p at bounding box center [578, 82] width 12 height 13
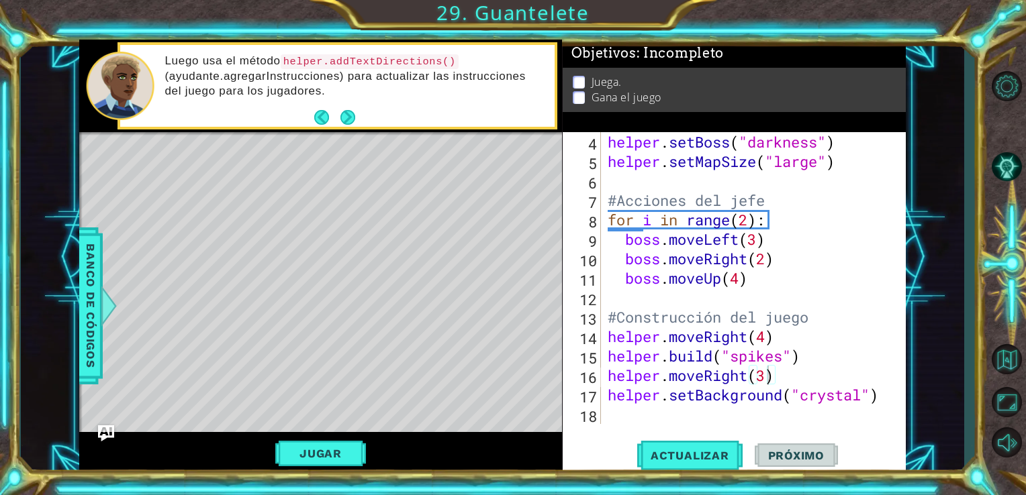
scroll to position [58, 0]
click at [628, 425] on div "helper.moveRight(3) 4 5 6 7 8 9 10 11 12 13 14 15 16 17 18 helper . setBoss ( "…" at bounding box center [734, 303] width 344 height 343
click at [623, 417] on div "helper . setBoss ( "darkness" ) helper . setMapSize ( "large" ) #Acciones del j…" at bounding box center [752, 297] width 295 height 331
click at [801, 364] on div "helper . setBoss ( "darkness" ) helper . setMapSize ( "large" ) #Acciones del j…" at bounding box center [752, 297] width 295 height 331
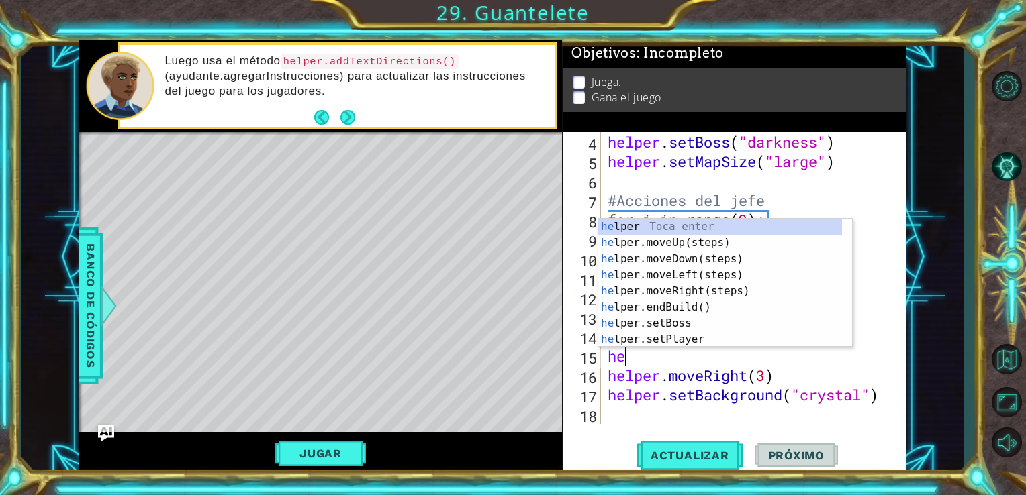
type textarea "h"
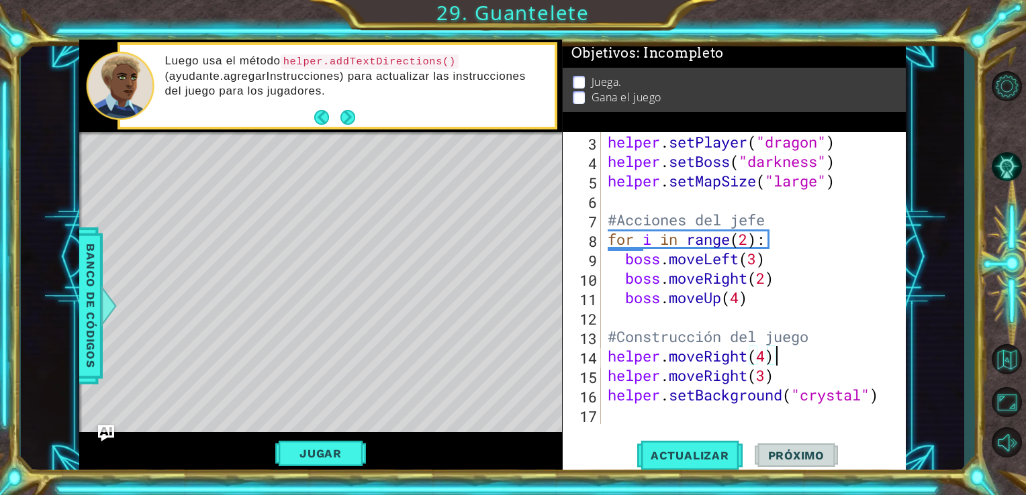
scroll to position [38, 0]
click at [768, 365] on div "helper . setPlayer ( "dragon" ) helper . setBoss ( "darkness" ) helper . setMap…" at bounding box center [752, 297] width 295 height 331
click at [701, 460] on span "Actualizar" at bounding box center [689, 455] width 105 height 13
click at [765, 381] on div "helper . setPlayer ( "dragon" ) helper . setBoss ( "darkness" ) helper . setMap…" at bounding box center [752, 297] width 295 height 331
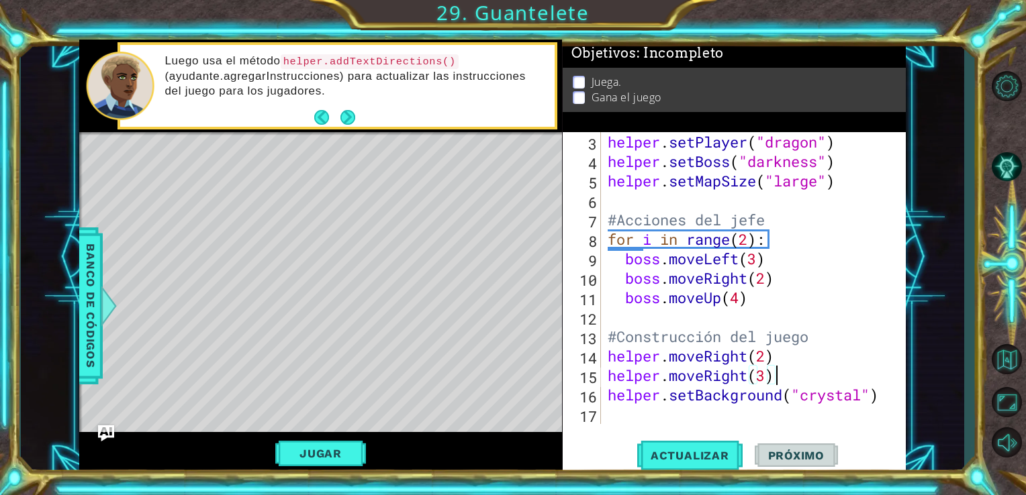
click at [773, 381] on div "helper . setPlayer ( "dragon" ) helper . setBoss ( "darkness" ) helper . setMap…" at bounding box center [752, 297] width 295 height 331
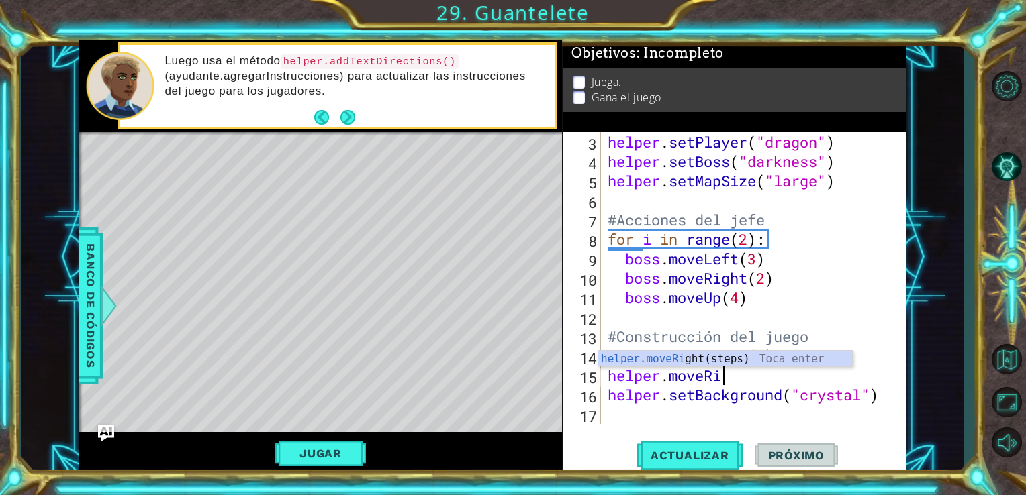
scroll to position [0, 3]
type textarea "helper.move"
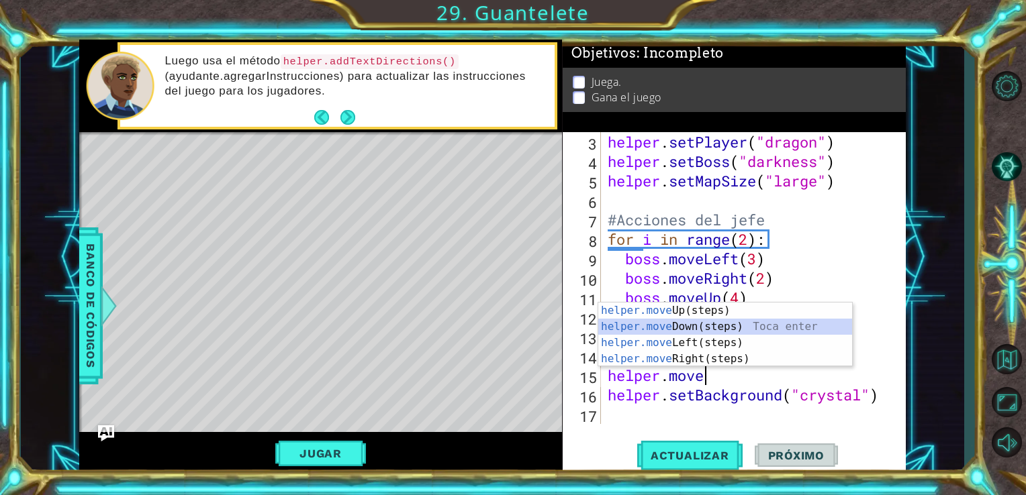
click at [728, 330] on div "helper.move Up(steps) Toca enter helper.move Down(steps) Toca enter helper.move…" at bounding box center [725, 351] width 254 height 97
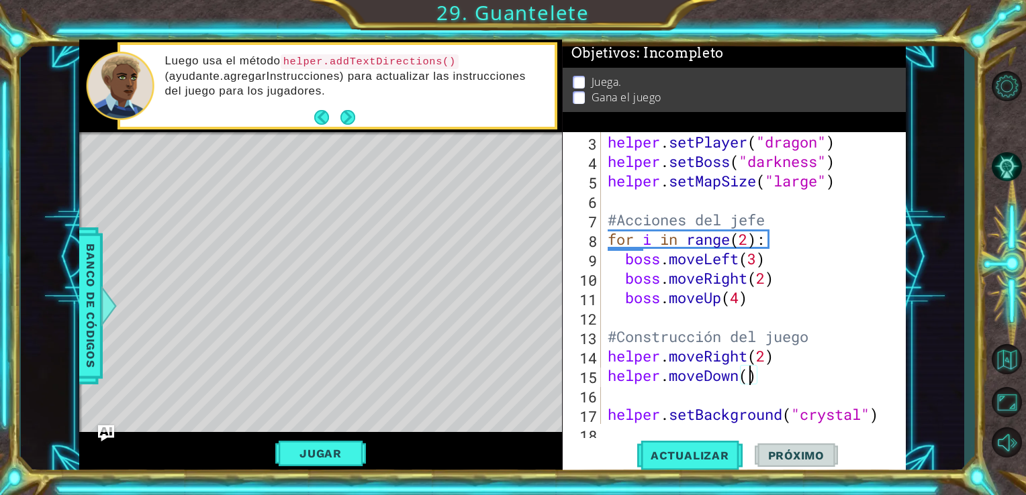
click at [747, 376] on div "helper . setPlayer ( "dragon" ) helper . setBoss ( "darkness" ) helper . setMap…" at bounding box center [752, 297] width 295 height 331
type textarea "helper.moveDown(3)"
click at [697, 405] on div "helper . setPlayer ( "dragon" ) helper . setBoss ( "darkness" ) helper . setMap…" at bounding box center [752, 297] width 295 height 331
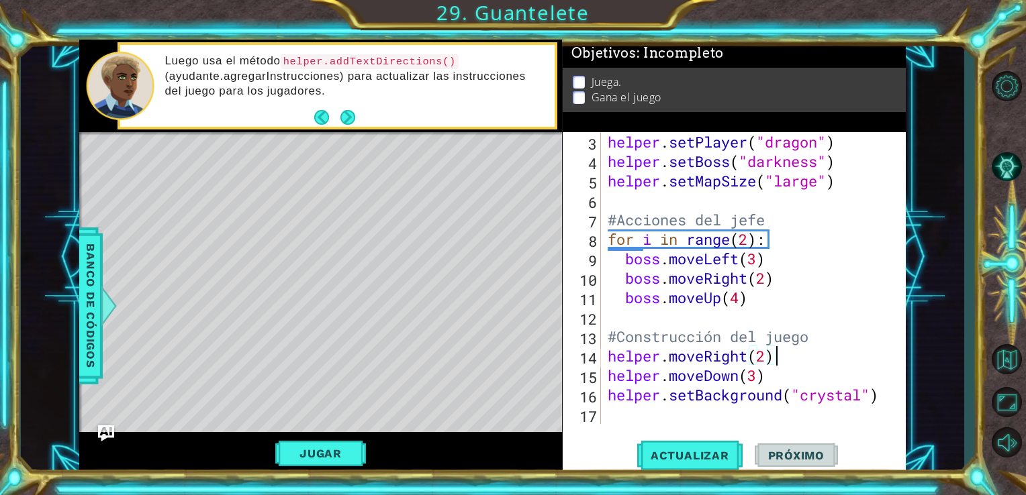
click at [781, 358] on div "helper . setPlayer ( "dragon" ) helper . setBoss ( "darkness" ) helper . setMap…" at bounding box center [752, 297] width 295 height 331
type textarea "helper.moveRight(2)"
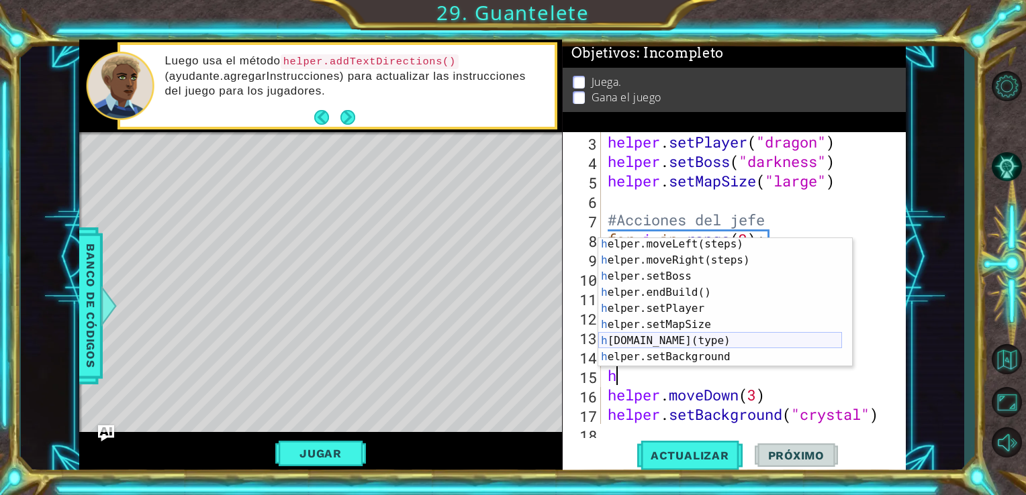
scroll to position [55, 0]
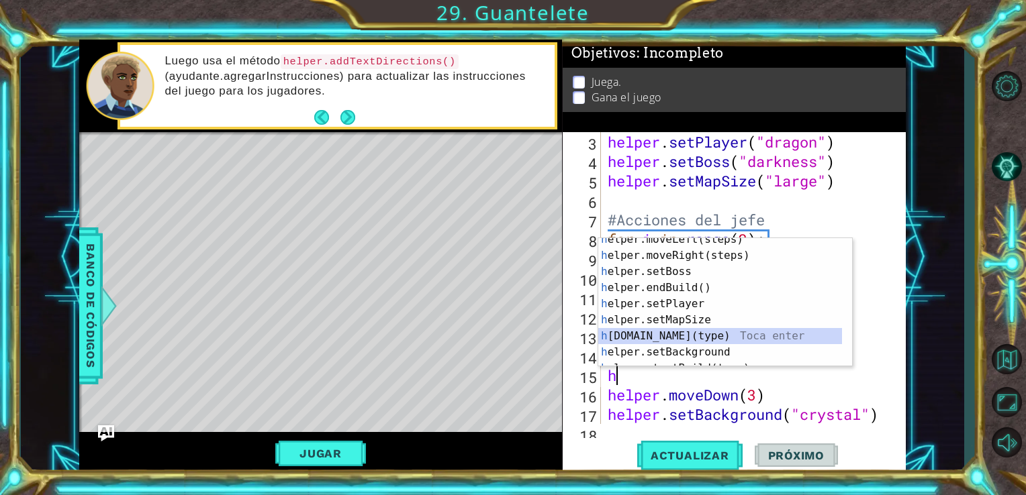
click at [686, 339] on div "h elper.moveLeft(steps) Toca enter h elper.moveRight(steps) Toca enter h elper.…" at bounding box center [720, 312] width 244 height 161
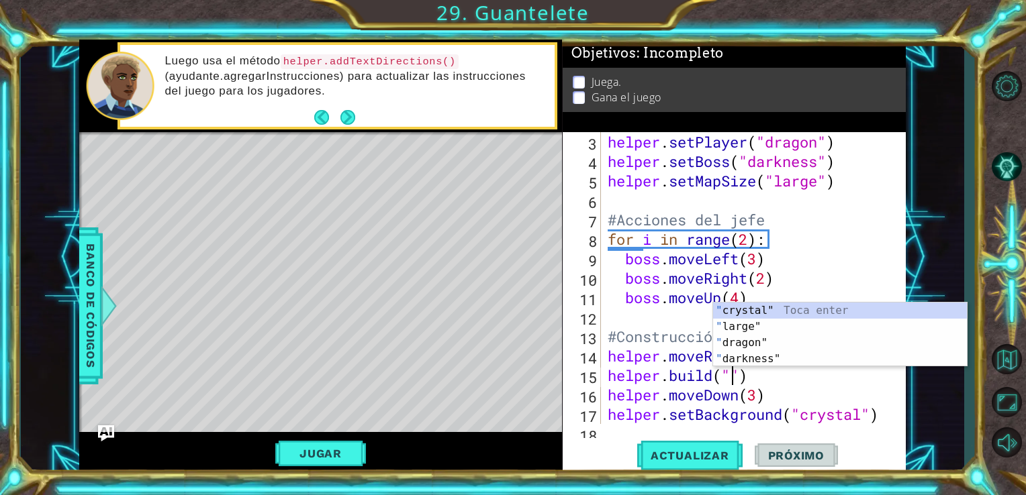
scroll to position [0, 5]
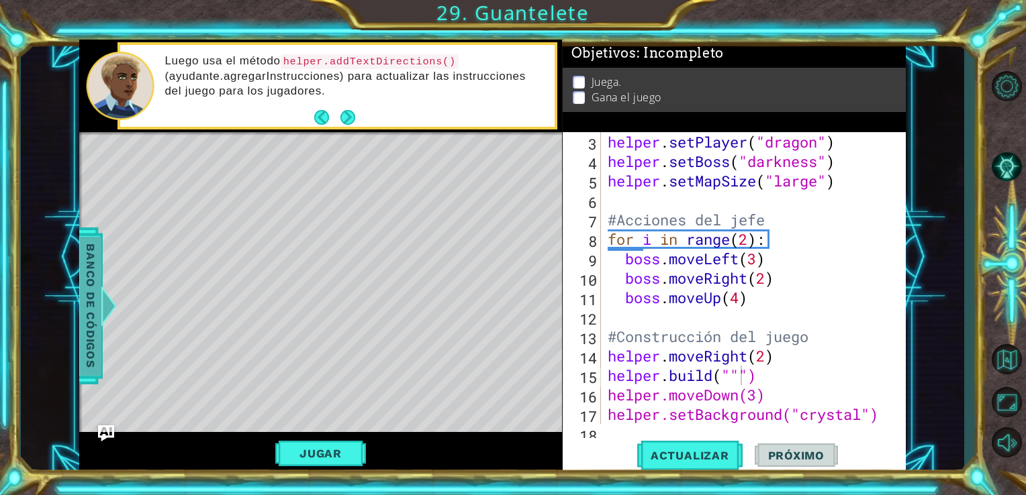
click at [101, 274] on span "Banco de códigos" at bounding box center [90, 305] width 21 height 139
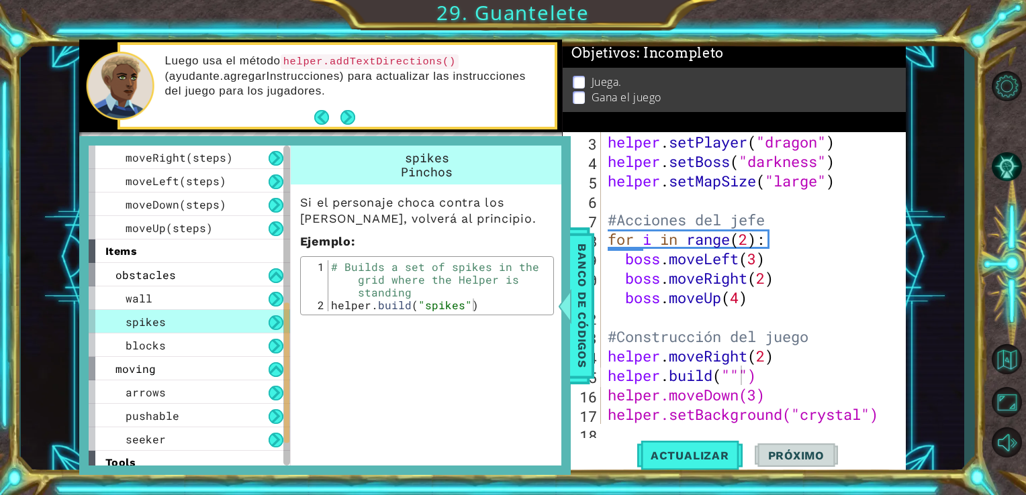
drag, startPoint x: 575, startPoint y: 310, endPoint x: 736, endPoint y: 375, distance: 174.4
click at [736, 375] on div "1 2 3 4 5 6 7 8 9 10 #Configuración del juego helper . setBackground ( "crystal…" at bounding box center [492, 258] width 827 height 436
click at [736, 375] on div "helper . setPlayer ( "dragon" ) helper . setBoss ( "darkness" ) helper . setMap…" at bounding box center [752, 297] width 295 height 331
type textarea "[DOMAIN_NAME]("spikes")"
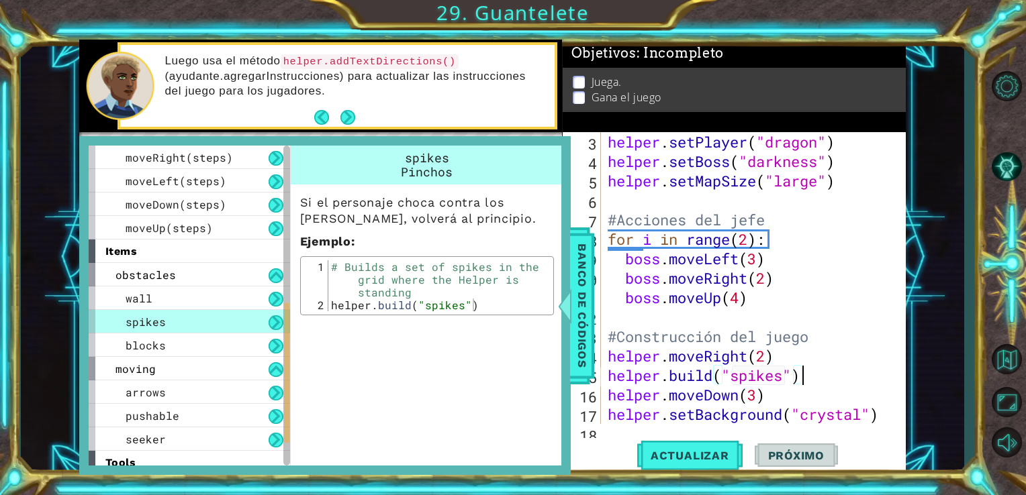
click at [811, 383] on div "helper . setPlayer ( "dragon" ) helper . setBoss ( "darkness" ) helper . setMap…" at bounding box center [752, 297] width 295 height 331
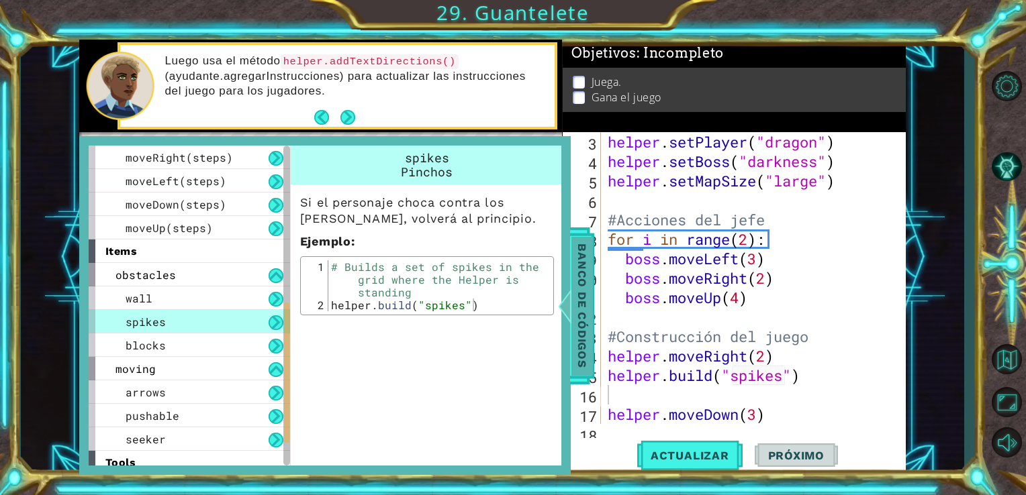
click at [576, 311] on span "Banco de códigos" at bounding box center [581, 305] width 21 height 139
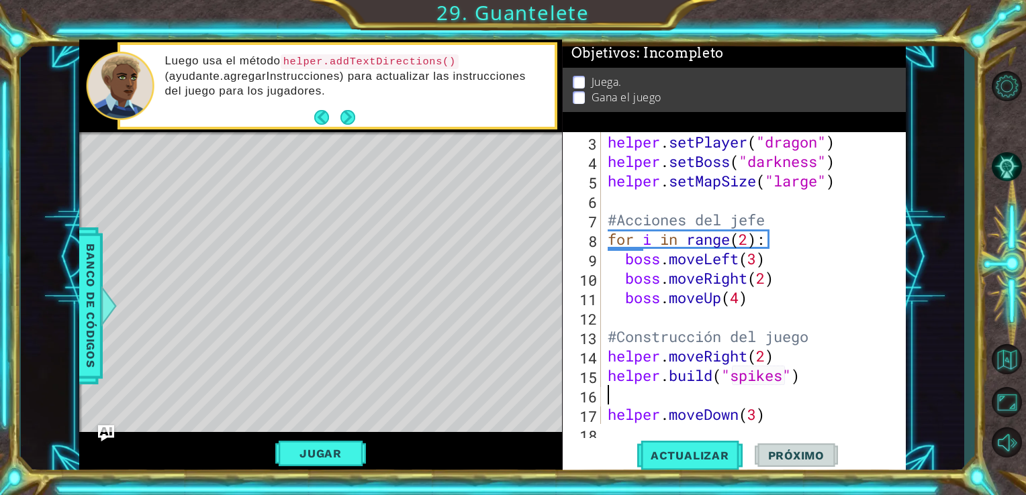
click at [606, 394] on div "helper . setPlayer ( "dragon" ) helper . setBoss ( "darkness" ) helper . setMap…" at bounding box center [752, 297] width 295 height 331
type textarea "h"
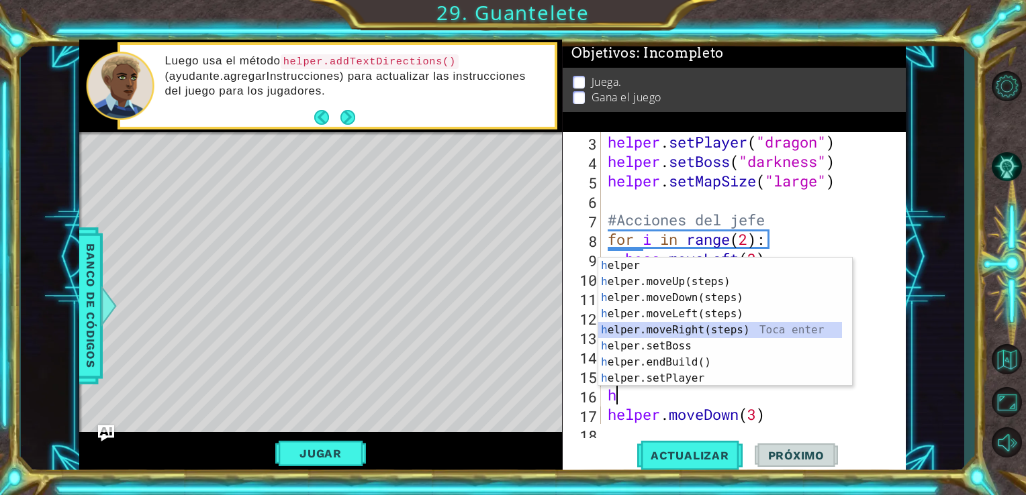
click at [702, 332] on div "h elper Toca enter h elper.moveUp(steps) Toca enter h elper.moveDown(steps) Toc…" at bounding box center [725, 338] width 254 height 161
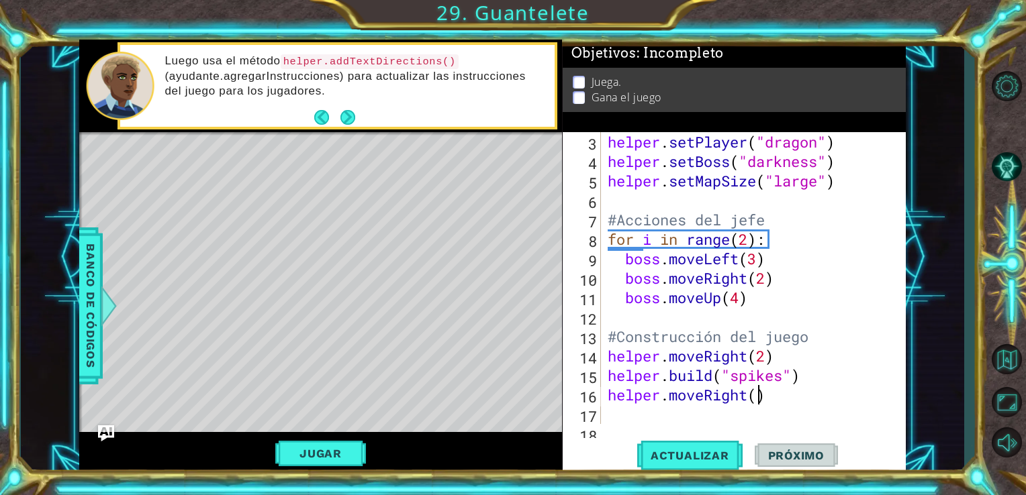
click at [755, 398] on div "helper . setPlayer ( "dragon" ) helper . setBoss ( "darkness" ) helper . setMap…" at bounding box center [752, 297] width 295 height 331
type textarea "helper.moveRight(1)"
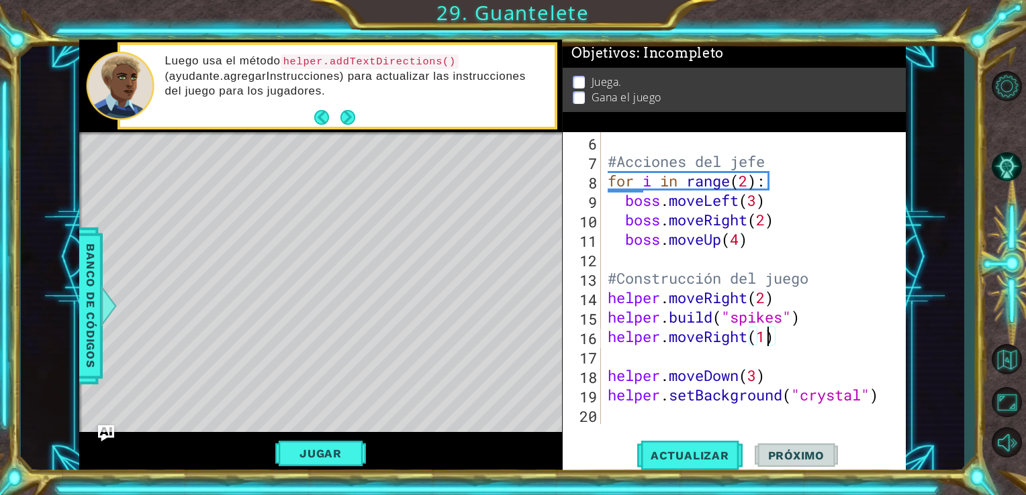
scroll to position [97, 0]
click at [789, 358] on div "helper . setMapSize ( "large" ) #Acciones del jefe for i in range ( 2 ) : boss …" at bounding box center [752, 278] width 295 height 331
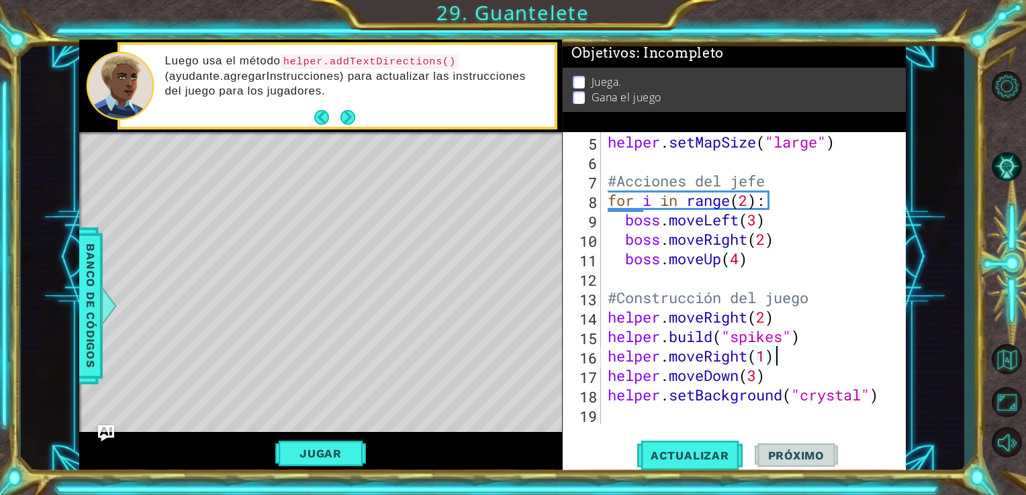
scroll to position [78, 0]
click at [685, 451] on span "Actualizar" at bounding box center [689, 455] width 105 height 13
click at [333, 455] on button "Jugar" at bounding box center [320, 454] width 91 height 26
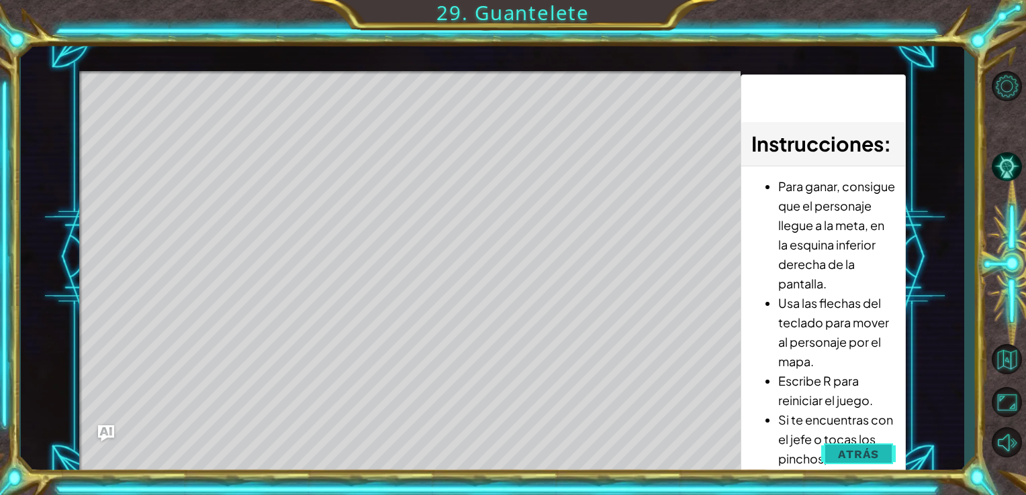
click at [863, 453] on span "Atrás" at bounding box center [858, 454] width 41 height 13
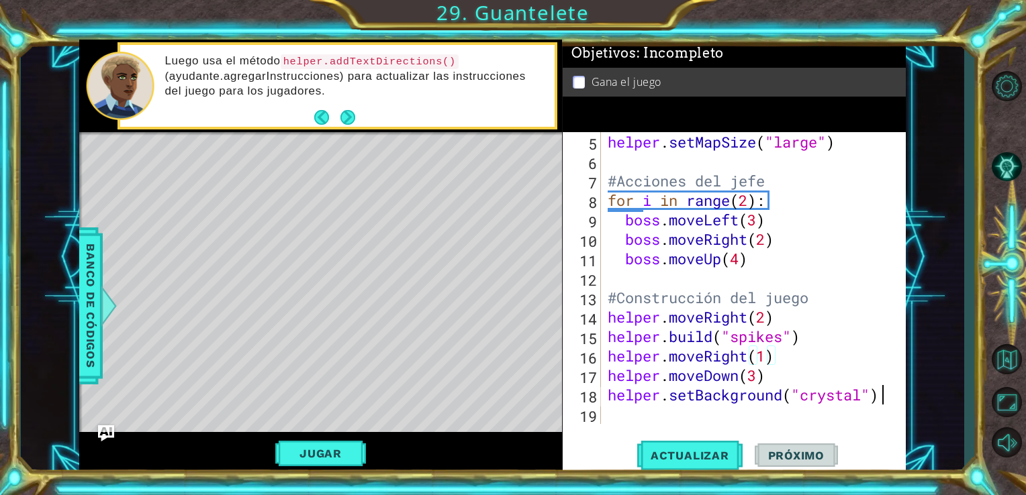
click at [881, 399] on div "helper . setMapSize ( "large" ) #Acciones del jefe for i in range ( 2 ) : boss …" at bounding box center [752, 297] width 295 height 331
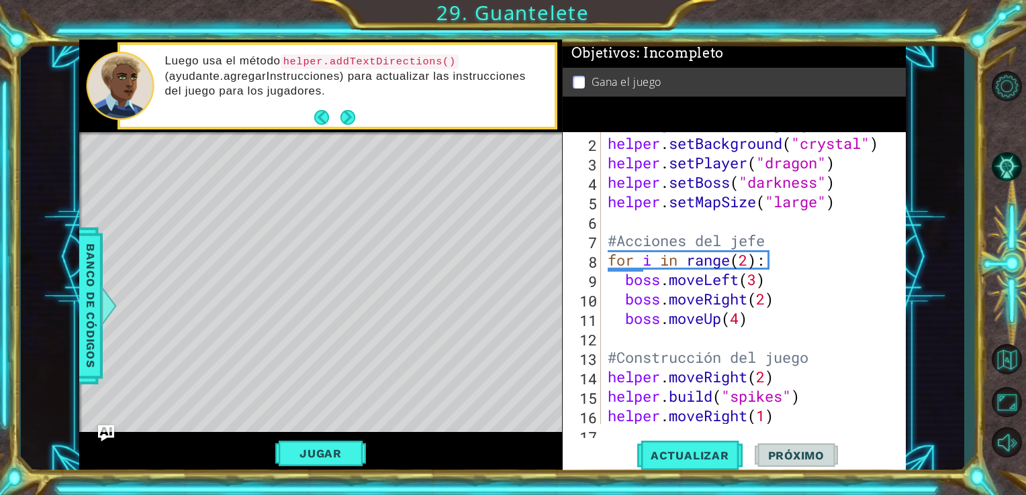
scroll to position [23, 0]
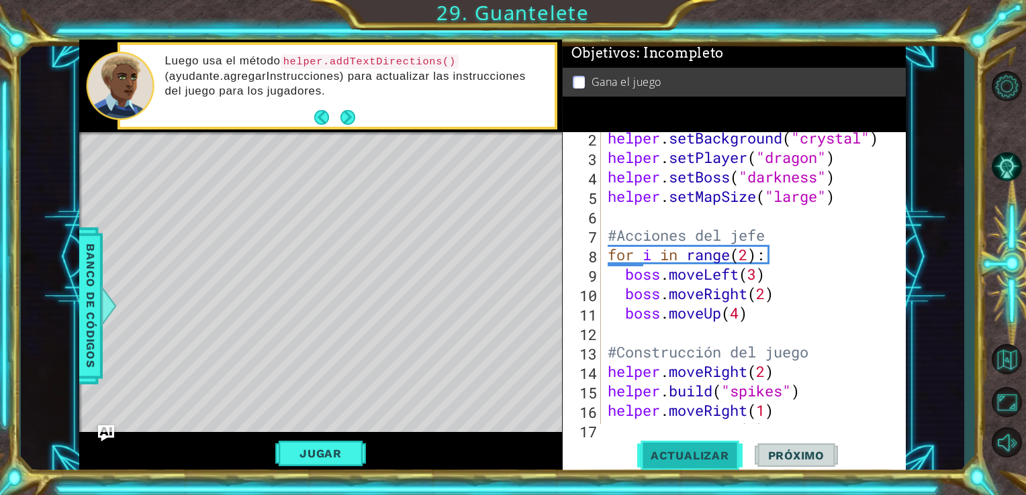
click at [719, 448] on button "Actualizar" at bounding box center [689, 455] width 105 height 34
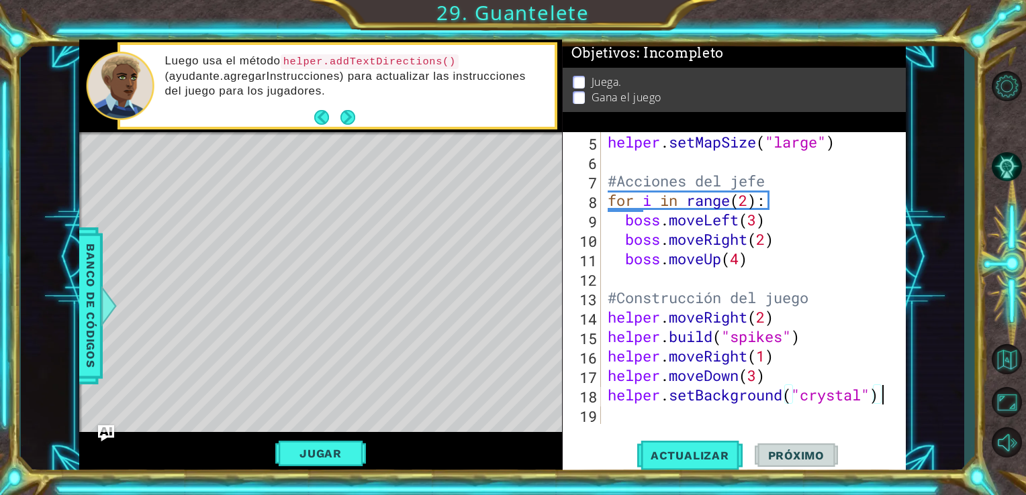
scroll to position [78, 0]
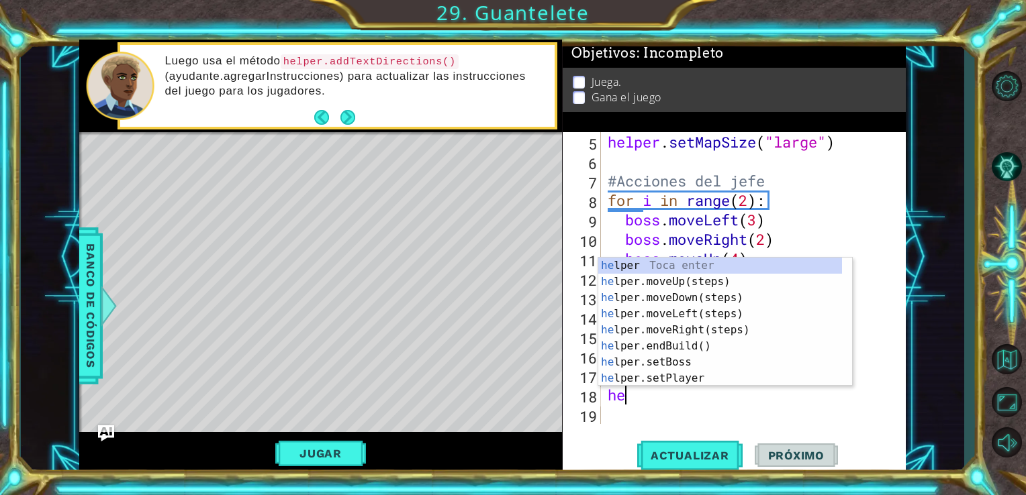
type textarea "h"
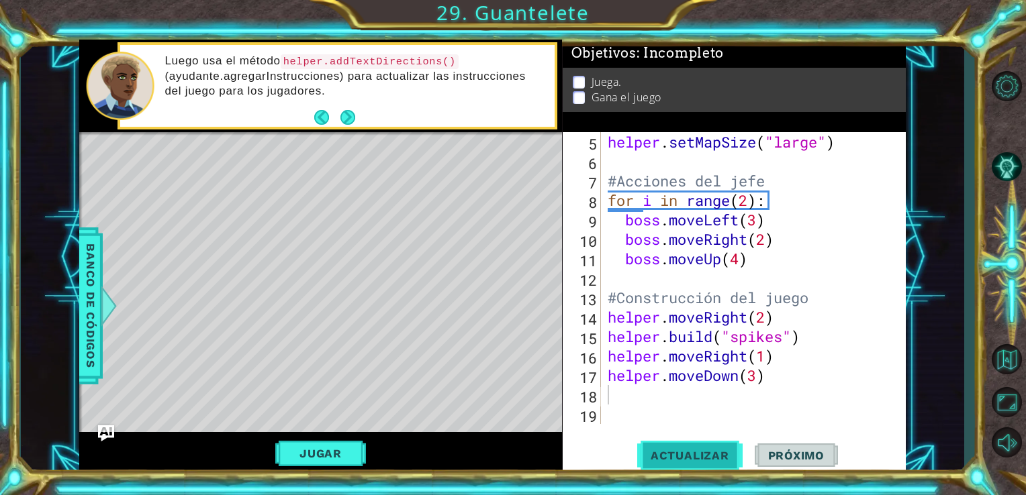
click at [709, 446] on button "Actualizar" at bounding box center [689, 455] width 105 height 34
click at [758, 377] on div "helper . setMapSize ( "large" ) #Acciones del jefe for i in range ( 2 ) : boss …" at bounding box center [752, 297] width 295 height 331
click at [679, 453] on span "Actualizar" at bounding box center [689, 455] width 105 height 13
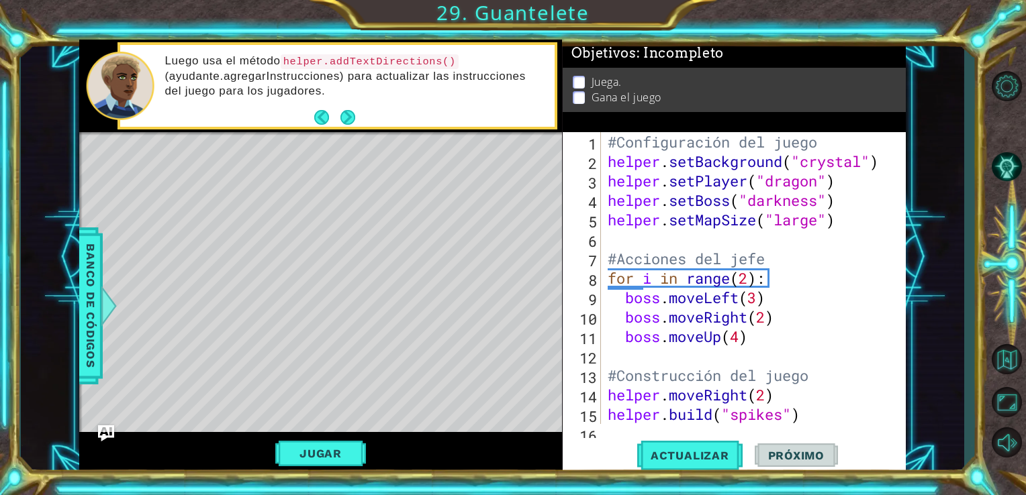
scroll to position [0, 0]
click at [836, 373] on div "#Configuración del juego helper . setBackground ( "crystal" ) helper . setPlaye…" at bounding box center [752, 297] width 295 height 331
type textarea "#Construcción del juego"
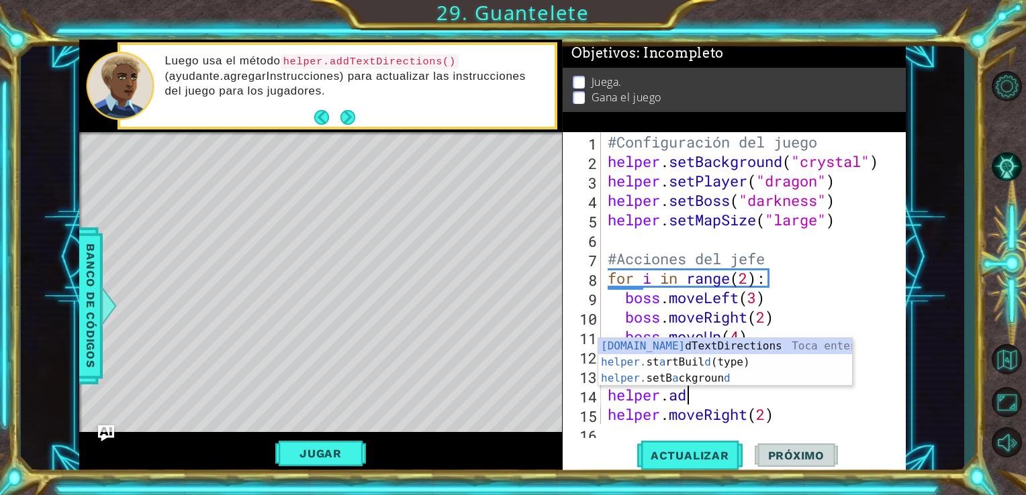
scroll to position [0, 3]
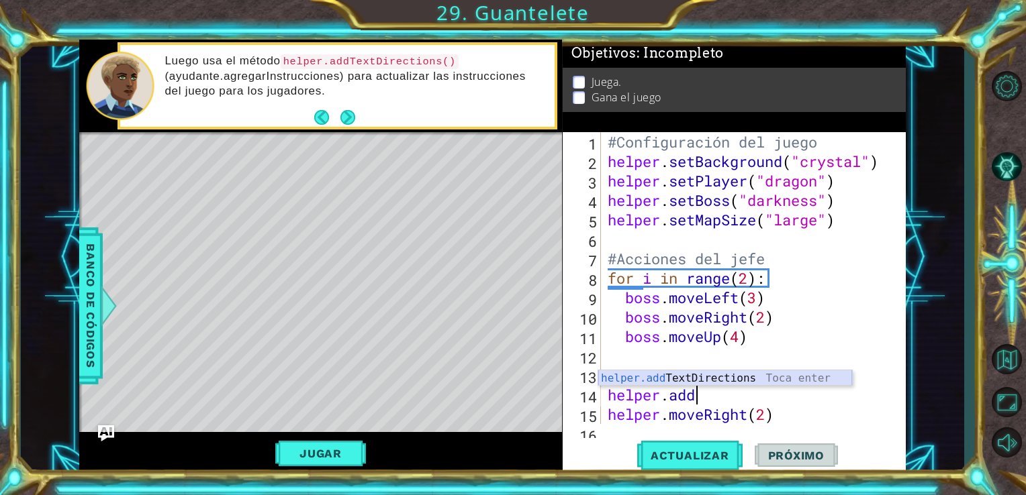
click at [725, 376] on div "helper.add TextDirections Toca enter" at bounding box center [725, 394] width 254 height 48
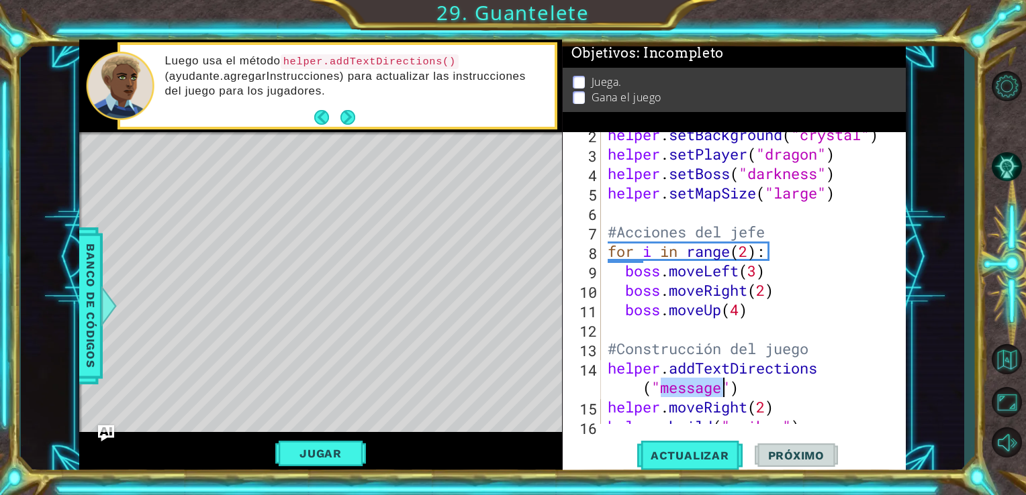
scroll to position [32, 0]
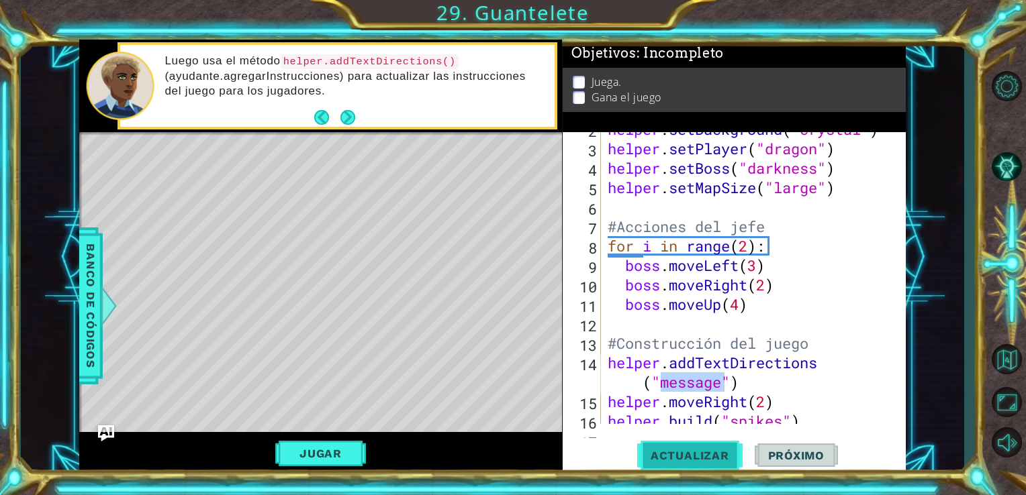
click at [670, 457] on span "Actualizar" at bounding box center [689, 455] width 105 height 13
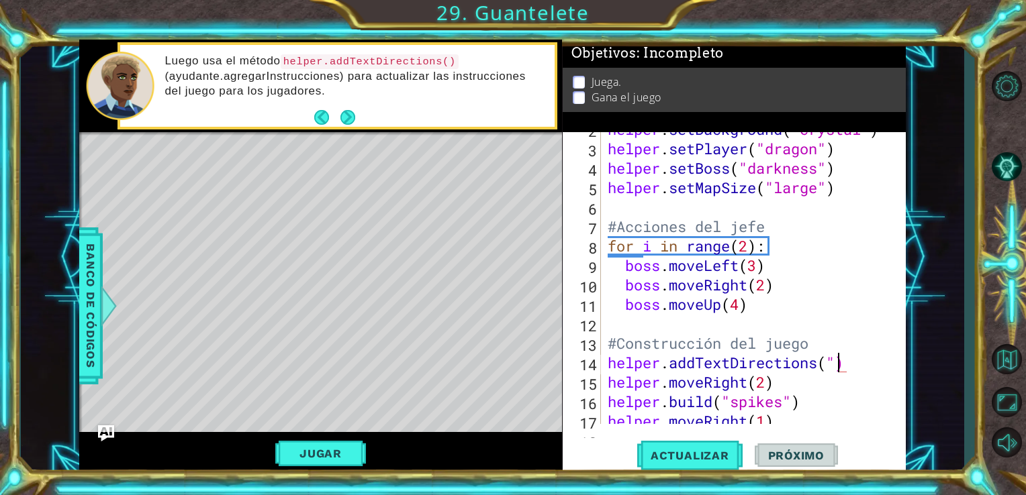
click at [837, 356] on div "helper . setBackground ( "crystal" ) helper . setPlayer ( "dragon" ) helper . s…" at bounding box center [752, 284] width 295 height 331
type textarea "helper.addTextDirections()"
click at [716, 442] on button "Actualizar" at bounding box center [689, 455] width 105 height 34
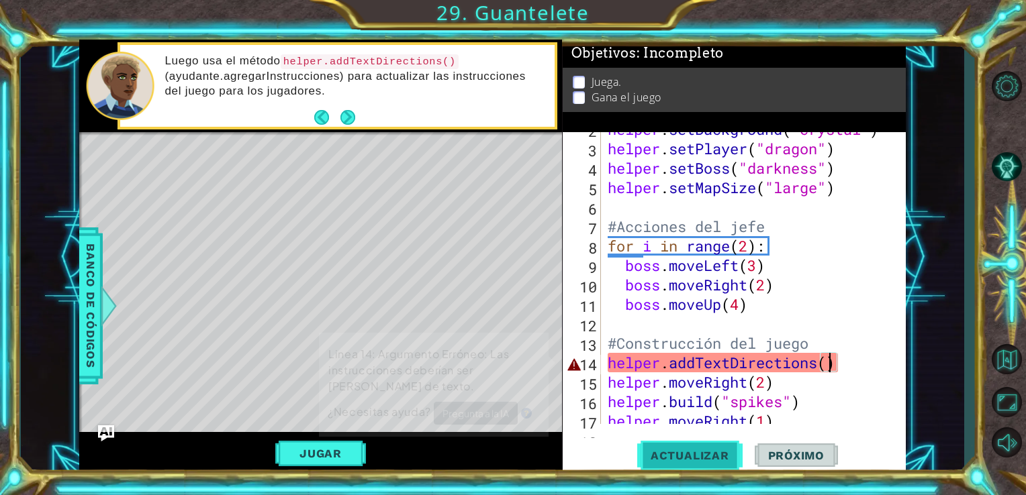
click at [716, 442] on button "Actualizar" at bounding box center [689, 455] width 105 height 34
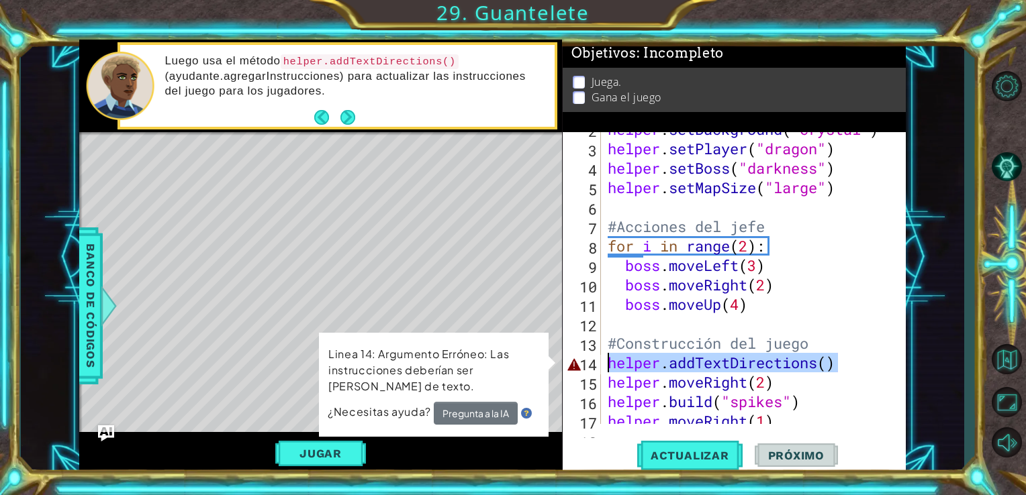
drag, startPoint x: 851, startPoint y: 364, endPoint x: 601, endPoint y: 360, distance: 250.4
click at [601, 360] on div "helper.addTextDirections() 2 3 4 5 6 7 8 9 10 11 12 13 14 15 16 17 18 helper . …" at bounding box center [732, 278] width 340 height 292
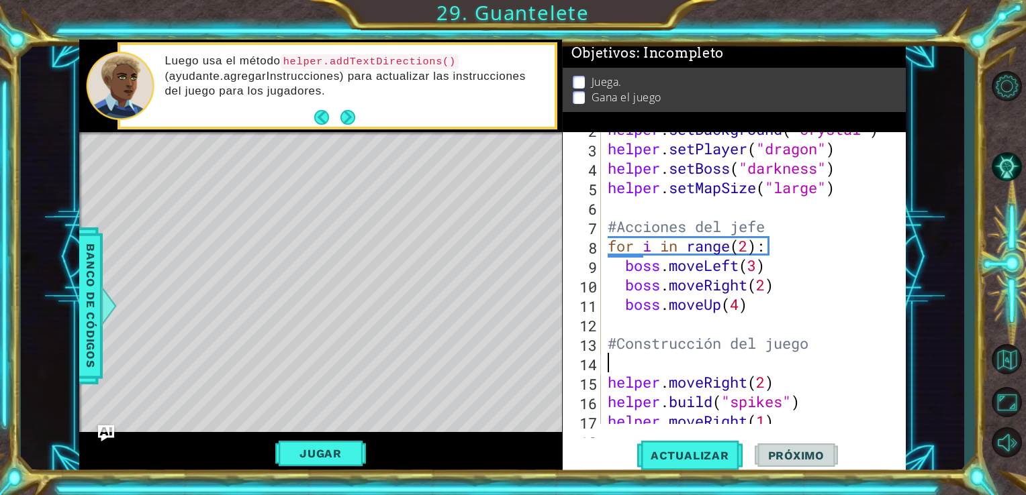
type textarea "#Construcción del juego"
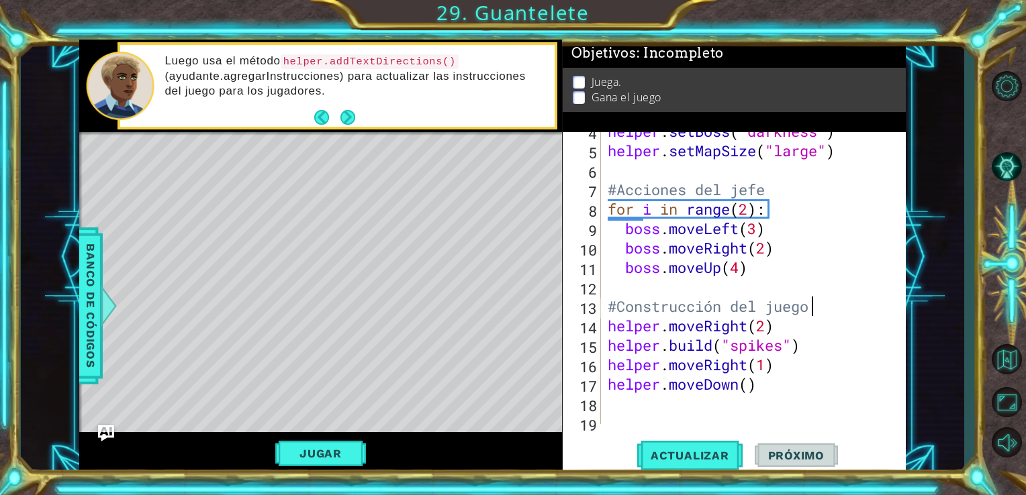
scroll to position [69, 0]
click at [687, 452] on span "Actualizar" at bounding box center [689, 455] width 105 height 13
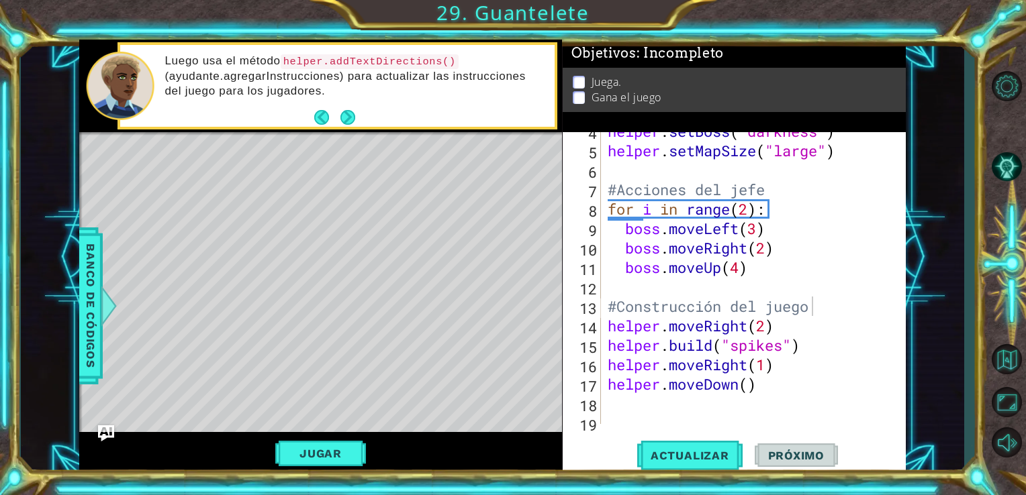
drag, startPoint x: 687, startPoint y: 452, endPoint x: 819, endPoint y: 315, distance: 189.9
click at [819, 315] on div "#Construcción del juego 4 5 6 7 8 9 10 11 12 13 14 15 16 17 18 19 helper . setB…" at bounding box center [734, 303] width 344 height 343
click at [337, 464] on button "Jugar" at bounding box center [320, 454] width 91 height 26
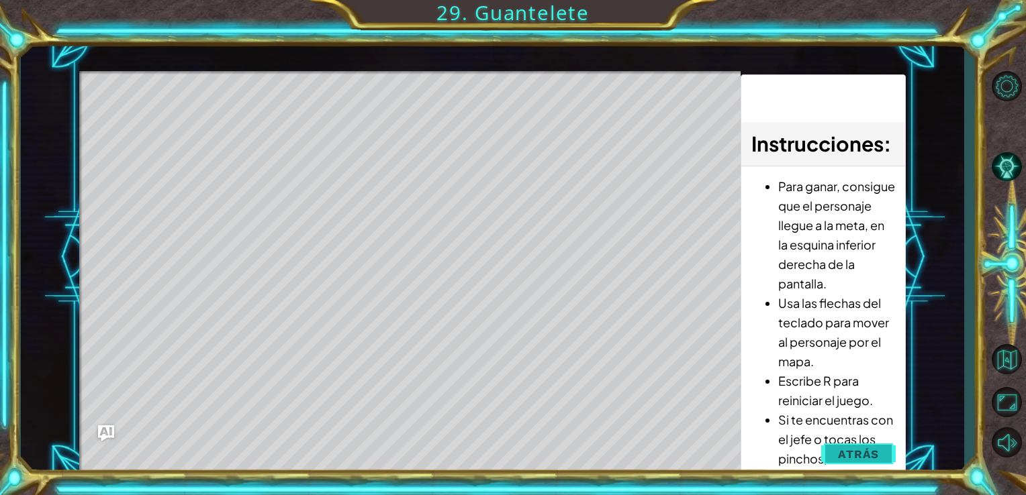
click at [833, 447] on button "Atrás" at bounding box center [858, 454] width 74 height 27
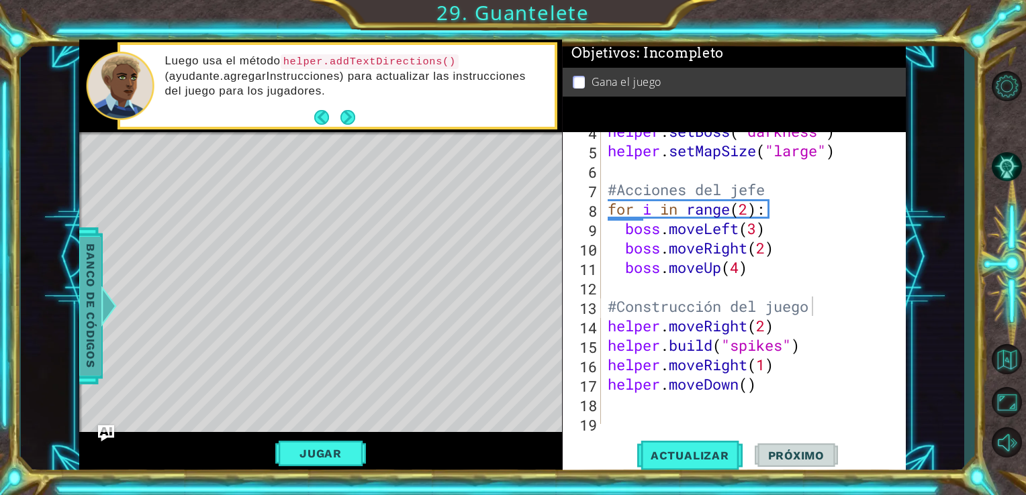
click at [87, 305] on span "Banco de códigos" at bounding box center [90, 305] width 21 height 139
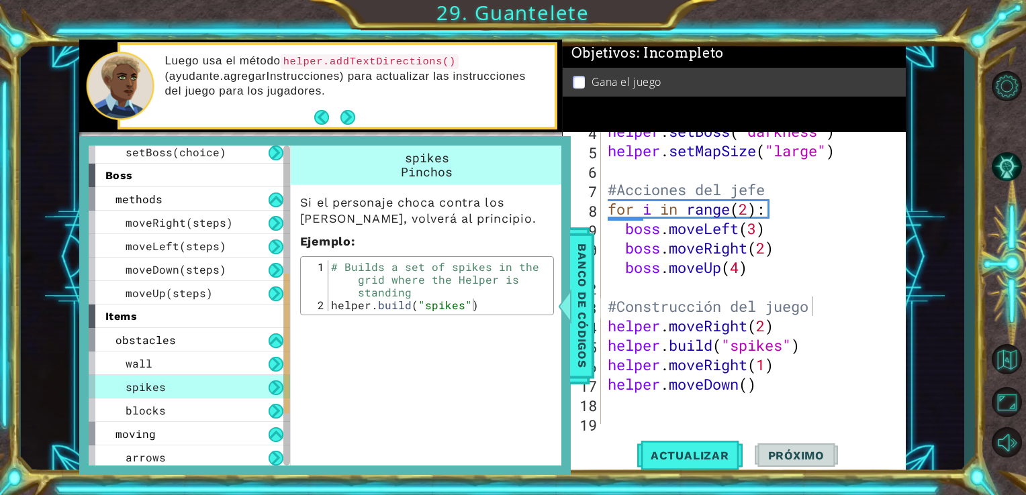
scroll to position [286, 0]
click at [212, 358] on div "wall" at bounding box center [189, 364] width 201 height 23
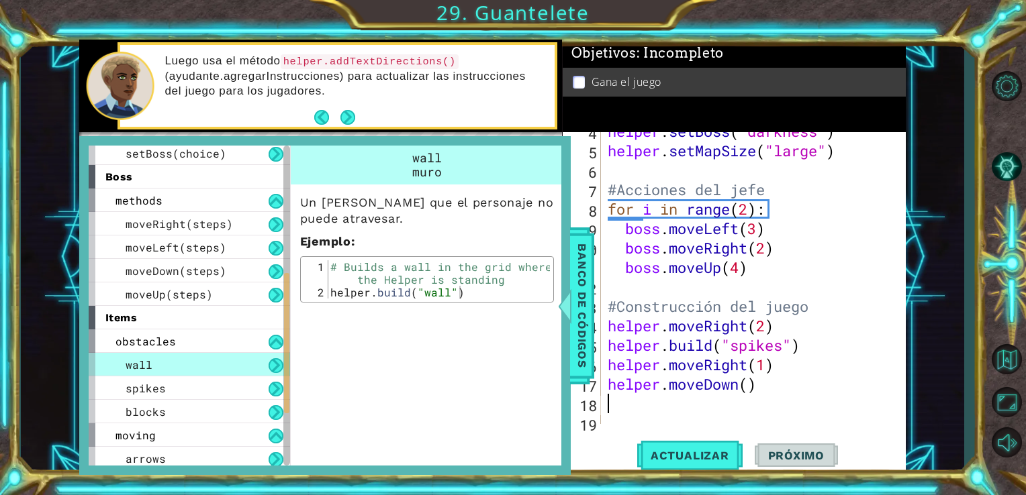
click at [615, 408] on div "helper . setBoss ( "darkness" ) helper . setMapSize ( "large" ) #Acciones del j…" at bounding box center [752, 286] width 295 height 331
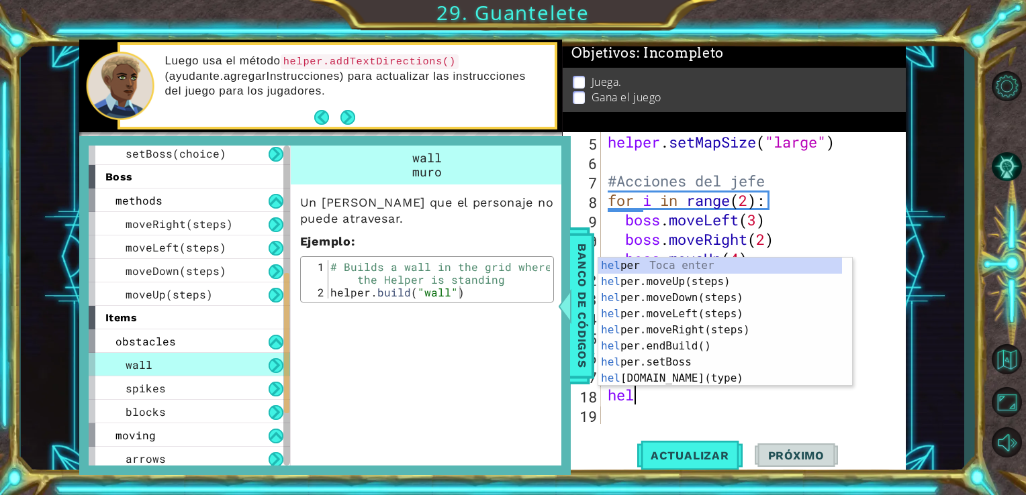
scroll to position [0, 0]
click at [690, 375] on div "help [PERSON_NAME] enter help er.moveUp(steps) Toca enter help er.moveDown(step…" at bounding box center [720, 338] width 244 height 161
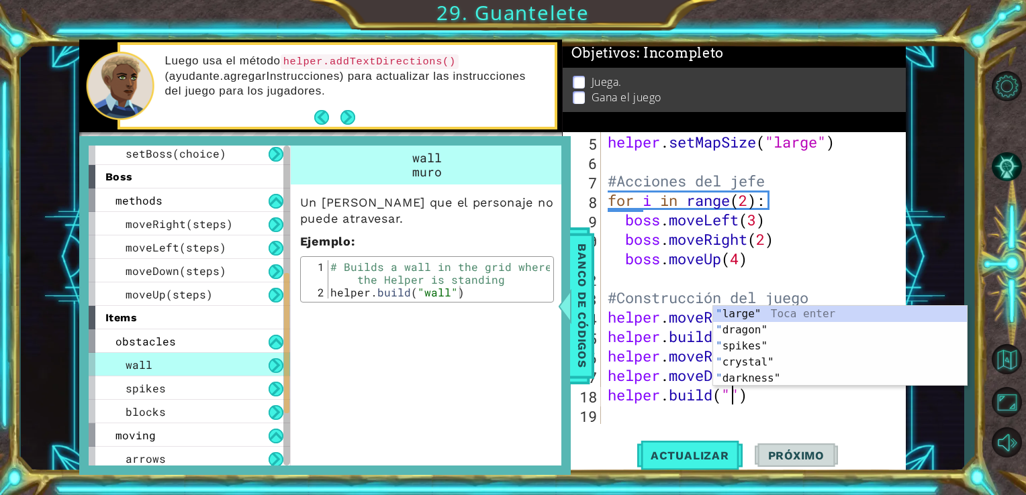
scroll to position [0, 5]
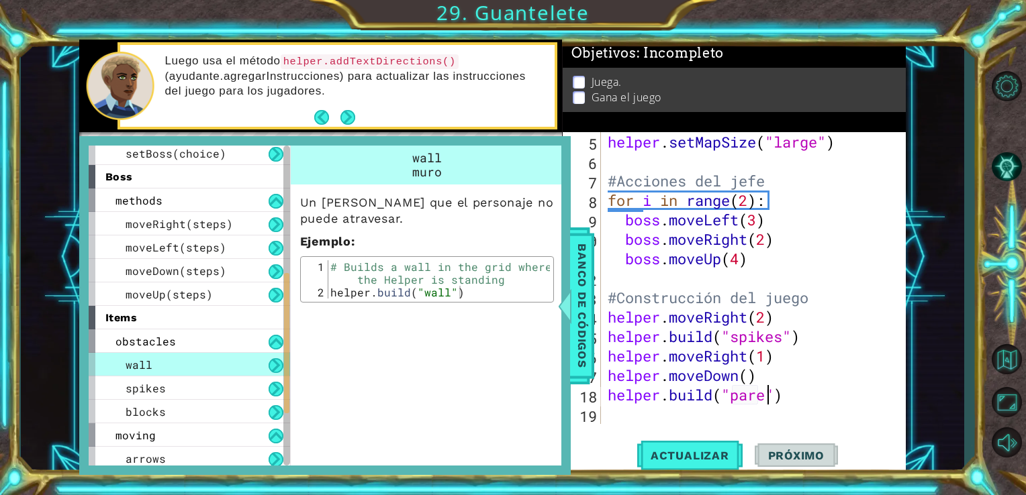
type textarea "[DOMAIN_NAME]("pared")"
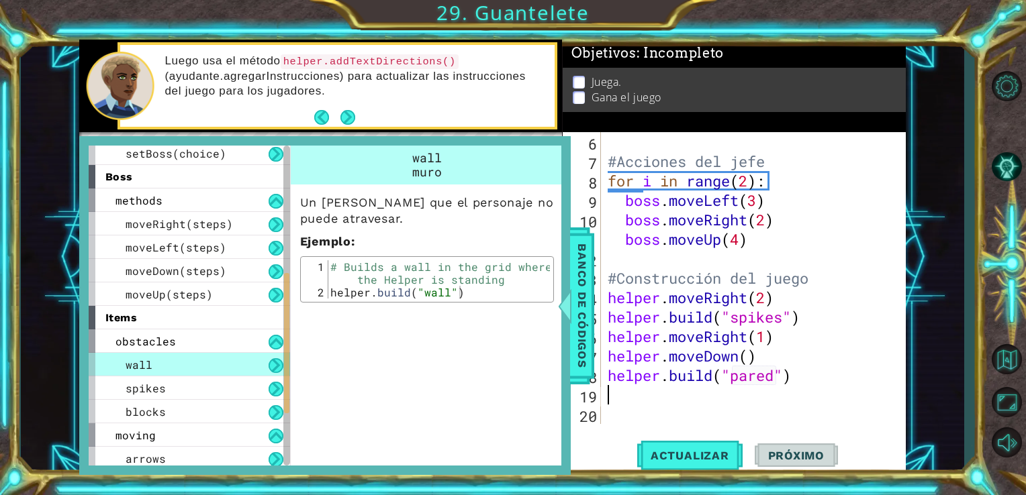
scroll to position [97, 0]
click at [580, 303] on span "Banco de códigos" at bounding box center [581, 305] width 21 height 139
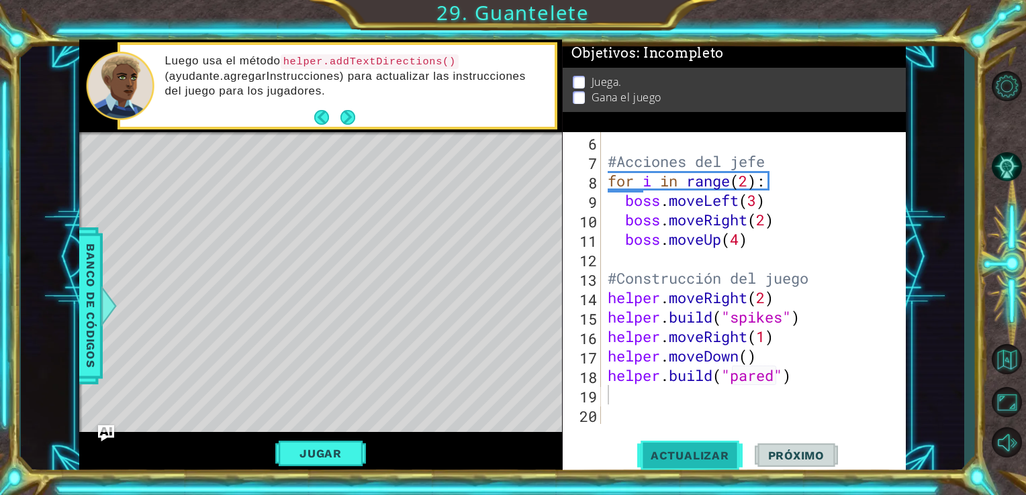
click at [679, 442] on button "Actualizar" at bounding box center [689, 455] width 105 height 34
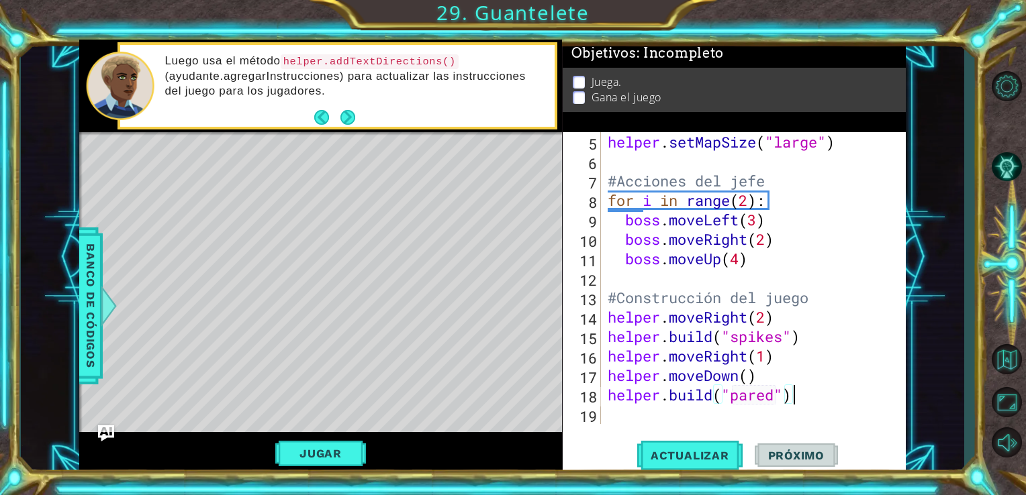
scroll to position [78, 0]
click at [808, 375] on div ""pared " Toca enter" at bounding box center [840, 394] width 254 height 48
click at [711, 450] on span "Actualizar" at bounding box center [689, 455] width 105 height 13
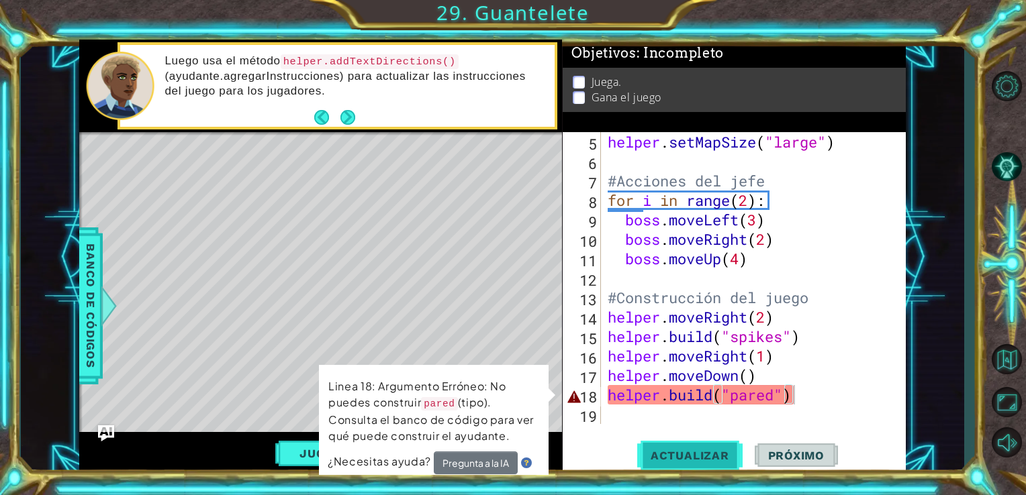
click at [711, 450] on span "Actualizar" at bounding box center [689, 455] width 105 height 13
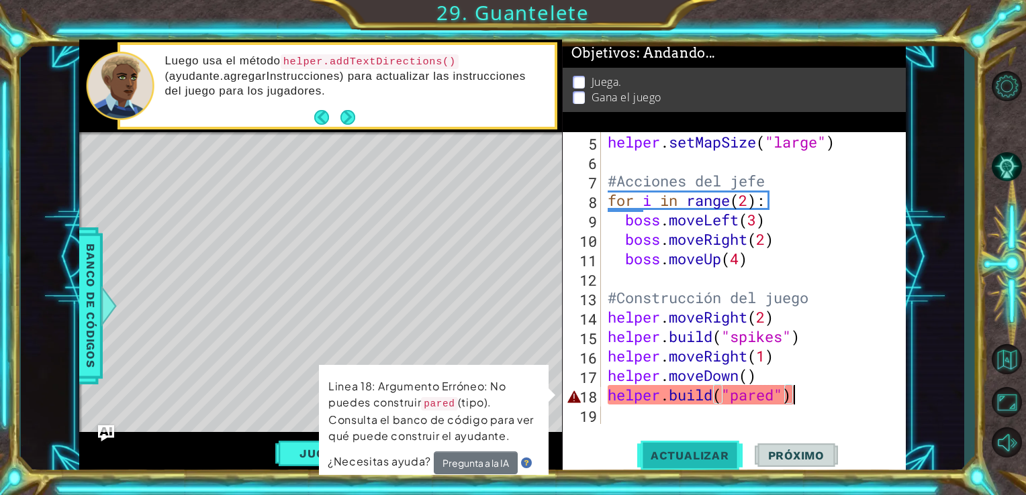
click at [711, 450] on span "Actualizar" at bounding box center [689, 455] width 105 height 13
drag, startPoint x: 711, startPoint y: 450, endPoint x: 721, endPoint y: 393, distance: 57.3
click at [721, 393] on div "[DOMAIN_NAME]("pared") 5 6 7 8 9 10 11 12 13 14 15 16 17 18 19 helper . setMapS…" at bounding box center [734, 303] width 344 height 343
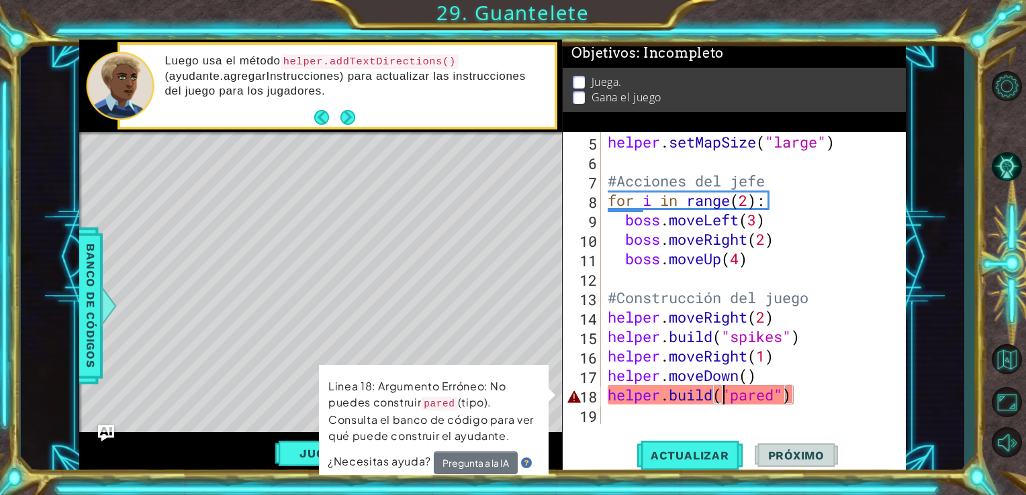
click at [721, 393] on div "helper . setMapSize ( "large" ) #Acciones del jefe for i in range ( 2 ) : boss …" at bounding box center [752, 297] width 295 height 331
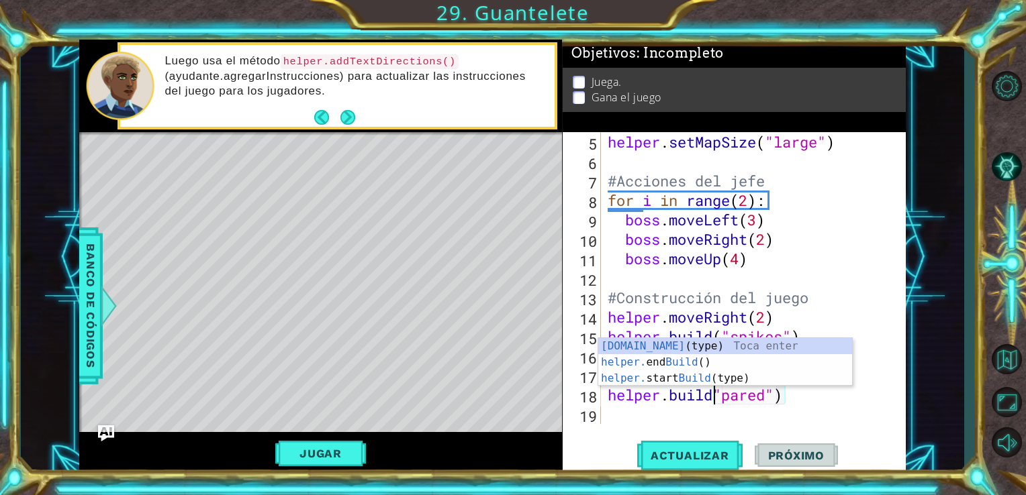
scroll to position [0, 7]
click at [794, 403] on div "helper . setMapSize ( "large" ) #Acciones del jefe for i in range ( 2 ) : boss …" at bounding box center [752, 297] width 295 height 331
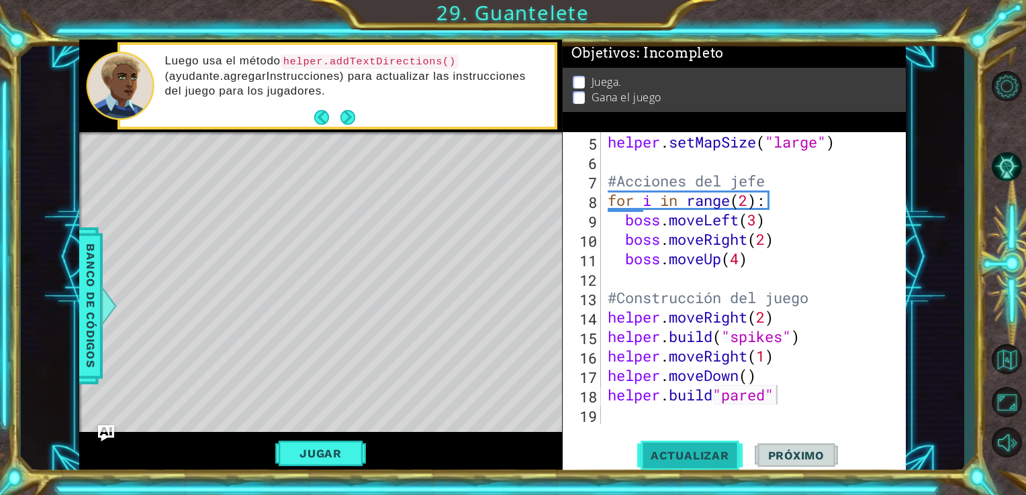
click at [673, 455] on span "Actualizar" at bounding box center [689, 455] width 105 height 13
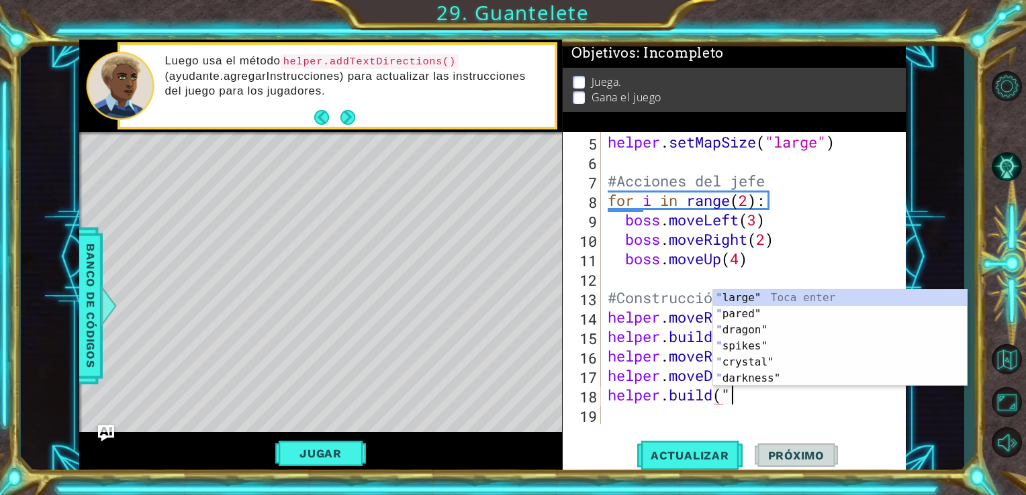
scroll to position [0, 5]
click at [762, 313] on div "" large" Toca enter " pared" Toca enter " dragon" Toca enter " spikes" Toca ent…" at bounding box center [840, 354] width 254 height 129
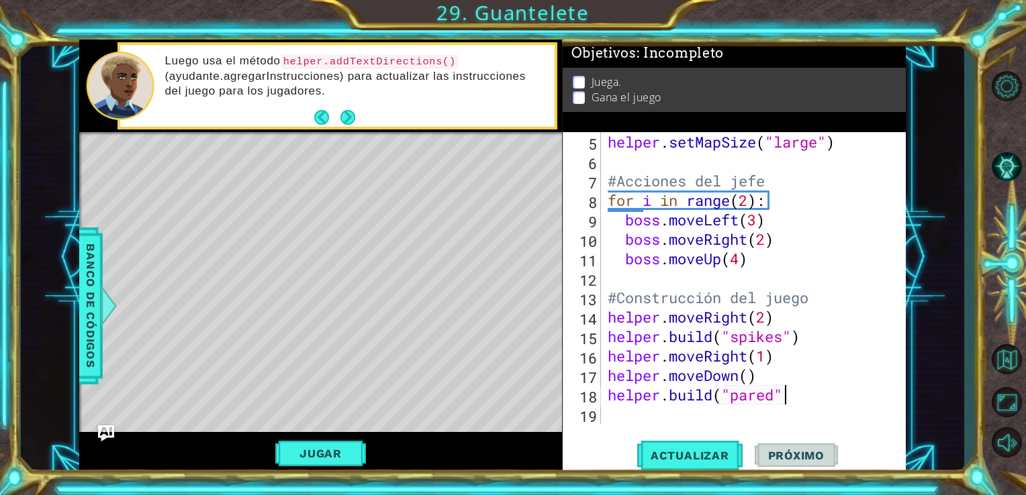
scroll to position [0, 7]
click at [679, 479] on div "1 2 3 4 5 6 7 8 9 10 #Configuración del juego helper . setBackground ( "crystal…" at bounding box center [513, 247] width 1026 height 495
click at [685, 466] on button "Actualizar" at bounding box center [689, 455] width 105 height 34
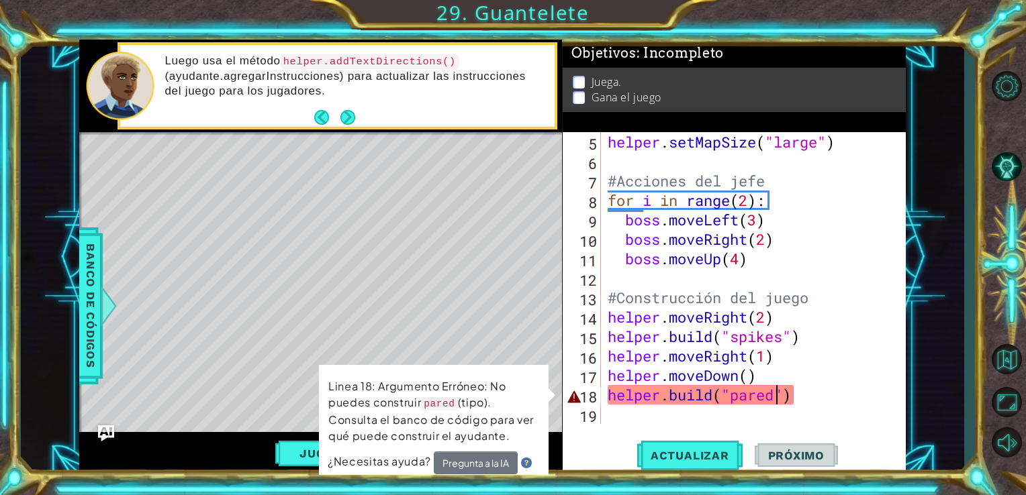
click at [777, 397] on div "helper . setMapSize ( "large" ) #Acciones del jefe for i in range ( 2 ) : boss …" at bounding box center [752, 297] width 295 height 331
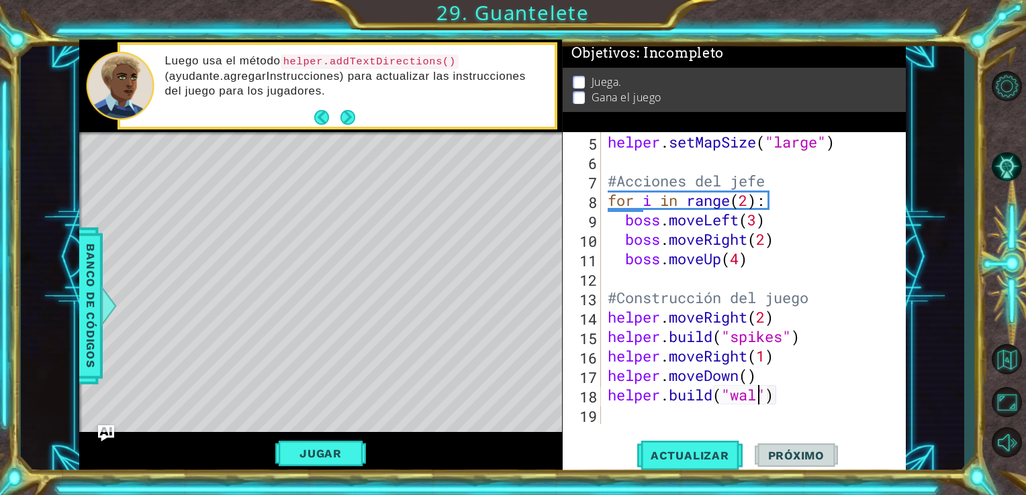
scroll to position [0, 7]
click at [718, 464] on button "Actualizar" at bounding box center [689, 455] width 105 height 34
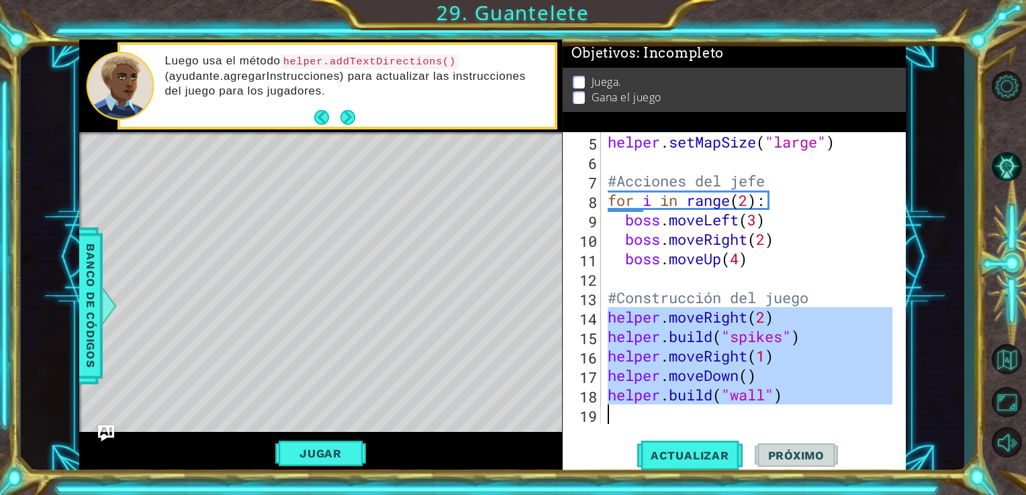
drag, startPoint x: 608, startPoint y: 310, endPoint x: 785, endPoint y: 419, distance: 207.3
click at [785, 419] on div "helper . setMapSize ( "large" ) #Acciones del jefe for i in range ( 2 ) : boss …" at bounding box center [752, 297] width 295 height 331
type textarea "[DOMAIN_NAME]("wall")"
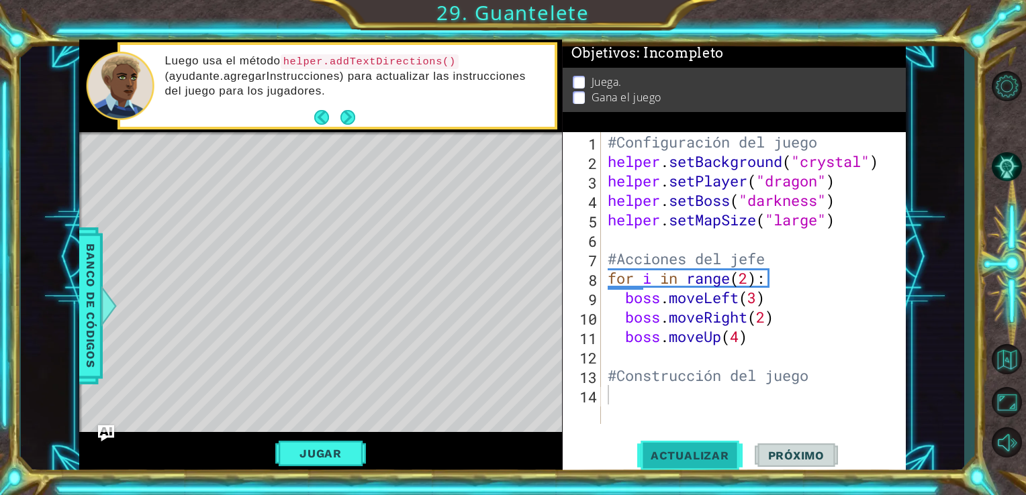
drag, startPoint x: 677, startPoint y: 386, endPoint x: 715, endPoint y: 448, distance: 73.0
click at [715, 448] on button "Actualizar" at bounding box center [689, 455] width 105 height 34
